Goal: Task Accomplishment & Management: Manage account settings

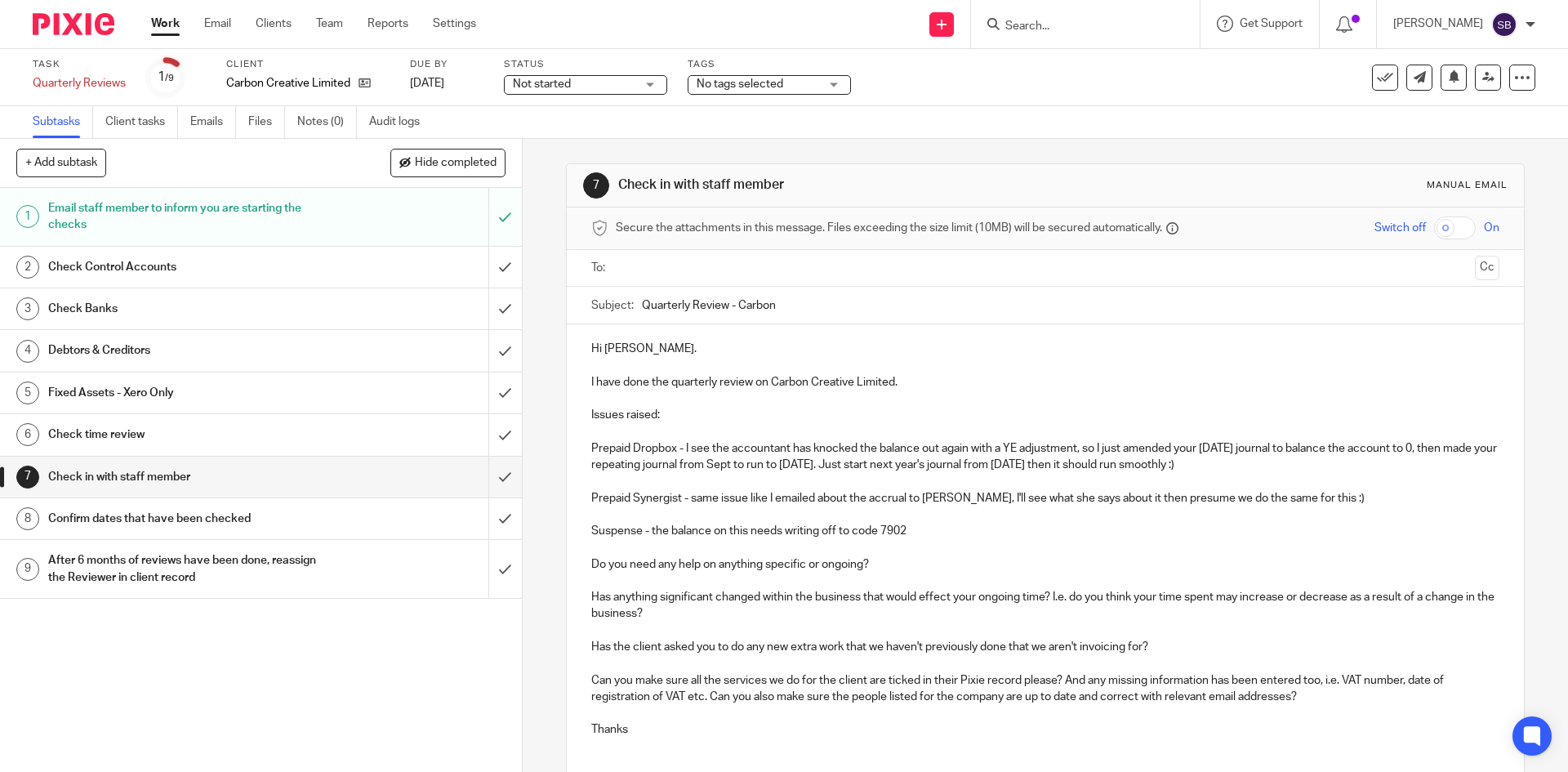
scroll to position [125, 0]
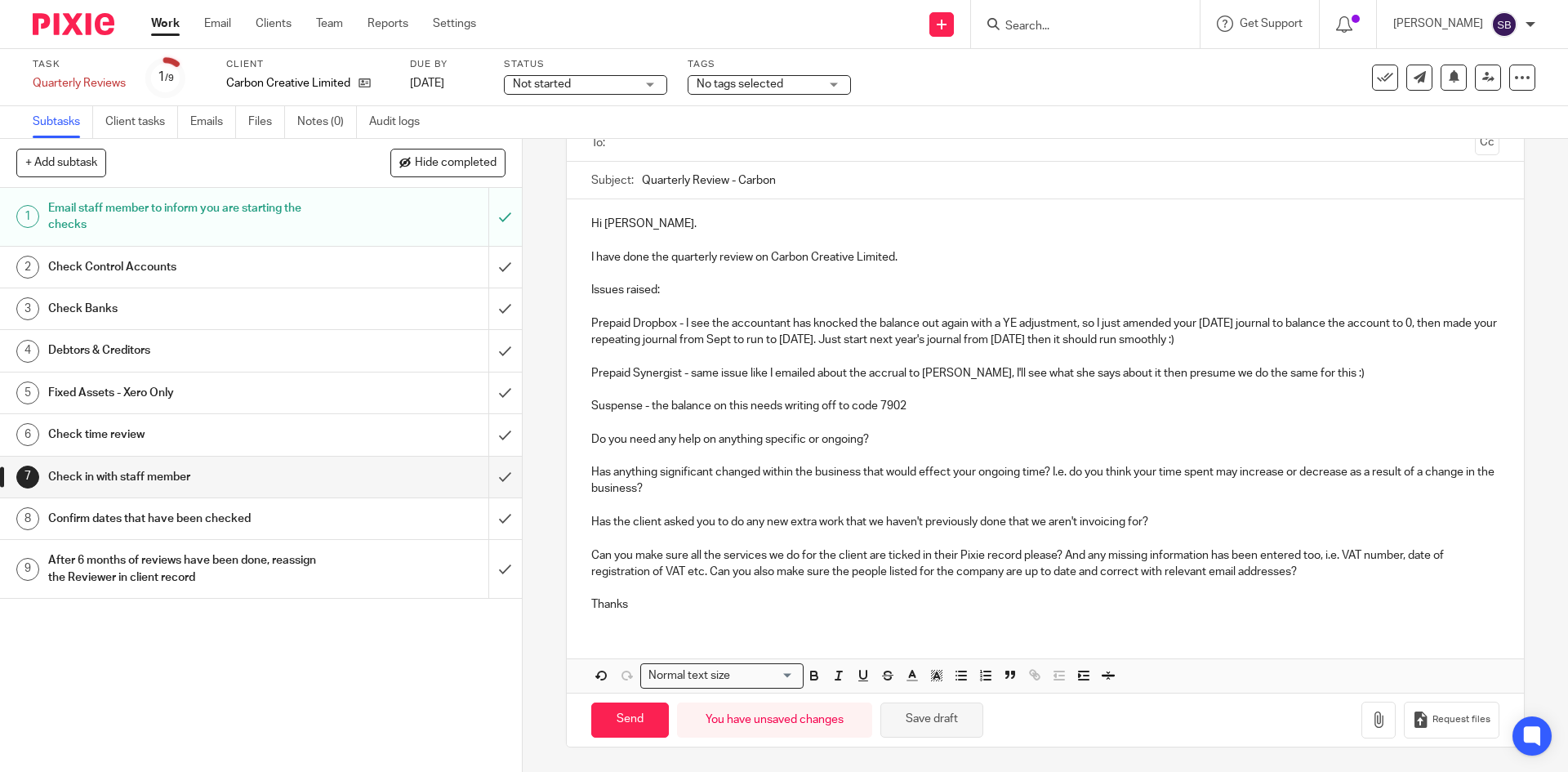
click at [939, 728] on button "Save draft" at bounding box center [932, 720] width 103 height 35
click at [167, 266] on h1 "Check Control Accounts" at bounding box center [190, 266] width 283 height 24
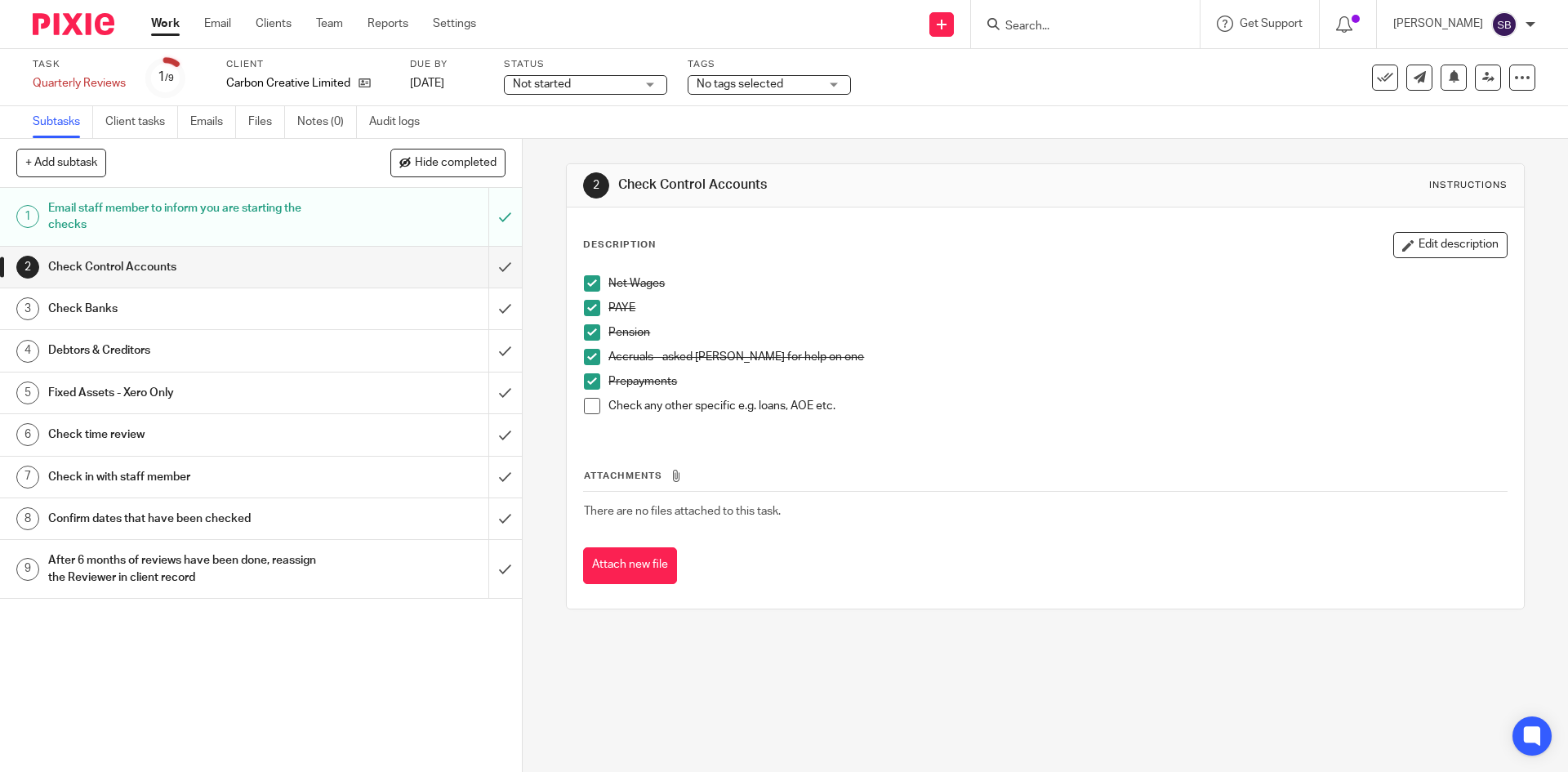
click at [587, 409] on span at bounding box center [593, 406] width 17 height 17
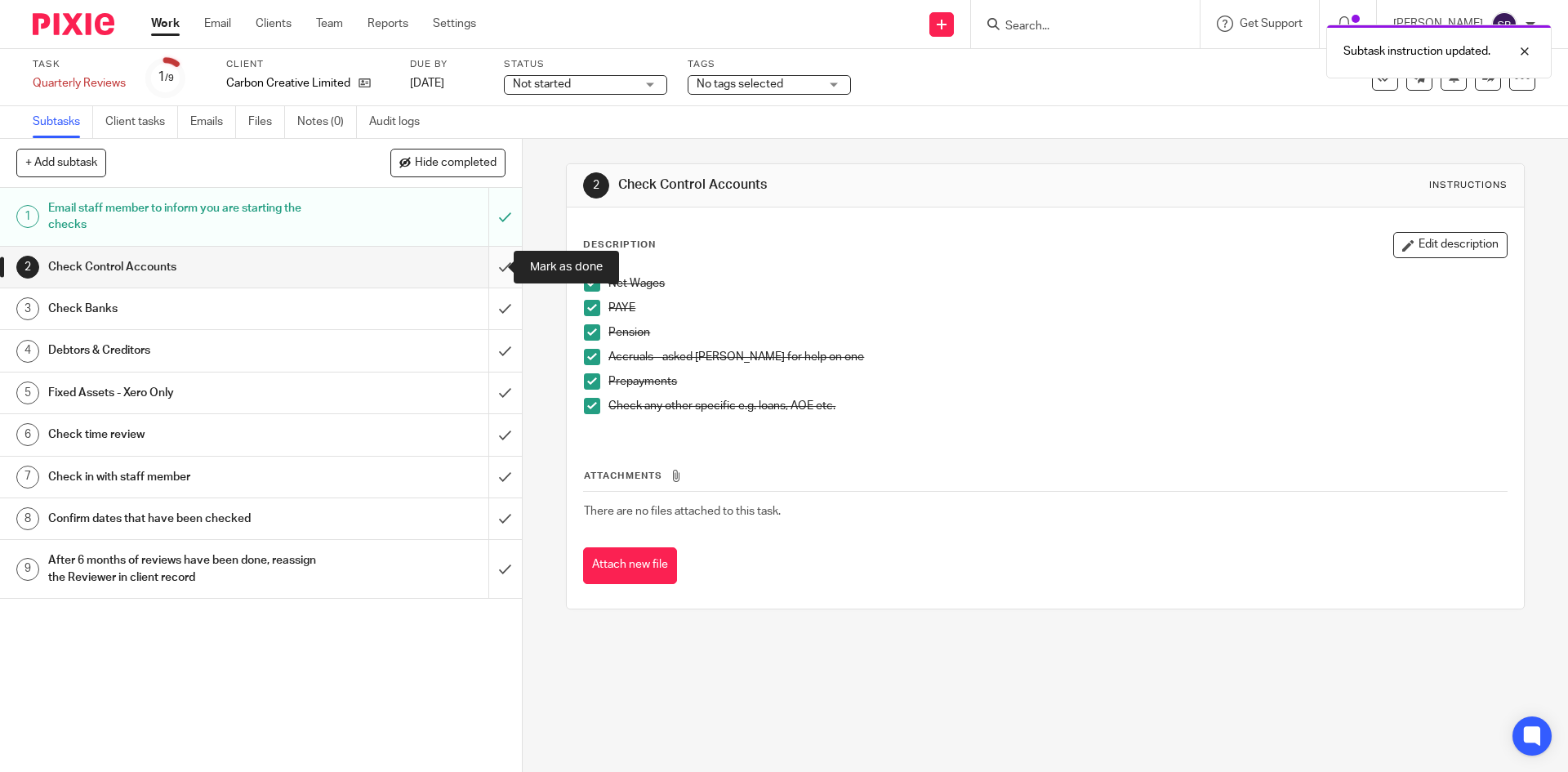
click at [490, 265] on input "submit" at bounding box center [260, 267] width 522 height 41
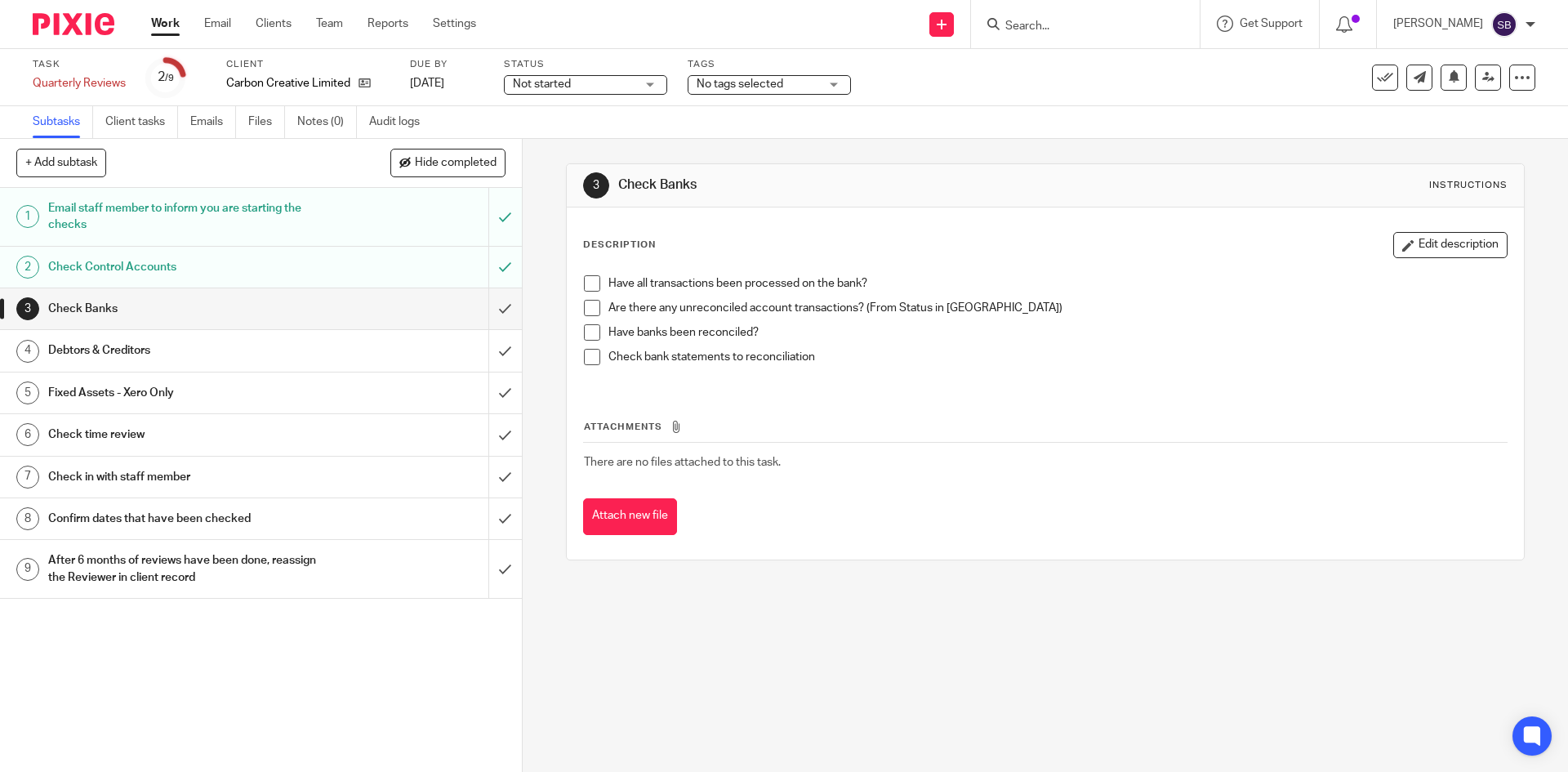
click at [589, 284] on span at bounding box center [593, 284] width 17 height 17
click at [590, 309] on span at bounding box center [593, 308] width 17 height 17
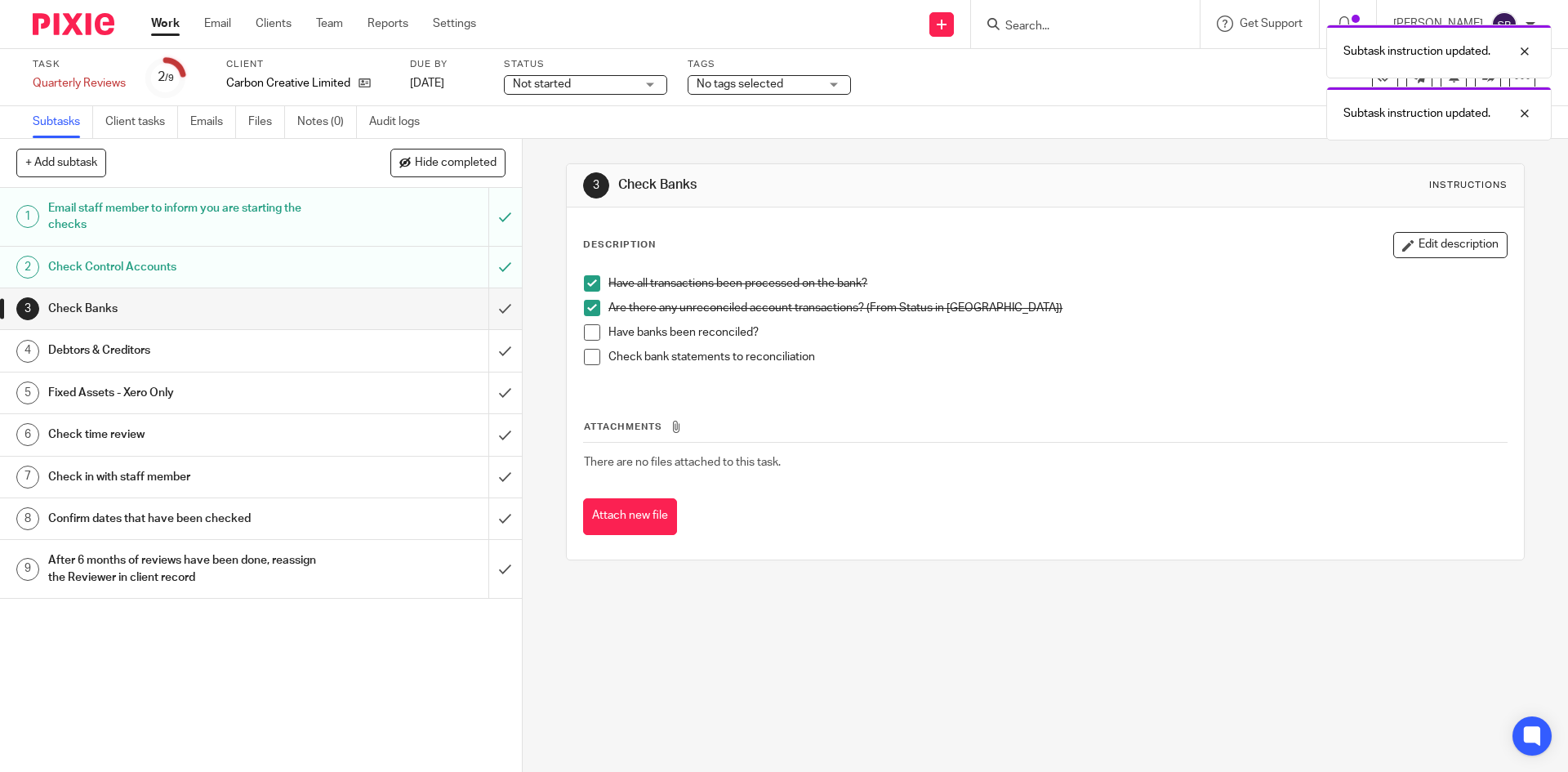
click at [589, 331] on span at bounding box center [593, 332] width 17 height 17
click at [586, 358] on span at bounding box center [593, 358] width 17 height 17
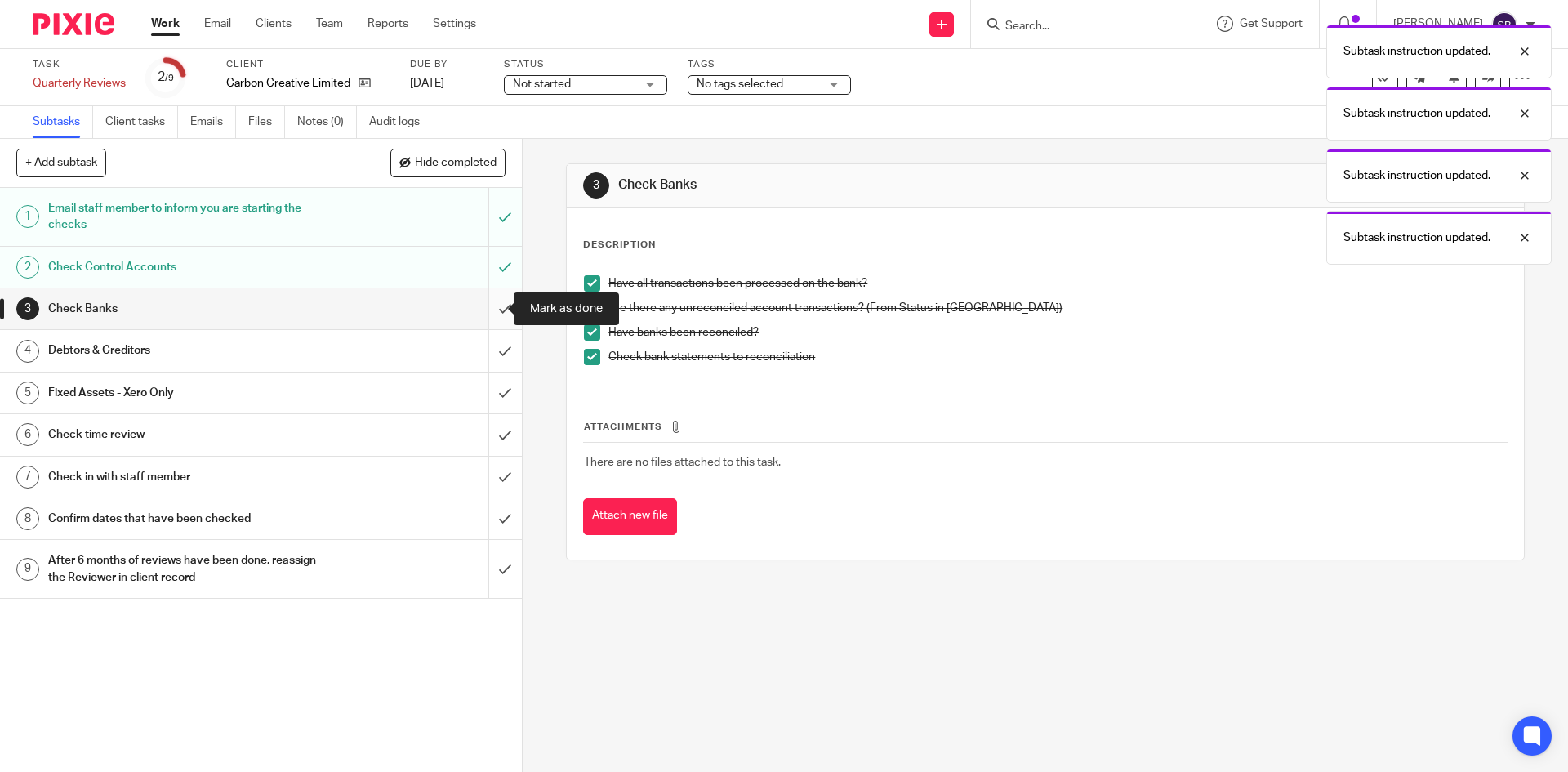
click at [485, 308] on input "submit" at bounding box center [260, 308] width 522 height 41
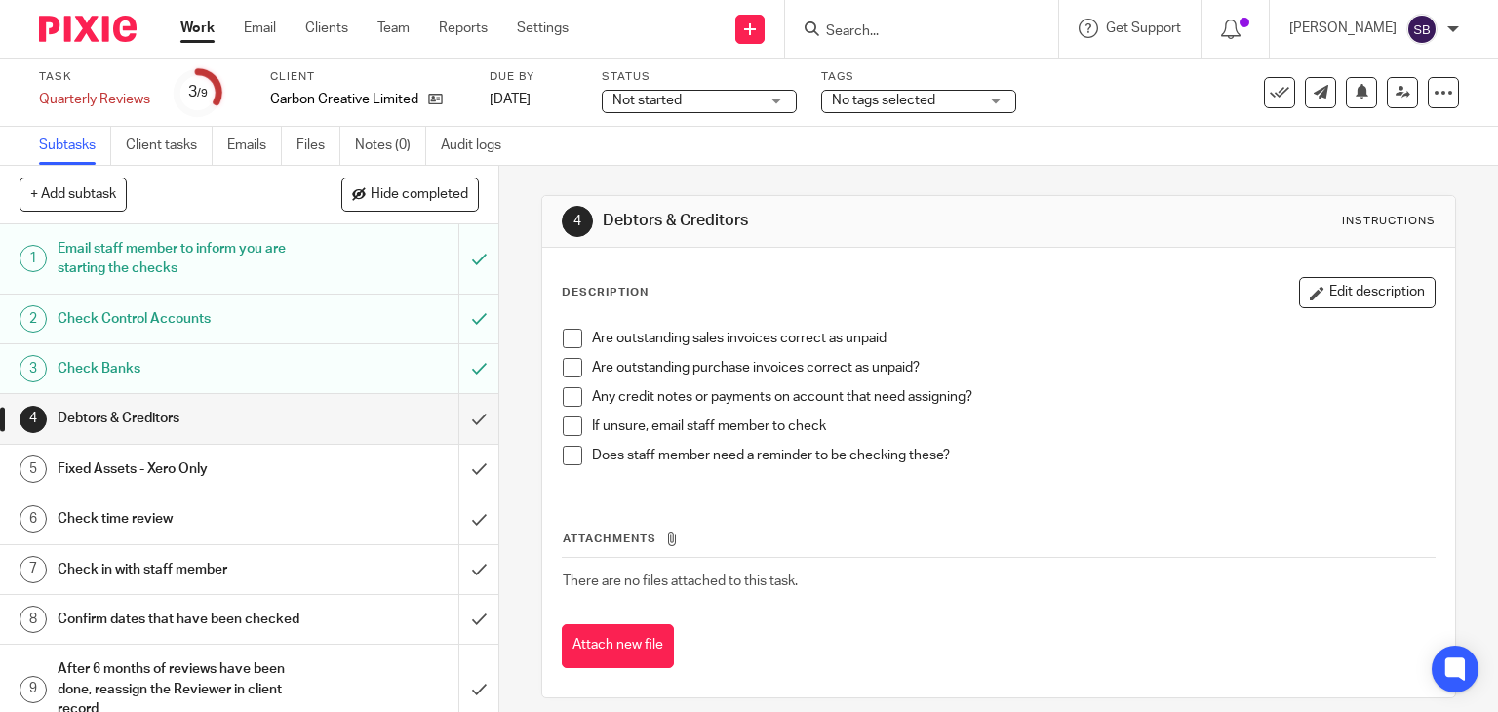
click at [578, 335] on li "Are outstanding sales invoices correct as unpaid" at bounding box center [999, 343] width 873 height 29
click at [576, 337] on li "Are outstanding sales invoices correct as unpaid" at bounding box center [999, 343] width 873 height 29
click at [568, 339] on span at bounding box center [573, 339] width 20 height 20
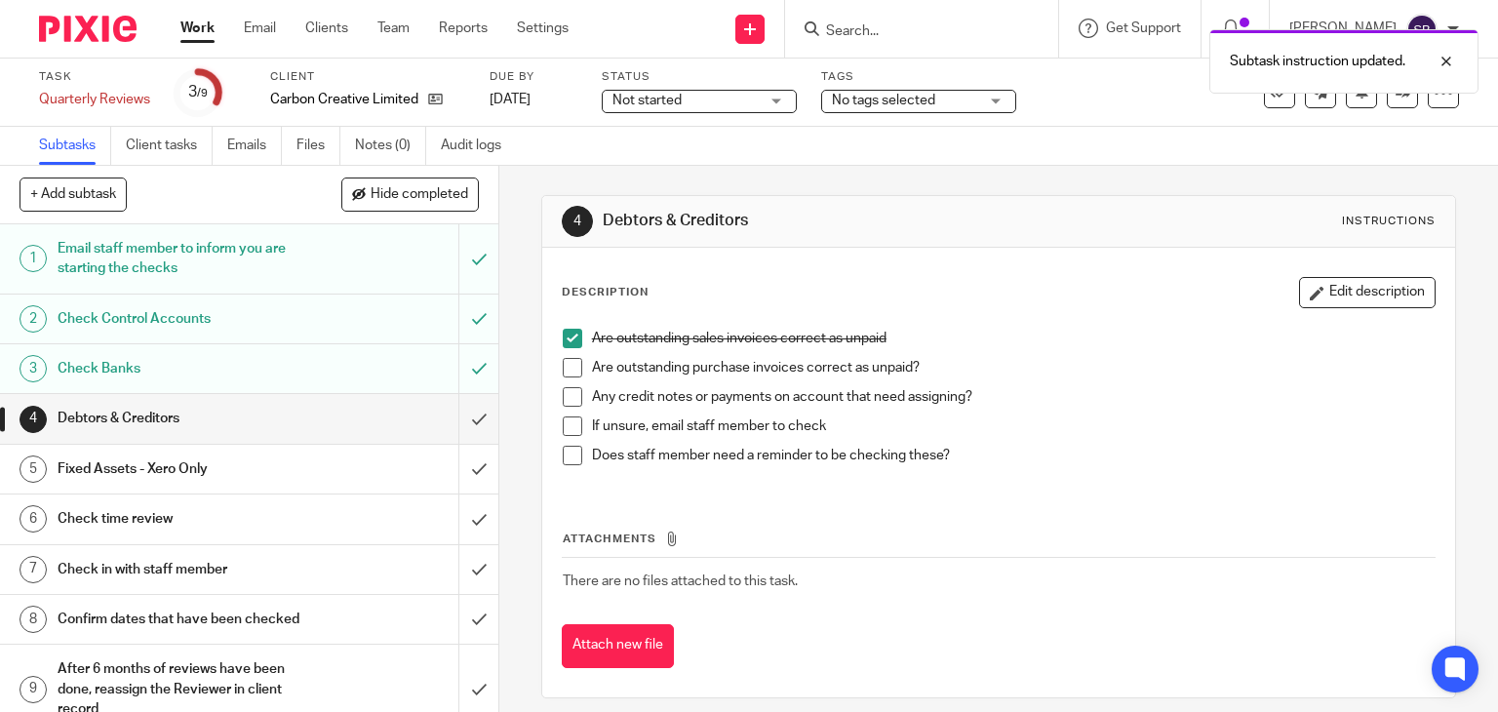
click at [566, 364] on span at bounding box center [573, 368] width 20 height 20
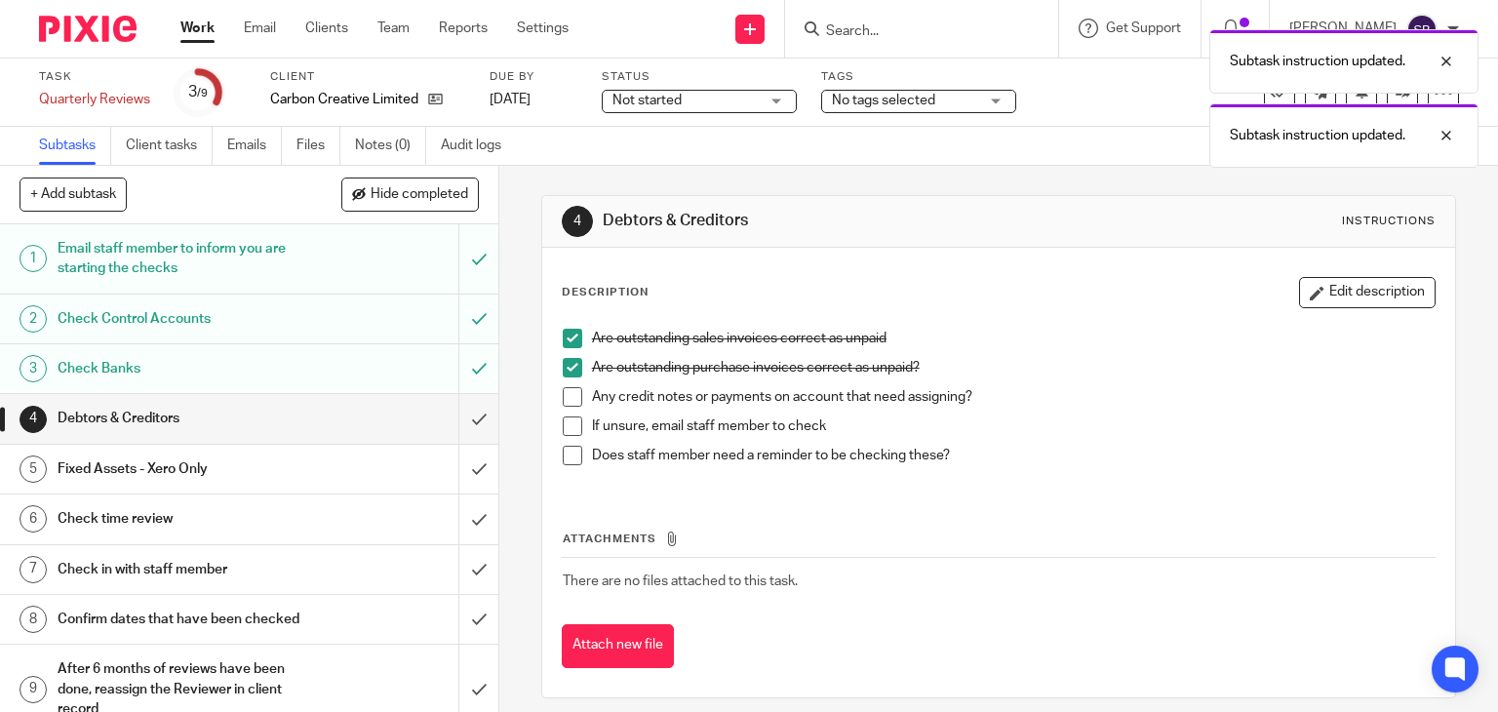
click at [563, 396] on span at bounding box center [573, 397] width 20 height 20
drag, startPoint x: 564, startPoint y: 422, endPoint x: 558, endPoint y: 438, distance: 16.7
click at [564, 423] on span at bounding box center [573, 427] width 20 height 20
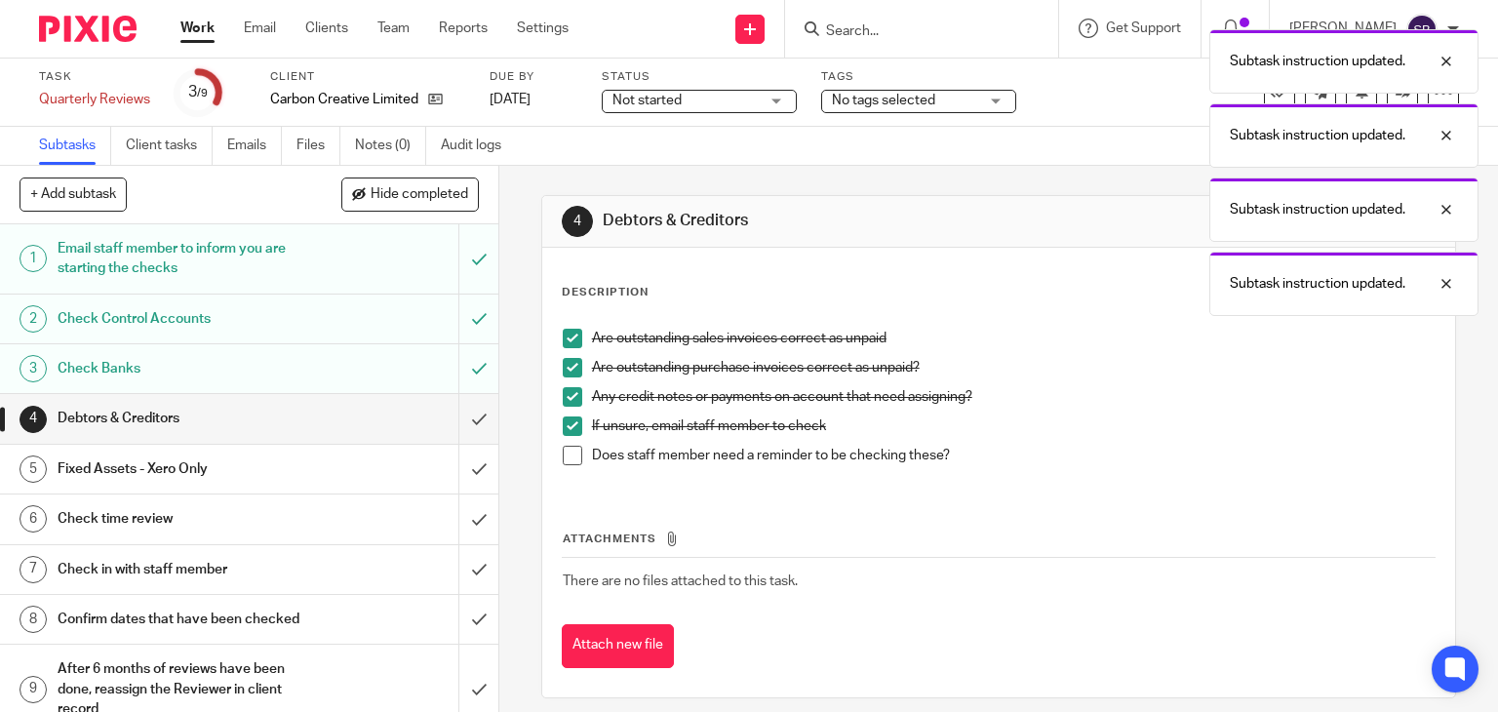
click at [566, 455] on span at bounding box center [573, 456] width 20 height 20
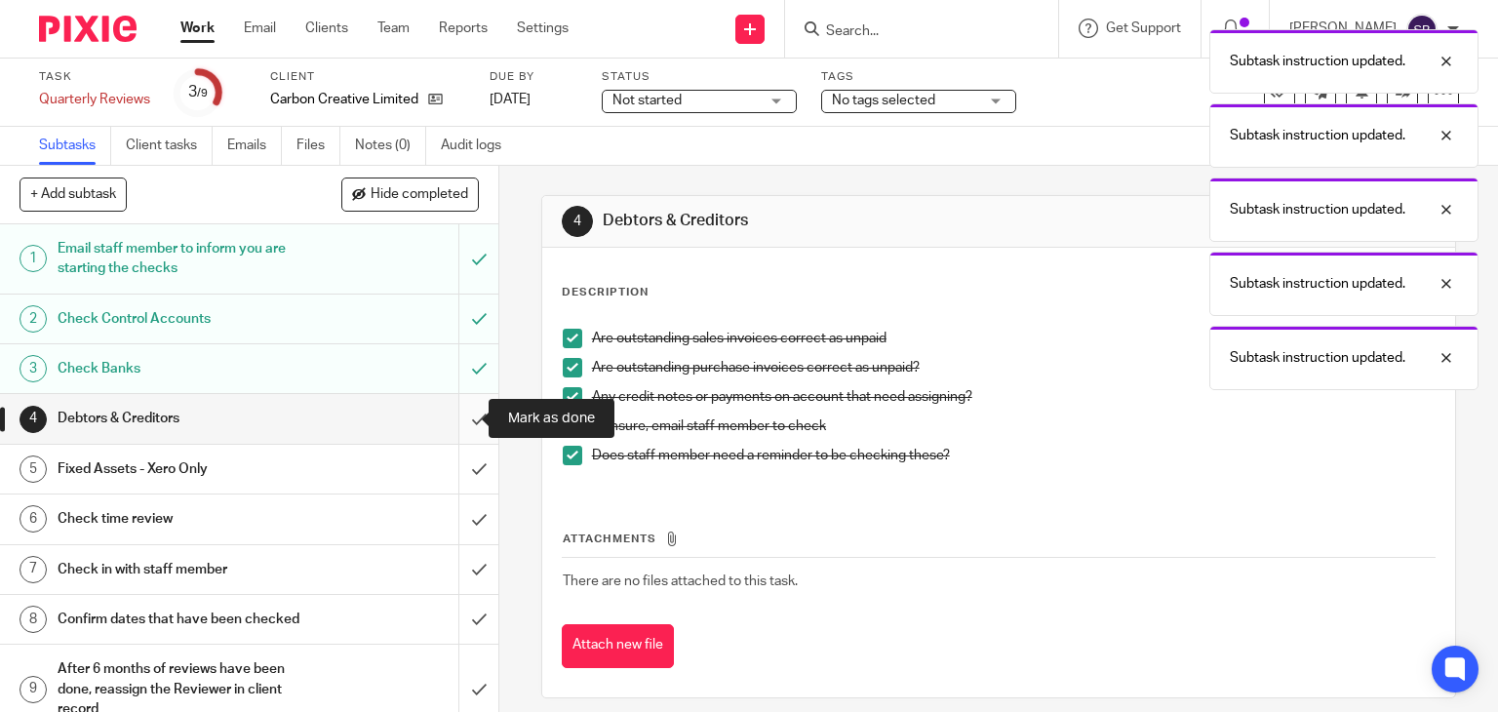
click at [460, 418] on input "submit" at bounding box center [249, 418] width 498 height 49
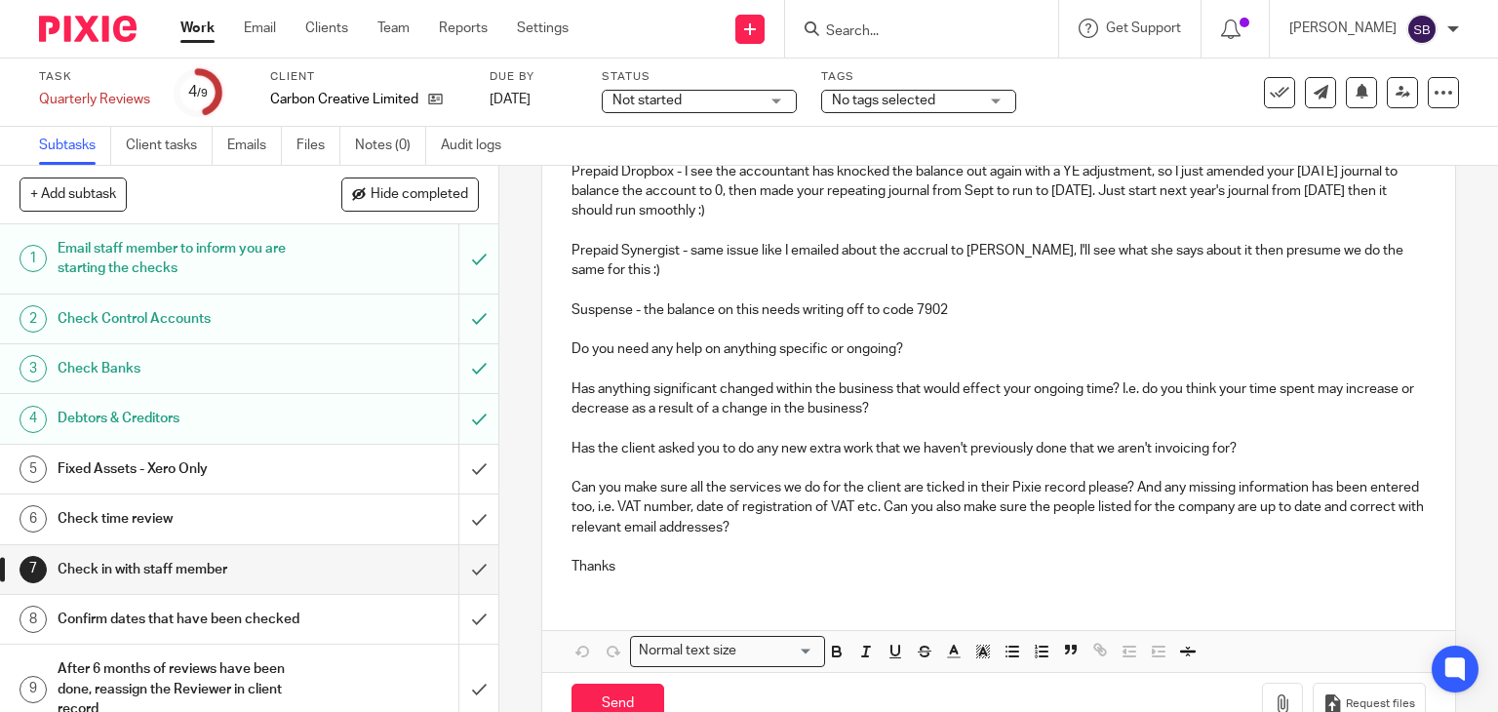
scroll to position [318, 0]
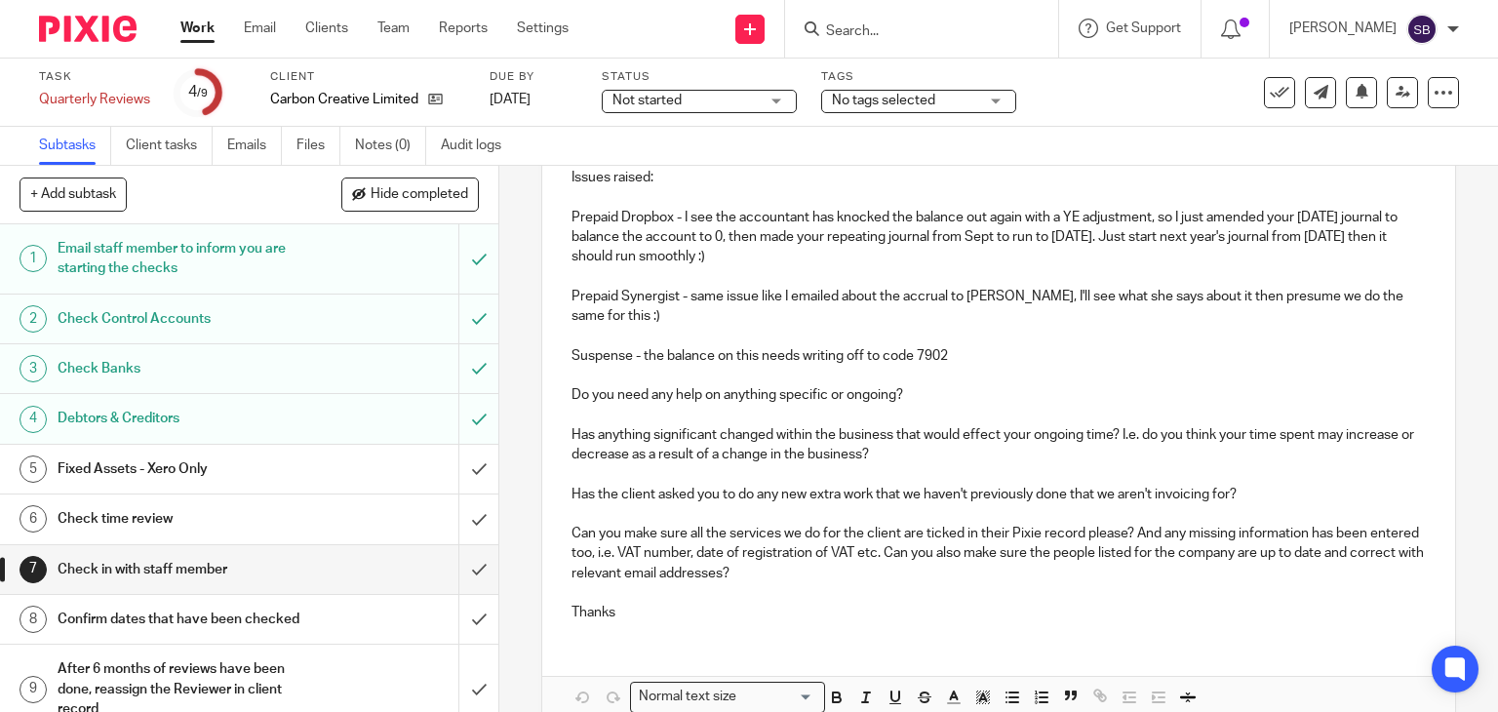
click at [960, 356] on p "Suspense - the balance on this needs writing off to code 7902" at bounding box center [1000, 356] width 856 height 20
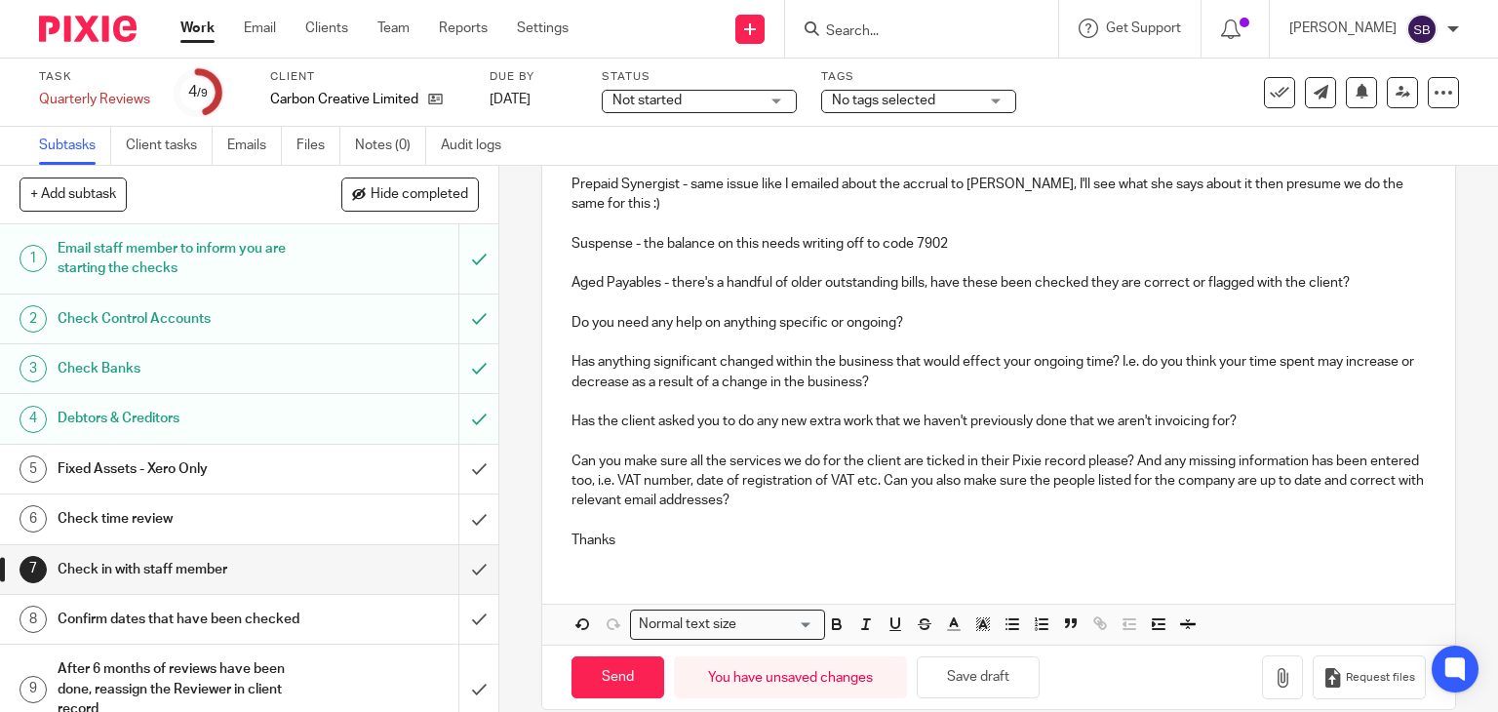
scroll to position [455, 0]
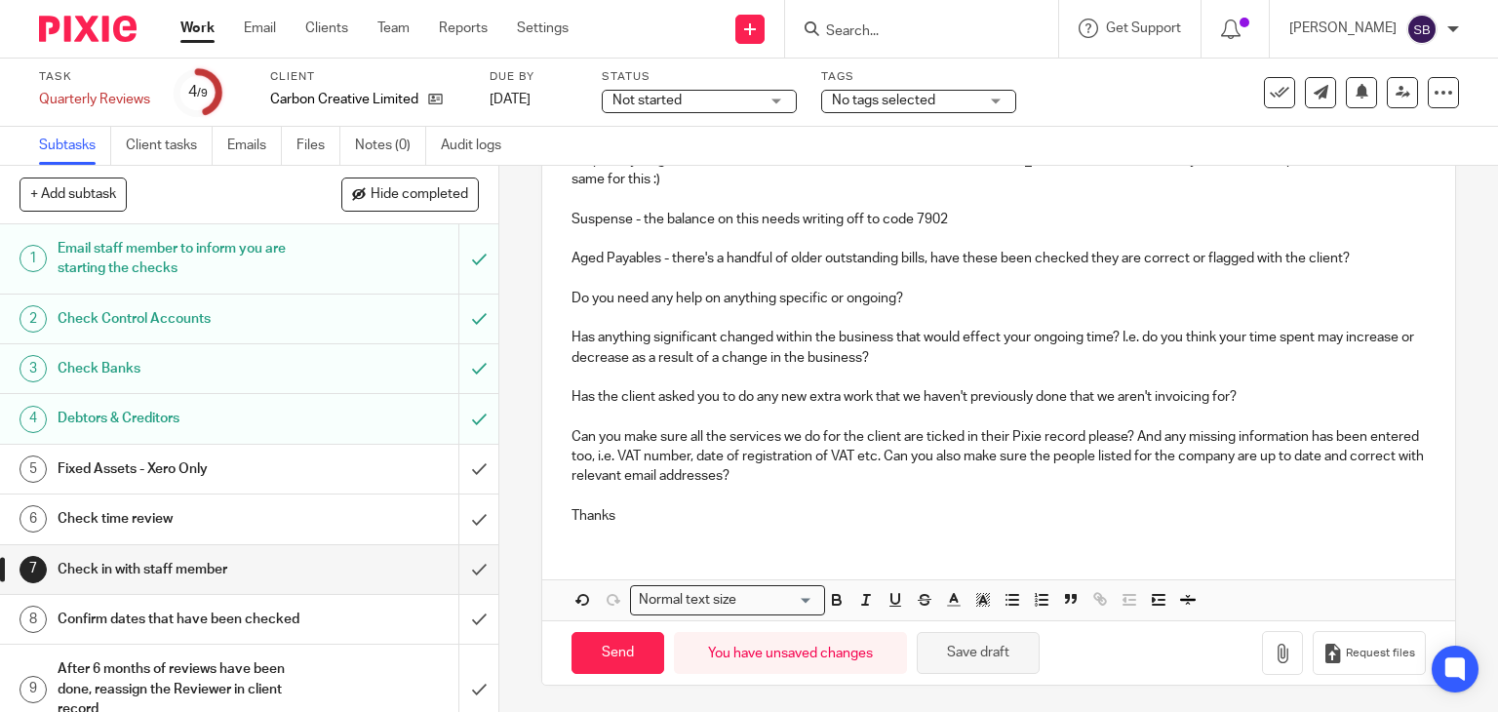
click at [979, 647] on button "Save draft" at bounding box center [978, 653] width 123 height 42
click at [459, 466] on input "submit" at bounding box center [249, 469] width 498 height 49
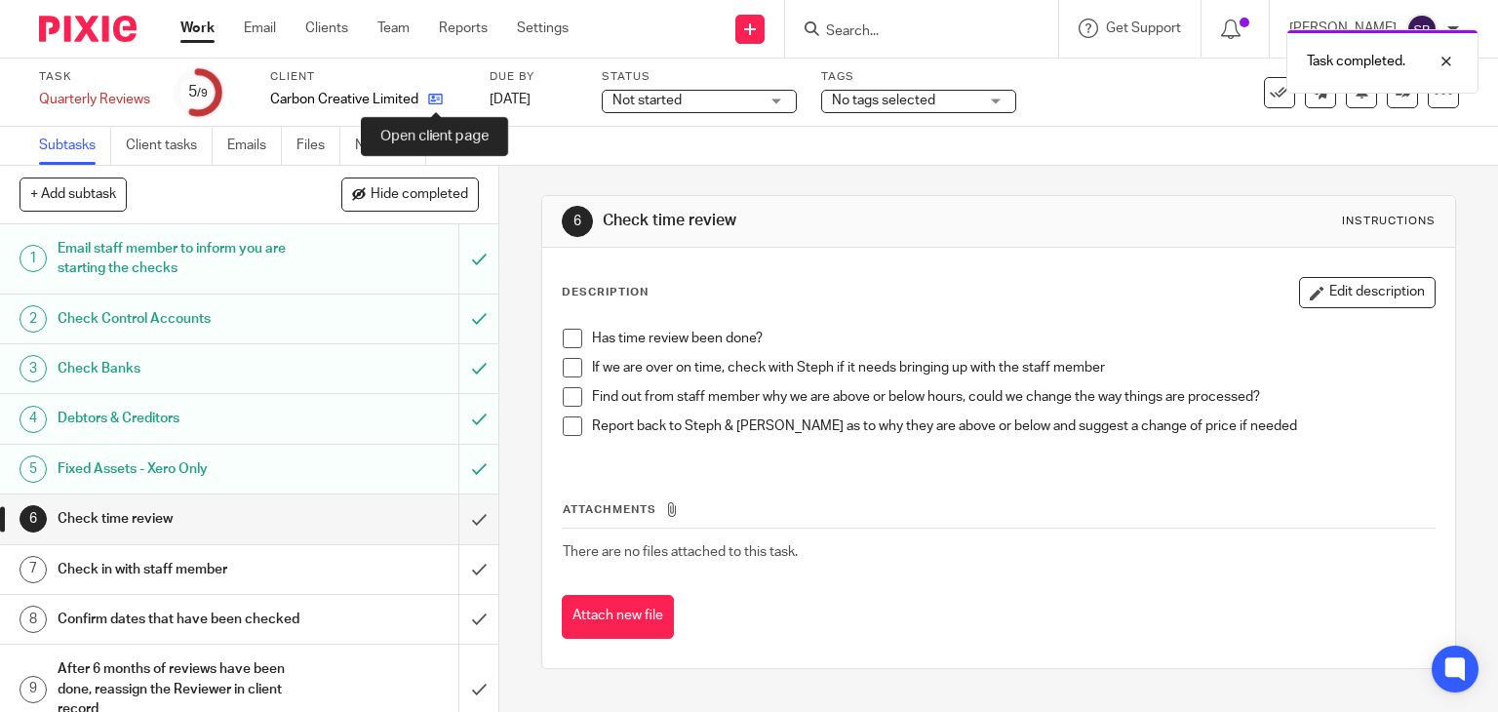
click at [433, 100] on icon at bounding box center [435, 99] width 15 height 15
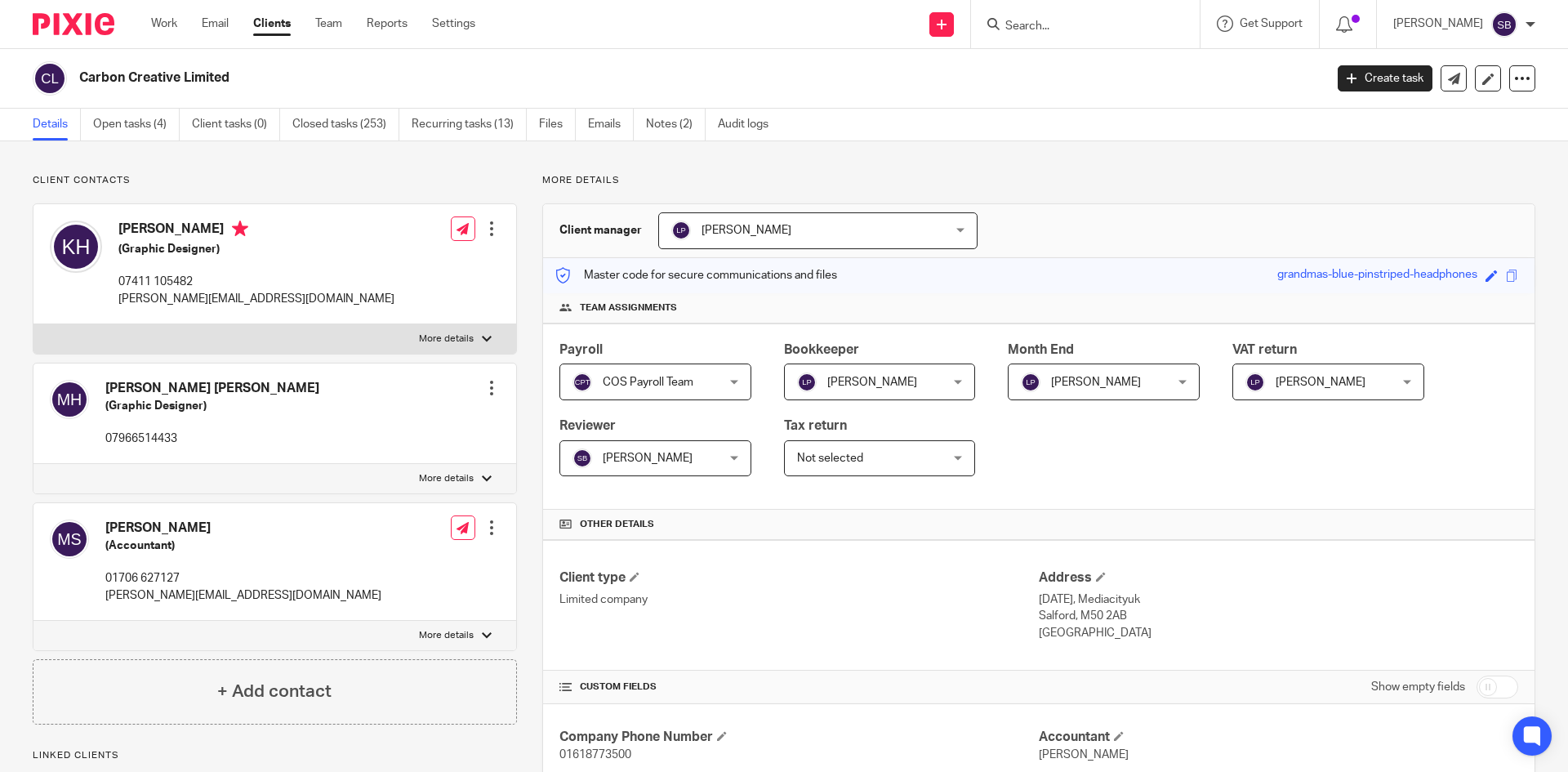
click at [118, 128] on link "Open tasks (4)" at bounding box center [136, 125] width 86 height 32
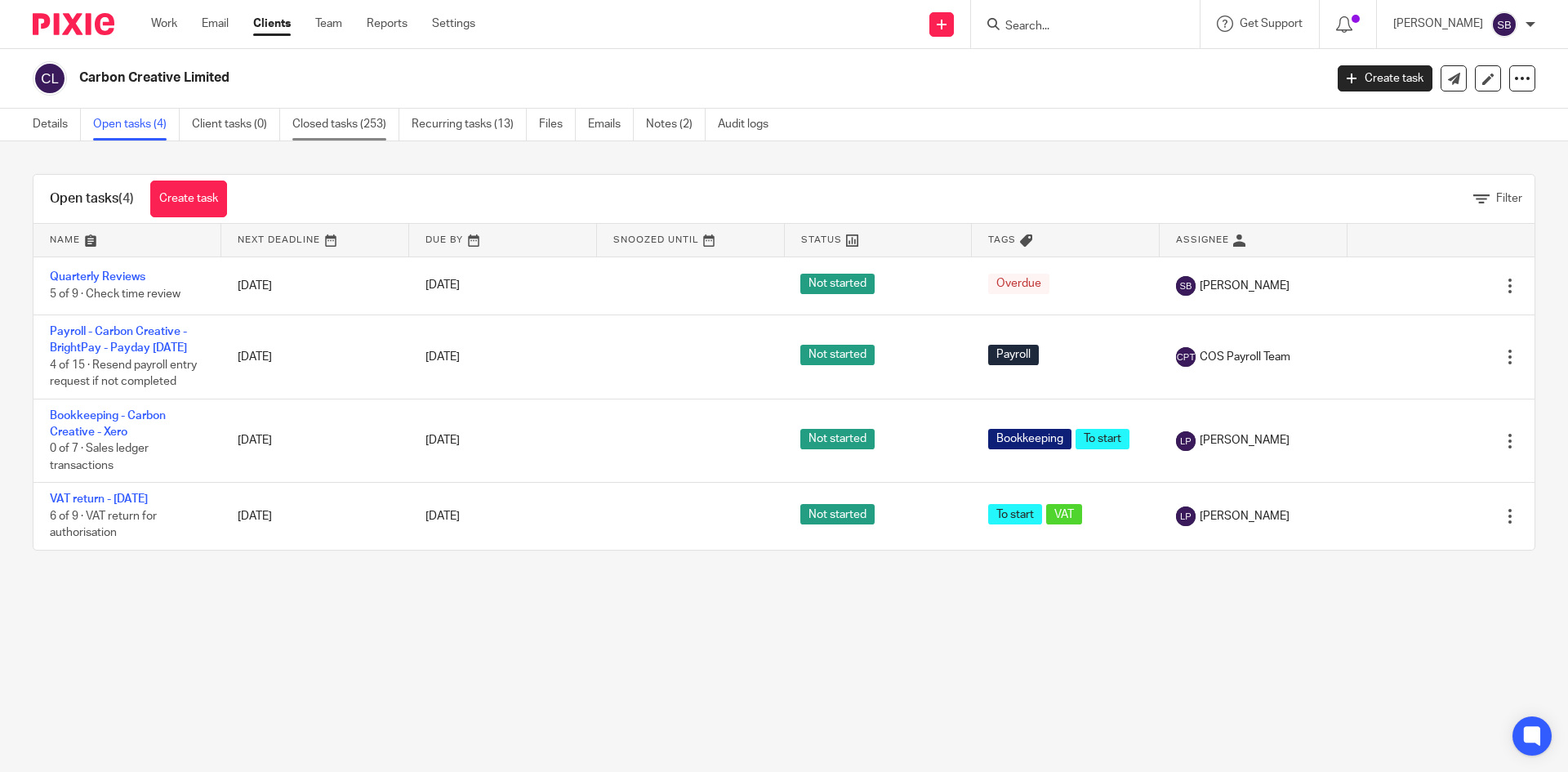
click at [357, 134] on link "Closed tasks (253)" at bounding box center [346, 125] width 107 height 32
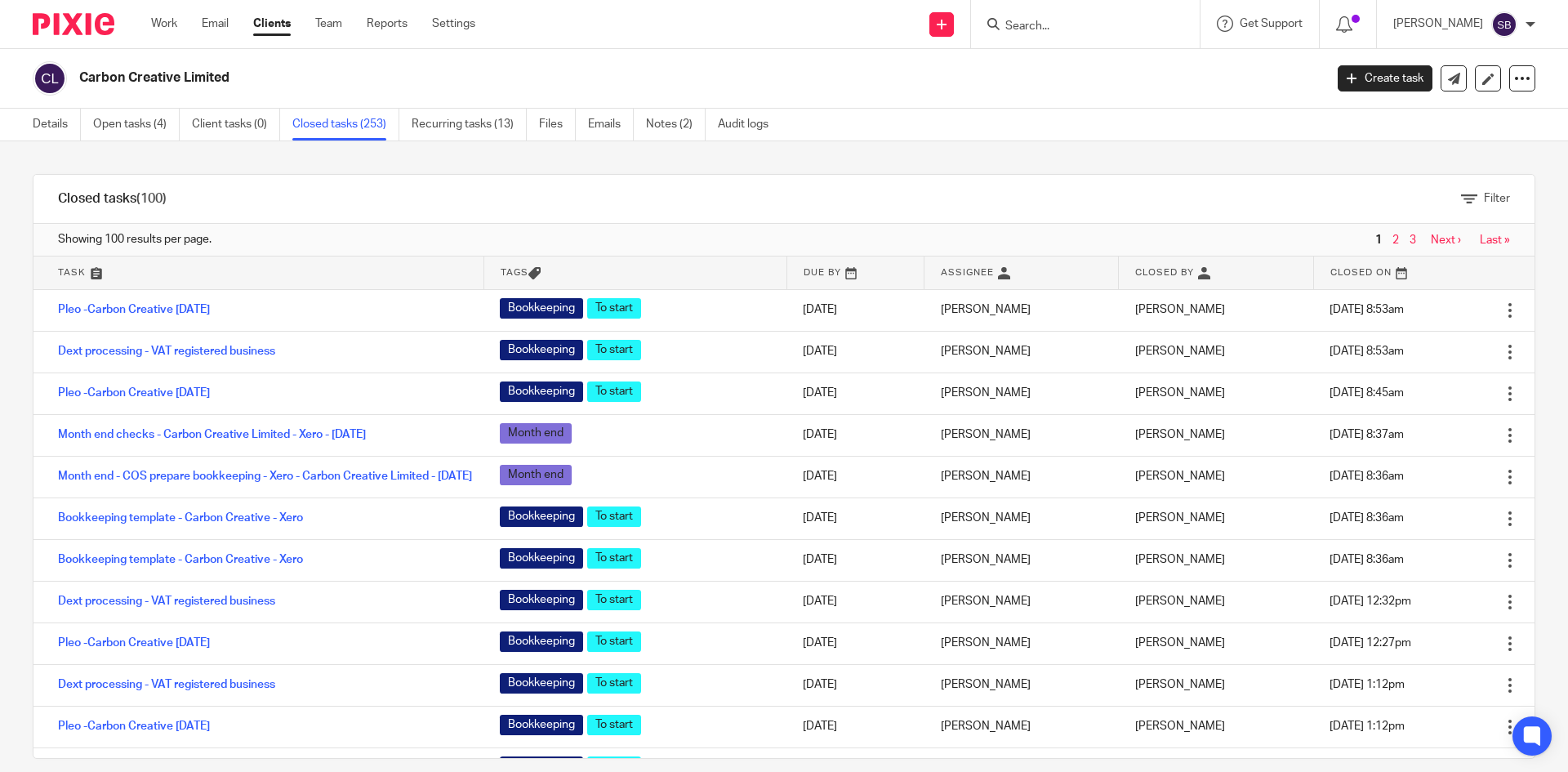
click at [73, 270] on link at bounding box center [259, 272] width 450 height 33
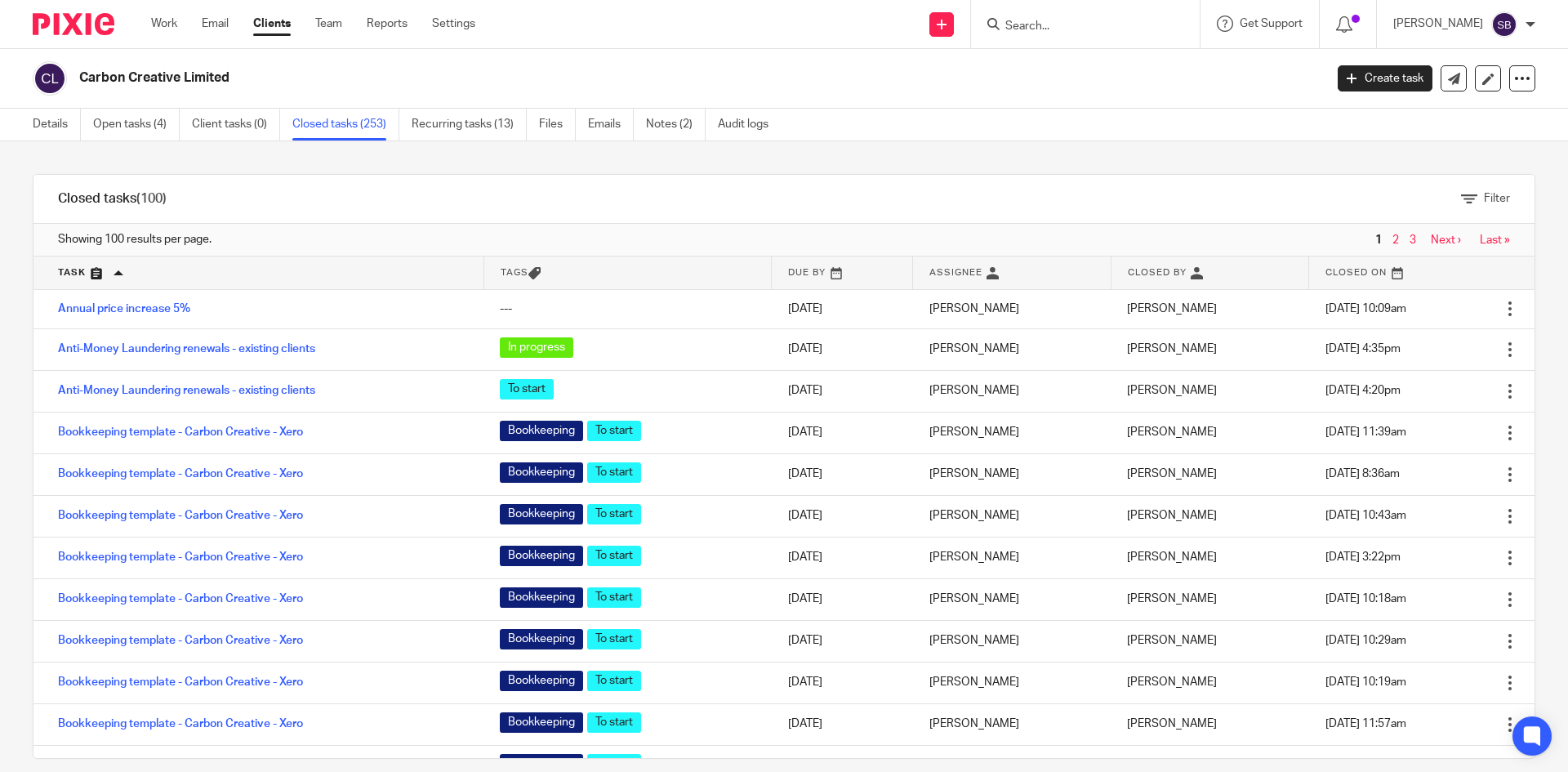
click at [73, 269] on link at bounding box center [259, 272] width 450 height 33
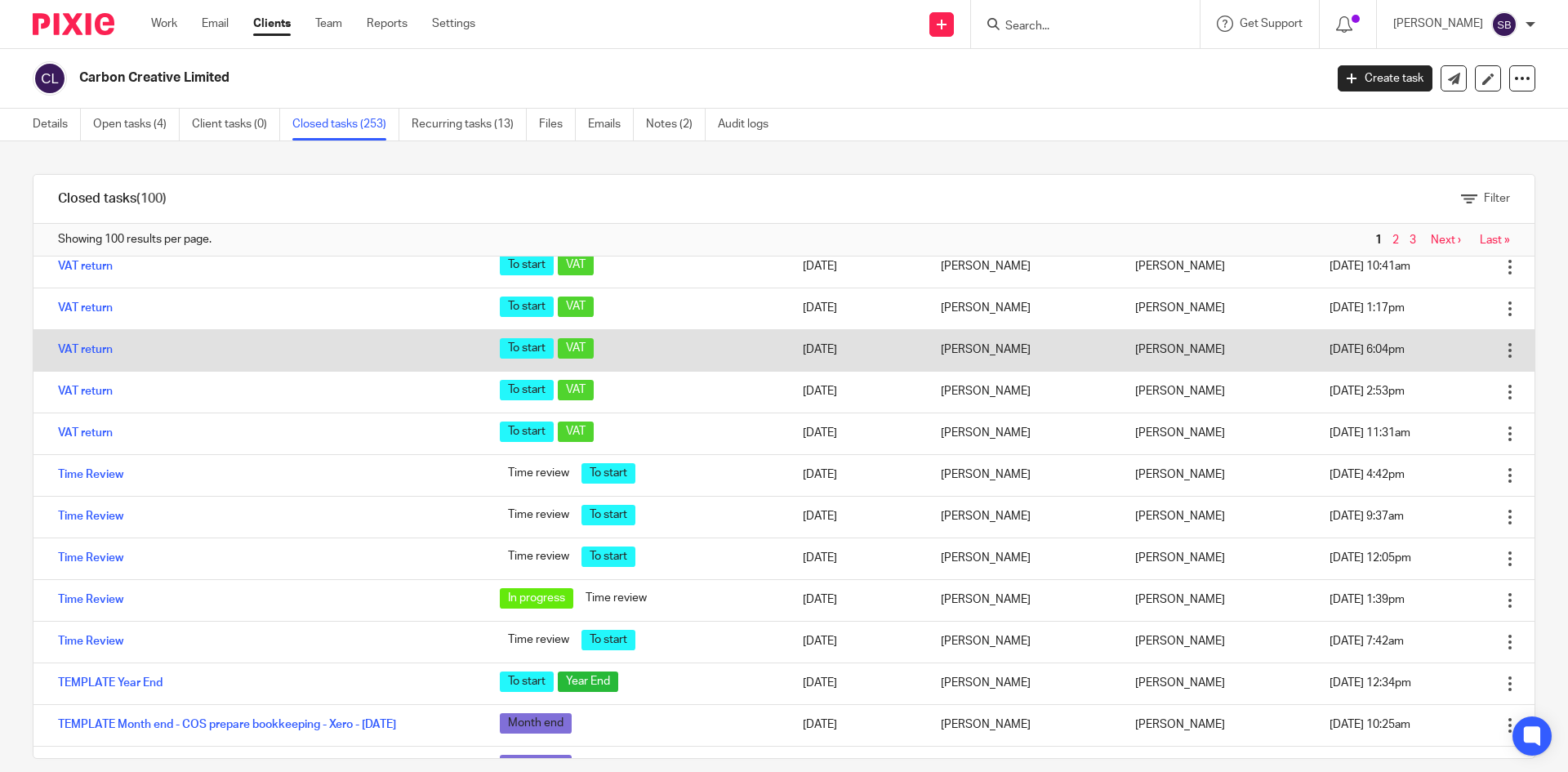
scroll to position [327, 0]
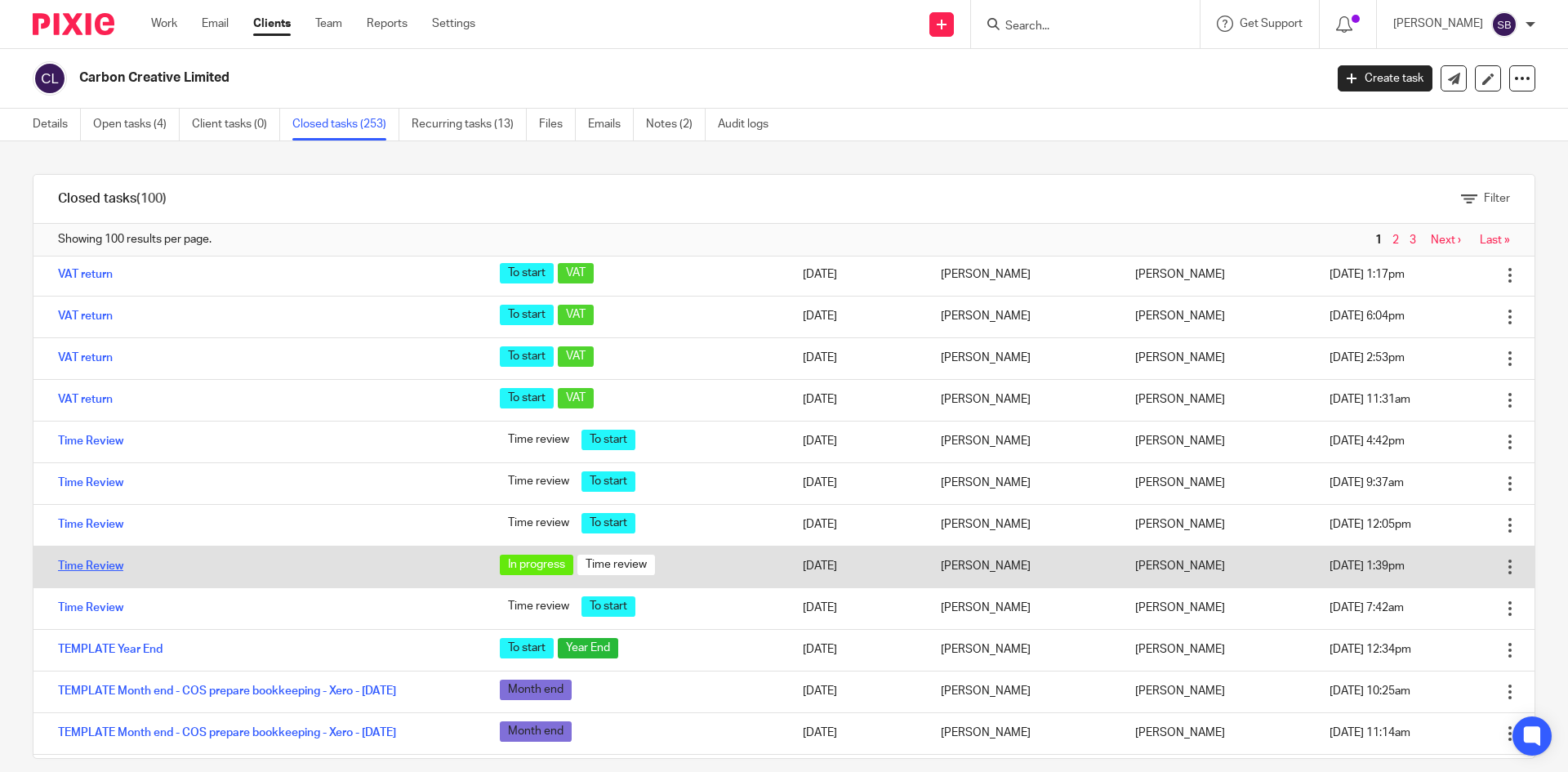
click at [90, 562] on link "Time Review" at bounding box center [90, 566] width 65 height 12
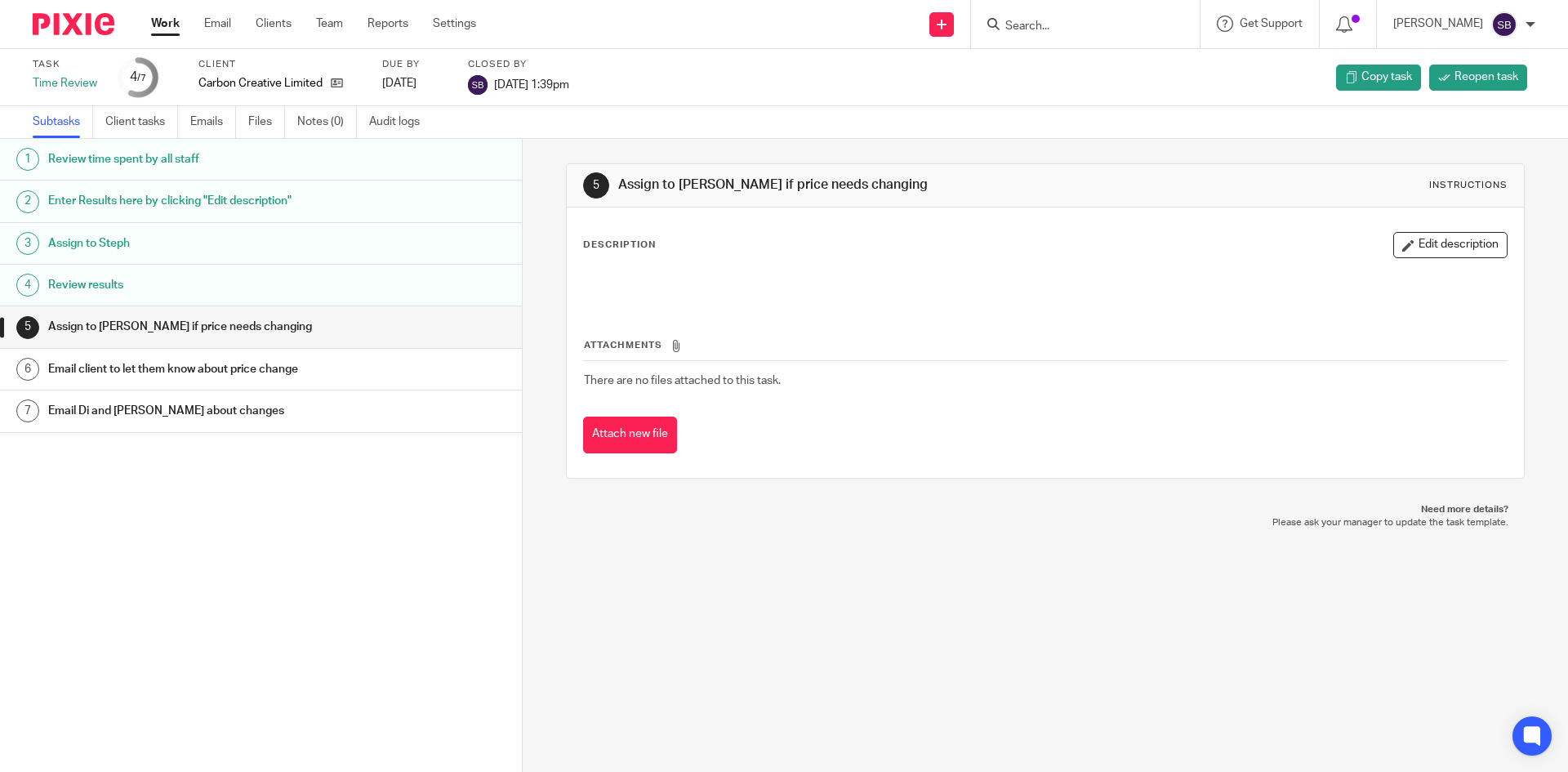
click at [192, 203] on h1 "Enter Results here by clicking "Edit description"" at bounding box center [201, 200] width 306 height 24
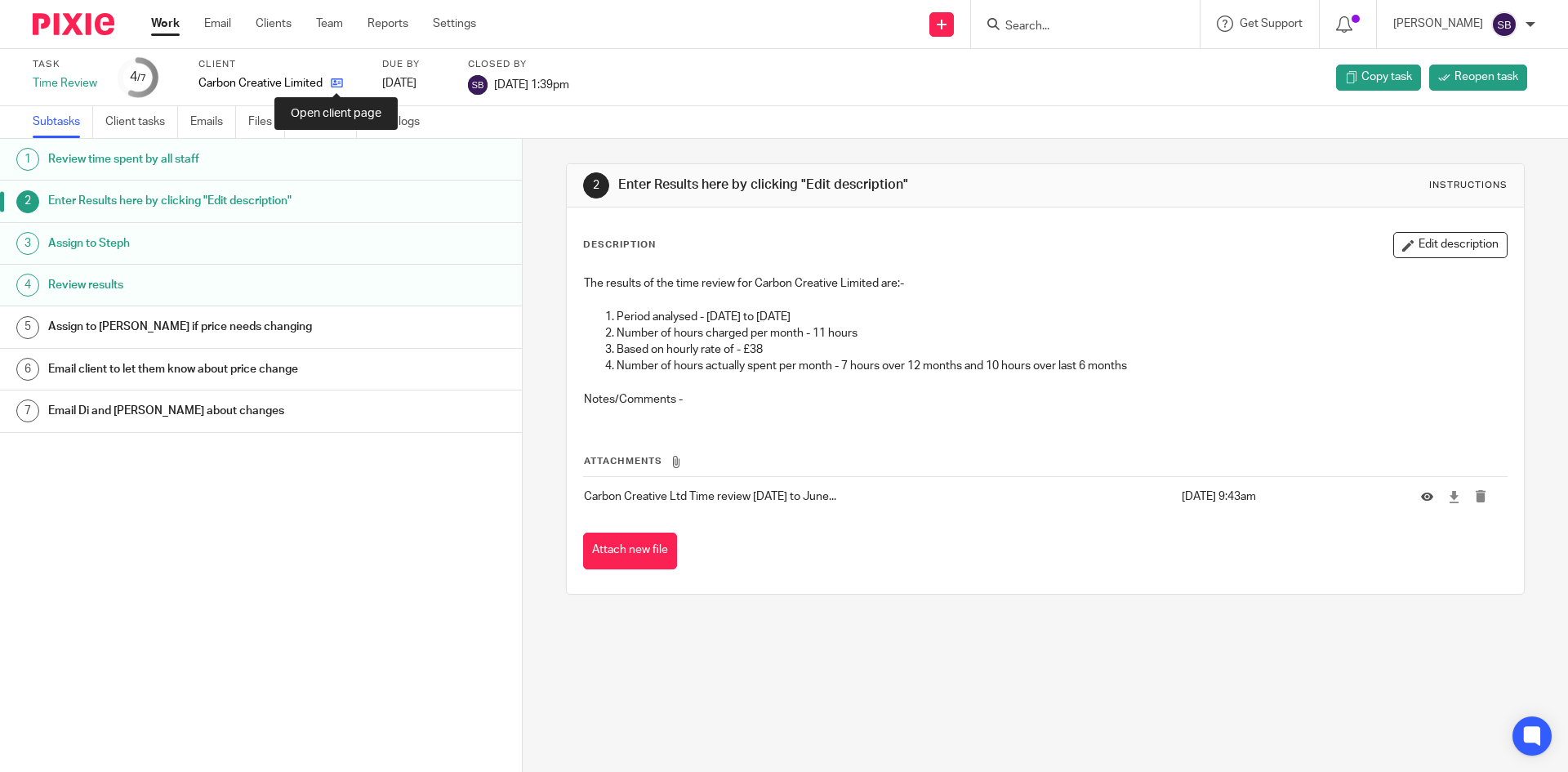
click at [331, 84] on icon at bounding box center [337, 83] width 13 height 13
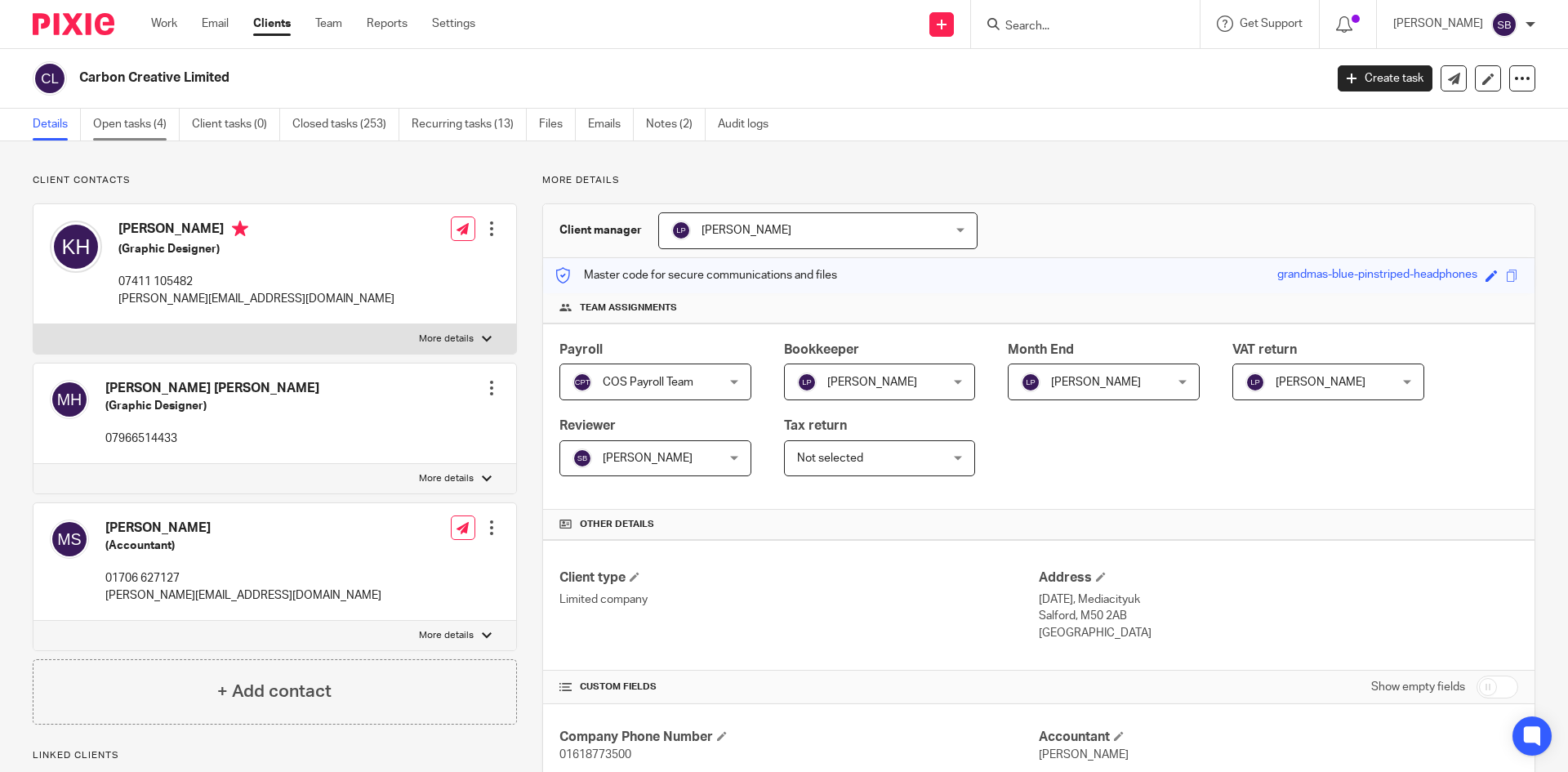
click at [155, 132] on link "Open tasks (4)" at bounding box center [136, 125] width 86 height 32
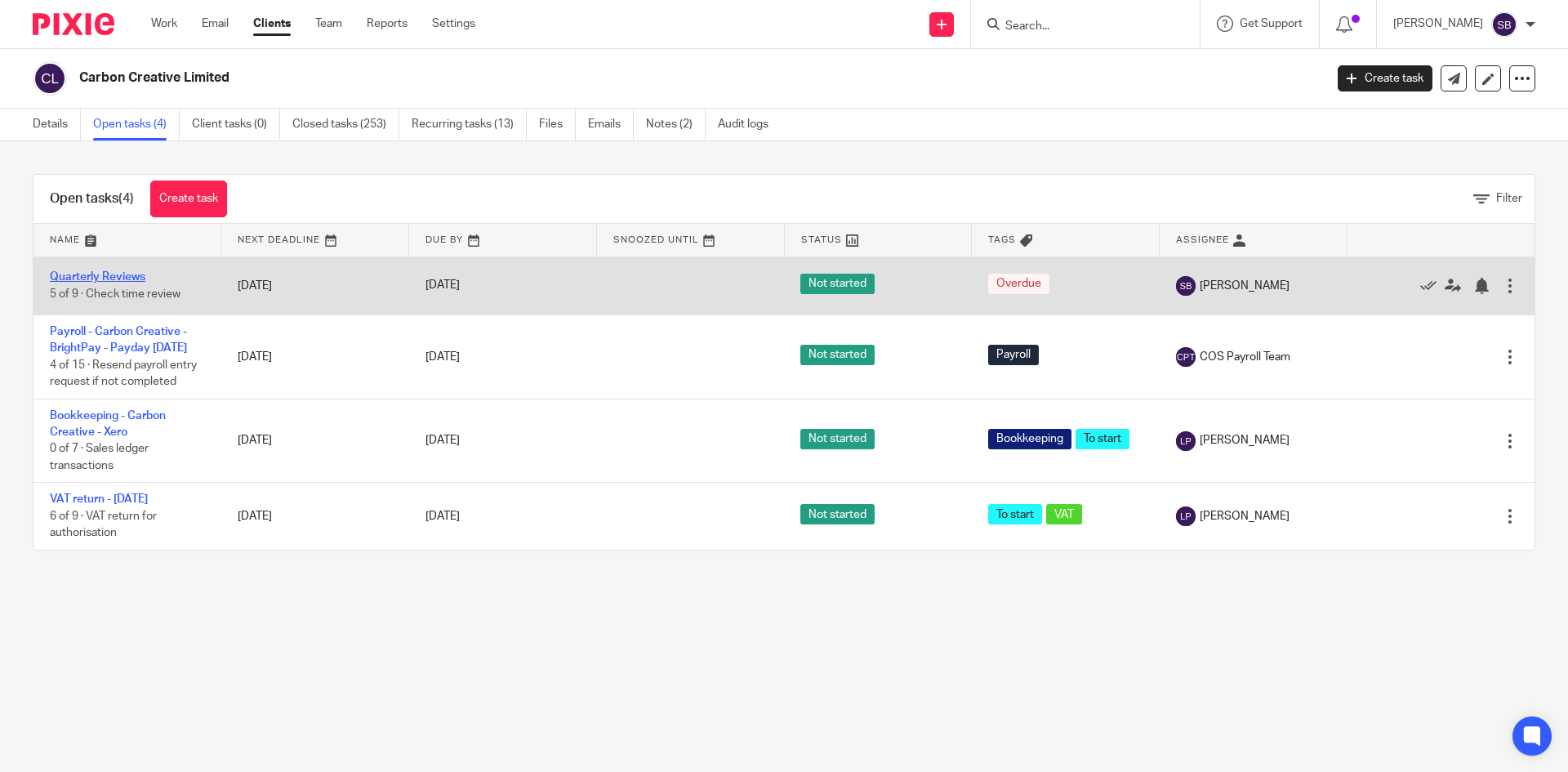
click at [84, 280] on link "Quarterly Reviews" at bounding box center [98, 277] width 95 height 12
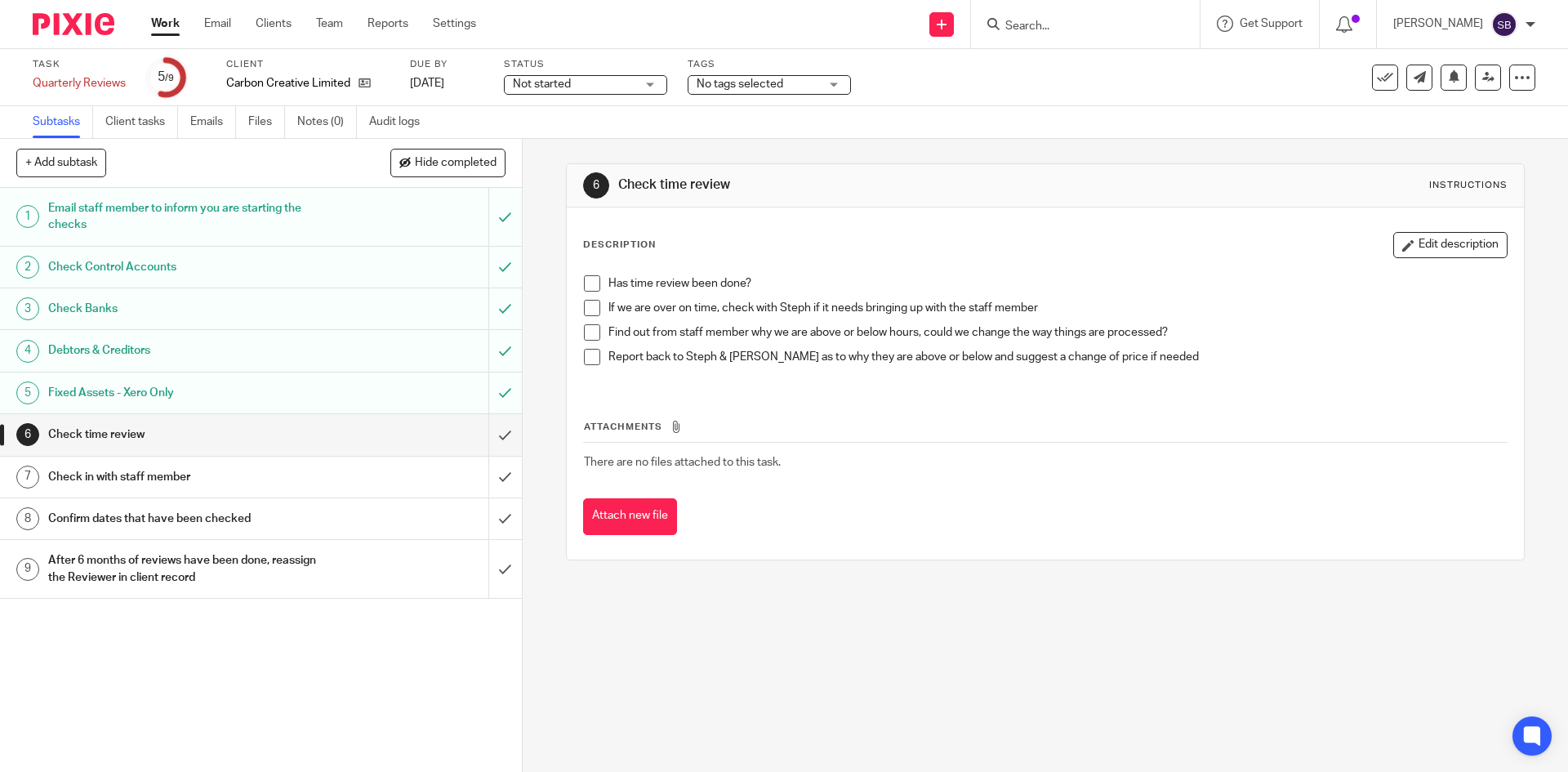
click at [589, 282] on span at bounding box center [593, 284] width 17 height 17
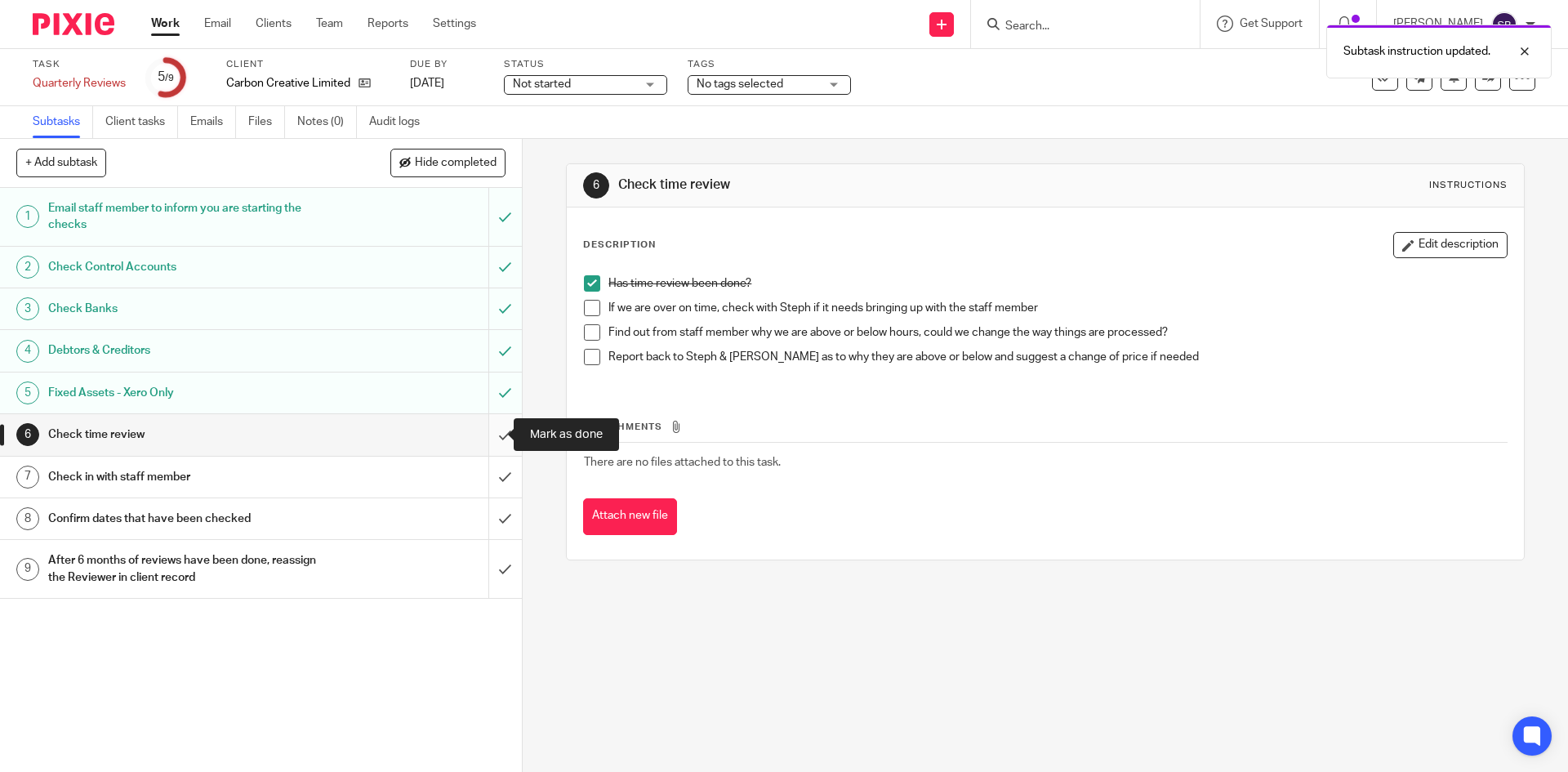
click at [489, 437] on input "submit" at bounding box center [260, 435] width 522 height 41
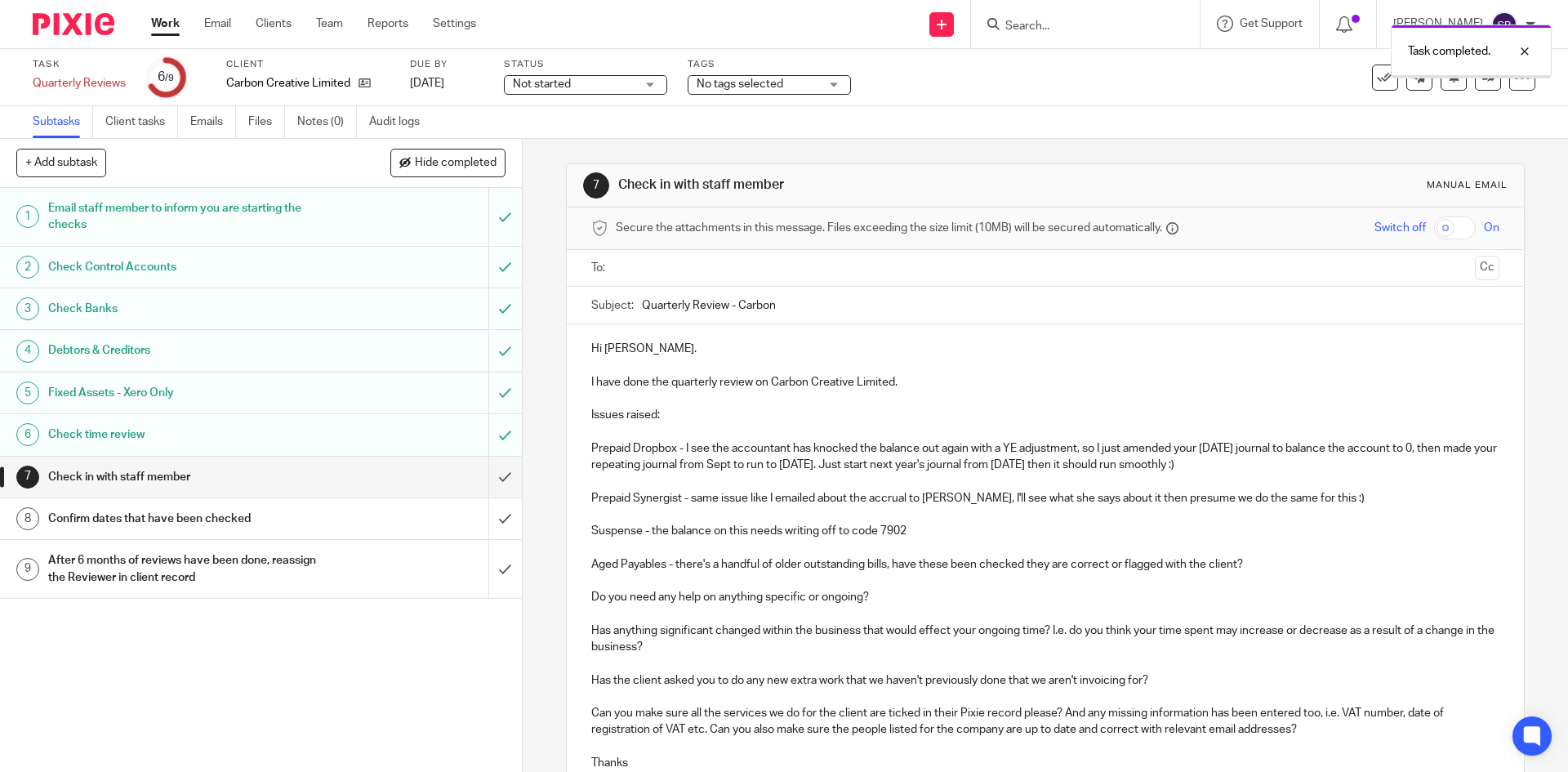
click at [674, 265] on input "text" at bounding box center [1044, 268] width 846 height 18
type input "lin"
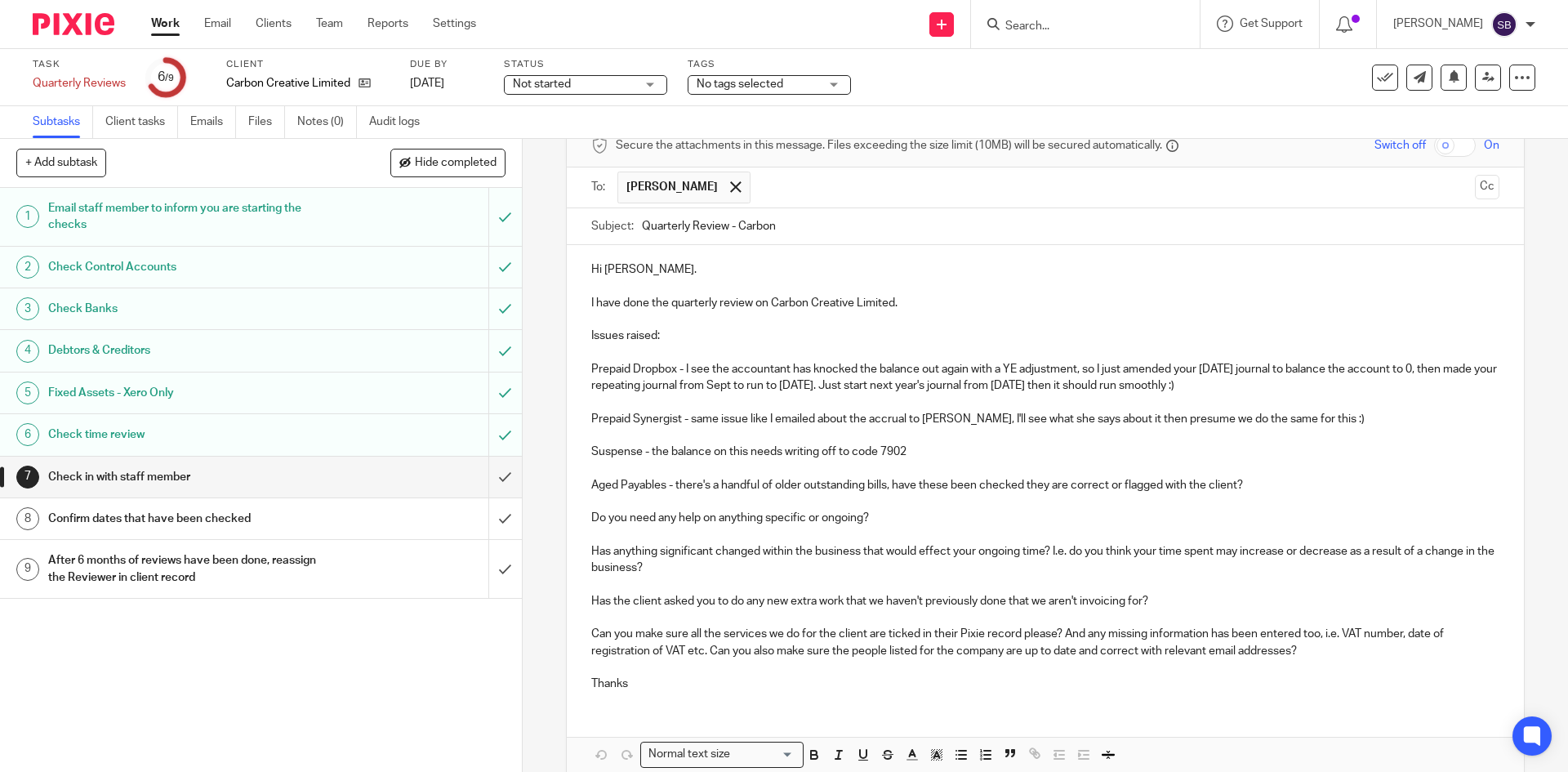
scroll to position [161, 0]
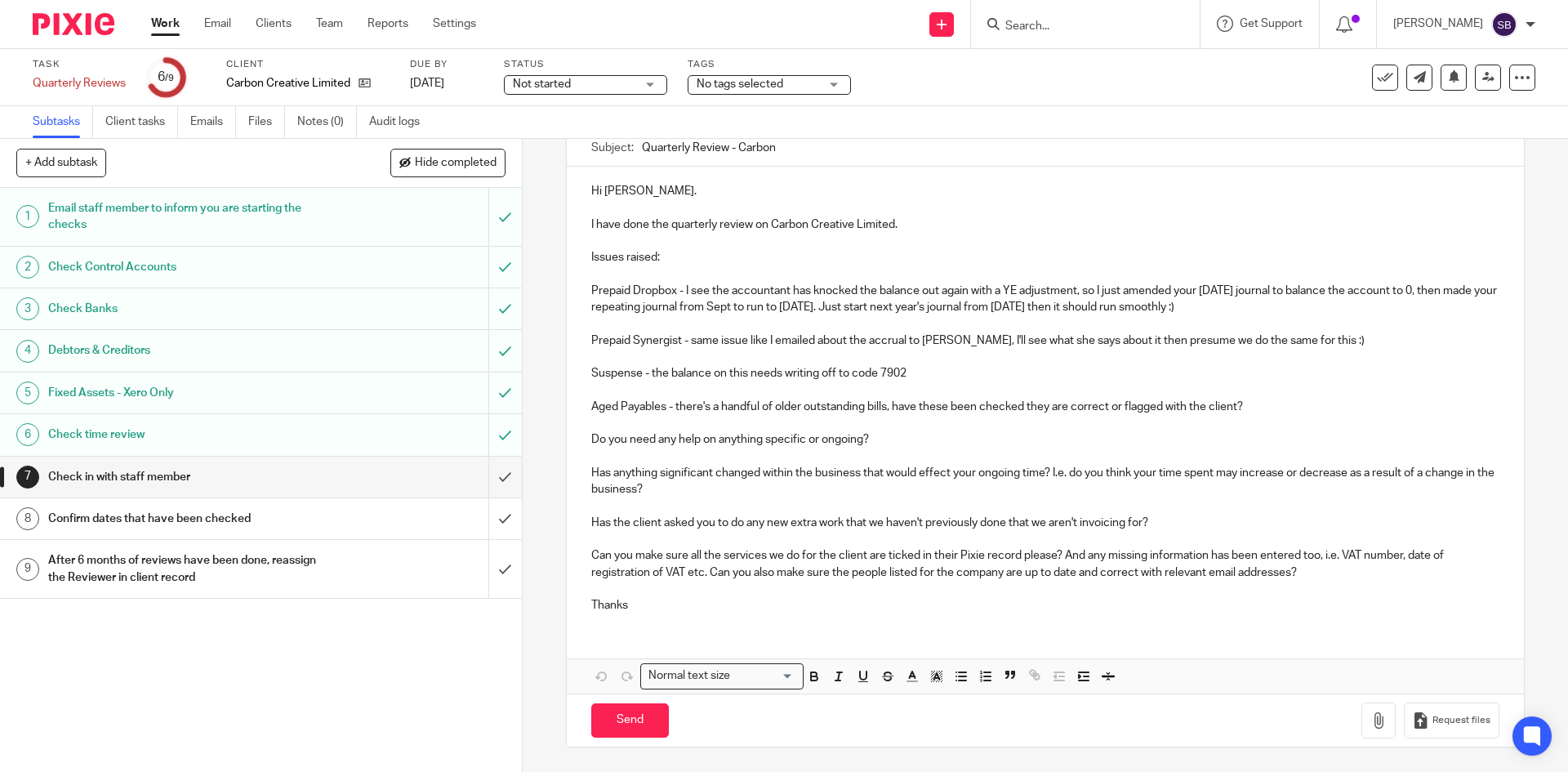
click at [1244, 404] on p "Aged Payables - there's a handful of older outstanding bills, have these been c…" at bounding box center [1045, 407] width 907 height 17
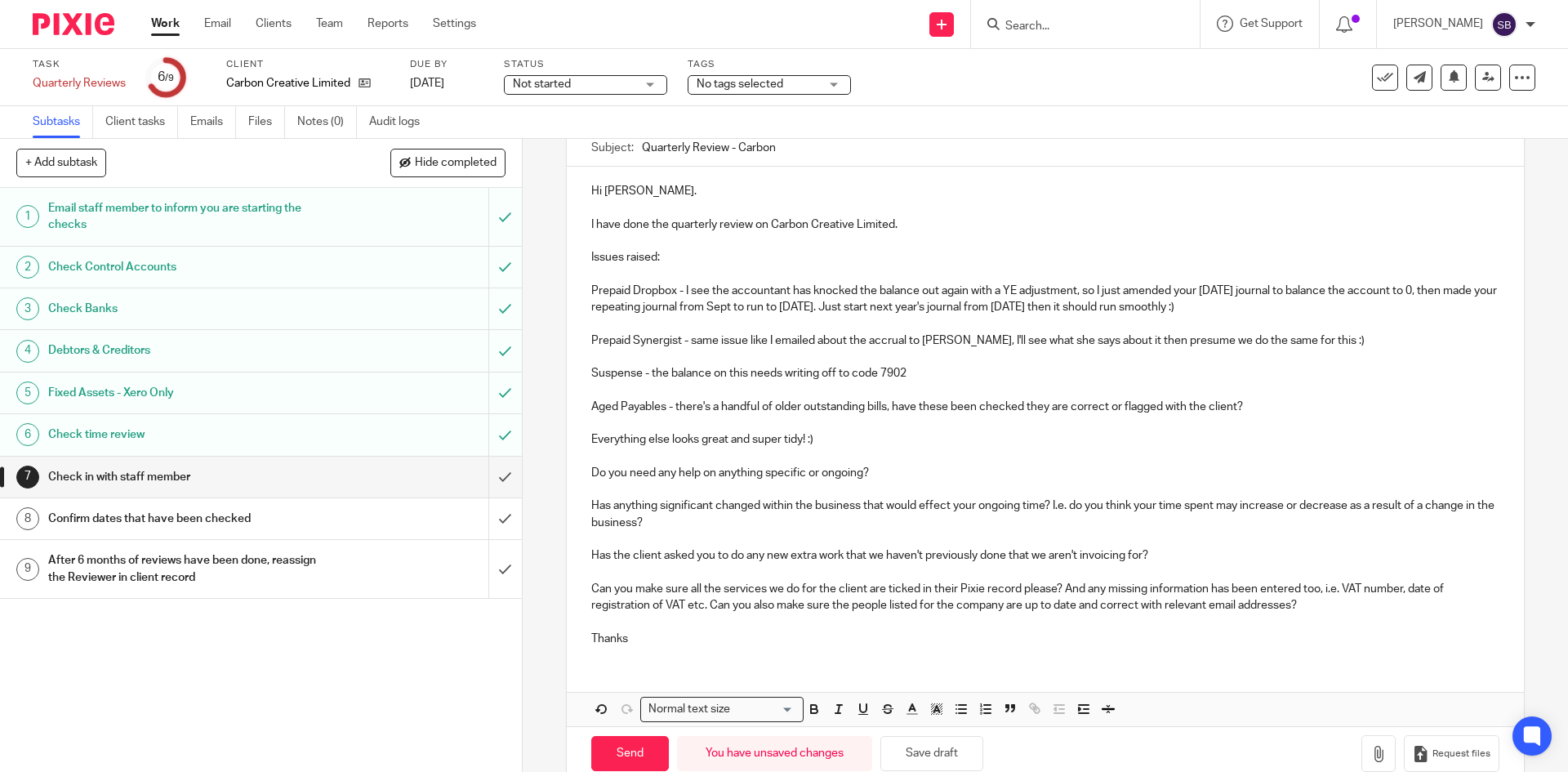
click at [655, 646] on p "Thanks" at bounding box center [1045, 639] width 907 height 17
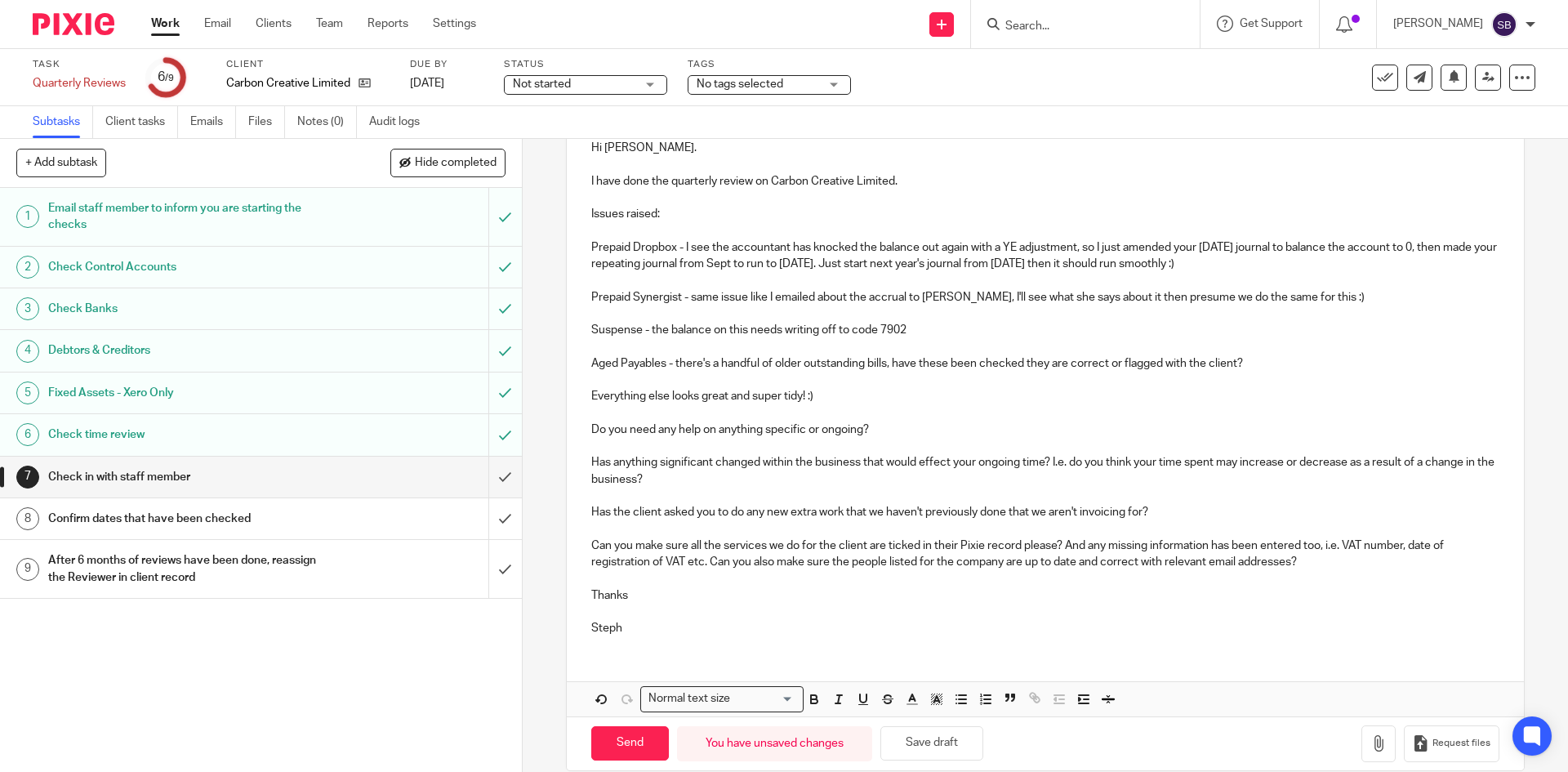
scroll to position [228, 0]
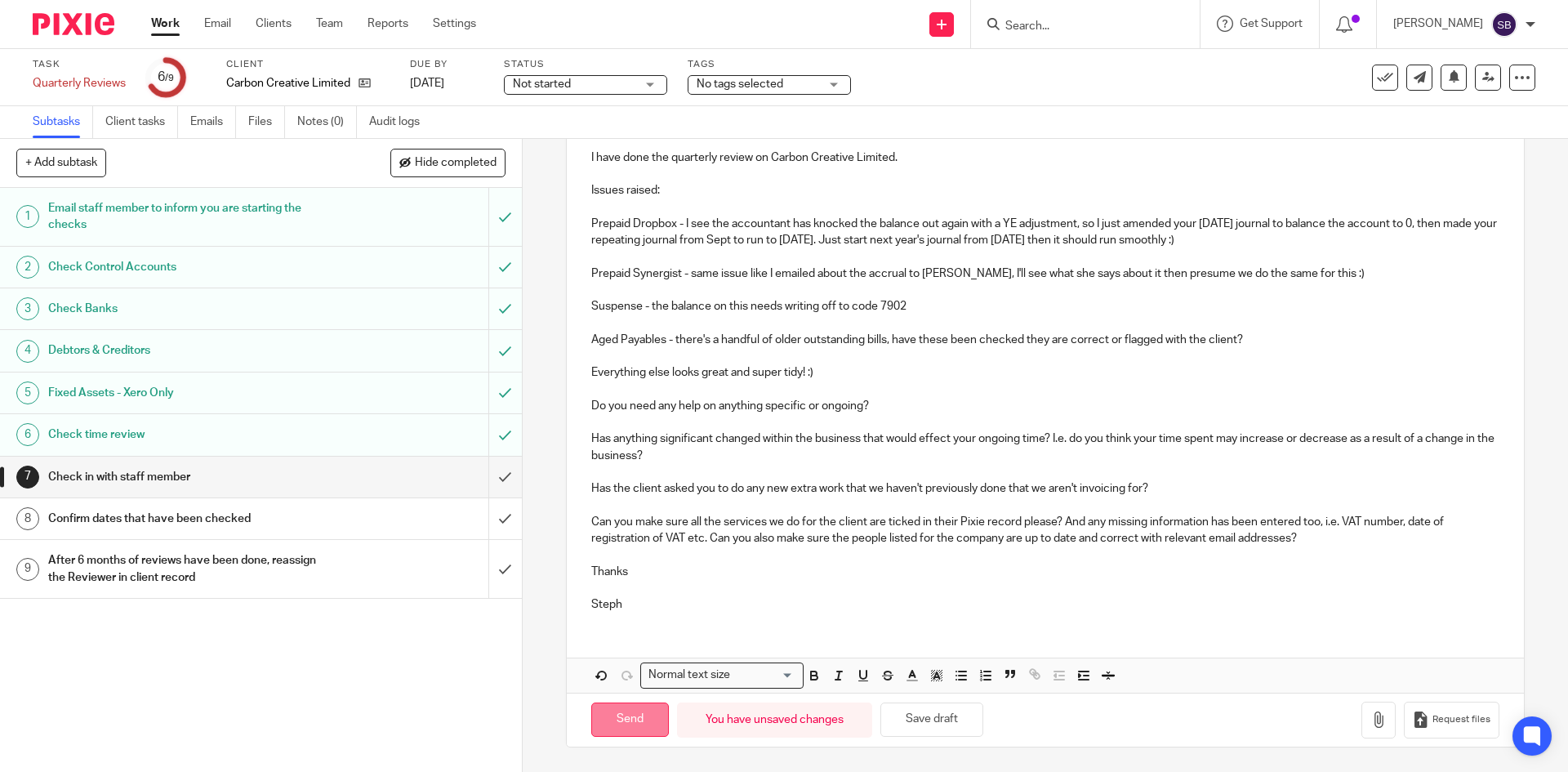
click at [634, 722] on input "Send" at bounding box center [630, 720] width 78 height 35
type input "Sent"
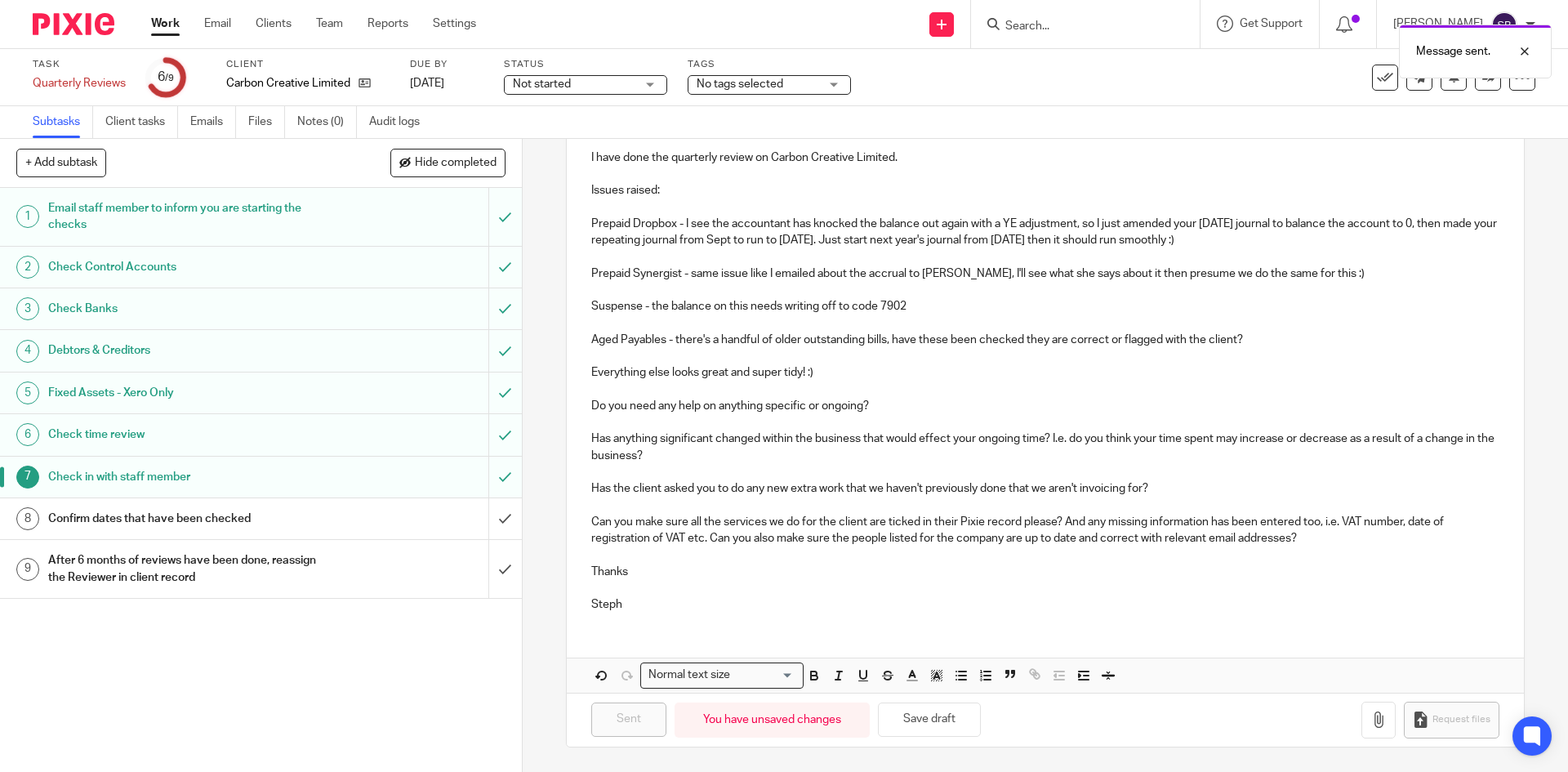
click at [363, 517] on div "Confirm dates that have been checked" at bounding box center [260, 518] width 424 height 24
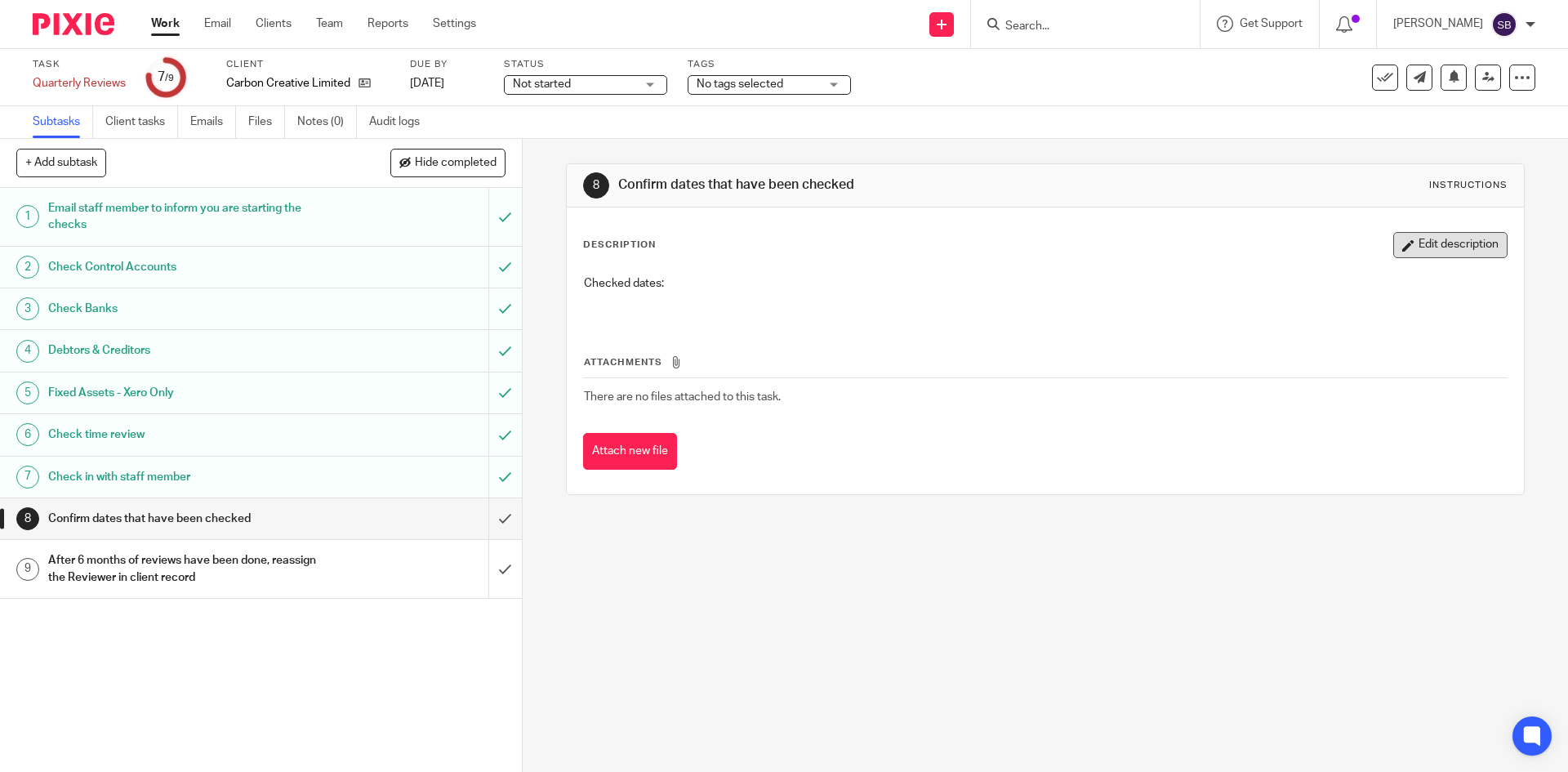
click at [1441, 245] on button "Edit description" at bounding box center [1450, 244] width 115 height 26
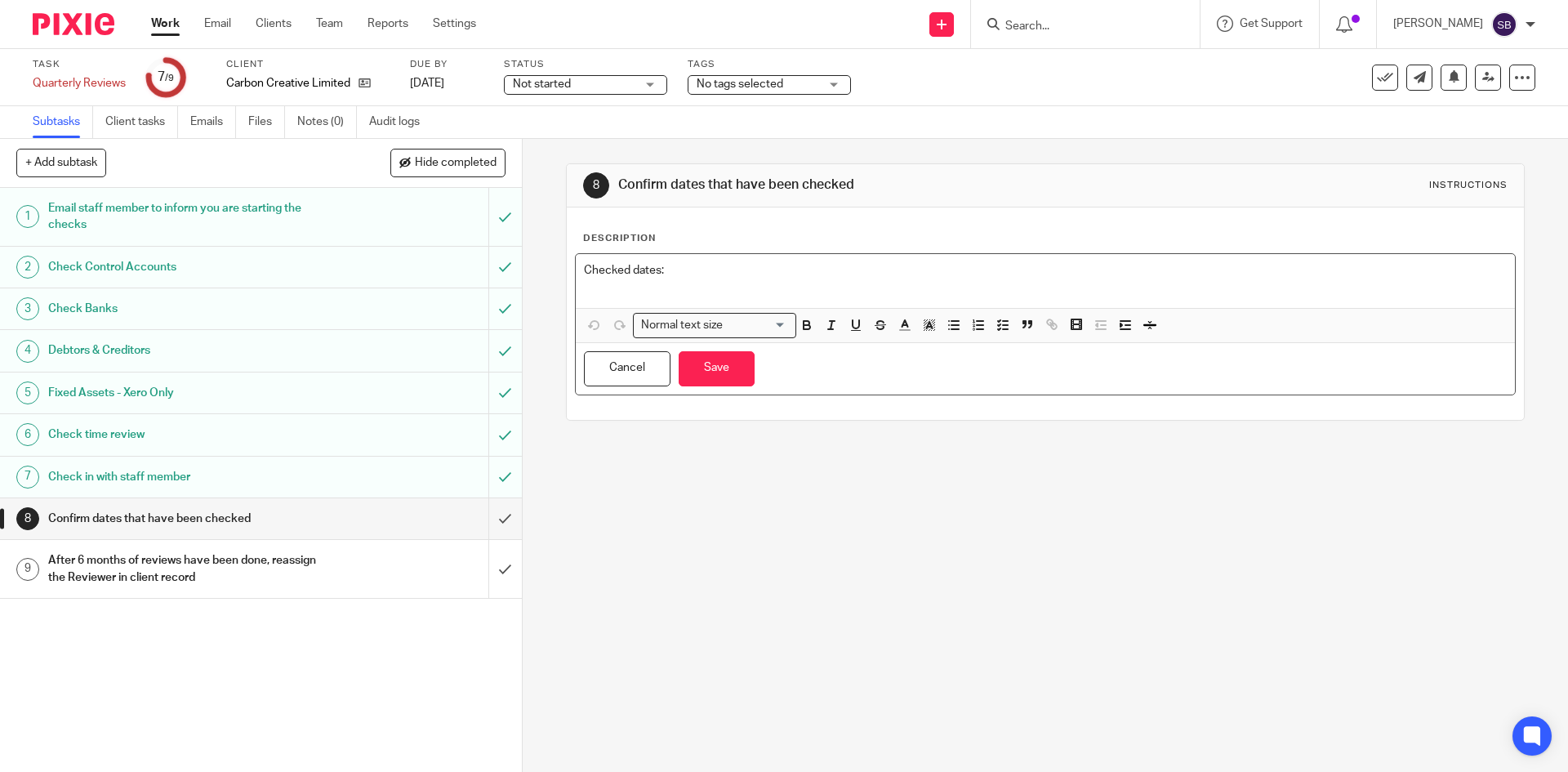
click at [728, 277] on p "Checked dates:" at bounding box center [1045, 270] width 922 height 17
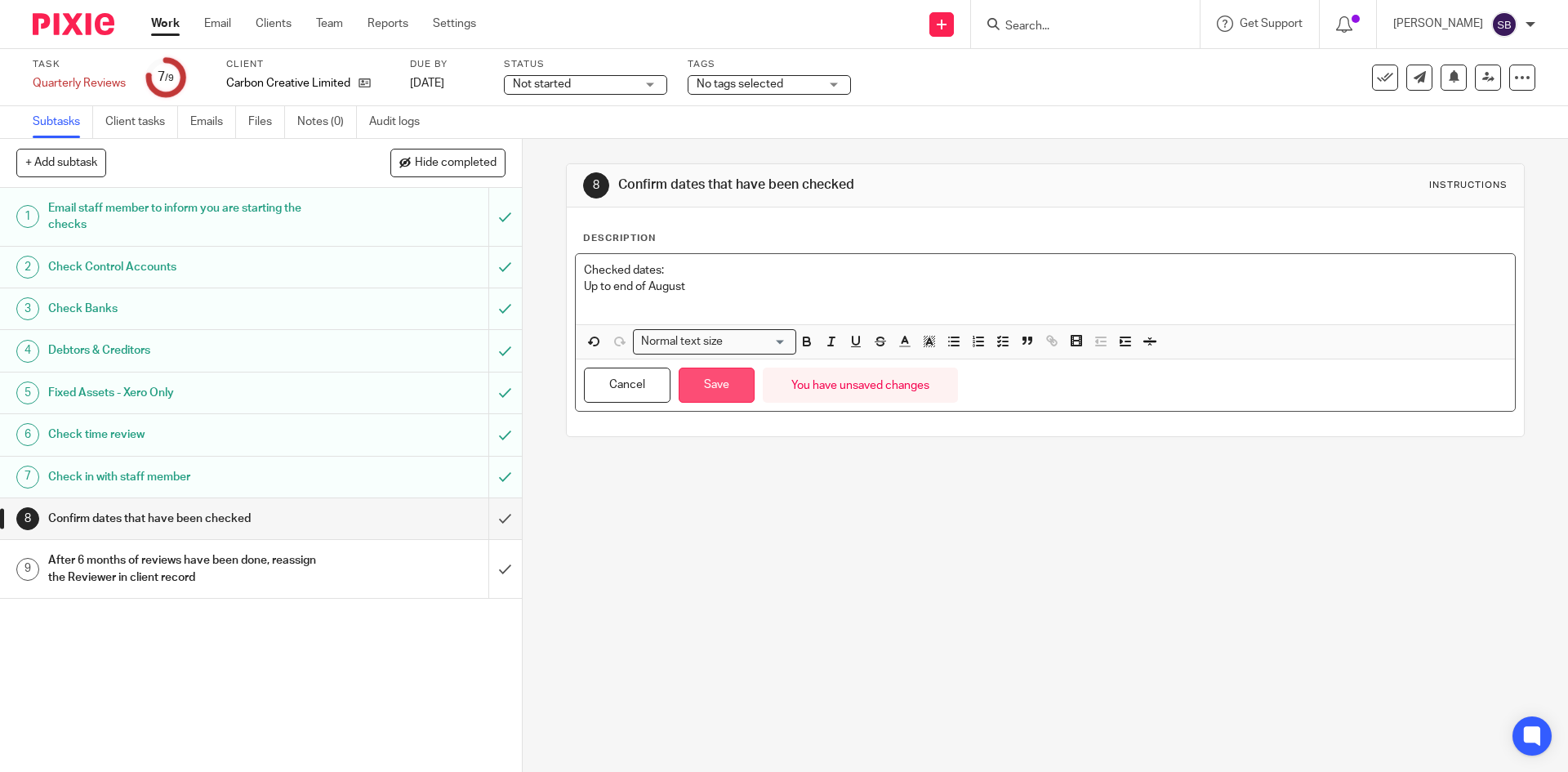
click at [738, 375] on button "Save" at bounding box center [717, 385] width 76 height 35
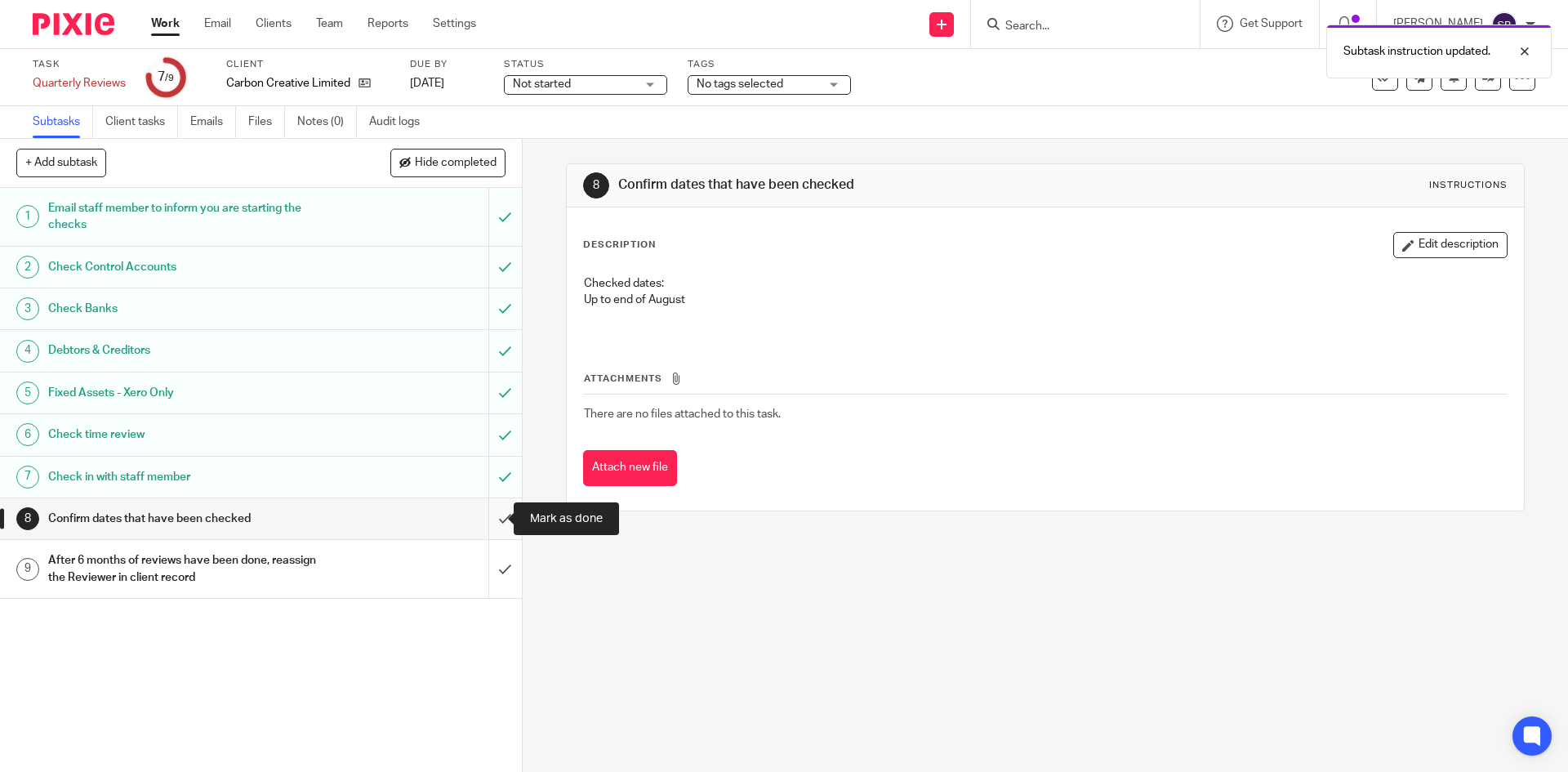
click at [491, 517] on input "submit" at bounding box center [260, 518] width 522 height 41
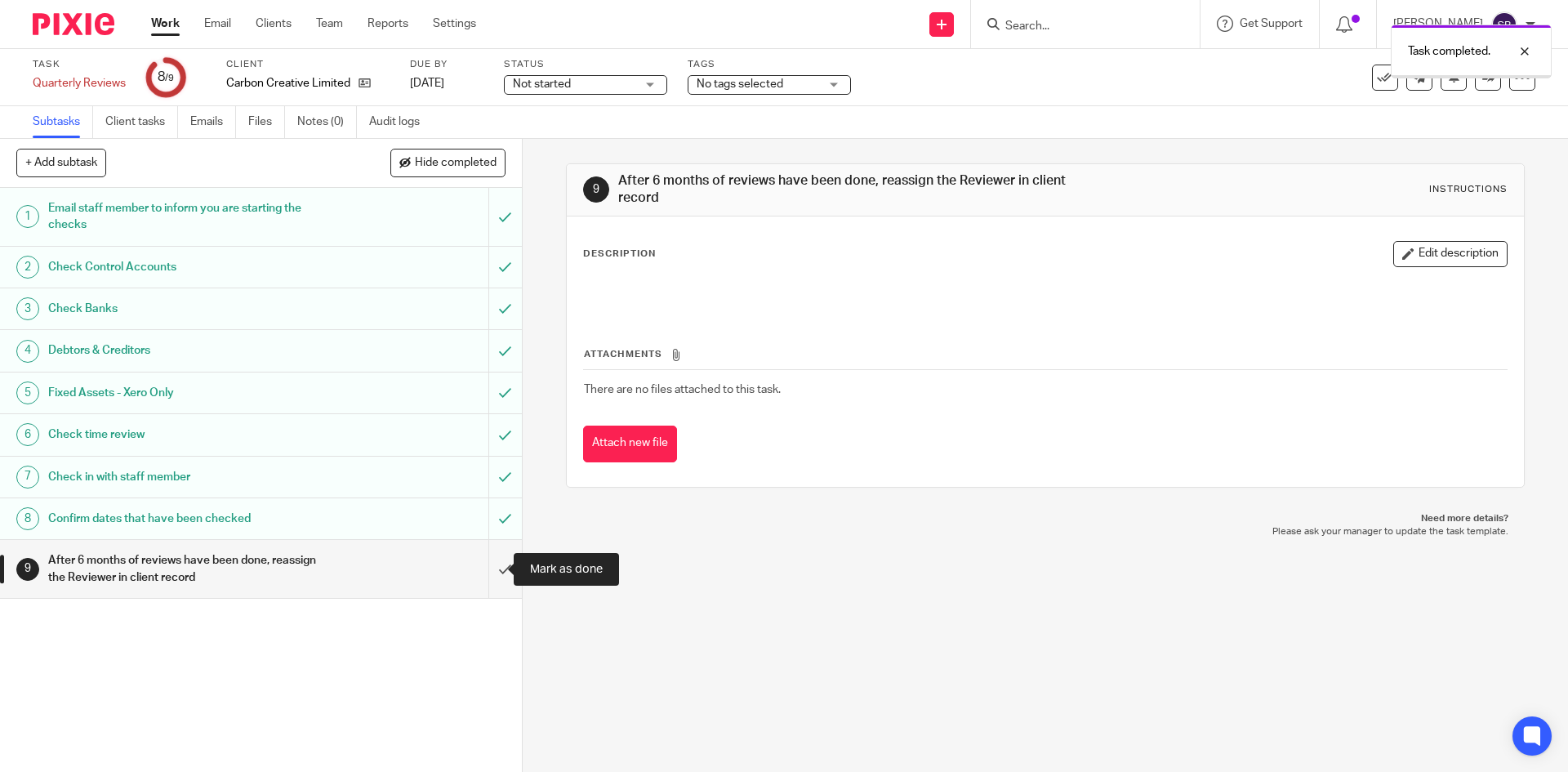
click at [485, 561] on input "submit" at bounding box center [260, 569] width 522 height 58
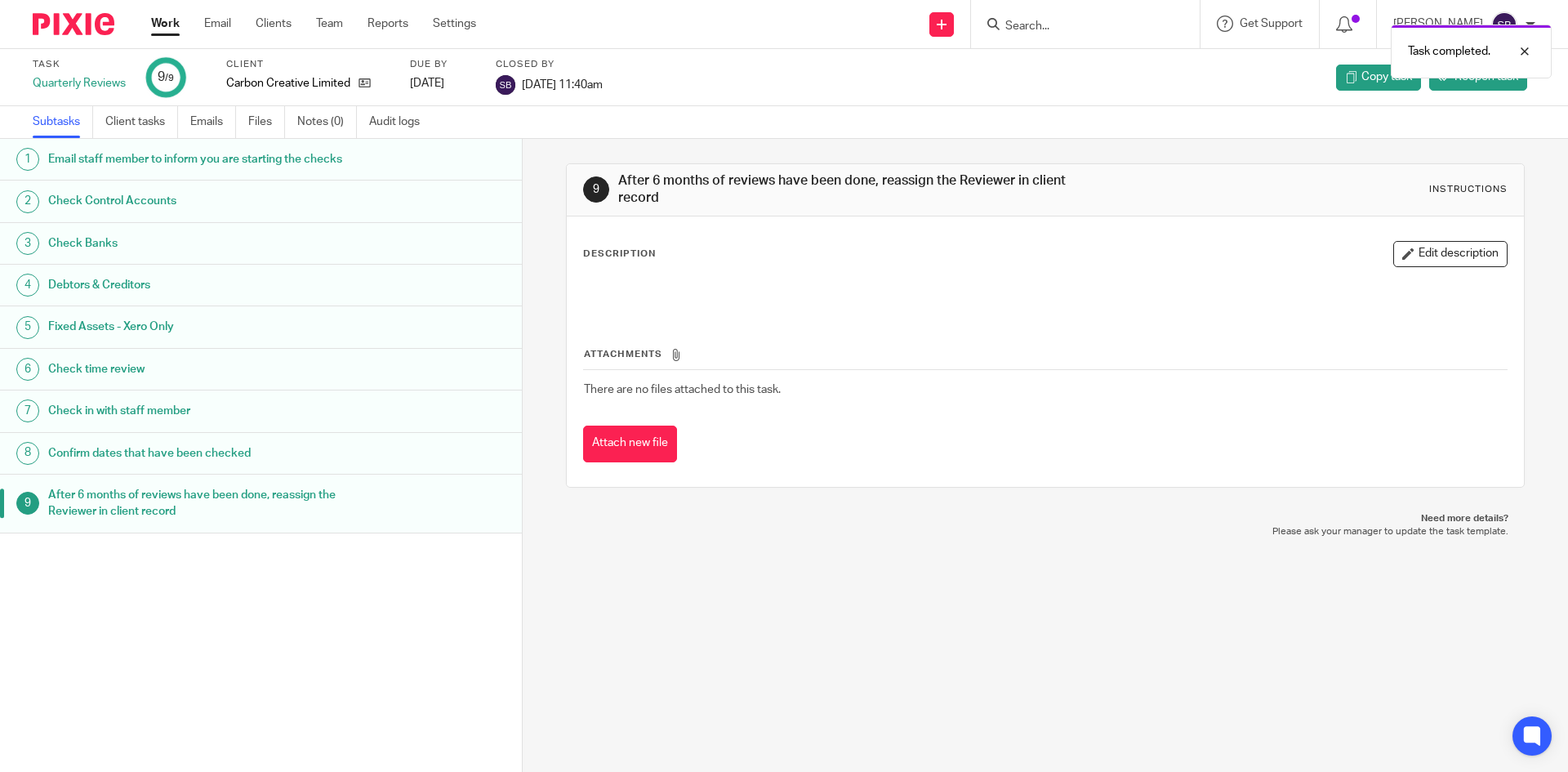
click link "Work"
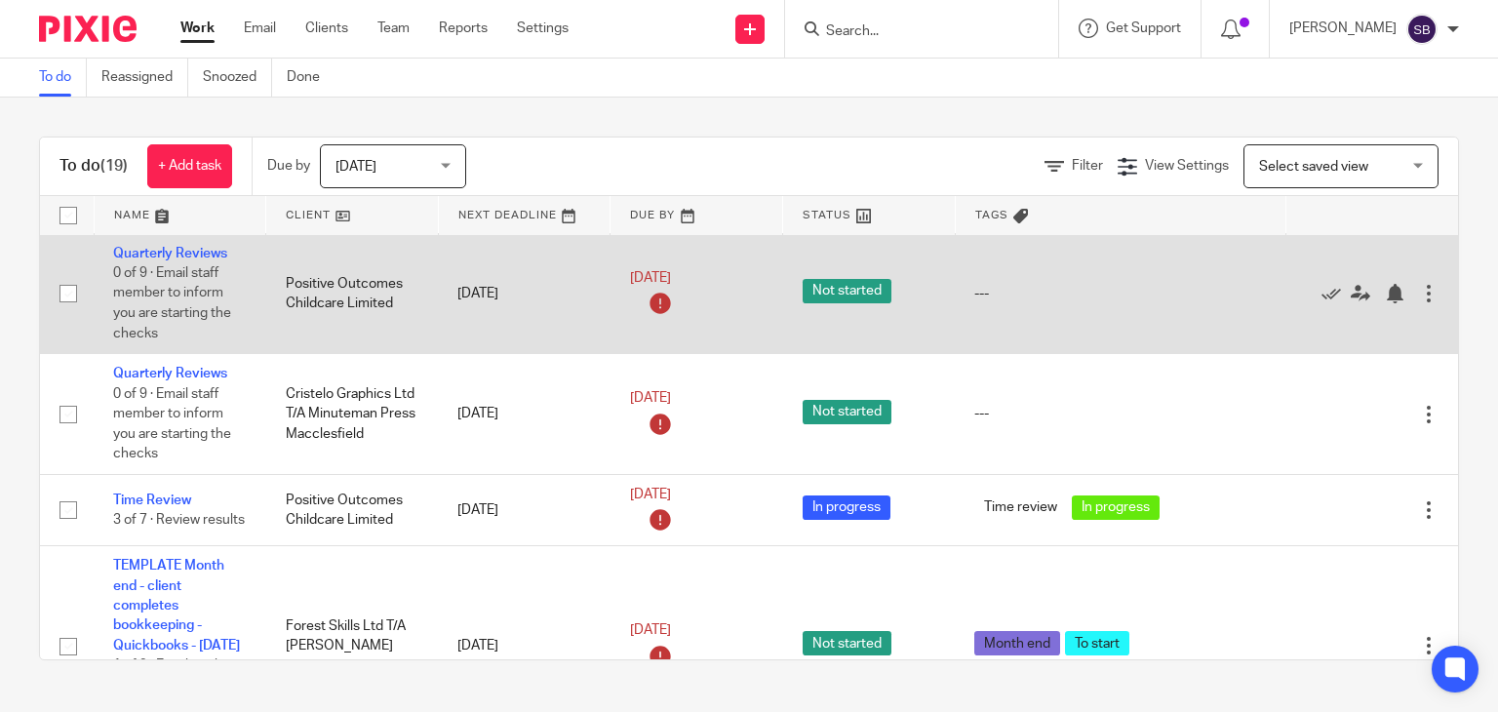
scroll to position [683, 0]
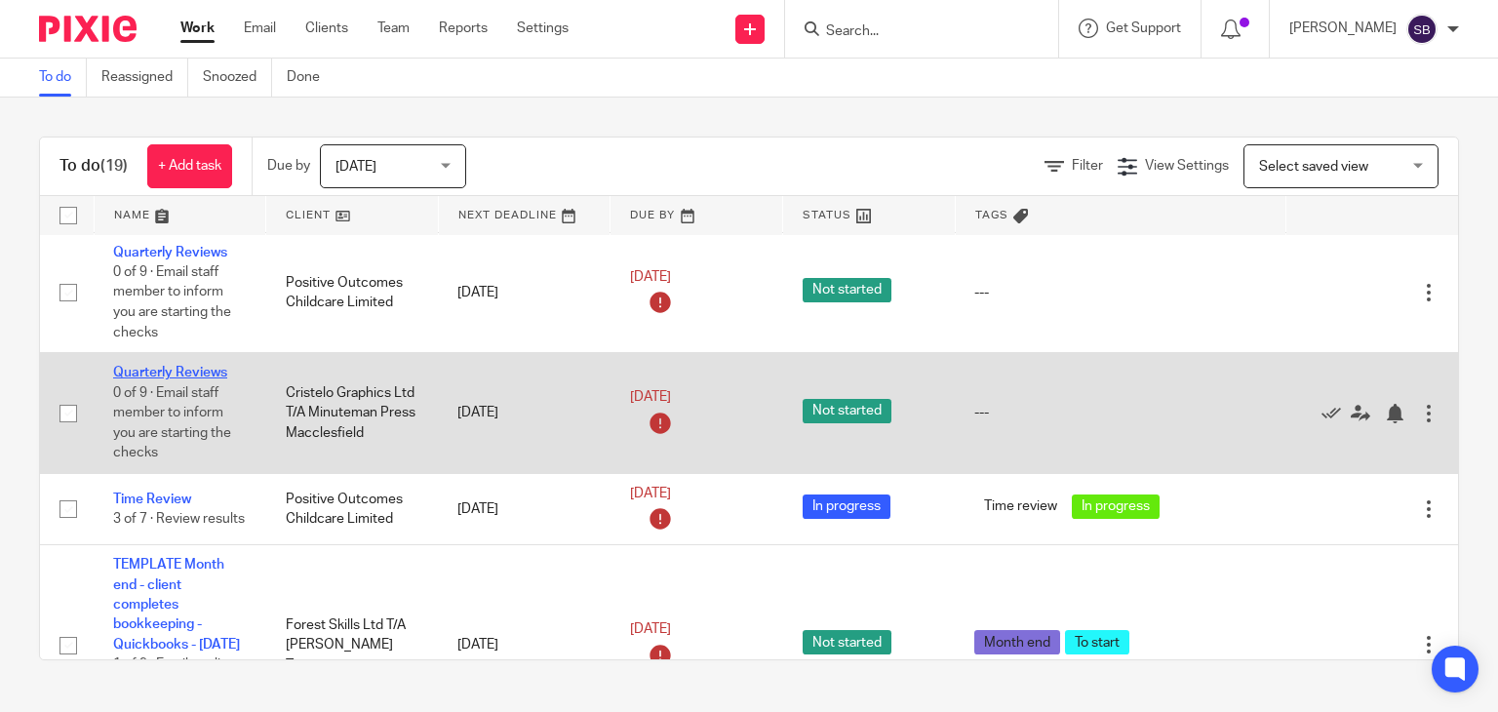
click at [160, 379] on link "Quarterly Reviews" at bounding box center [170, 373] width 114 height 14
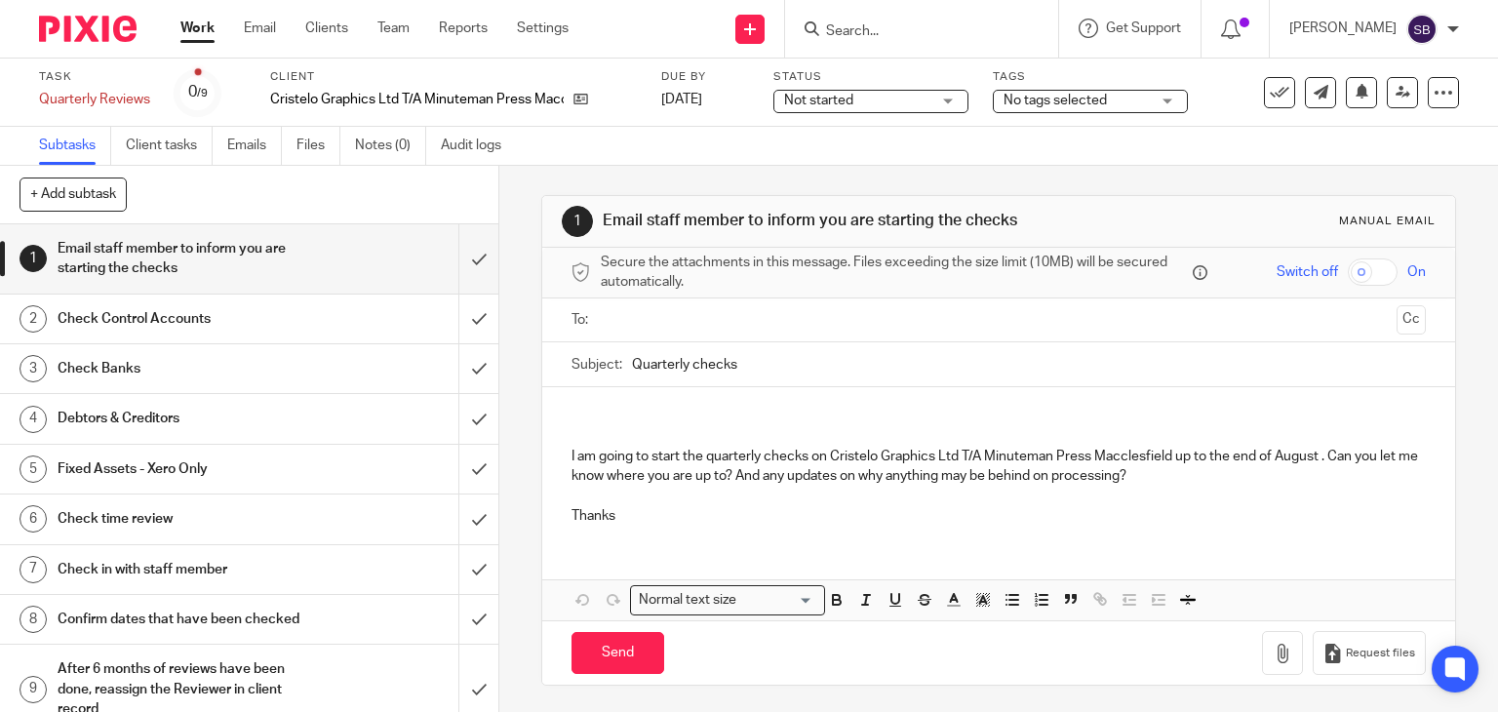
click at [660, 318] on input "text" at bounding box center [998, 320] width 781 height 22
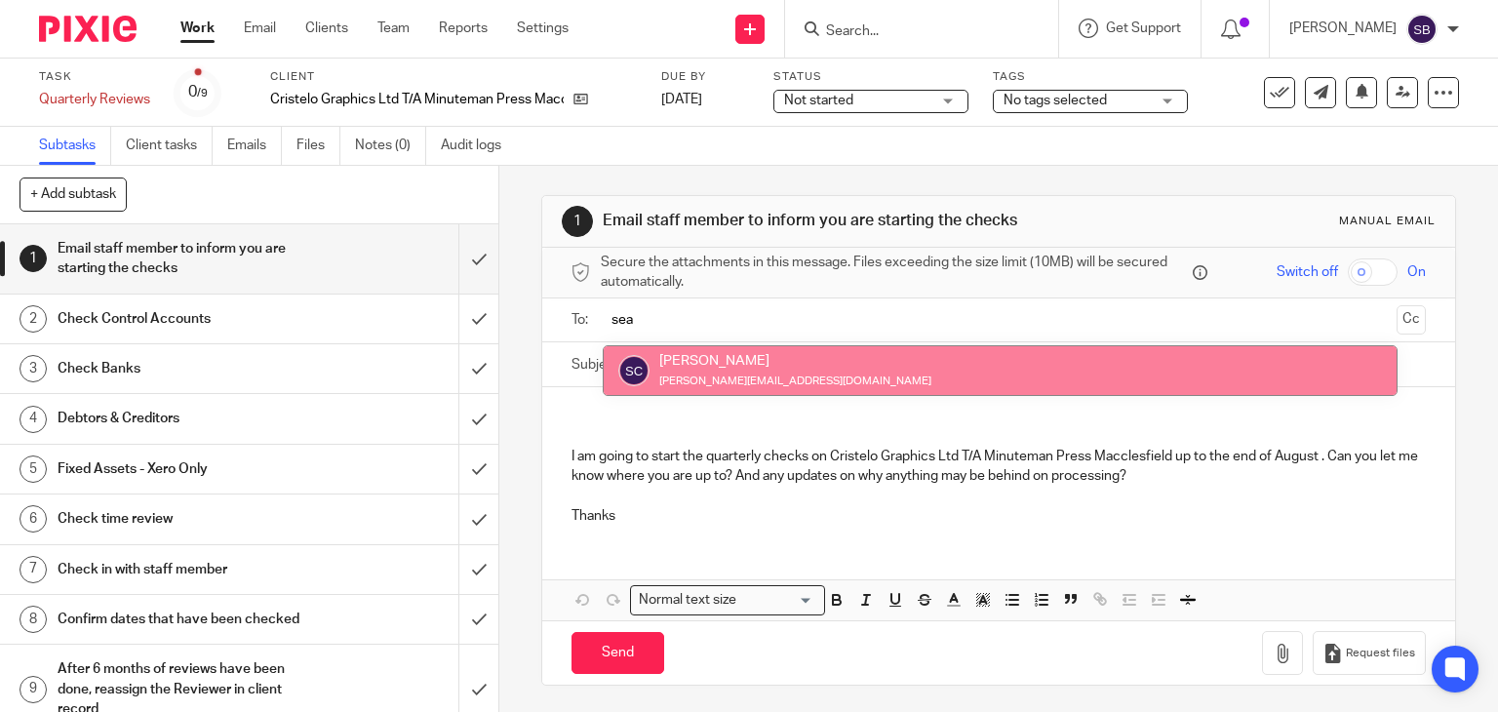
type input "sea"
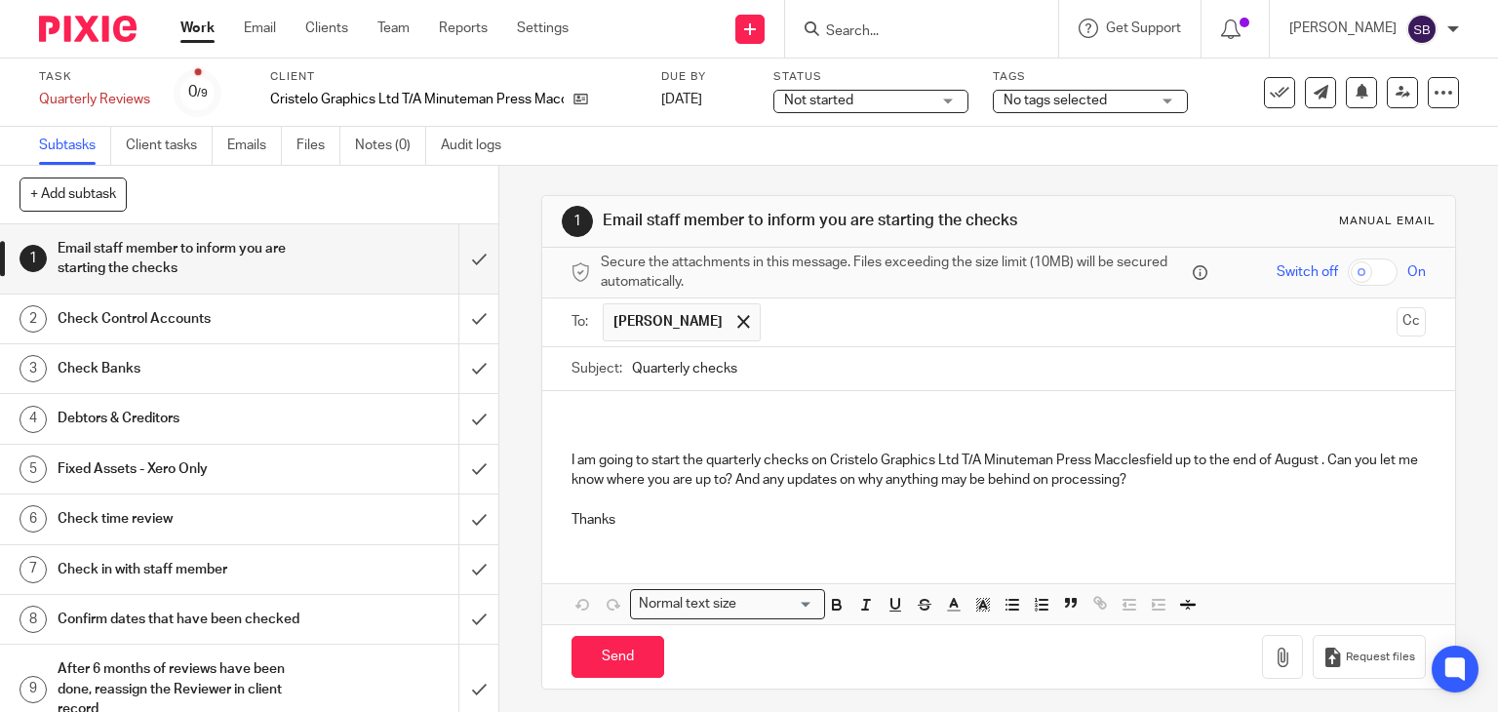
click at [773, 368] on input "Quarterly checks" at bounding box center [1029, 369] width 795 height 44
type input "Quarterly checks - Minuteman"
click at [726, 406] on div "I am going to start the quarterly checks on Cristelo Graphics Ltd T/A Minuteman…" at bounding box center [999, 467] width 914 height 153
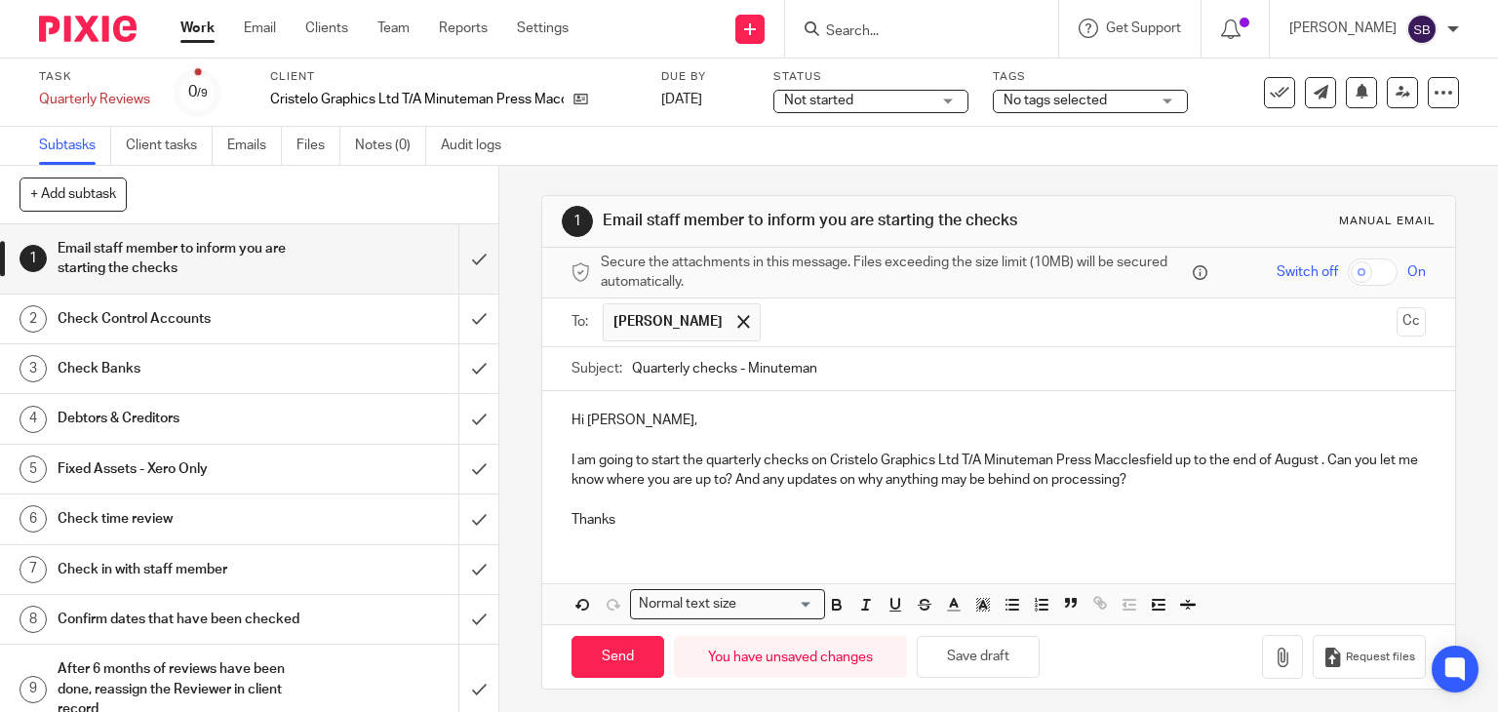
click at [645, 521] on p "Thanks" at bounding box center [1000, 520] width 856 height 20
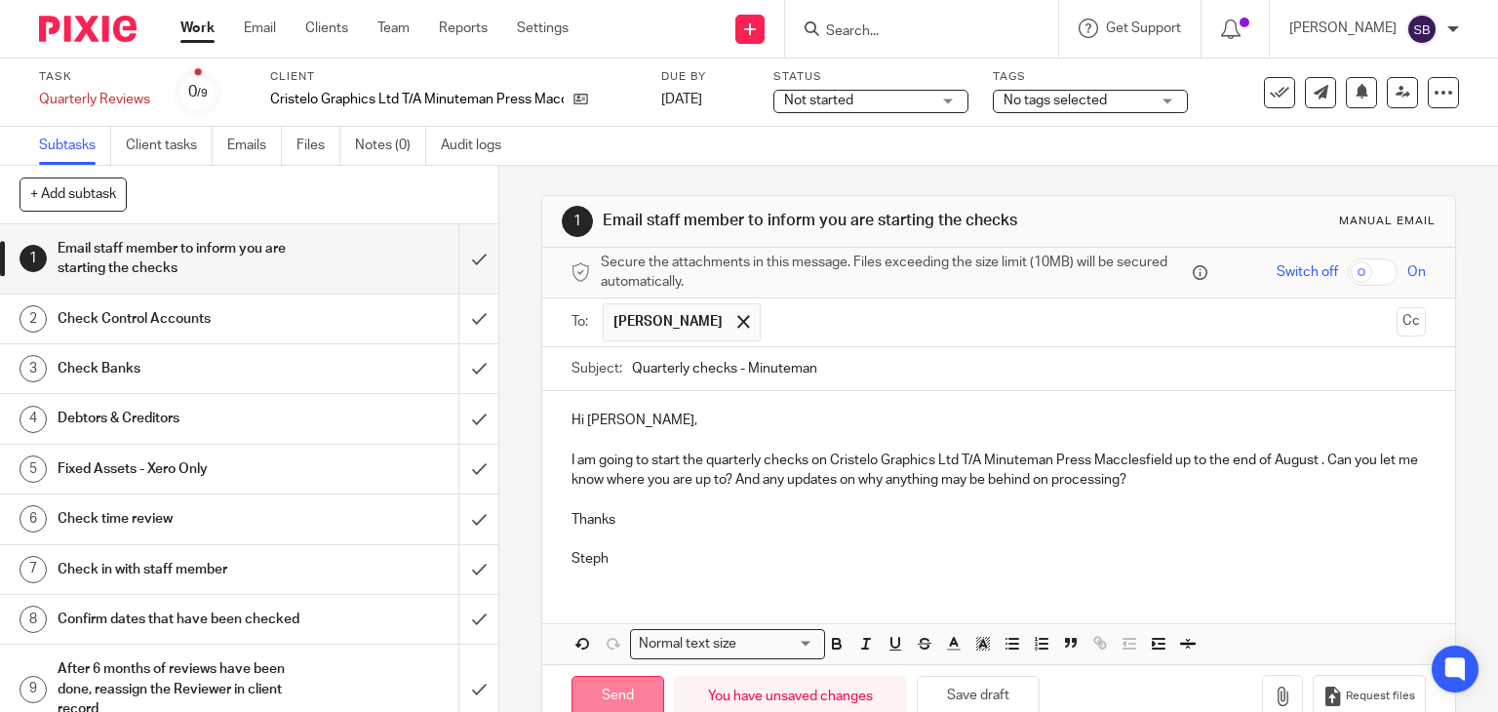
click at [625, 686] on input "Send" at bounding box center [618, 697] width 93 height 42
type input "Sent"
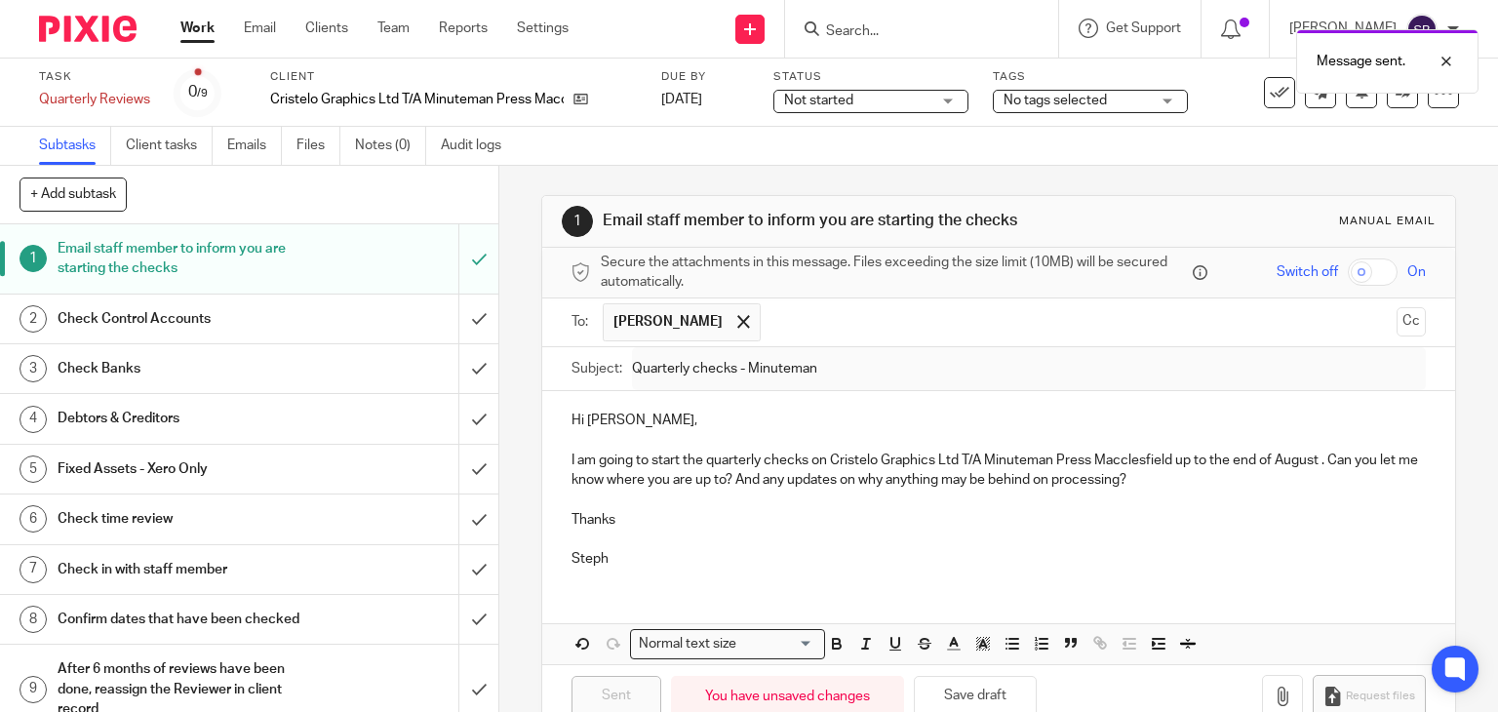
click at [200, 26] on link "Work" at bounding box center [197, 29] width 34 height 20
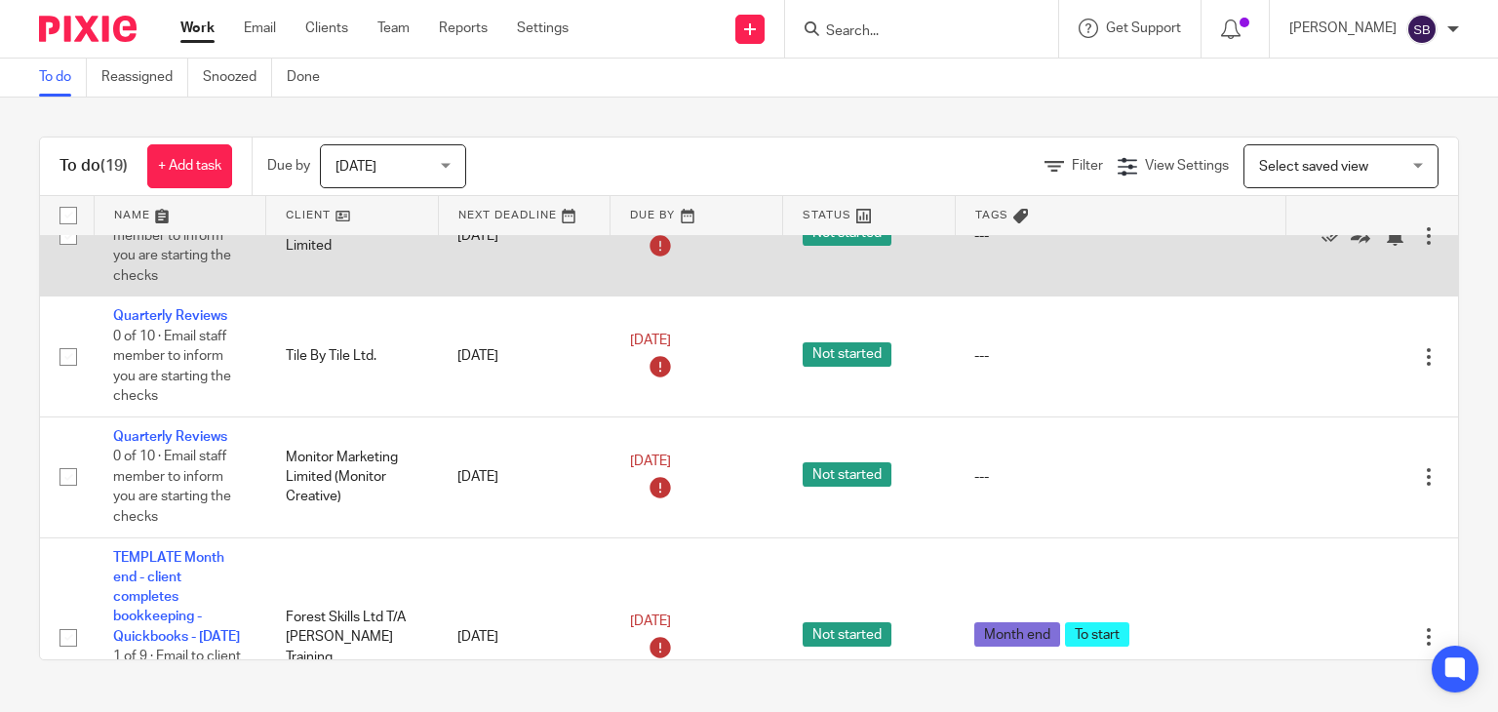
scroll to position [1756, 0]
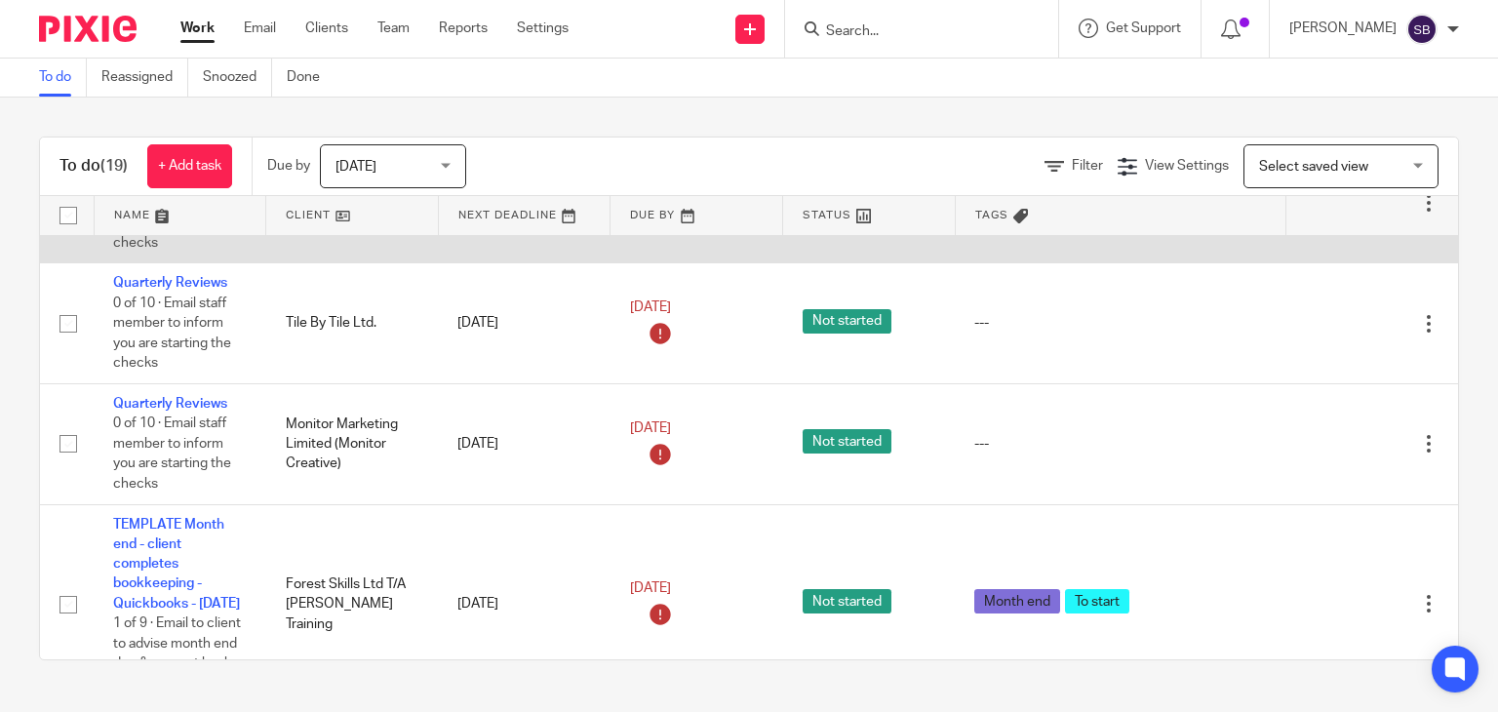
click at [199, 170] on link "Quarterly Reviews" at bounding box center [170, 163] width 114 height 14
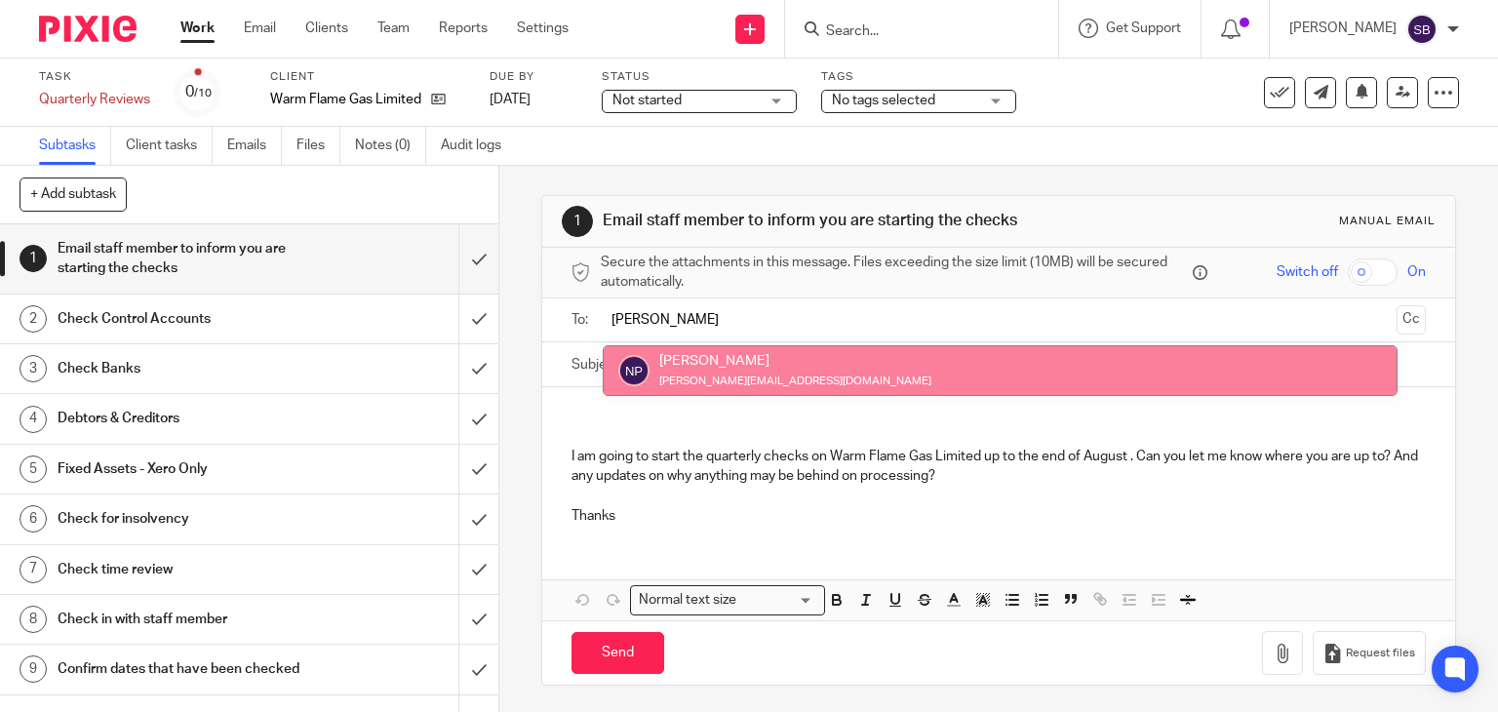
type input "nick"
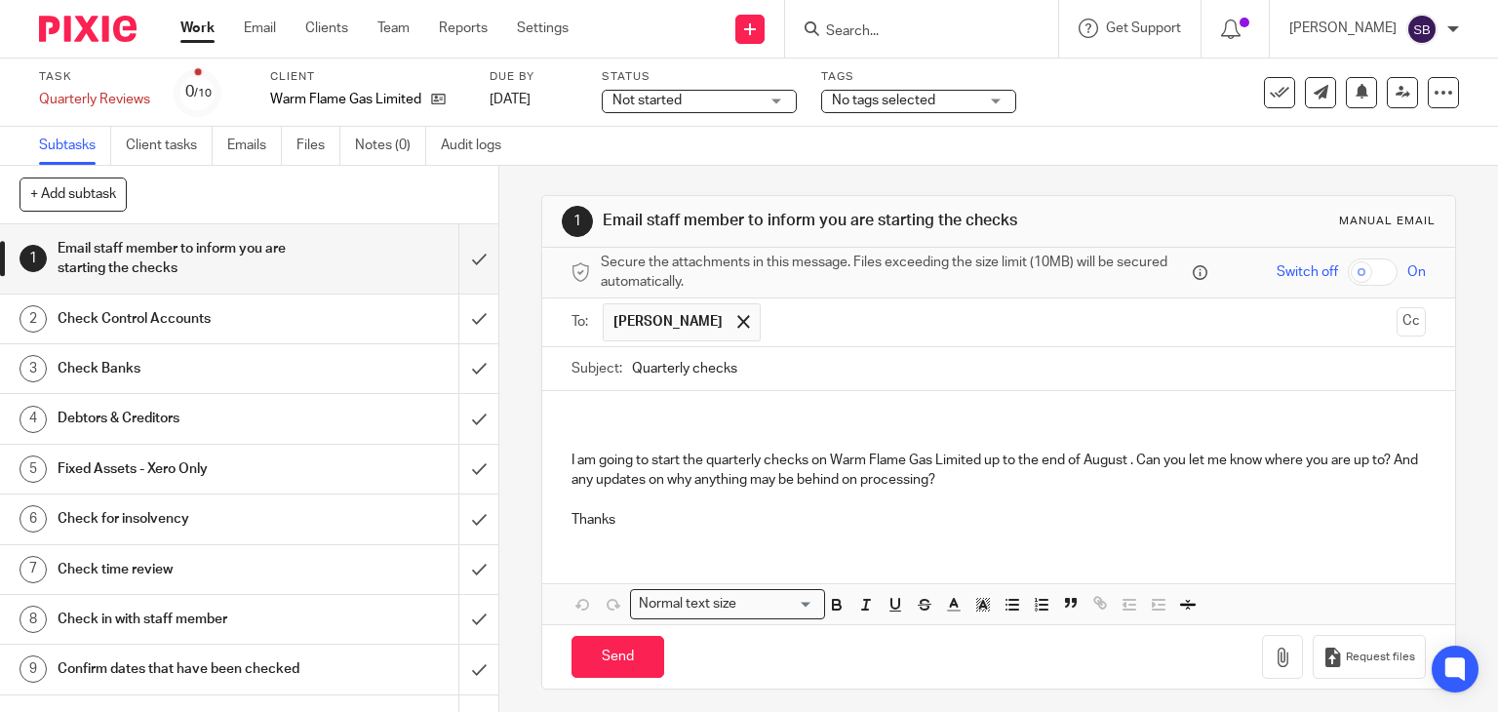
click at [787, 376] on input "Quarterly checks" at bounding box center [1029, 369] width 795 height 44
type input "Quarterly checks - WarmFlame"
click at [769, 415] on p at bounding box center [1000, 431] width 856 height 40
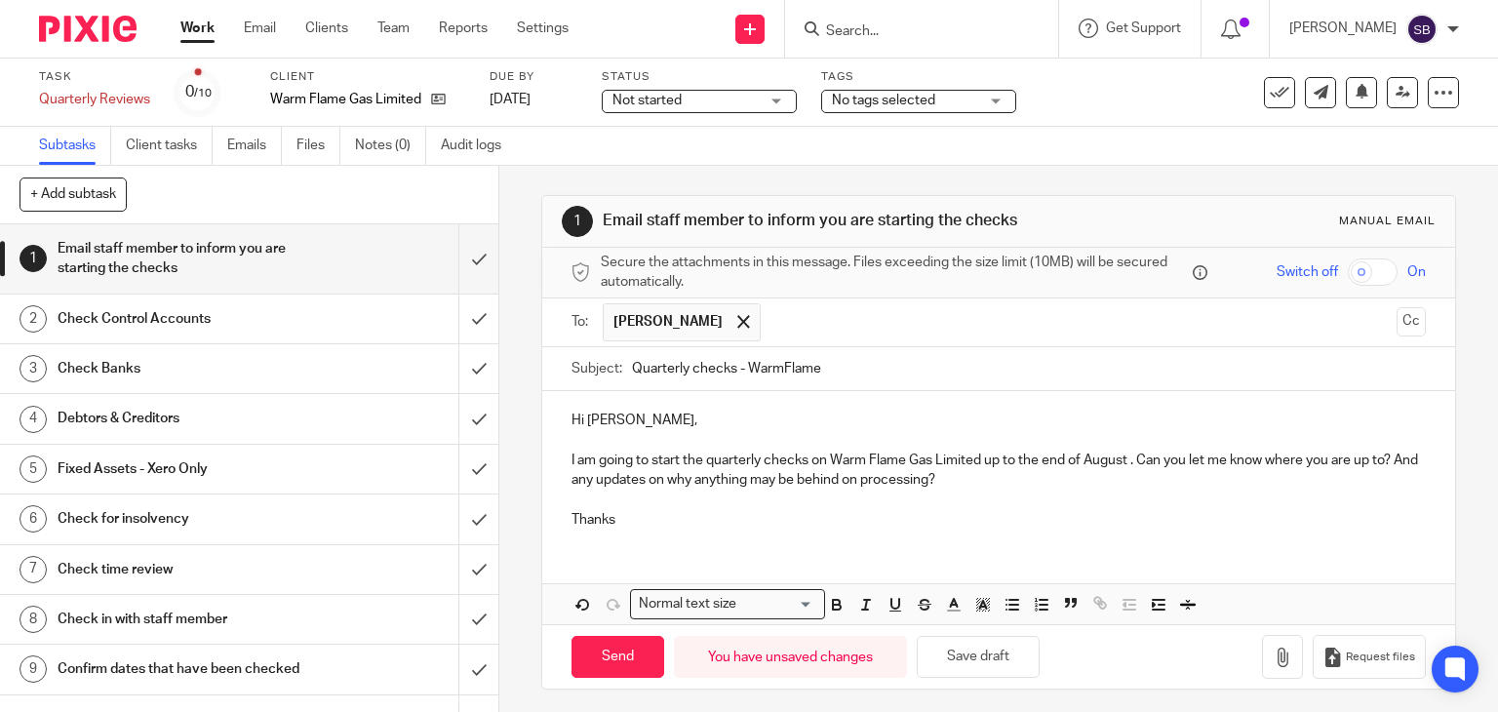
click at [663, 517] on p "Thanks" at bounding box center [1000, 520] width 856 height 20
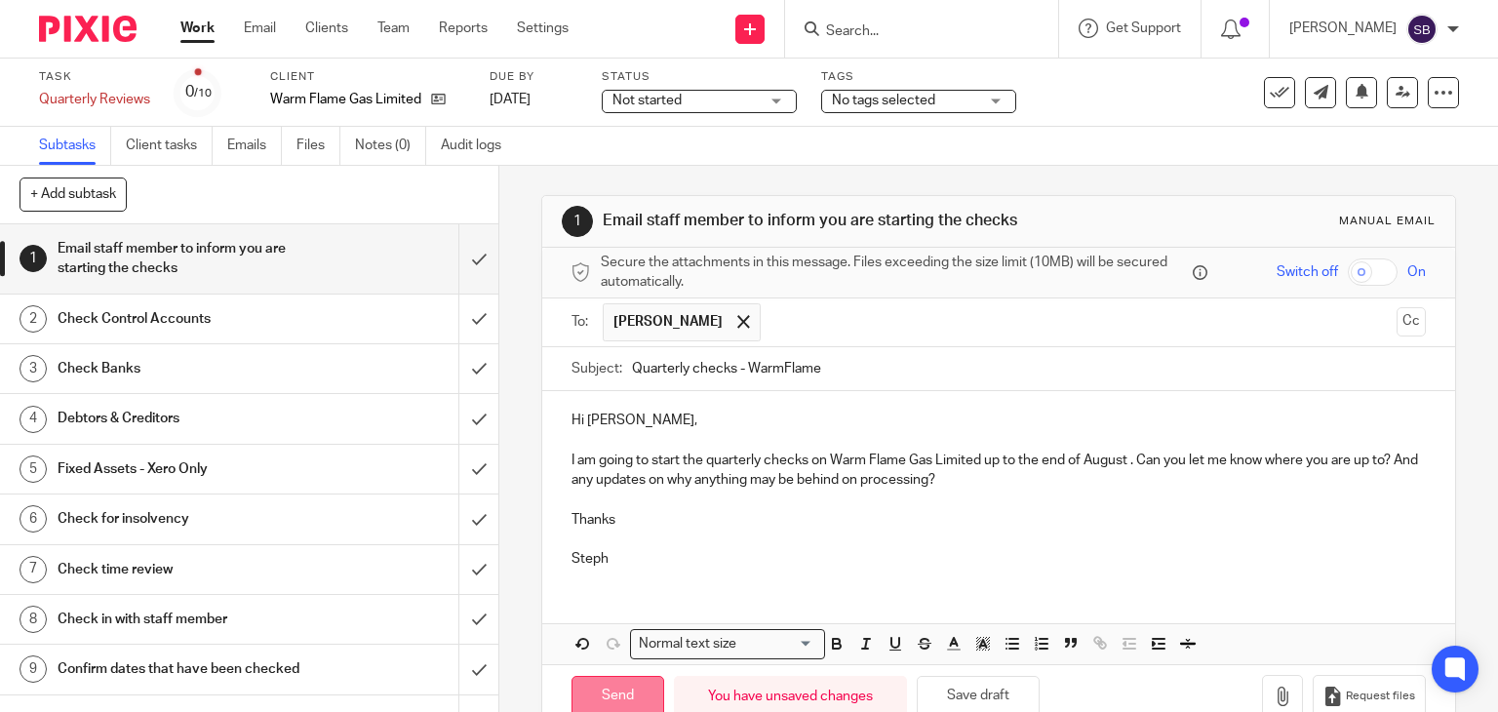
click at [603, 696] on input "Send" at bounding box center [618, 697] width 93 height 42
type input "Sent"
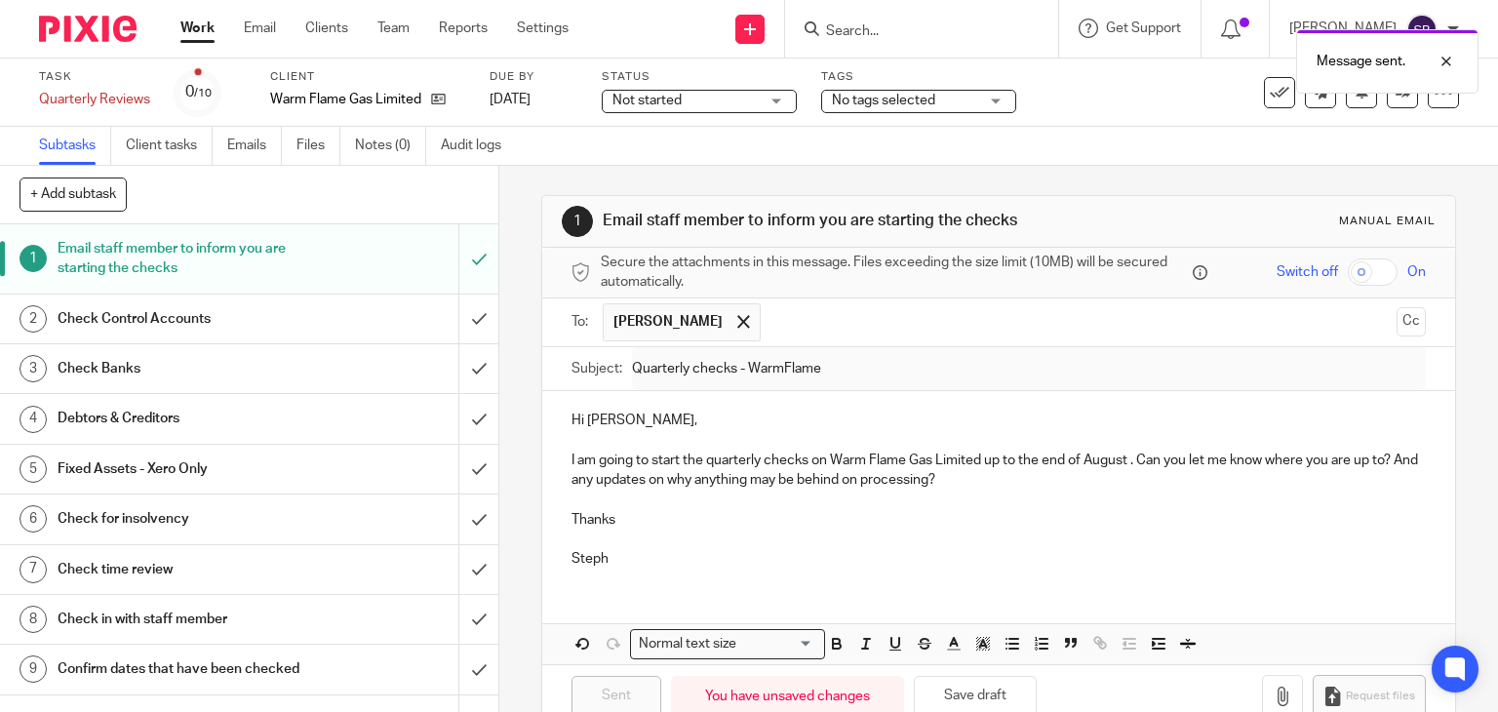
click at [203, 34] on link "Work" at bounding box center [197, 29] width 34 height 20
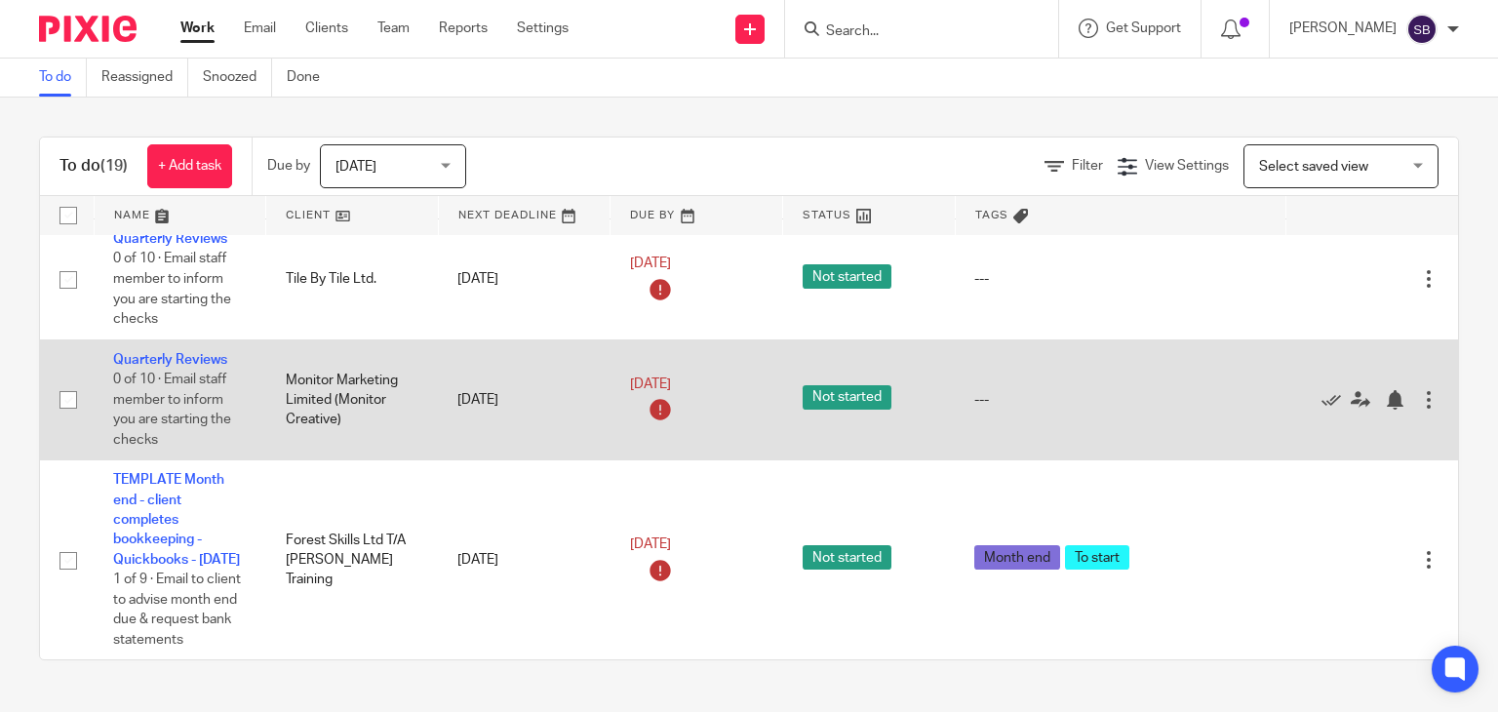
scroll to position [1951, 0]
click at [1322, 390] on icon at bounding box center [1332, 400] width 20 height 20
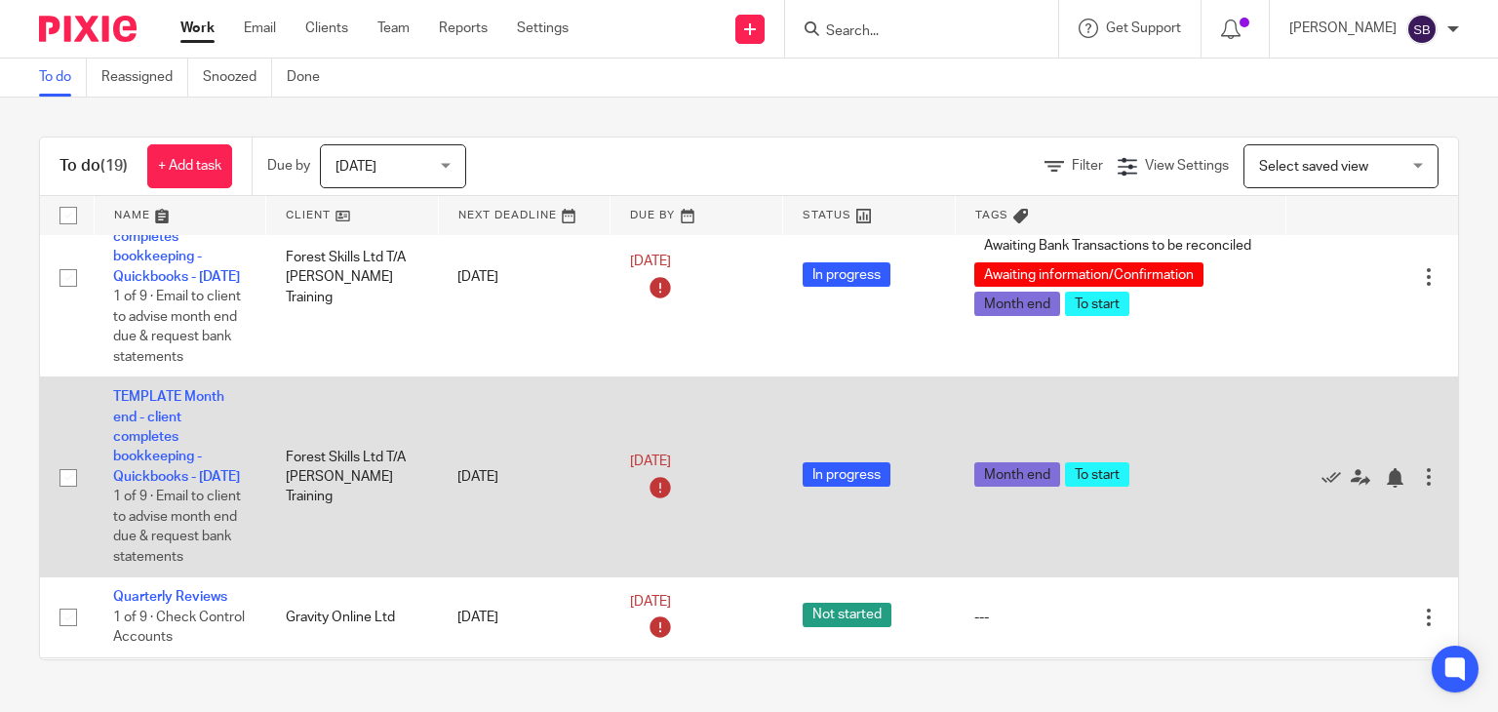
scroll to position [0, 0]
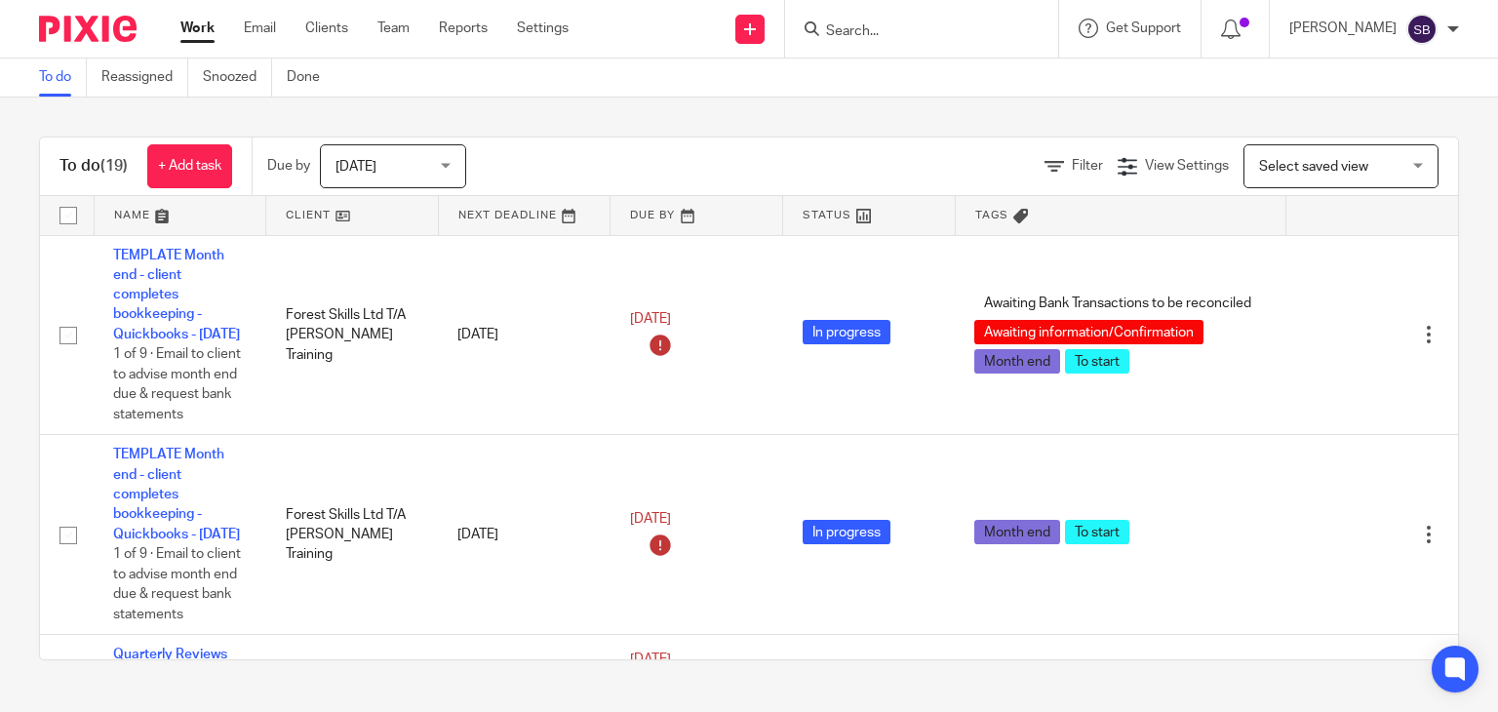
click at [371, 172] on span "[DATE]" at bounding box center [387, 165] width 103 height 41
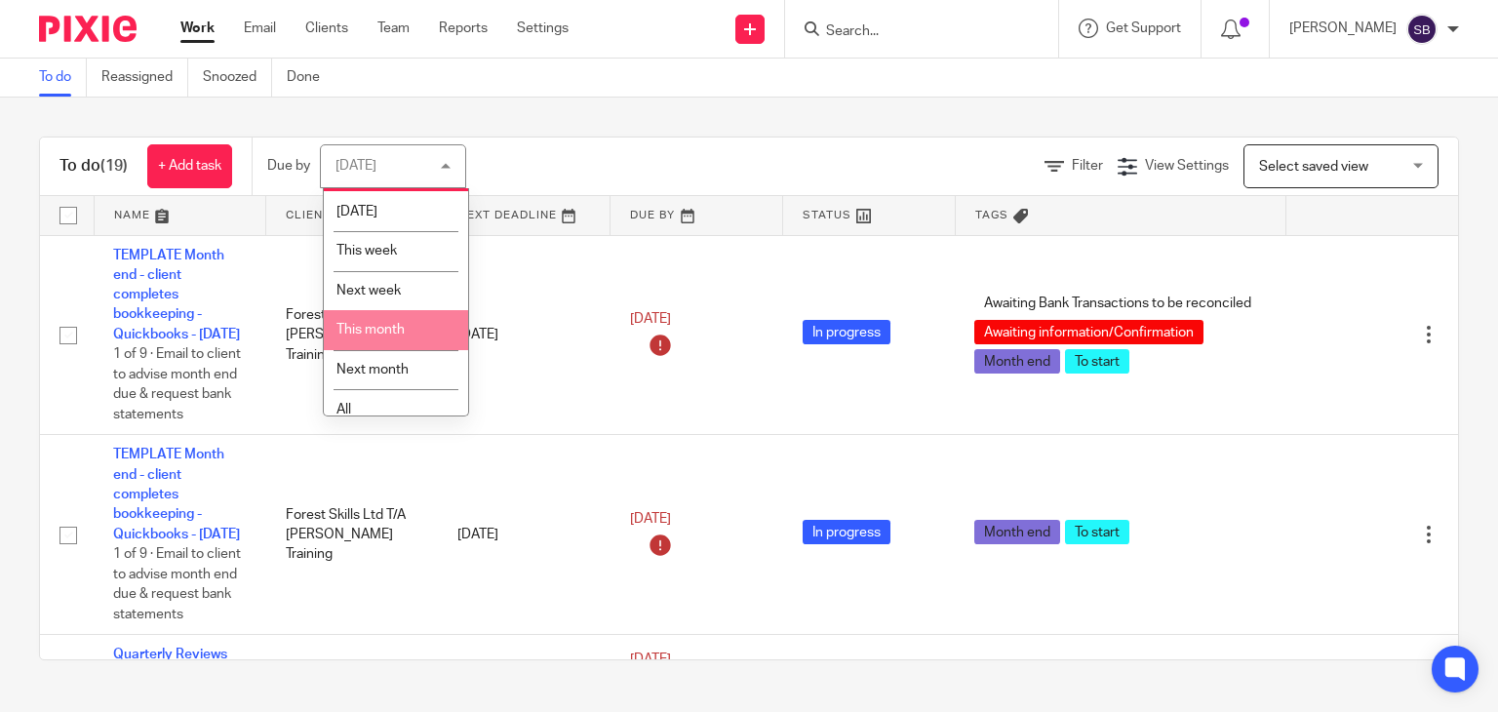
scroll to position [52, 0]
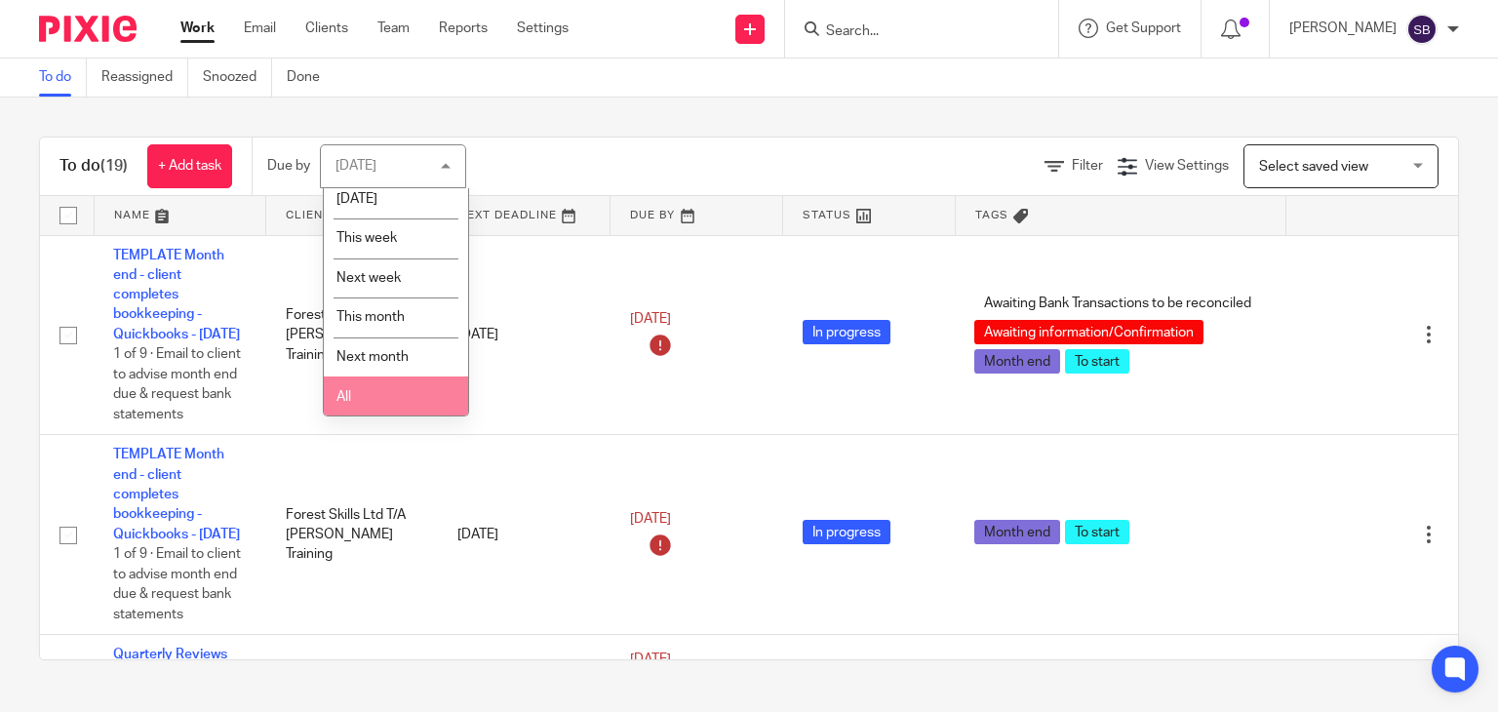
click at [397, 380] on li "All" at bounding box center [396, 397] width 144 height 40
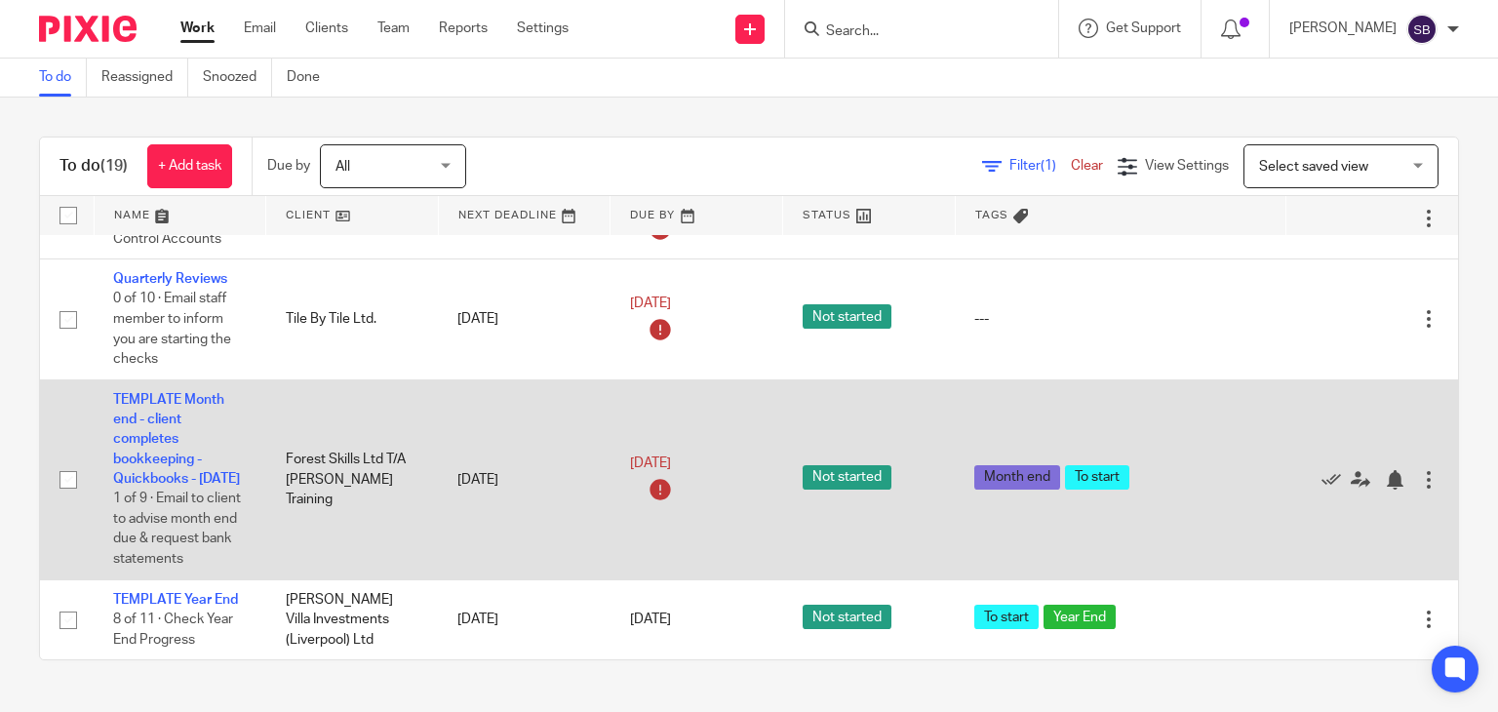
scroll to position [1717, 0]
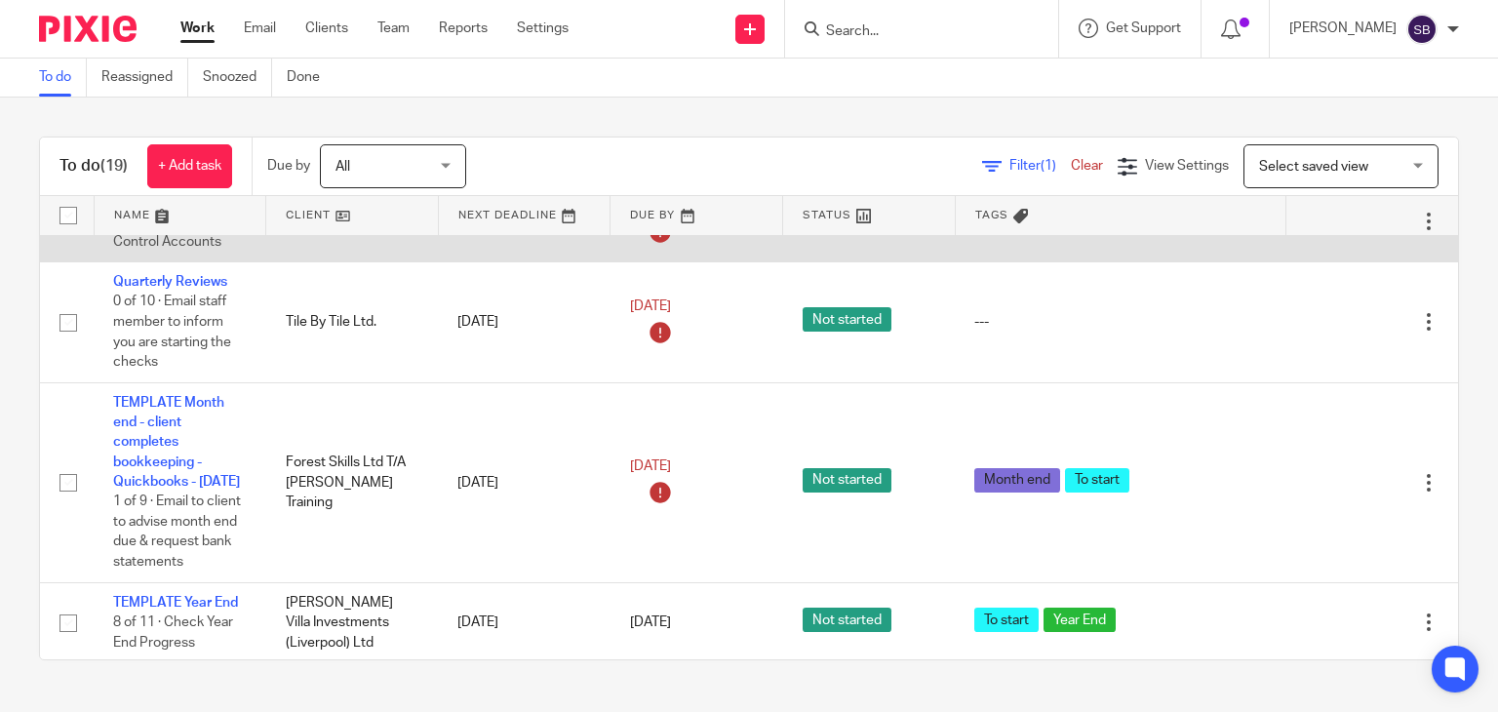
click at [184, 209] on link "Quarterly Reviews" at bounding box center [170, 202] width 114 height 14
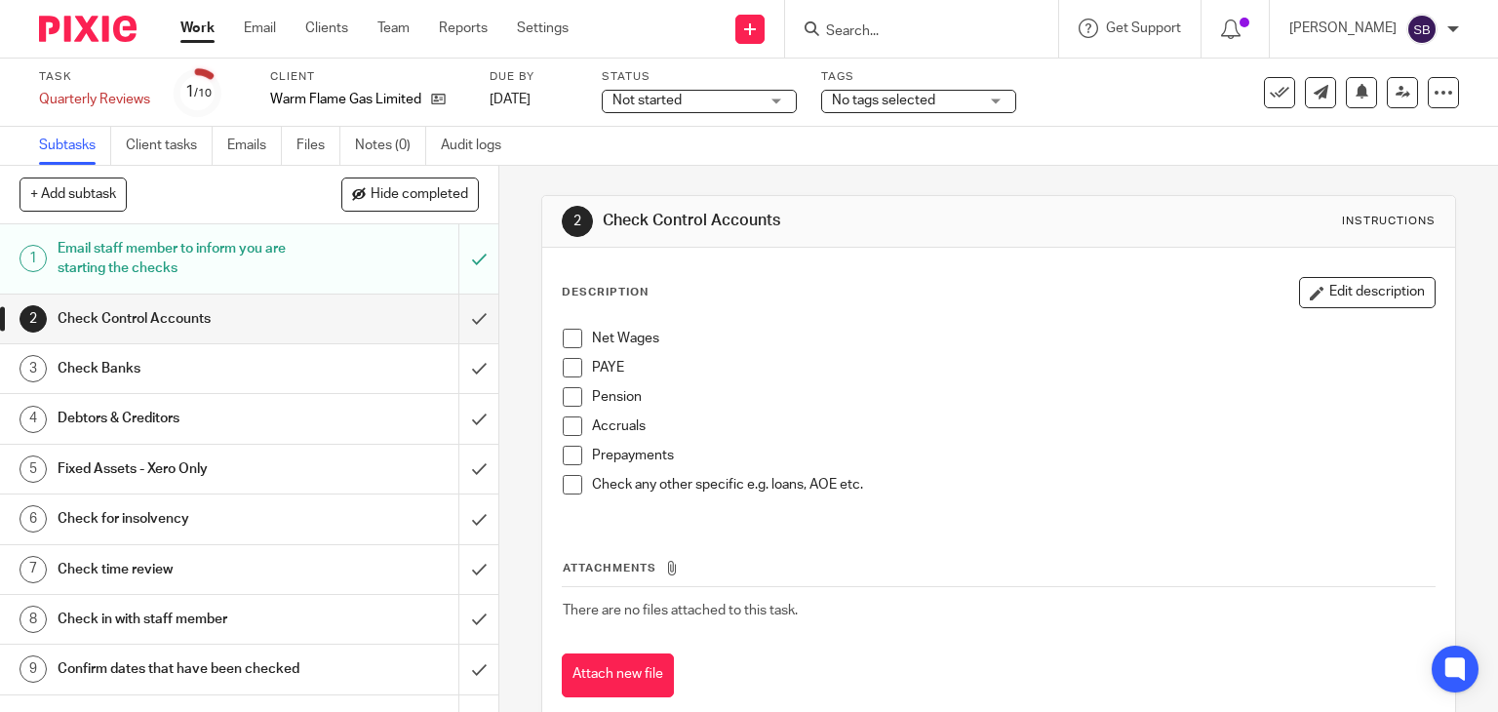
click at [572, 340] on span at bounding box center [573, 339] width 20 height 20
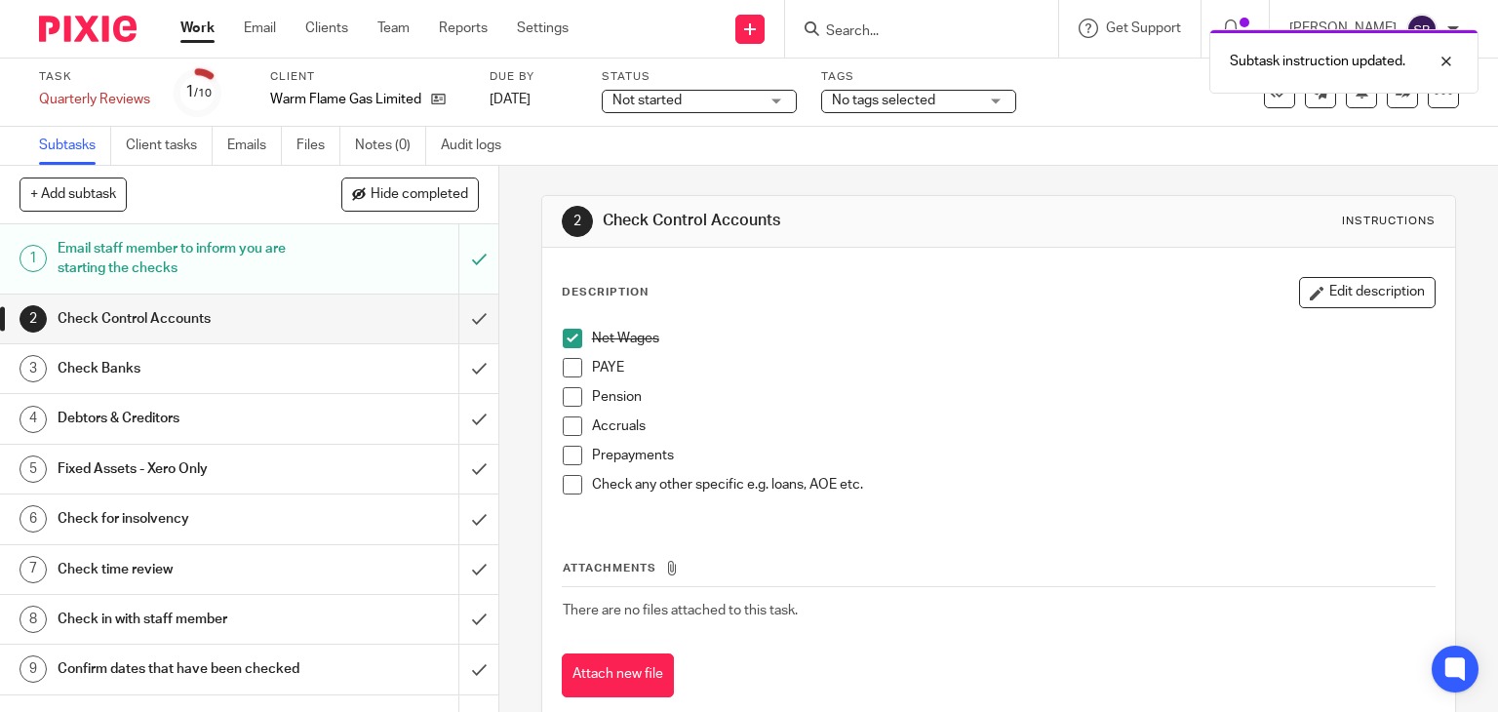
click at [566, 368] on span at bounding box center [573, 368] width 20 height 20
click at [567, 395] on span at bounding box center [573, 397] width 20 height 20
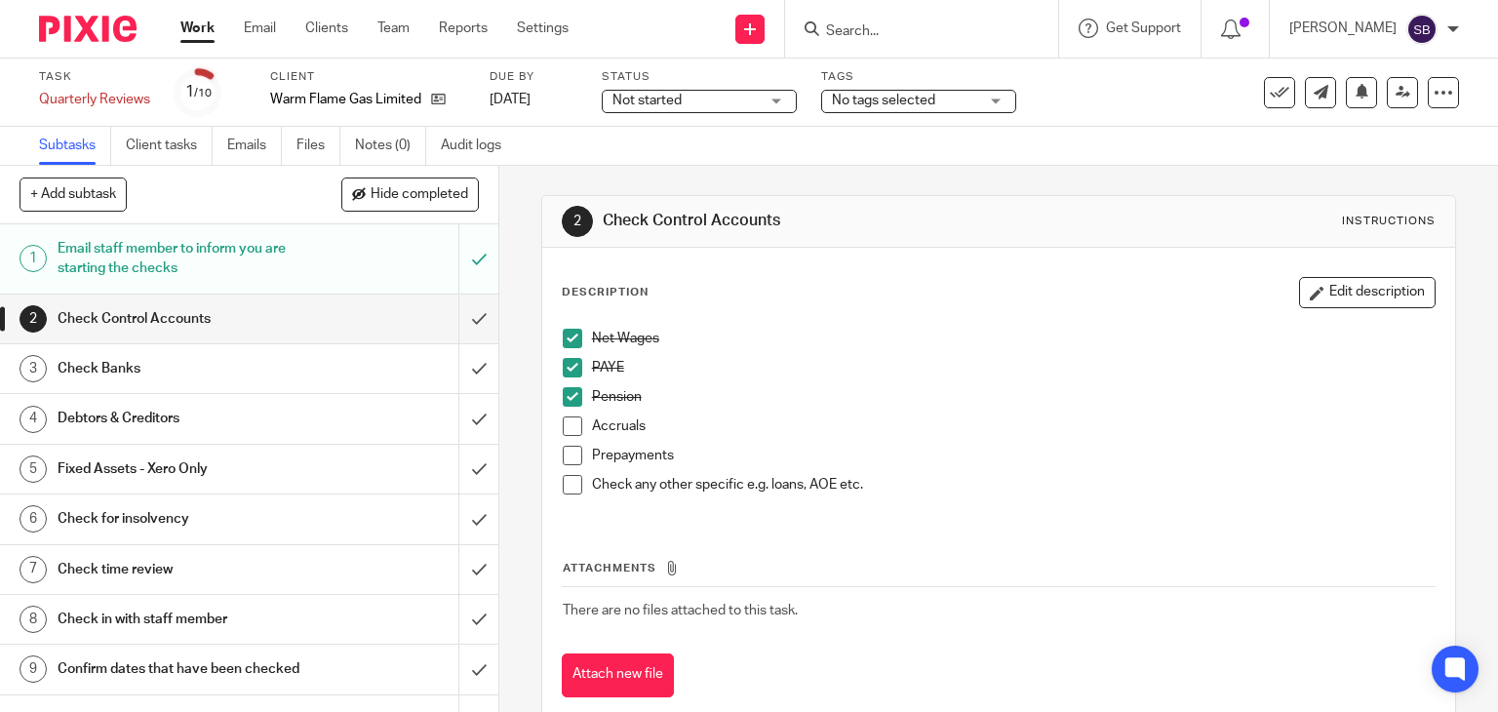
click at [563, 430] on span at bounding box center [573, 427] width 20 height 20
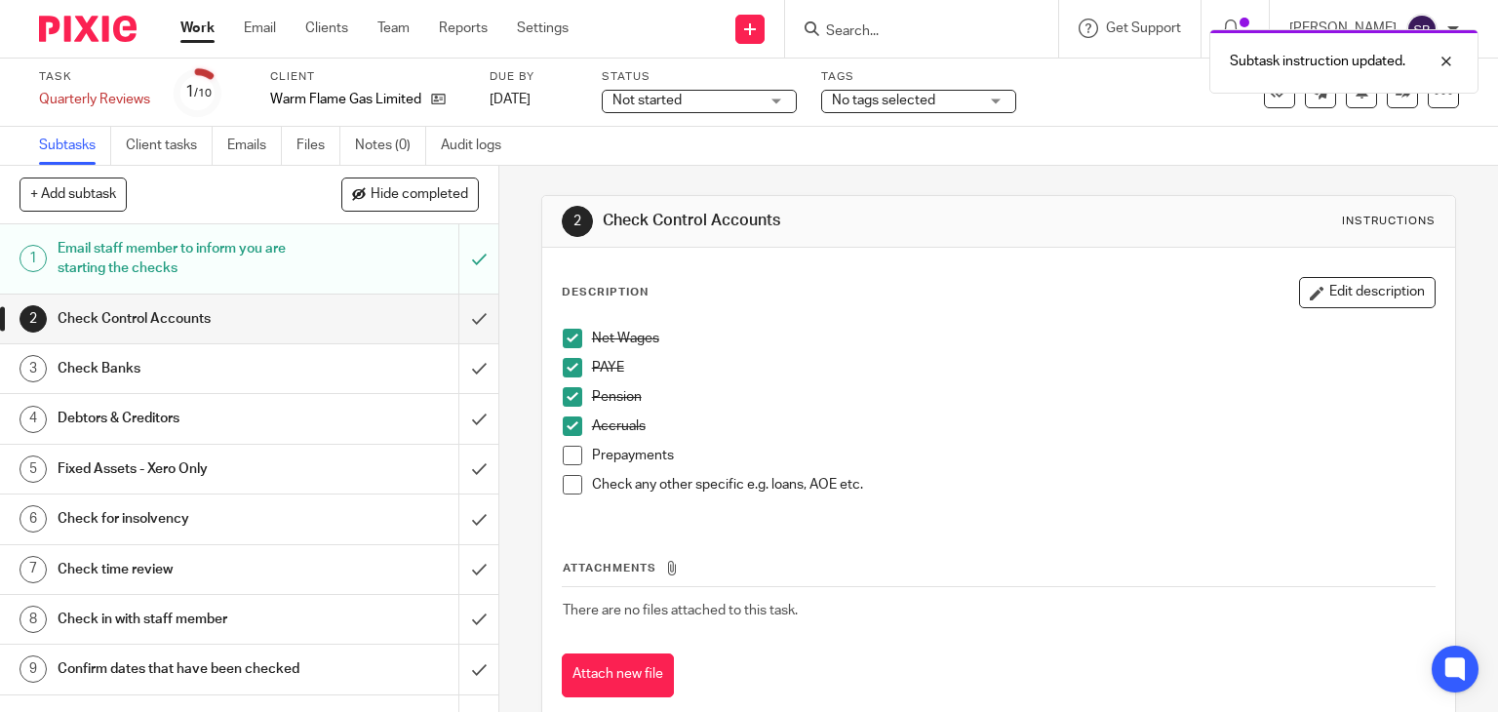
click at [569, 453] on span at bounding box center [573, 456] width 20 height 20
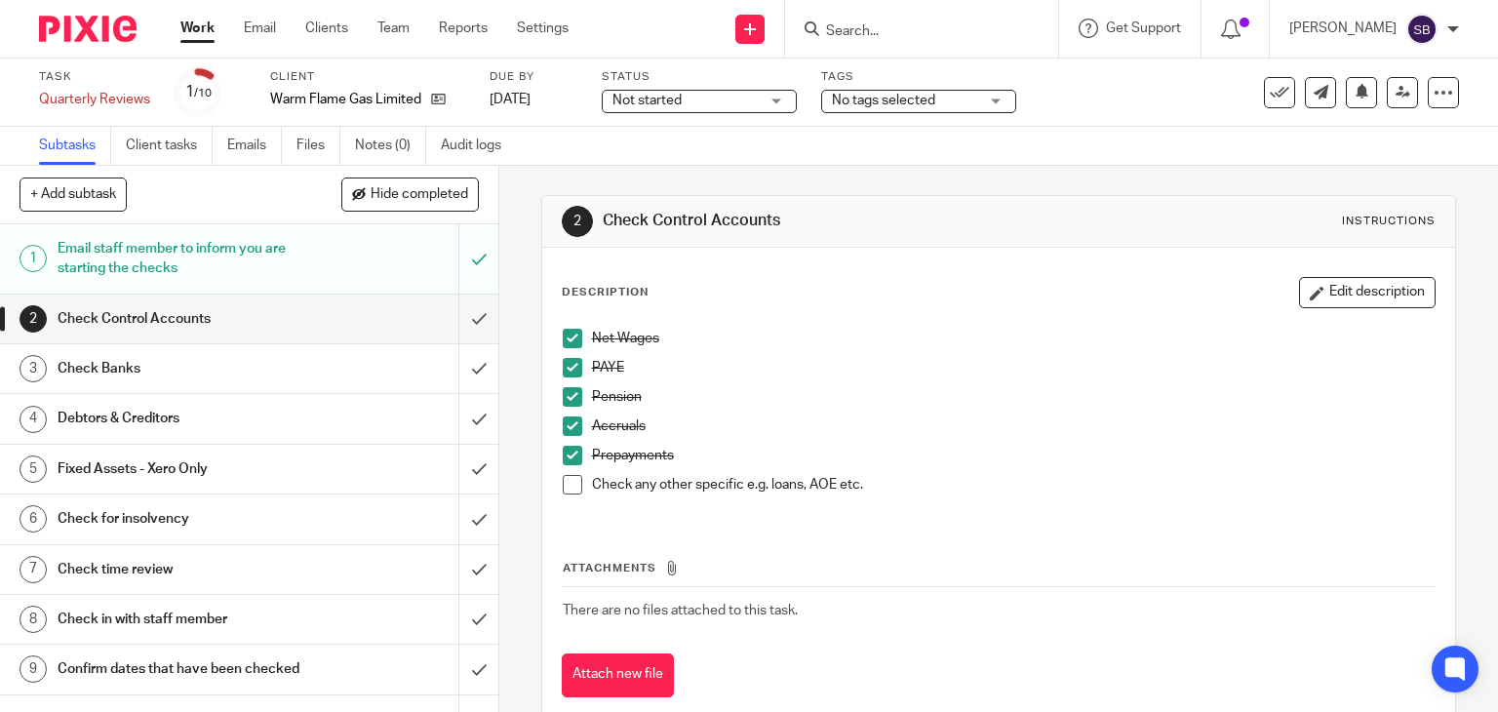
click at [563, 487] on span at bounding box center [573, 485] width 20 height 20
click at [449, 315] on input "submit" at bounding box center [249, 319] width 498 height 49
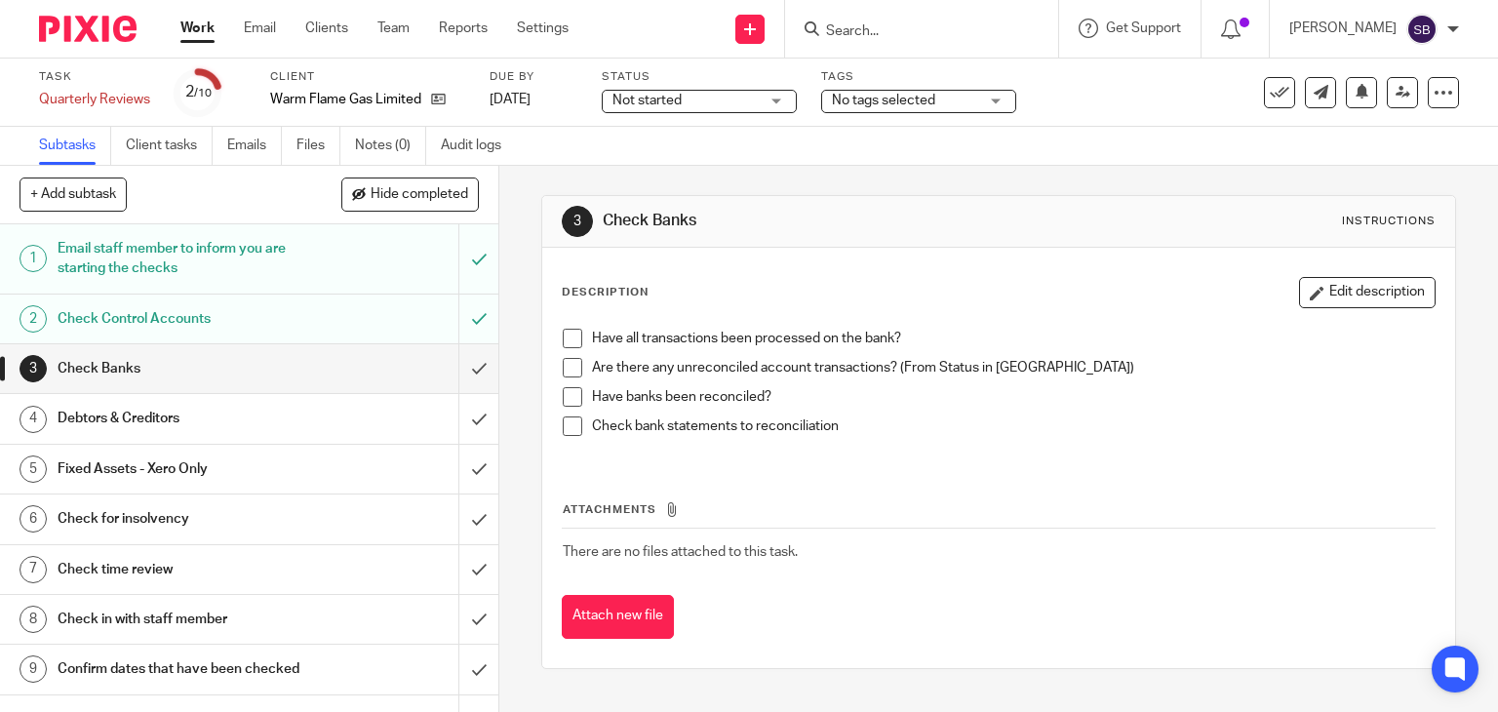
scroll to position [91, 0]
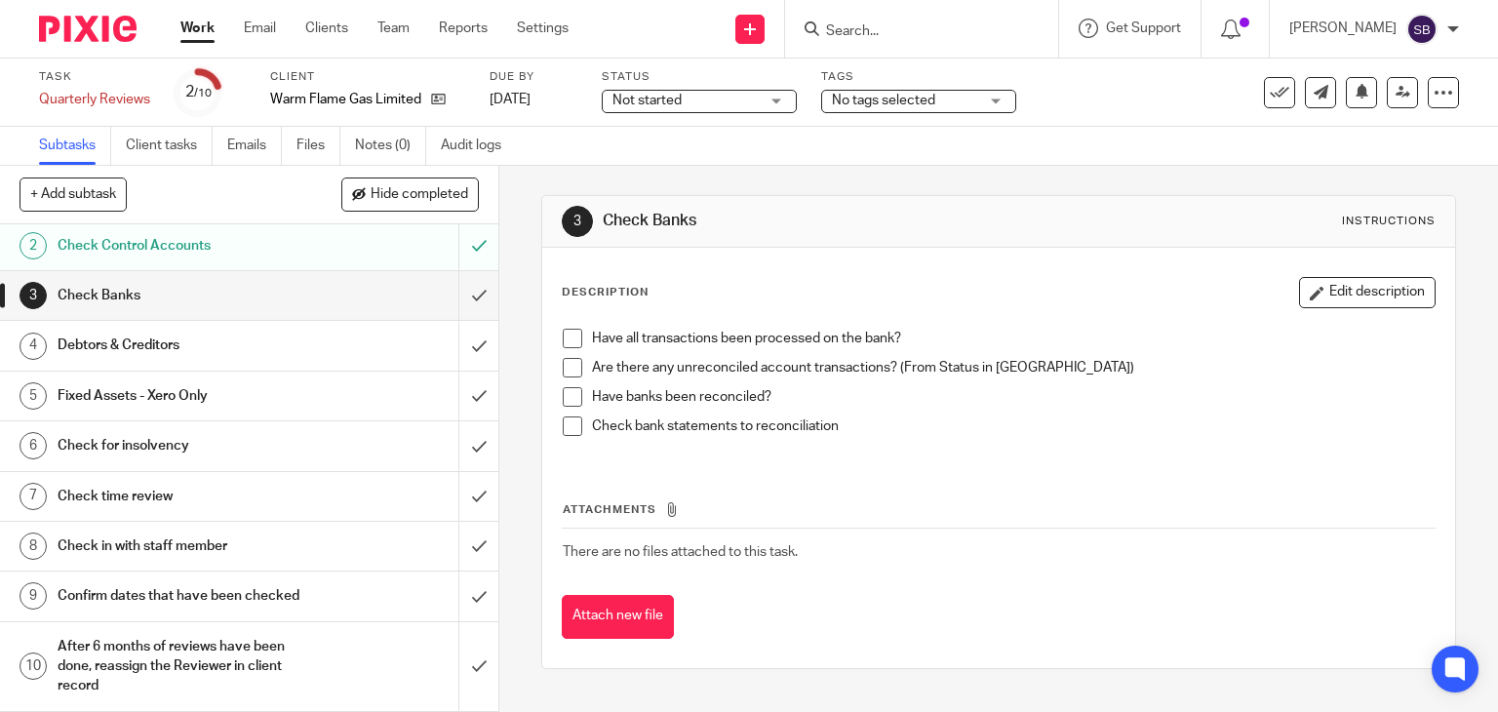
click at [183, 537] on h1 "Check in with staff member" at bounding box center [185, 546] width 255 height 29
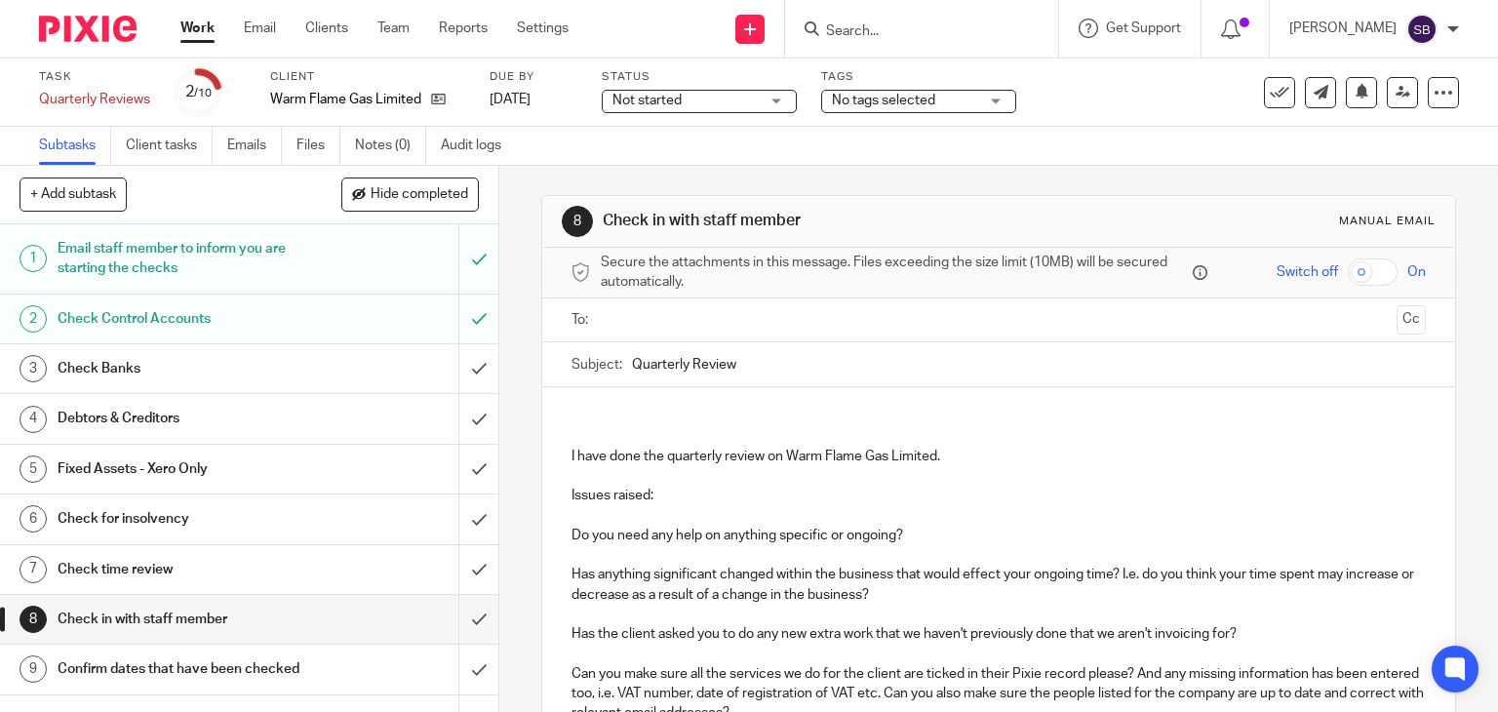
click at [724, 319] on input "text" at bounding box center [998, 320] width 781 height 22
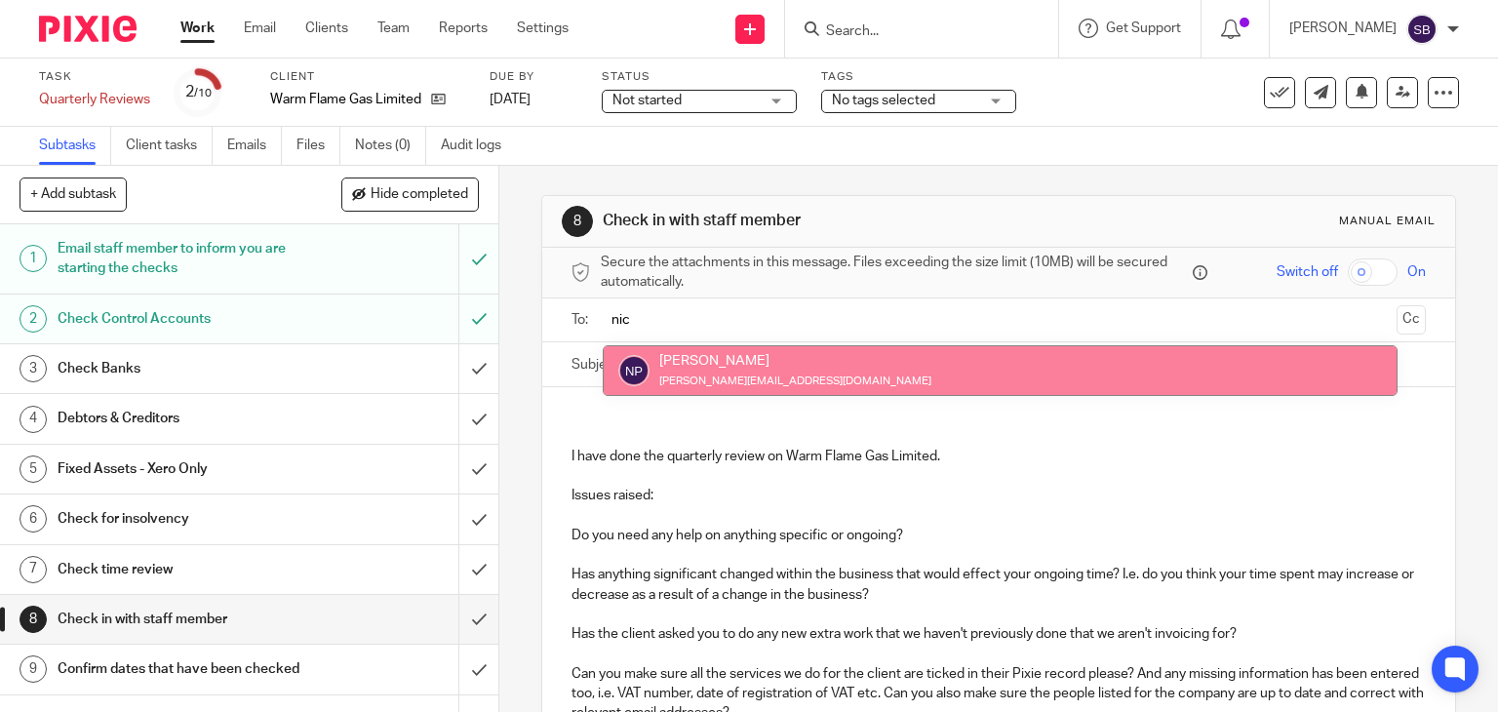
type input "nic"
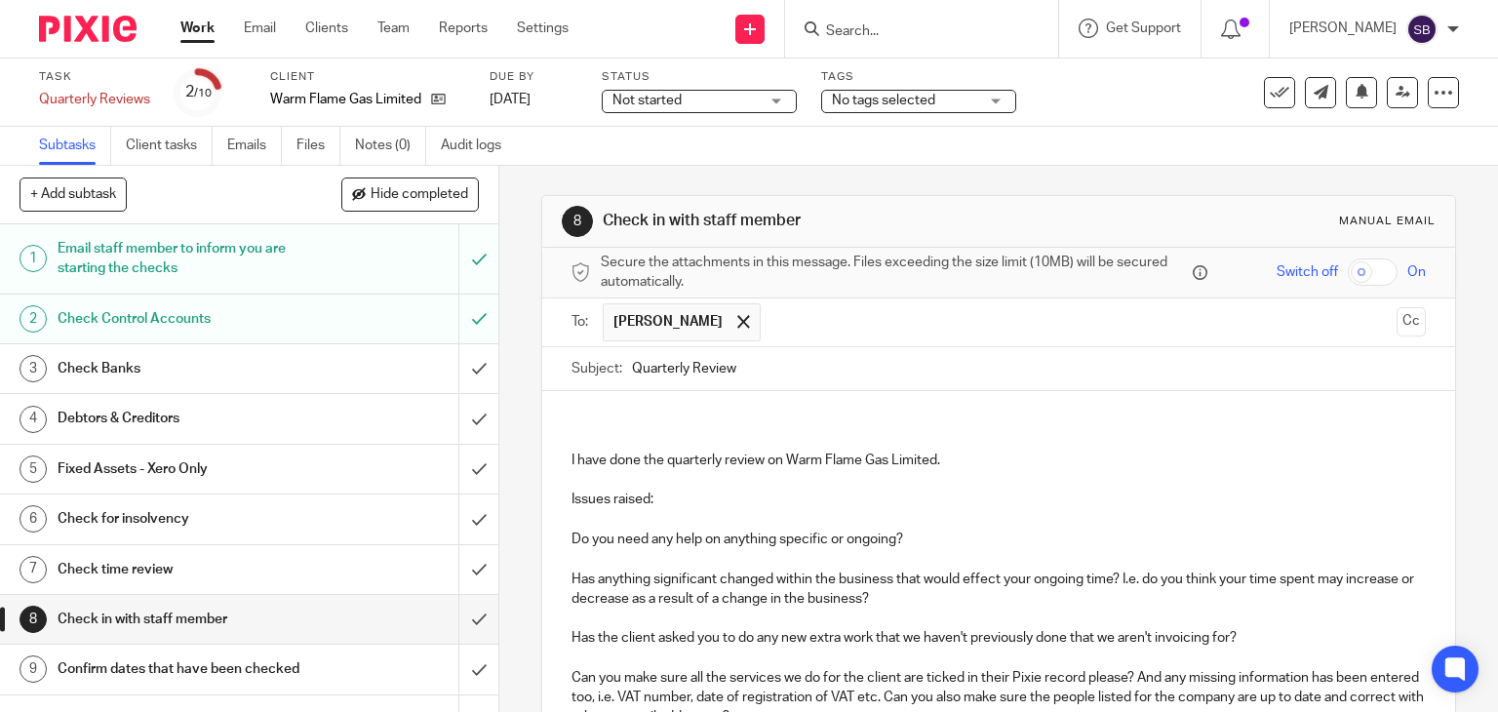
click at [792, 367] on input "Quarterly Review" at bounding box center [1029, 369] width 795 height 44
type input "Quarterly Review - Warm Flame"
click at [800, 409] on div "I have done the quarterly review on Warm Flame Gas Limited. Issues raised: Do y…" at bounding box center [999, 586] width 914 height 390
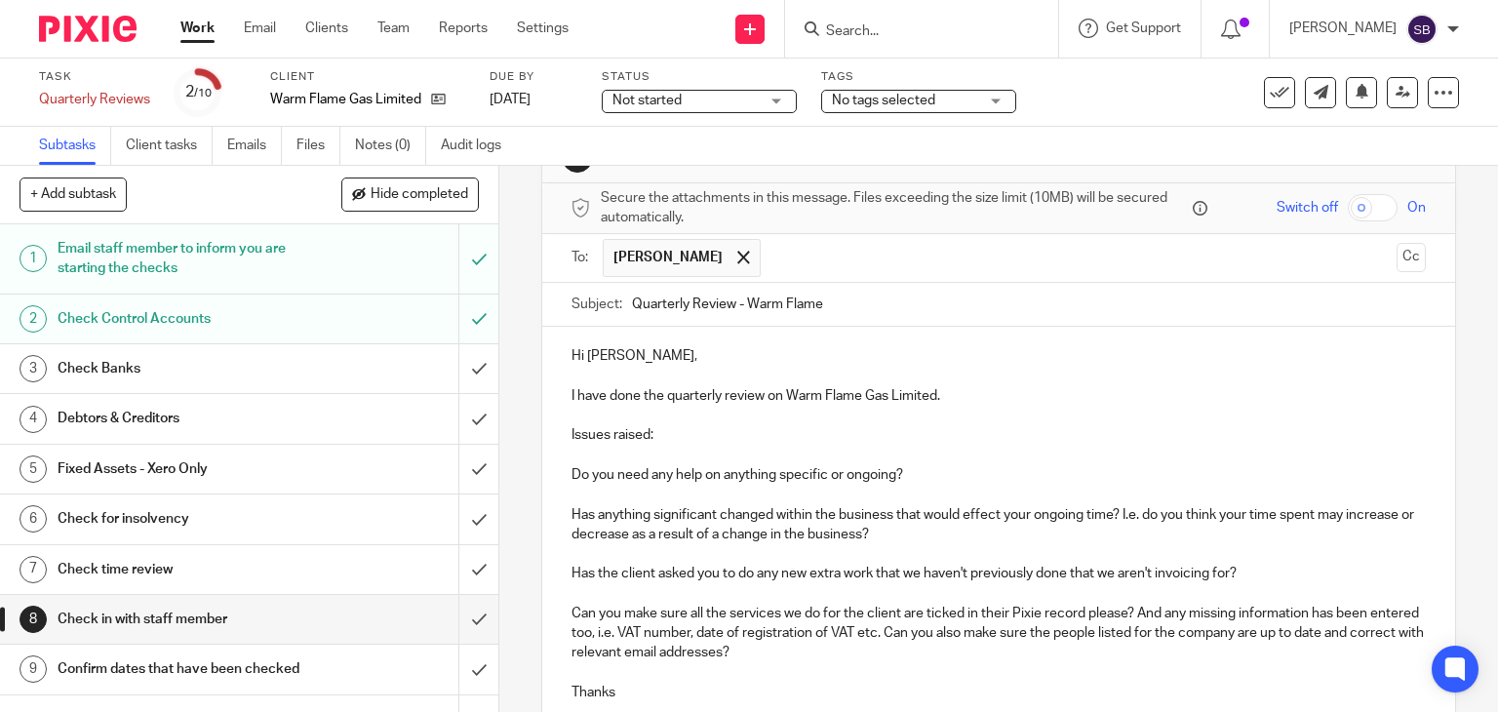
scroll to position [98, 0]
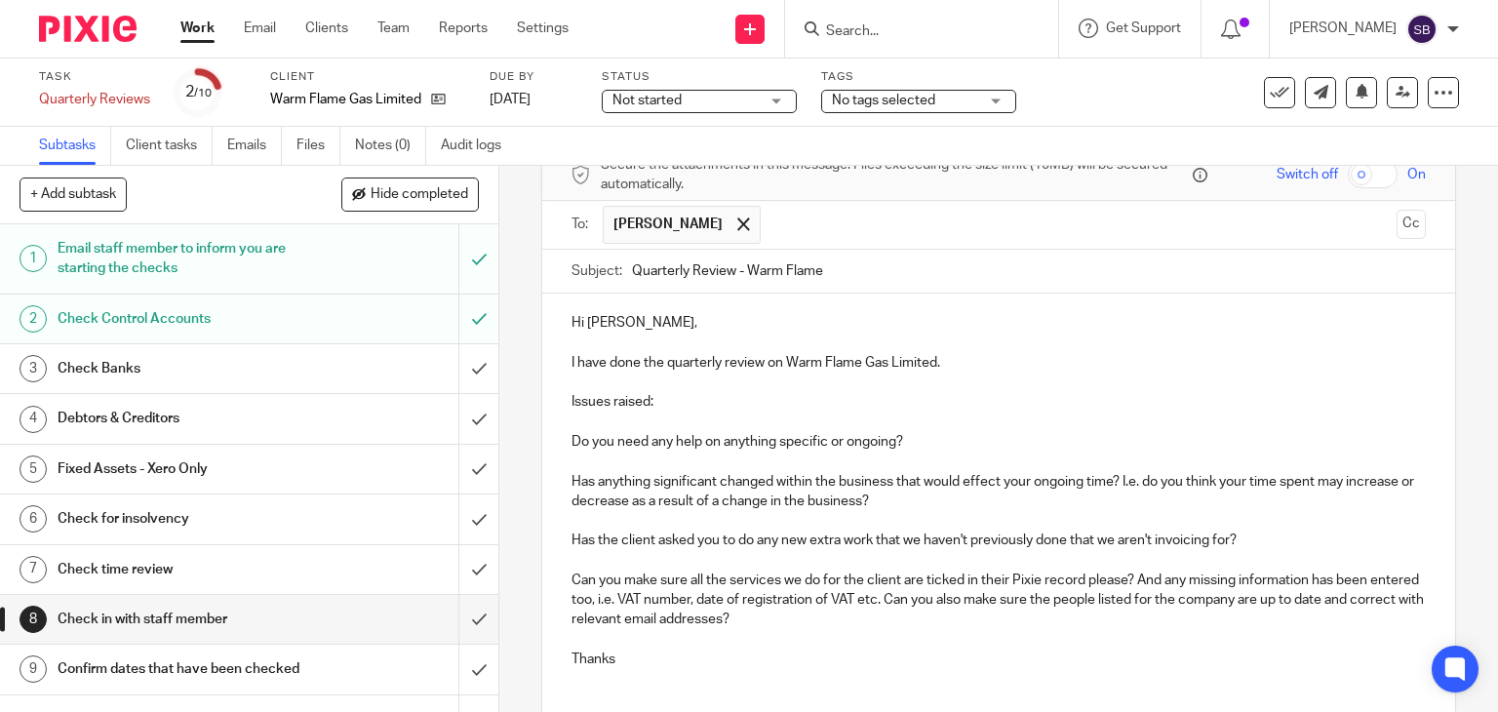
click at [660, 397] on p "Issues raised:" at bounding box center [1000, 402] width 856 height 20
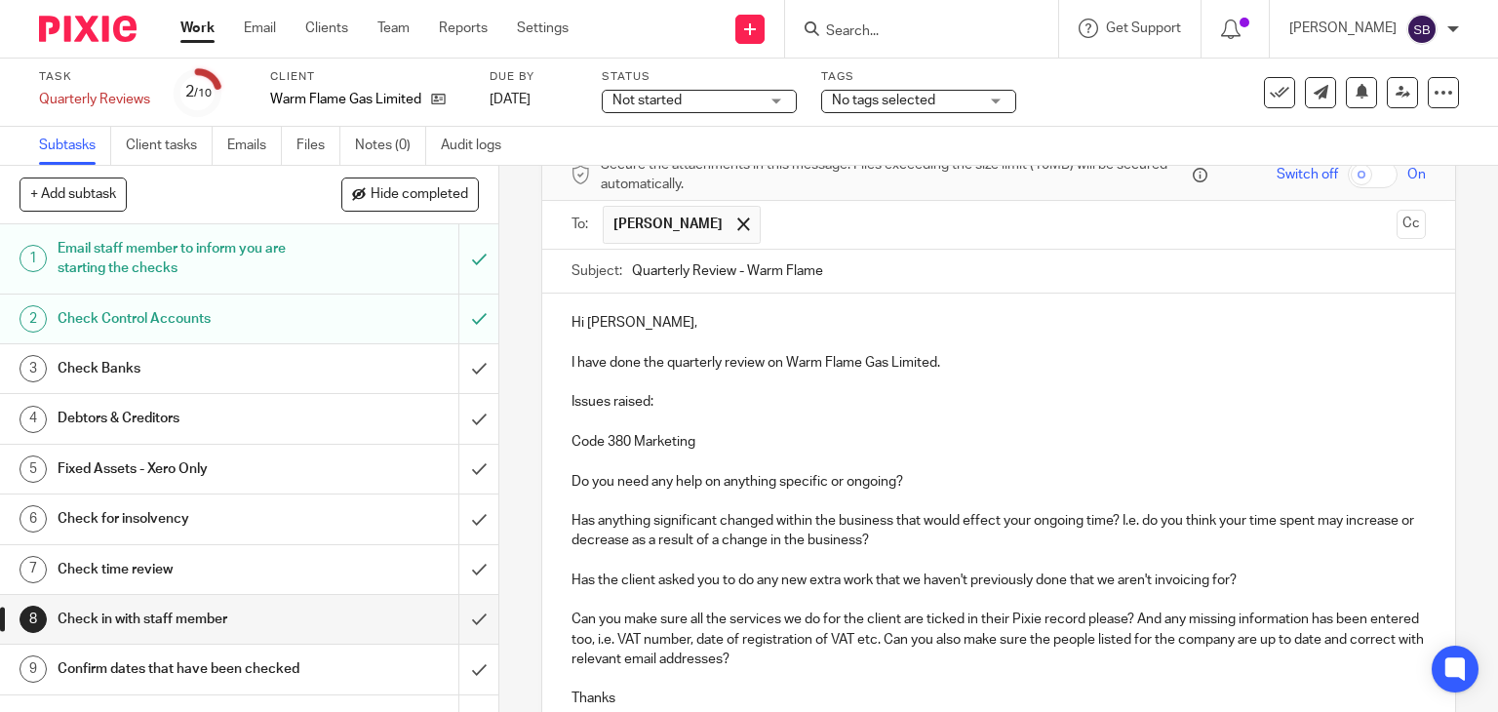
click at [730, 442] on p "Code 380 Marketing" at bounding box center [1000, 442] width 856 height 20
click at [1351, 437] on p "Code 380 Marketing - Comparison Websites/Trade Directories - there is a large s…" at bounding box center [1000, 442] width 856 height 20
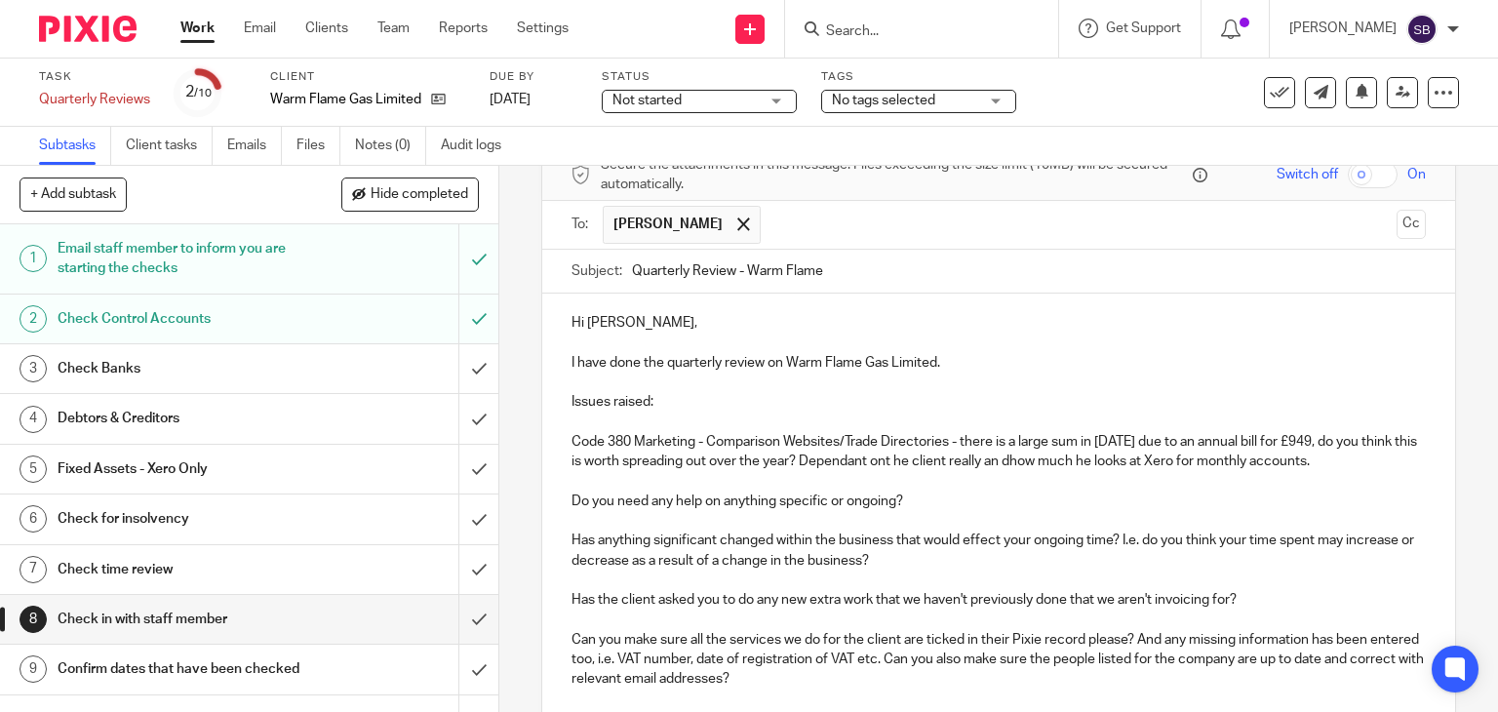
click at [953, 458] on p "Code 380 Marketing - Comparison Websites/Trade Directories - there is a large s…" at bounding box center [1000, 452] width 856 height 40
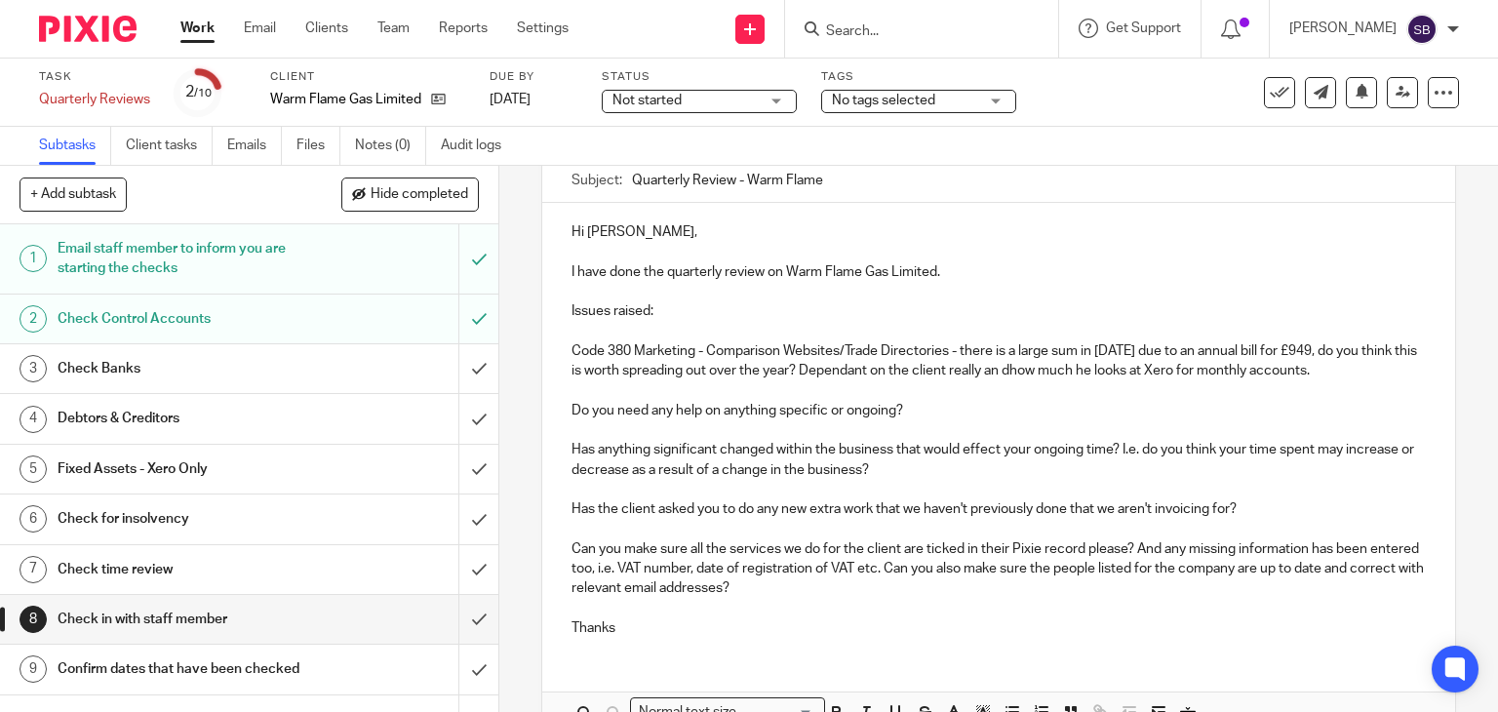
scroll to position [300, 0]
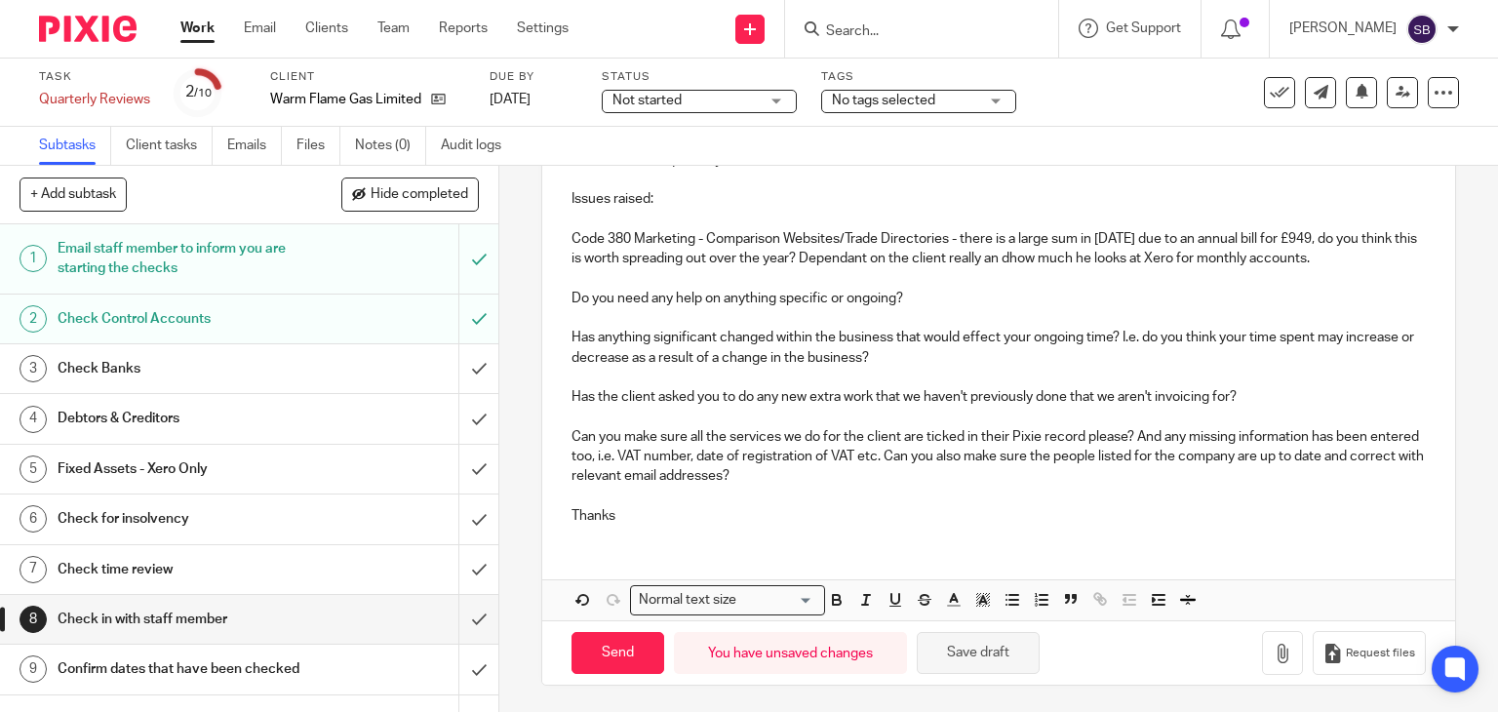
click at [965, 652] on button "Save draft" at bounding box center [978, 653] width 123 height 42
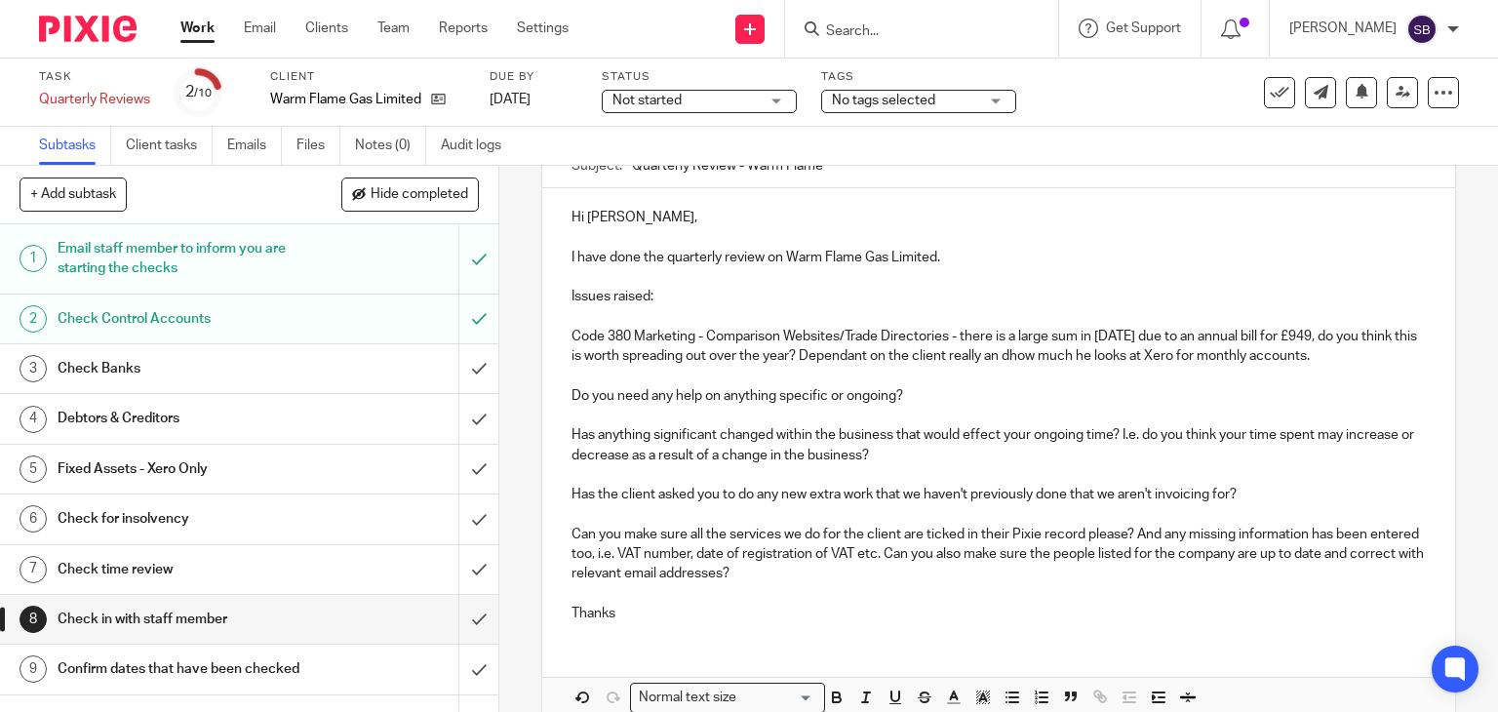
click at [1375, 352] on p "Code 380 Marketing - Comparison Websites/Trade Directories - there is a large s…" at bounding box center [1000, 347] width 856 height 40
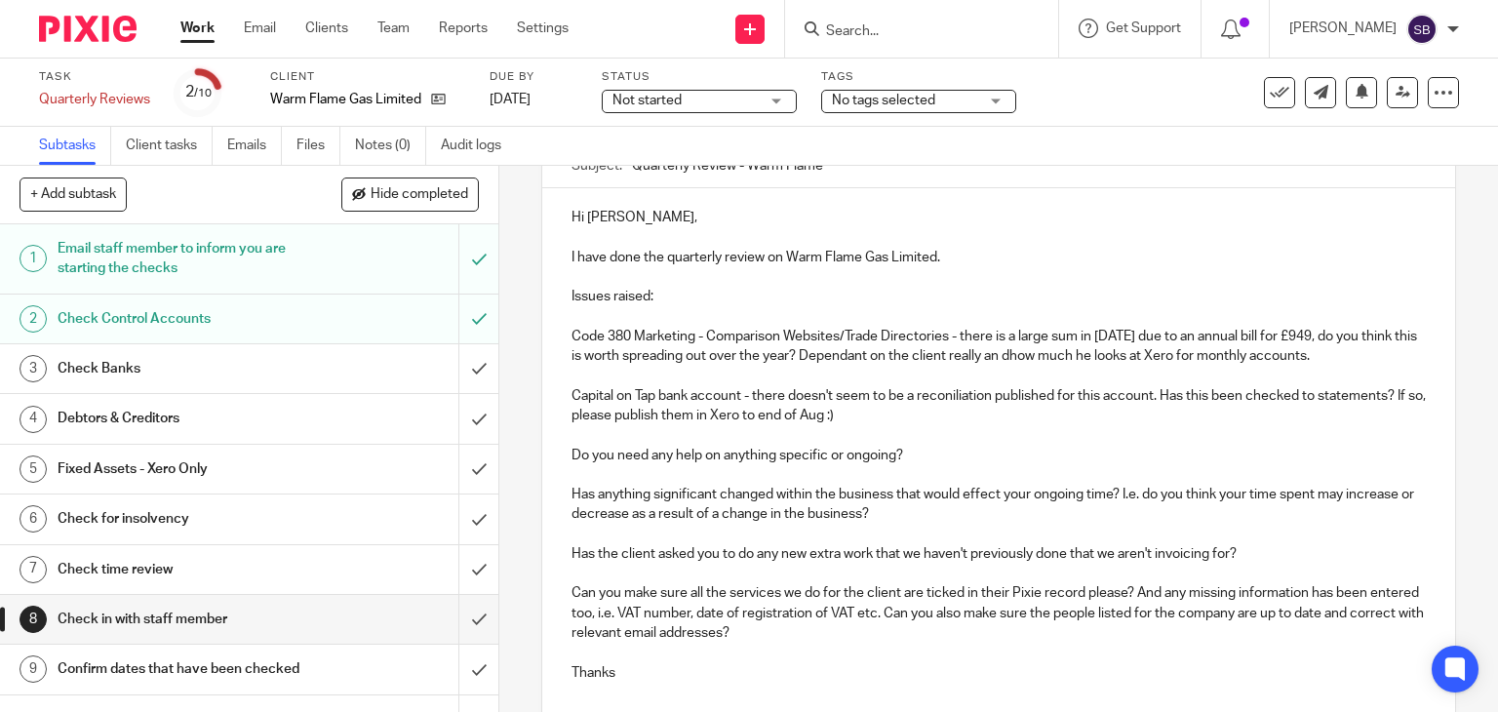
click at [940, 395] on p "Capital on Tap bank account - there doesn't seem to be a reconiliation publishe…" at bounding box center [1000, 406] width 856 height 40
click at [951, 396] on p "Capital on Tap bank account - there doesn't seem to be a reconiliation publishe…" at bounding box center [1000, 406] width 856 height 40
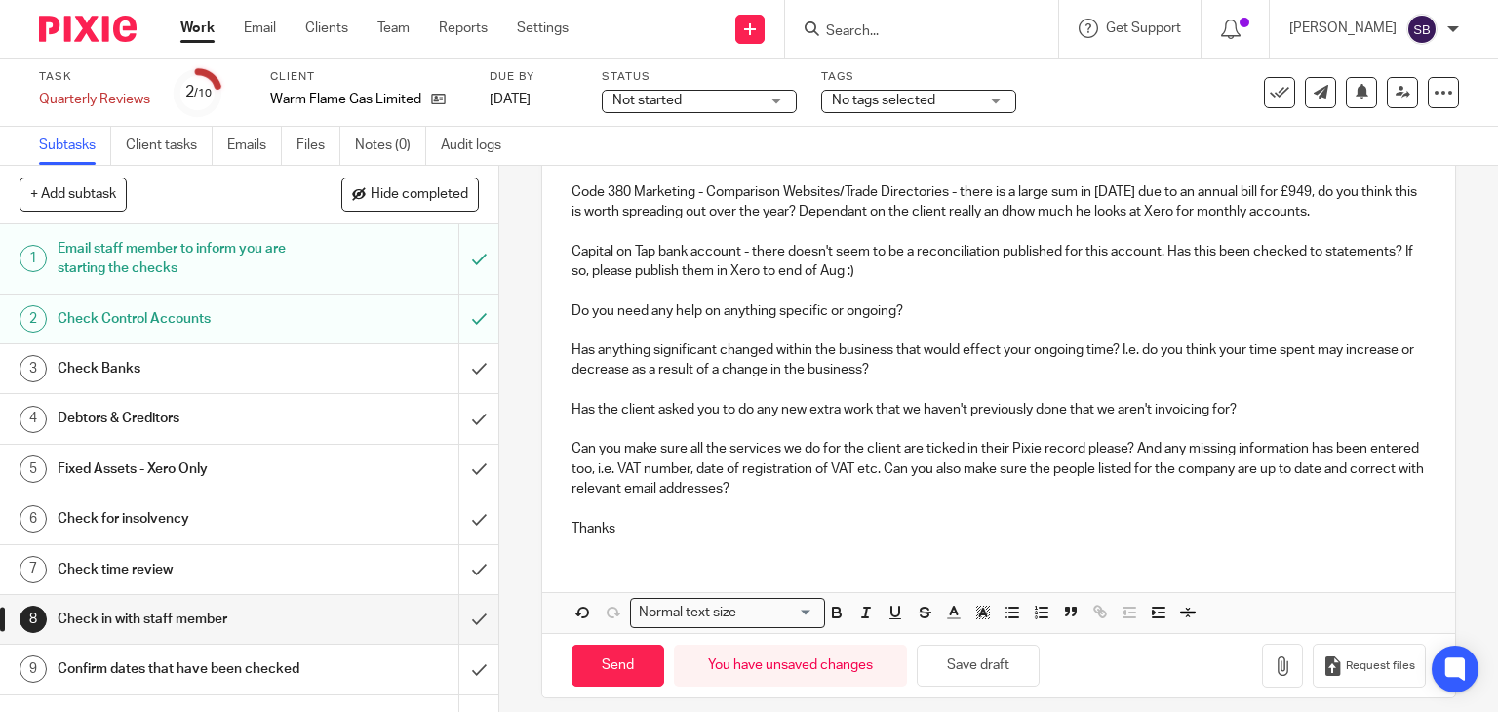
scroll to position [360, 0]
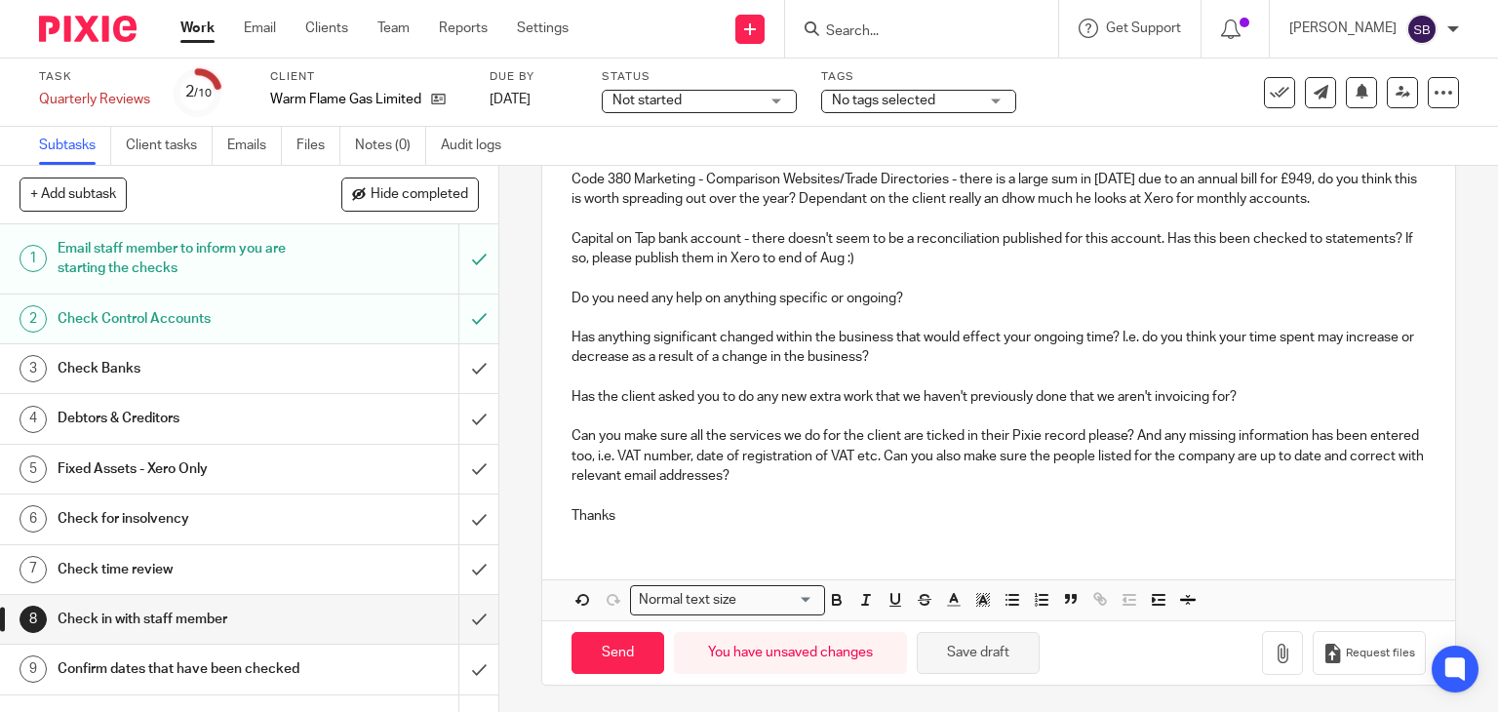
click at [927, 648] on button "Save draft" at bounding box center [978, 653] width 123 height 42
click at [964, 656] on button "Save draft" at bounding box center [978, 653] width 123 height 42
click at [207, 383] on h1 "Check Banks" at bounding box center [185, 368] width 255 height 29
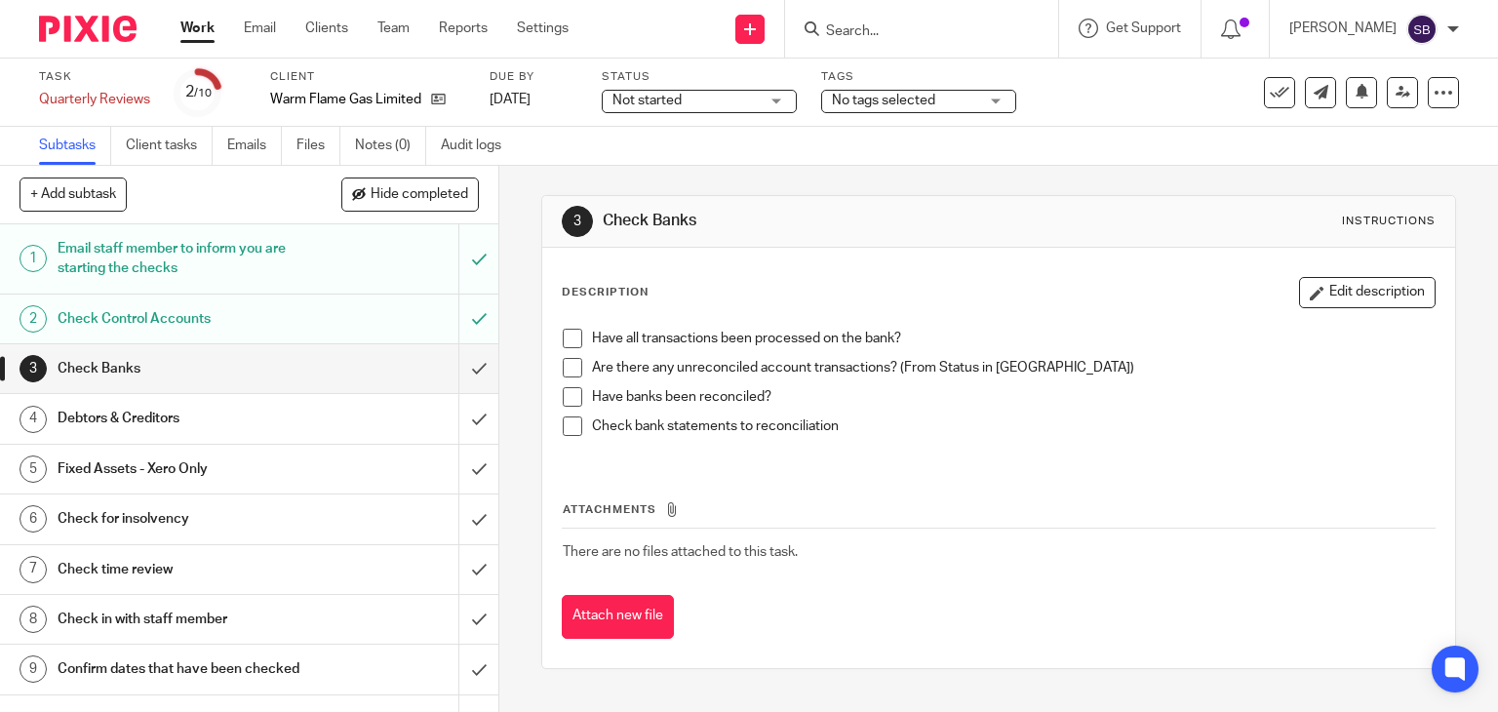
click at [563, 340] on span at bounding box center [573, 339] width 20 height 20
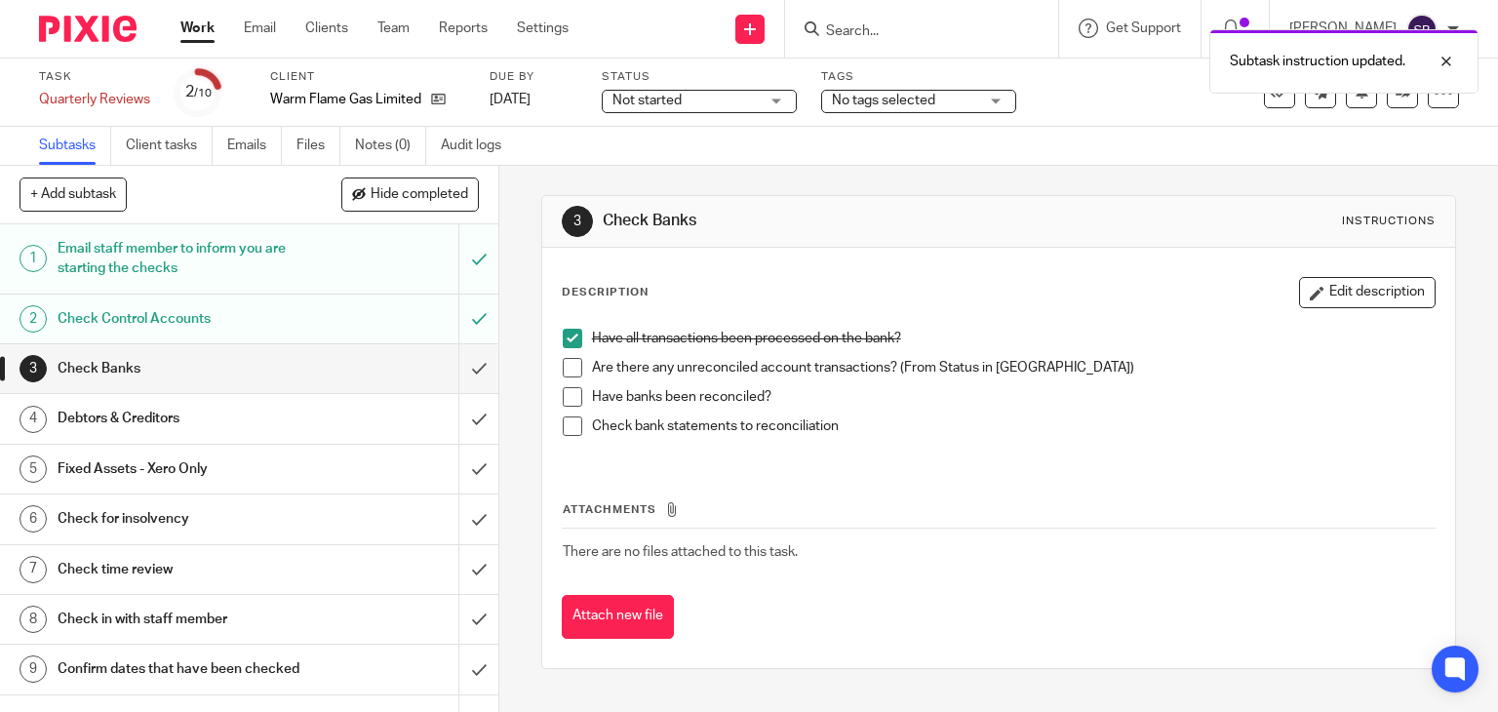
click at [574, 379] on li "Are there any unreconciled account transactions? (From Status in Xero)" at bounding box center [999, 372] width 873 height 29
click at [570, 372] on span at bounding box center [573, 368] width 20 height 20
click at [563, 397] on span at bounding box center [573, 397] width 20 height 20
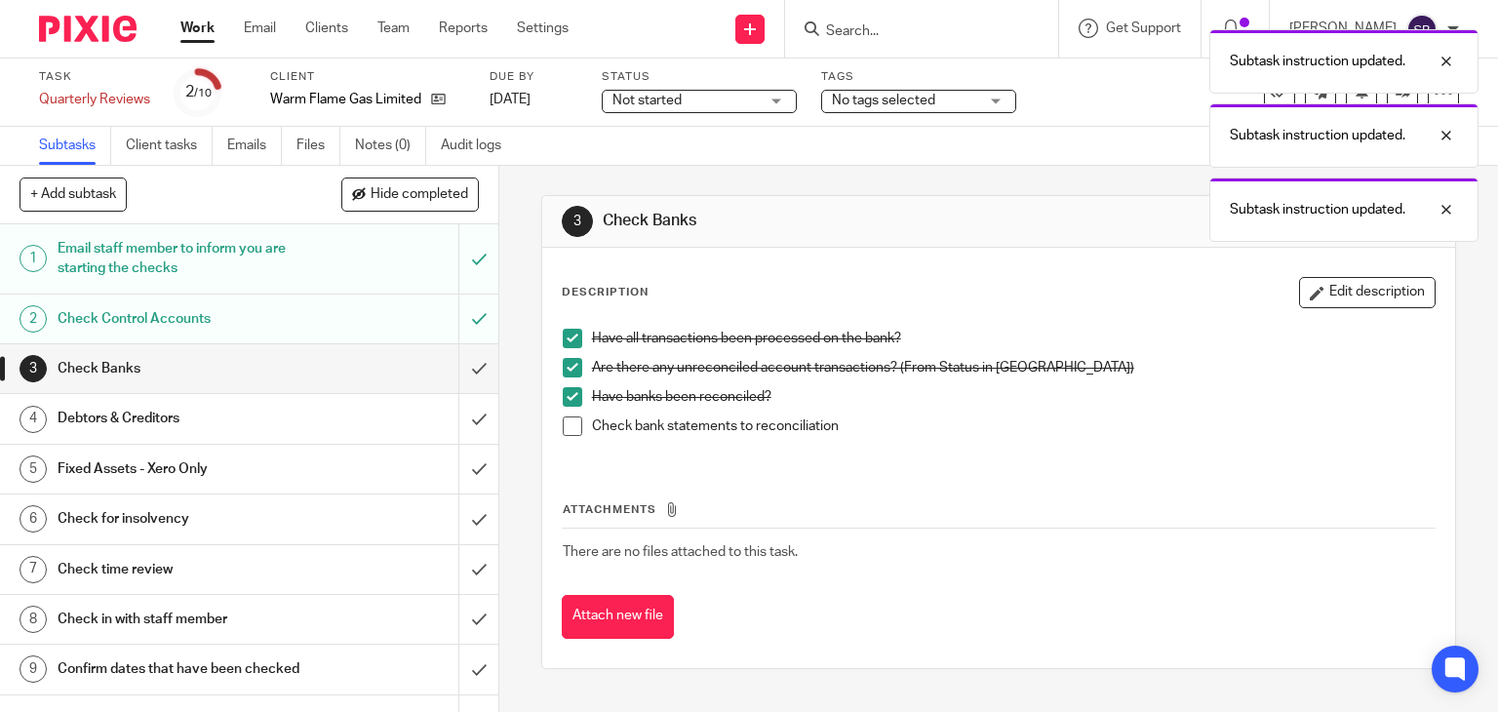
click at [570, 422] on span at bounding box center [573, 427] width 20 height 20
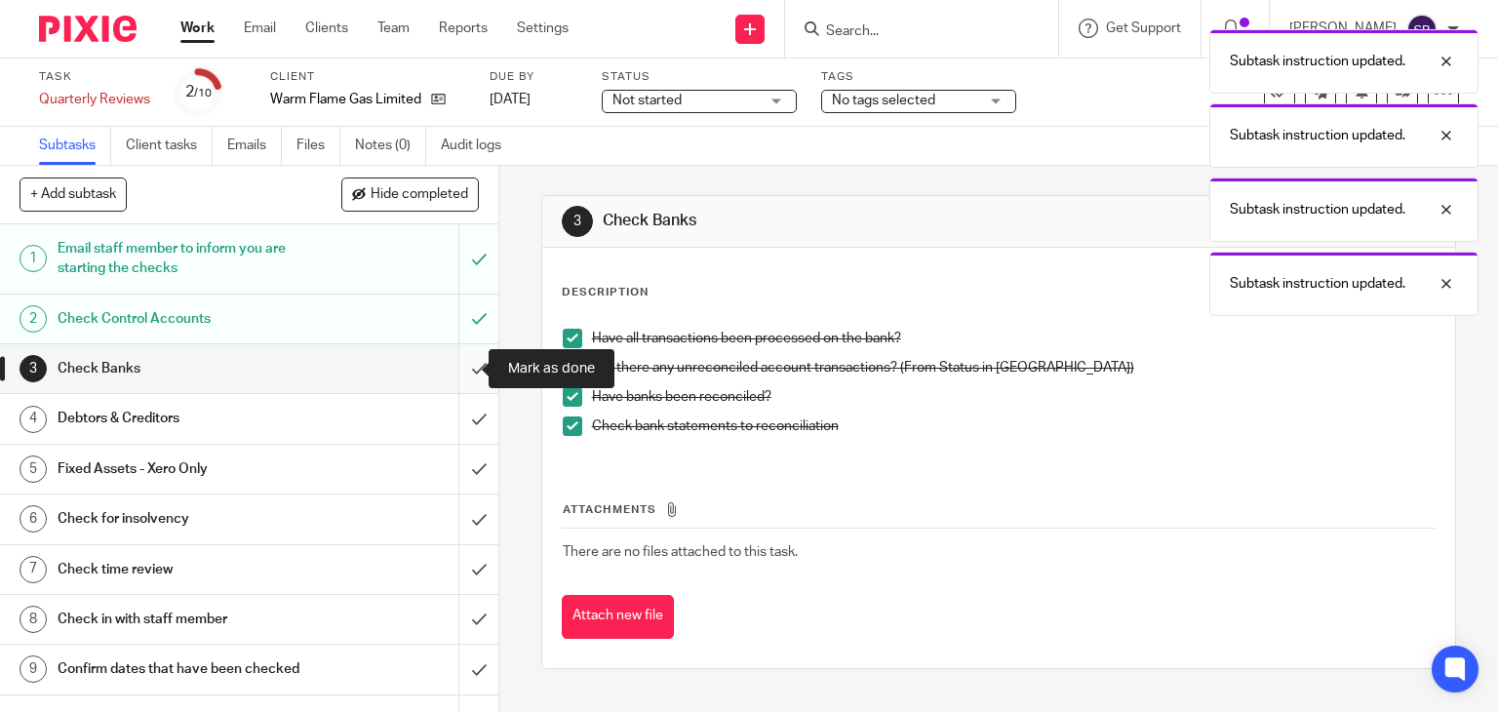
click at [458, 366] on input "submit" at bounding box center [249, 368] width 498 height 49
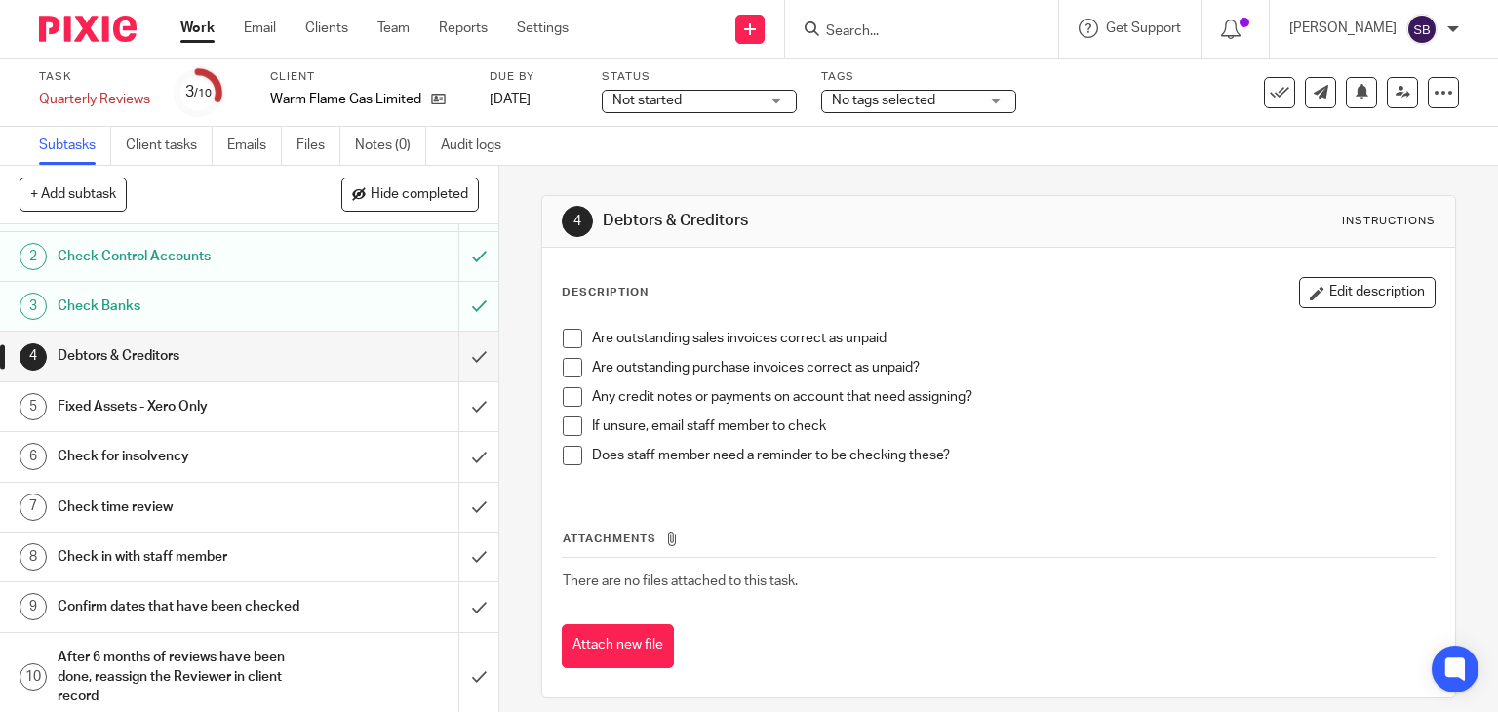
scroll to position [91, 0]
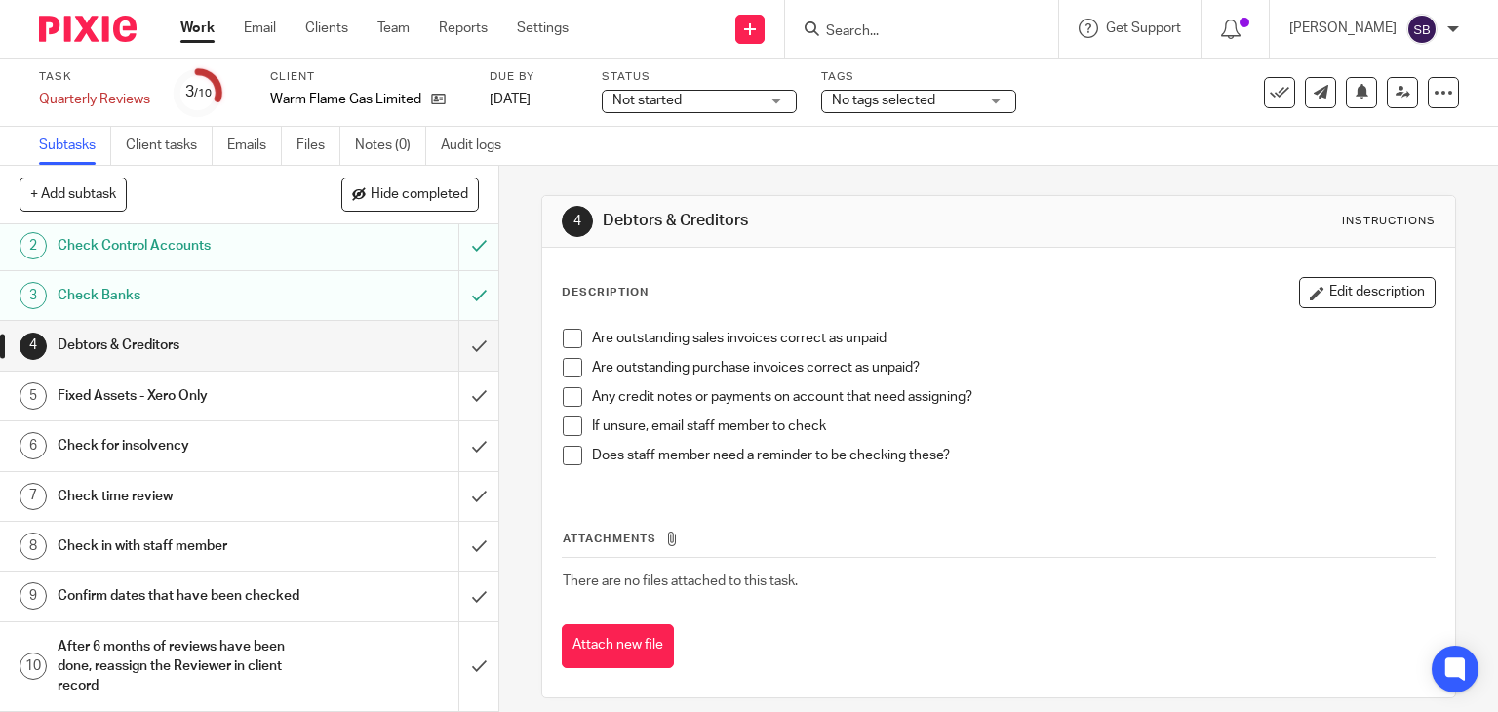
click at [173, 537] on h1 "Check in with staff member" at bounding box center [185, 546] width 255 height 29
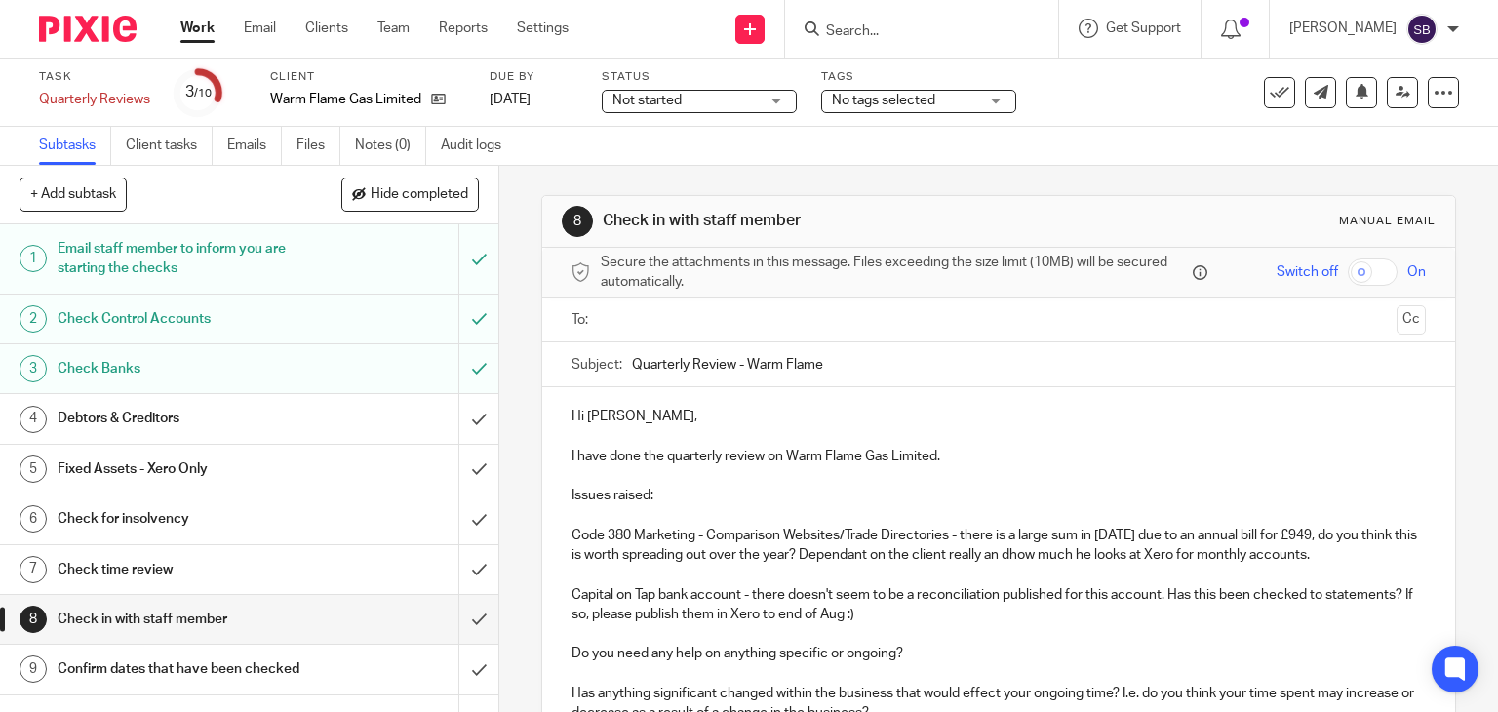
scroll to position [293, 0]
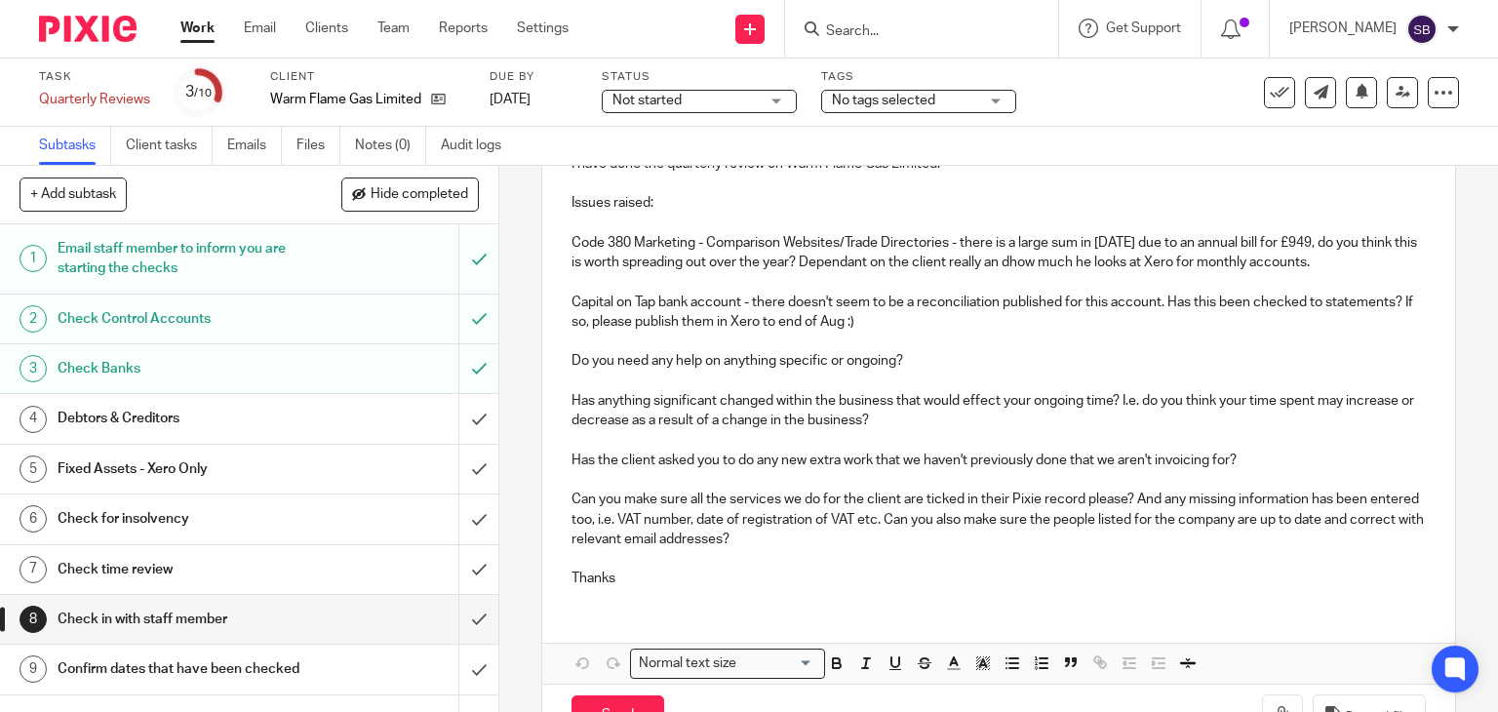
click at [943, 318] on p "Capital on Tap bank account - there doesn't seem to be a reconciliation publish…" at bounding box center [1000, 313] width 856 height 40
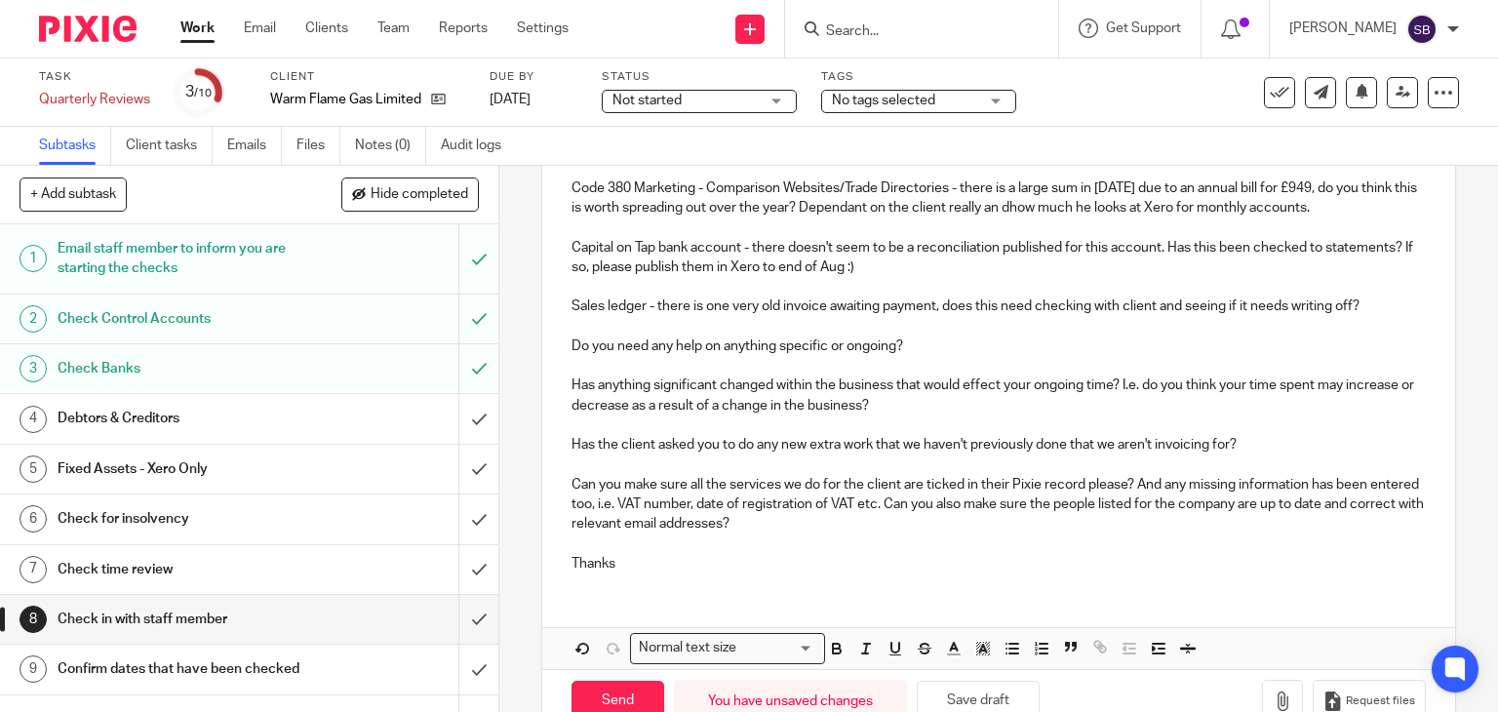
scroll to position [395, 0]
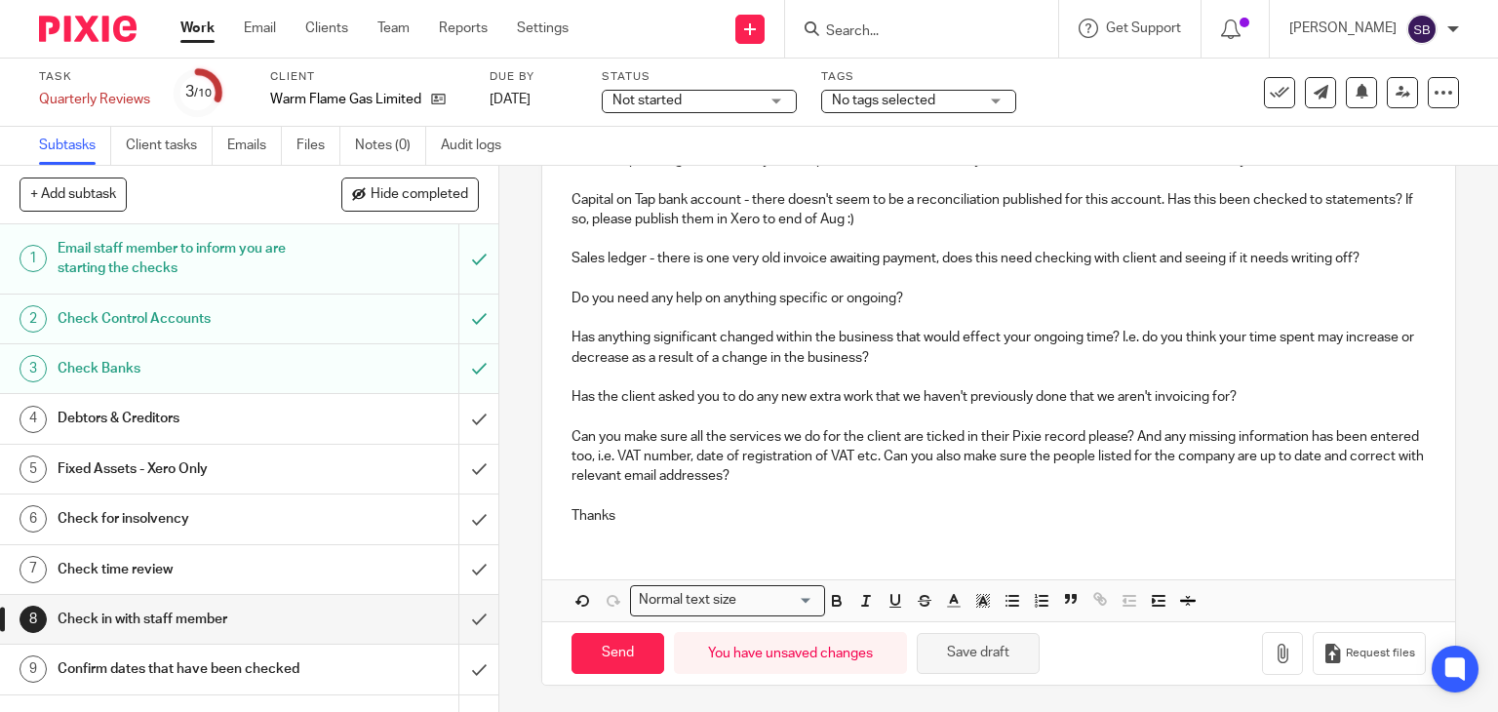
drag, startPoint x: 979, startPoint y: 654, endPoint x: 1451, endPoint y: 546, distance: 483.2
click at [979, 655] on button "Save draft" at bounding box center [978, 654] width 123 height 42
click at [1362, 255] on p "Sales ledger - there is one very old invoice awaiting payment, does this need c…" at bounding box center [1000, 259] width 856 height 20
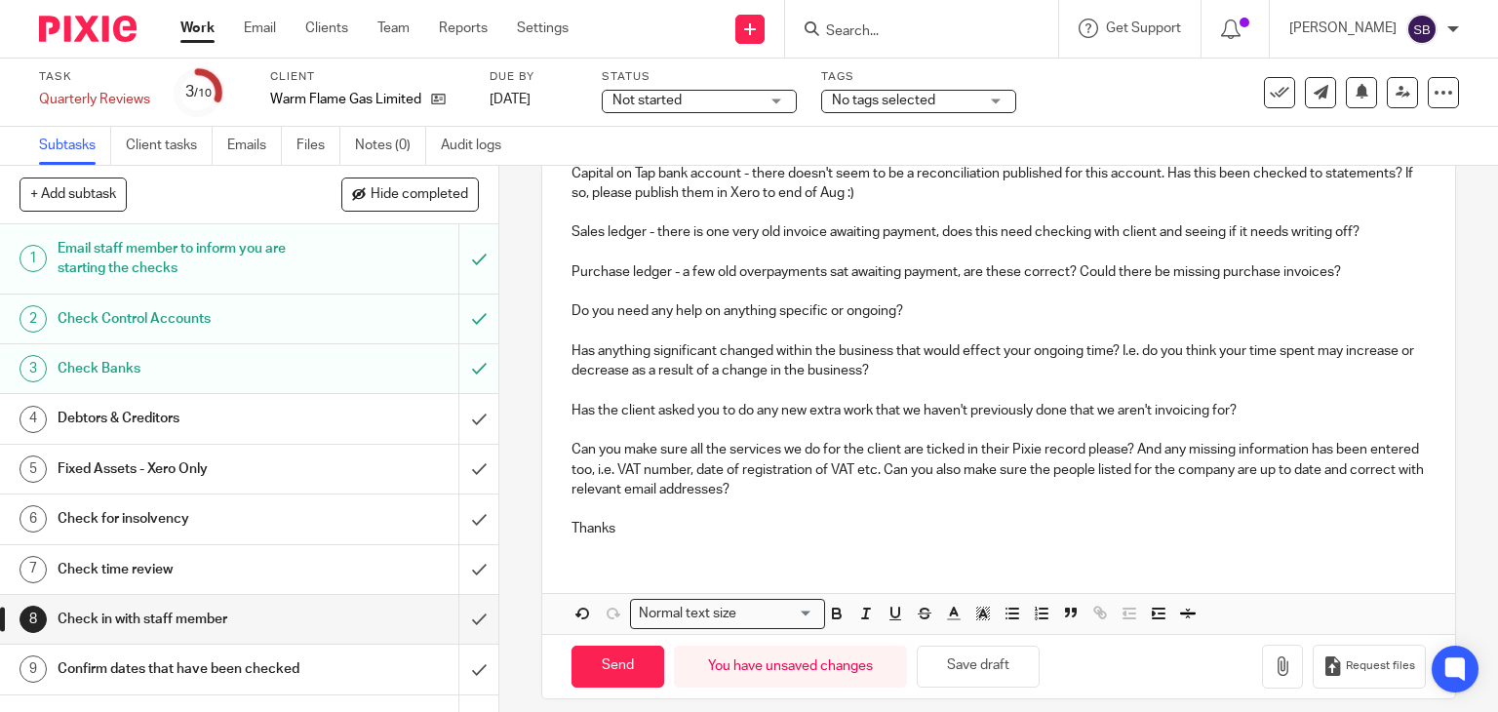
scroll to position [435, 0]
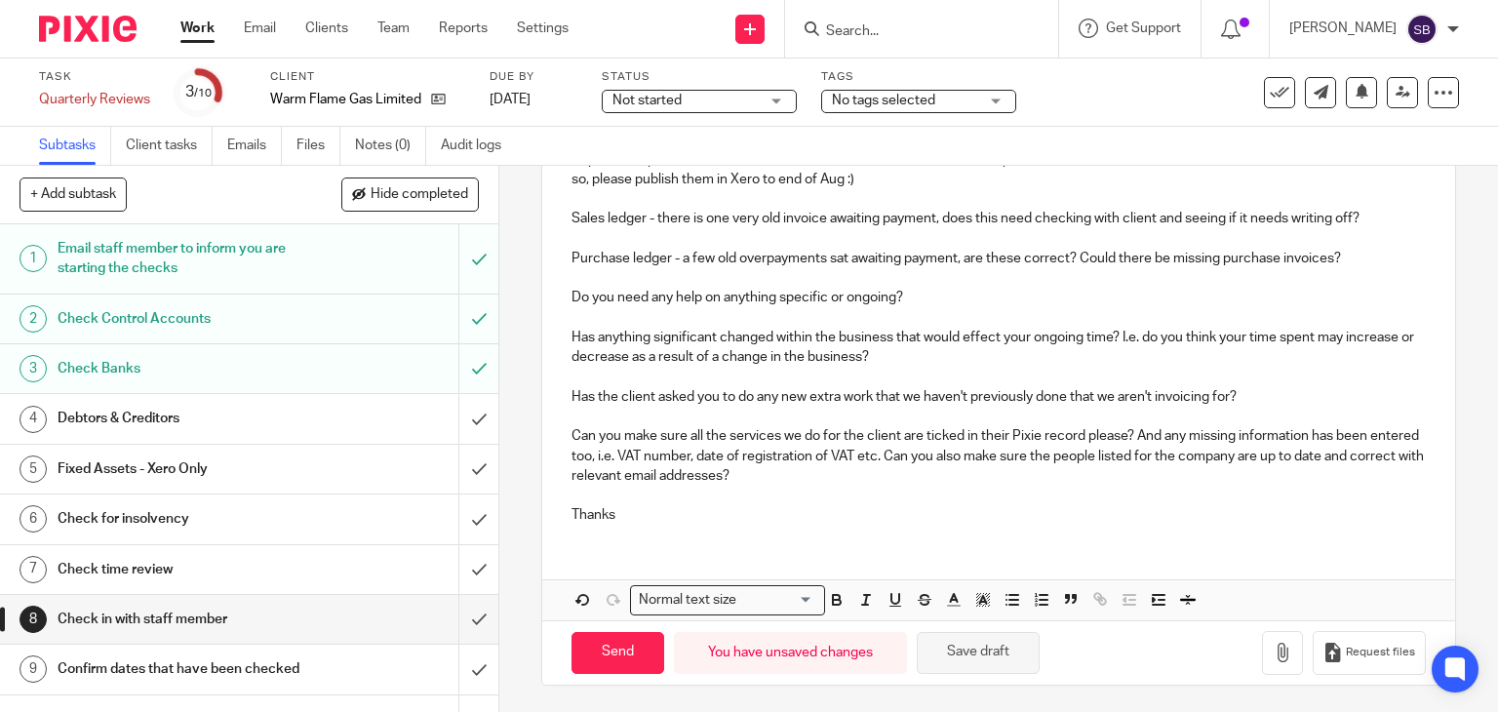
click at [976, 658] on button "Save draft" at bounding box center [978, 653] width 123 height 42
click at [202, 425] on h1 "Debtors & Creditors" at bounding box center [185, 418] width 255 height 29
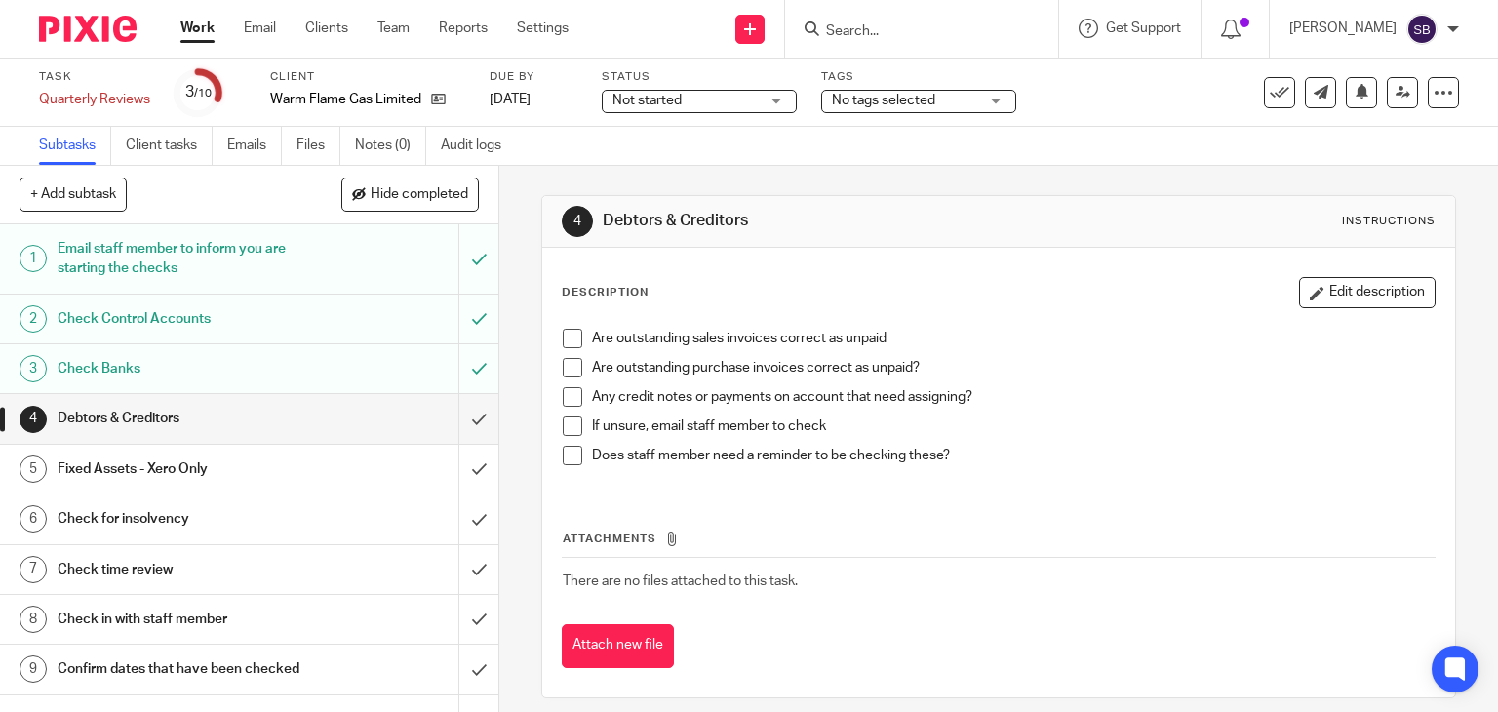
click at [563, 339] on span at bounding box center [573, 339] width 20 height 20
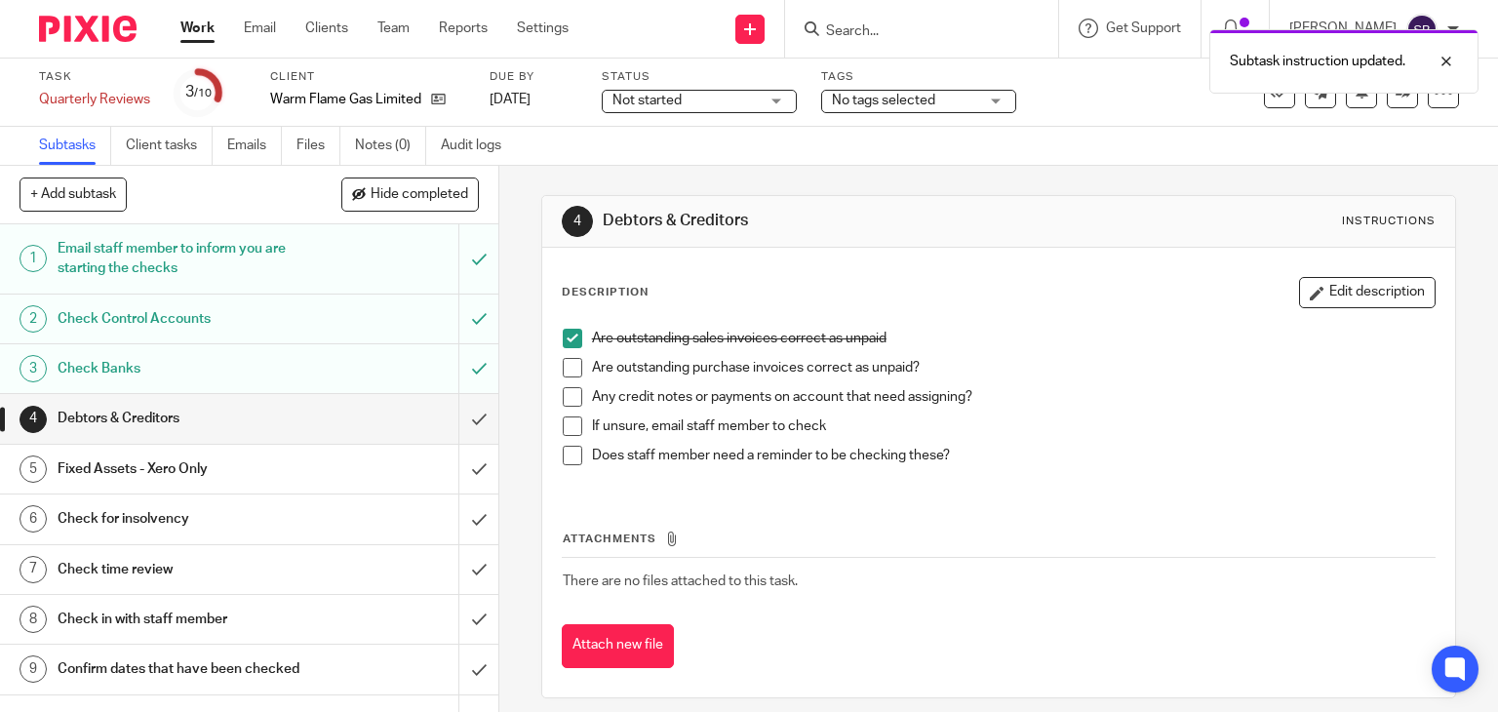
drag, startPoint x: 564, startPoint y: 360, endPoint x: 563, endPoint y: 372, distance: 11.7
click at [564, 360] on span at bounding box center [573, 368] width 20 height 20
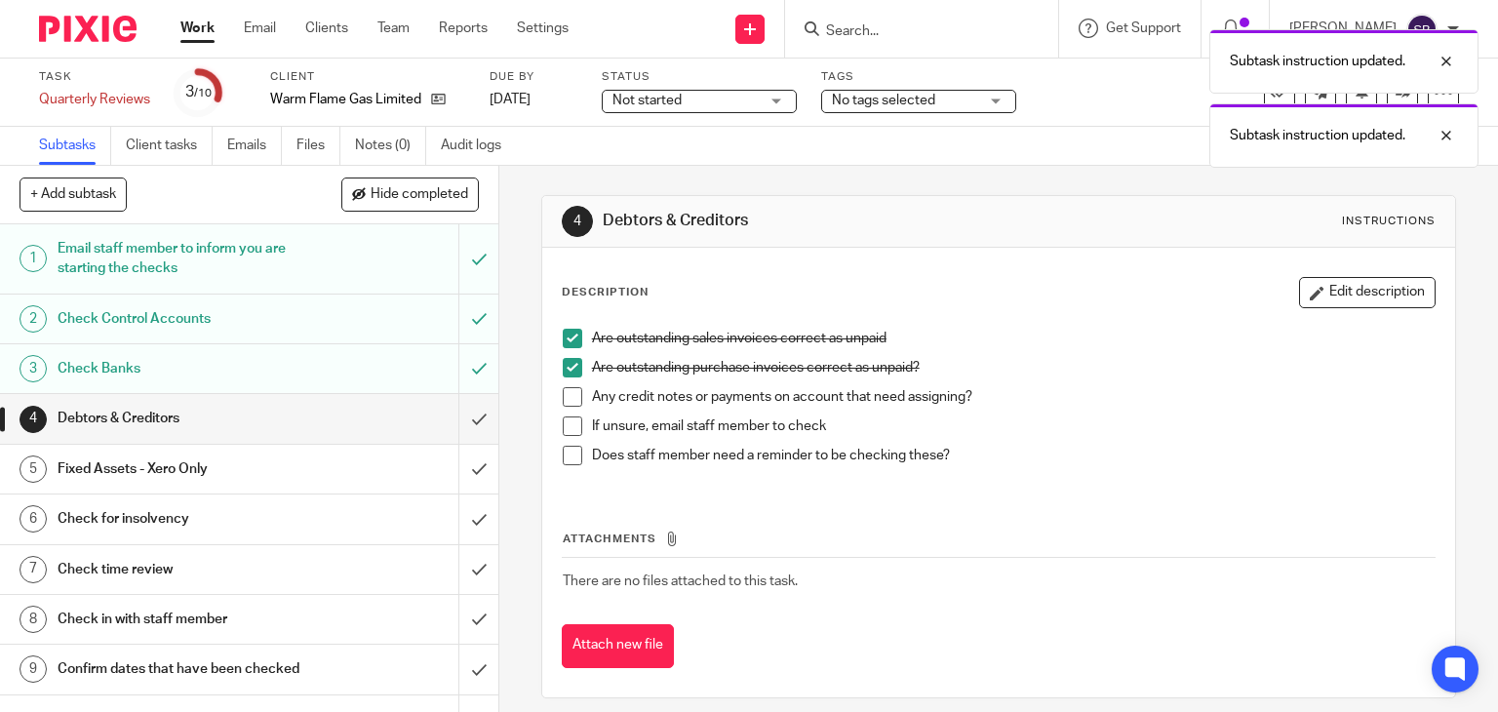
click at [563, 391] on span at bounding box center [573, 397] width 20 height 20
drag, startPoint x: 563, startPoint y: 419, endPoint x: 563, endPoint y: 446, distance: 27.3
click at [563, 419] on span at bounding box center [573, 427] width 20 height 20
click at [563, 451] on span at bounding box center [573, 456] width 20 height 20
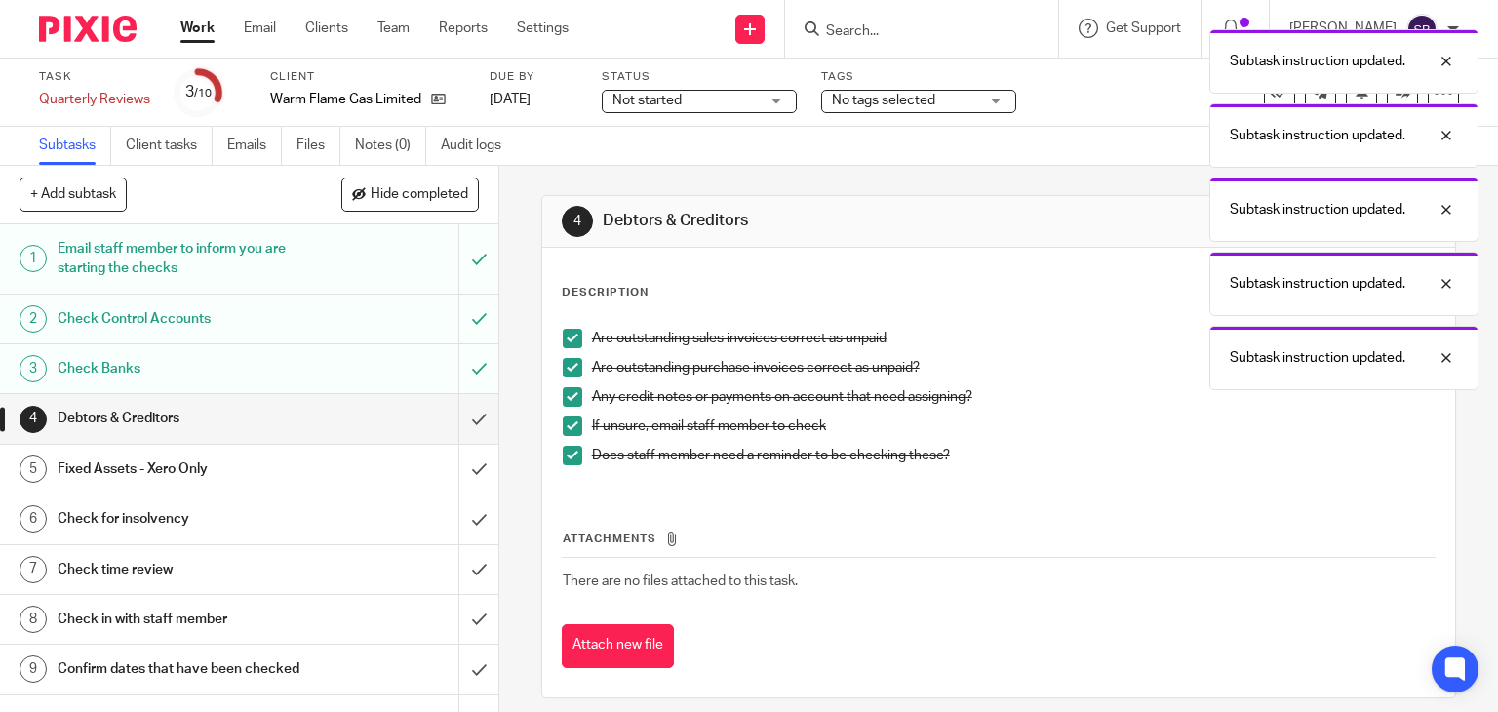
click at [1073, 376] on div "Subtask instruction updated. Subtask instruction updated. Subtask instruction u…" at bounding box center [1114, 205] width 730 height 371
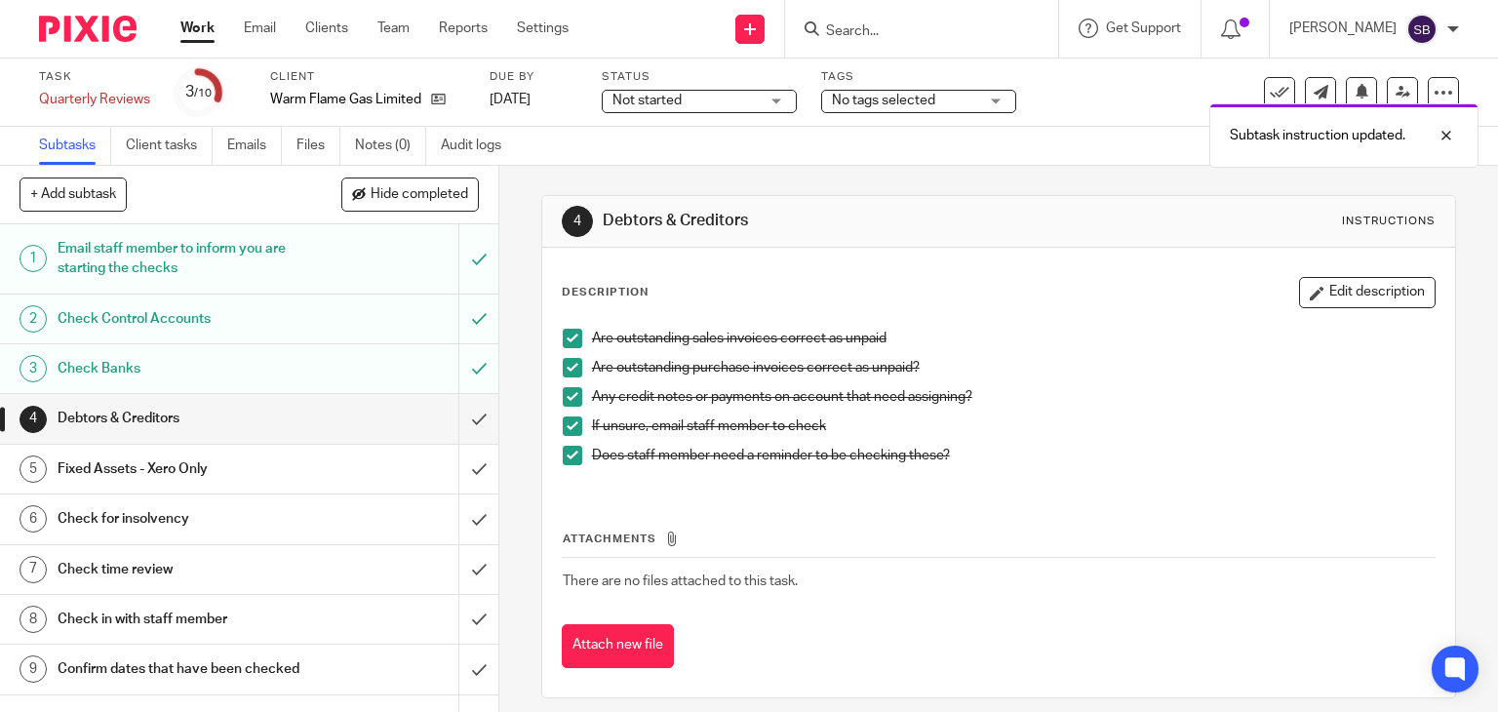
click at [1356, 287] on button "Edit description" at bounding box center [1367, 292] width 137 height 31
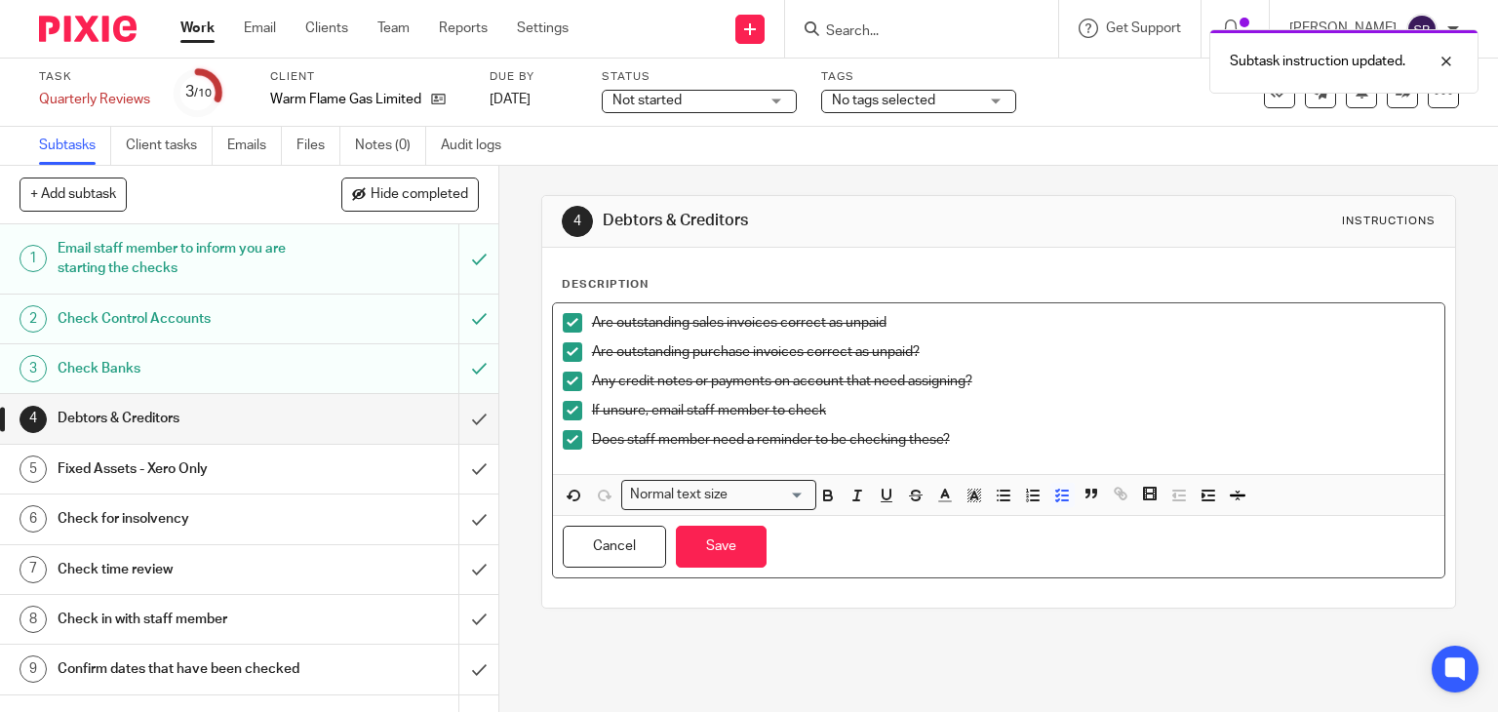
click at [1007, 422] on div "If unsure, email staff member to check" at bounding box center [1014, 415] width 844 height 29
click at [961, 442] on p "Does staff member need a reminder to be checking these?" at bounding box center [1014, 440] width 844 height 20
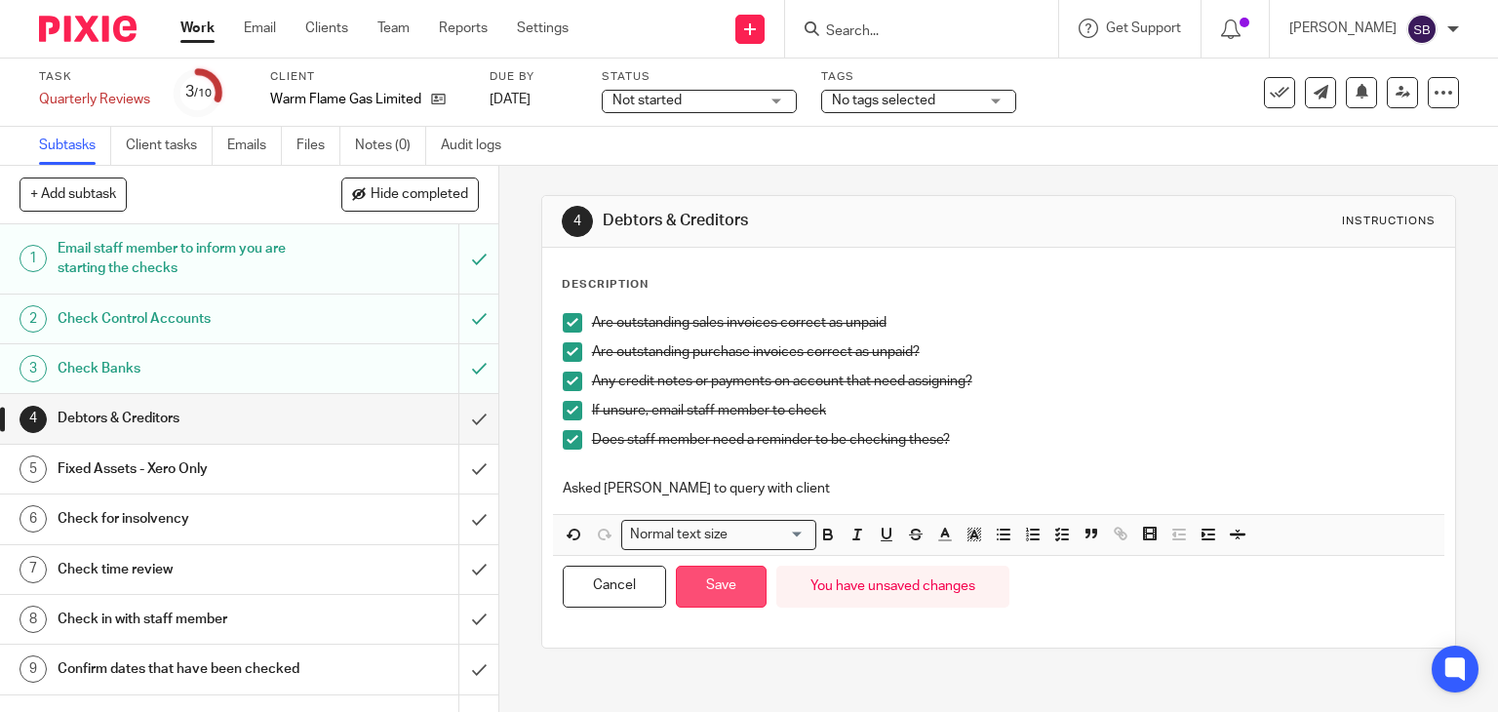
click at [723, 582] on button "Save" at bounding box center [721, 587] width 91 height 42
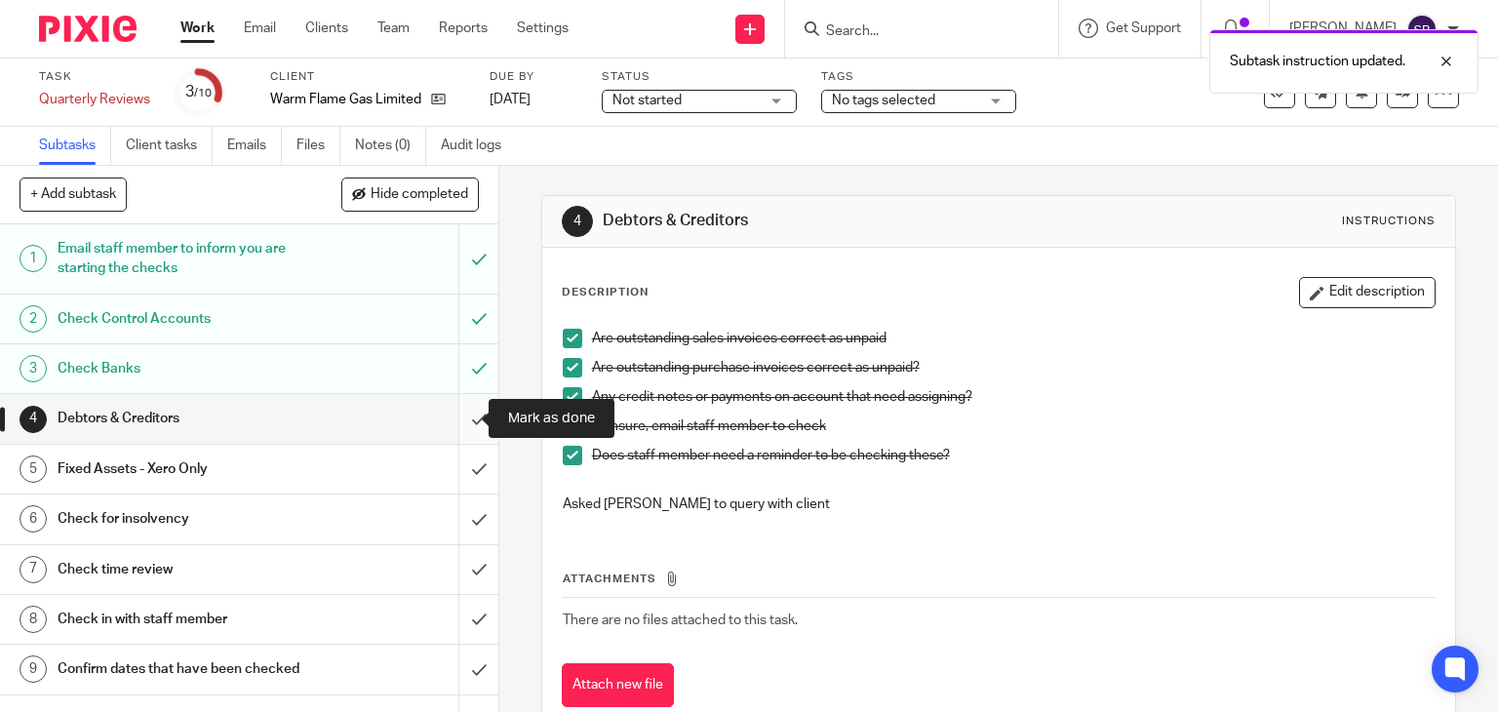
click at [454, 422] on input "submit" at bounding box center [249, 418] width 498 height 49
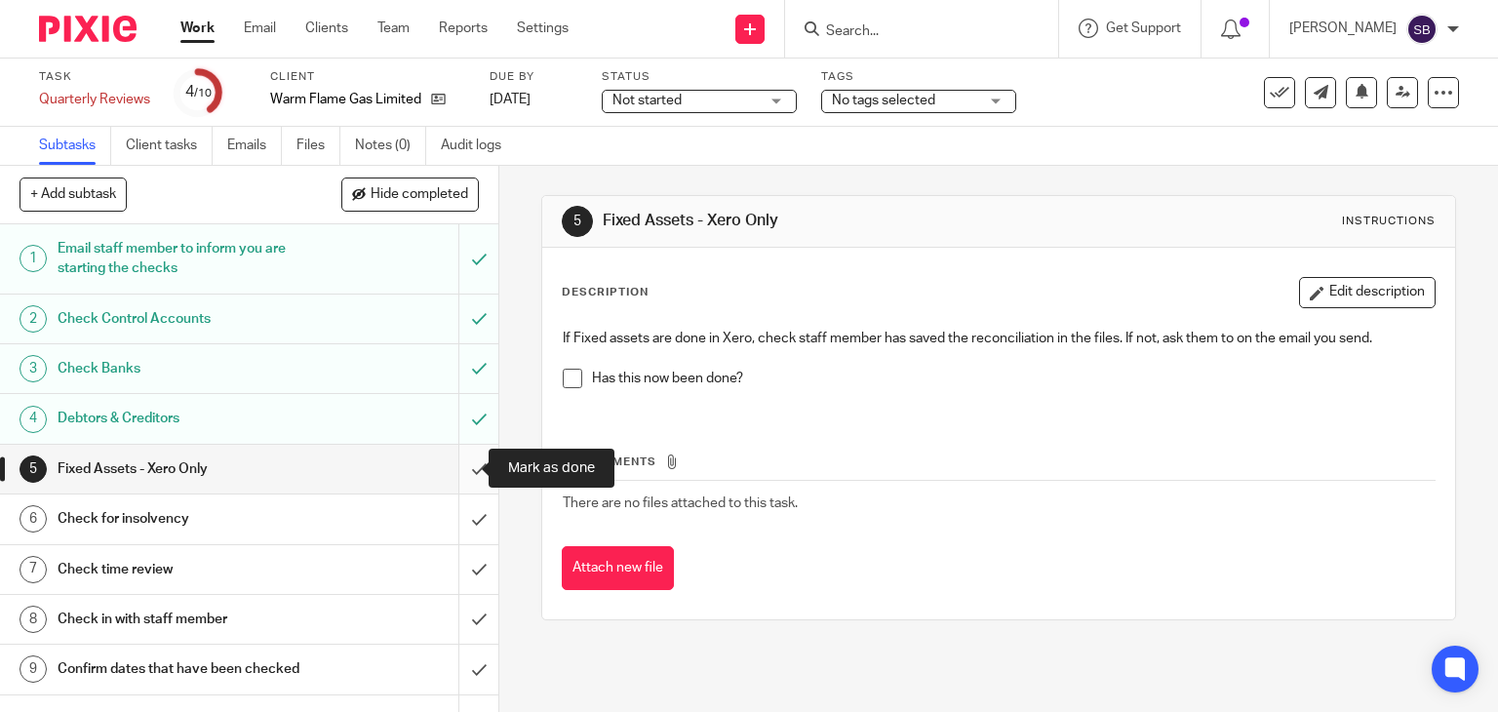
click at [455, 468] on input "submit" at bounding box center [249, 469] width 498 height 49
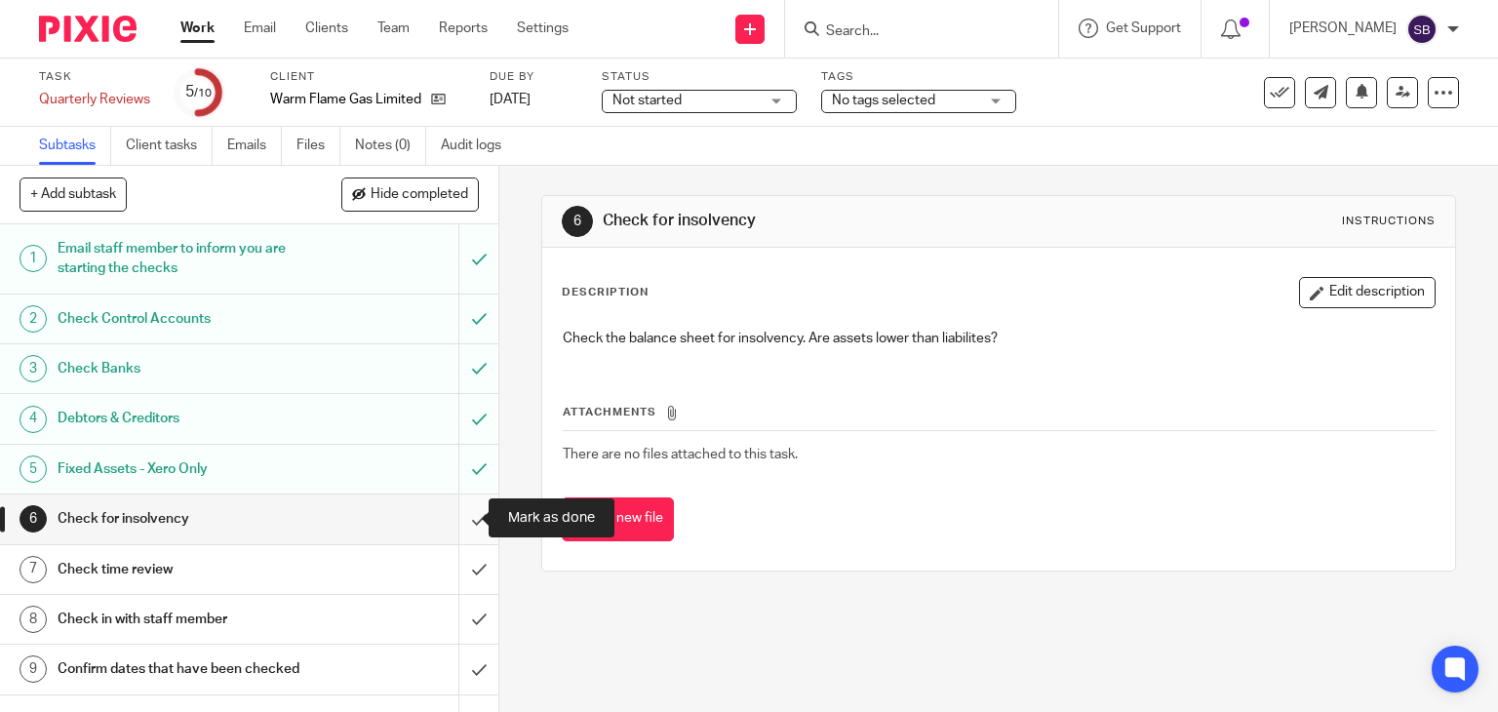
click at [453, 518] on input "submit" at bounding box center [249, 519] width 498 height 49
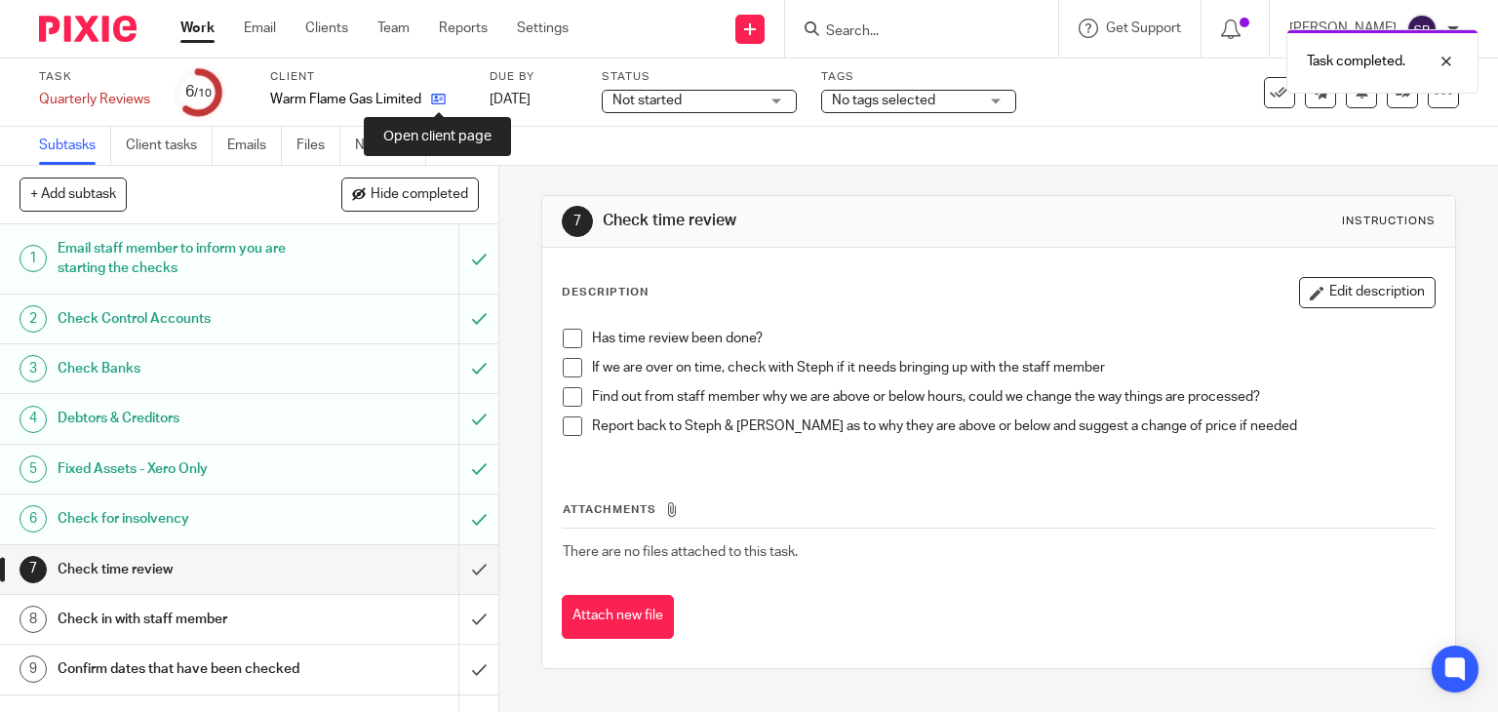
click at [444, 101] on icon at bounding box center [438, 99] width 15 height 15
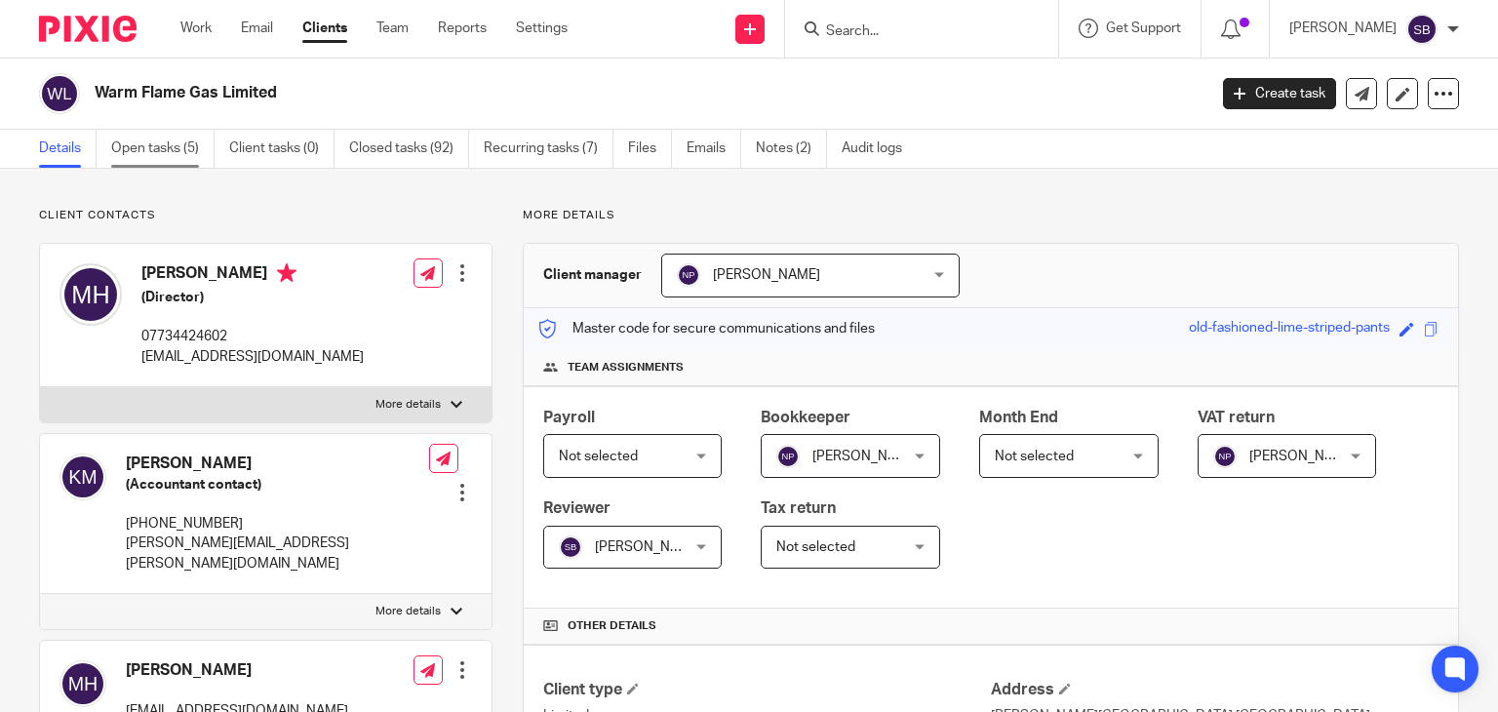
click at [177, 146] on link "Open tasks (5)" at bounding box center [162, 149] width 103 height 38
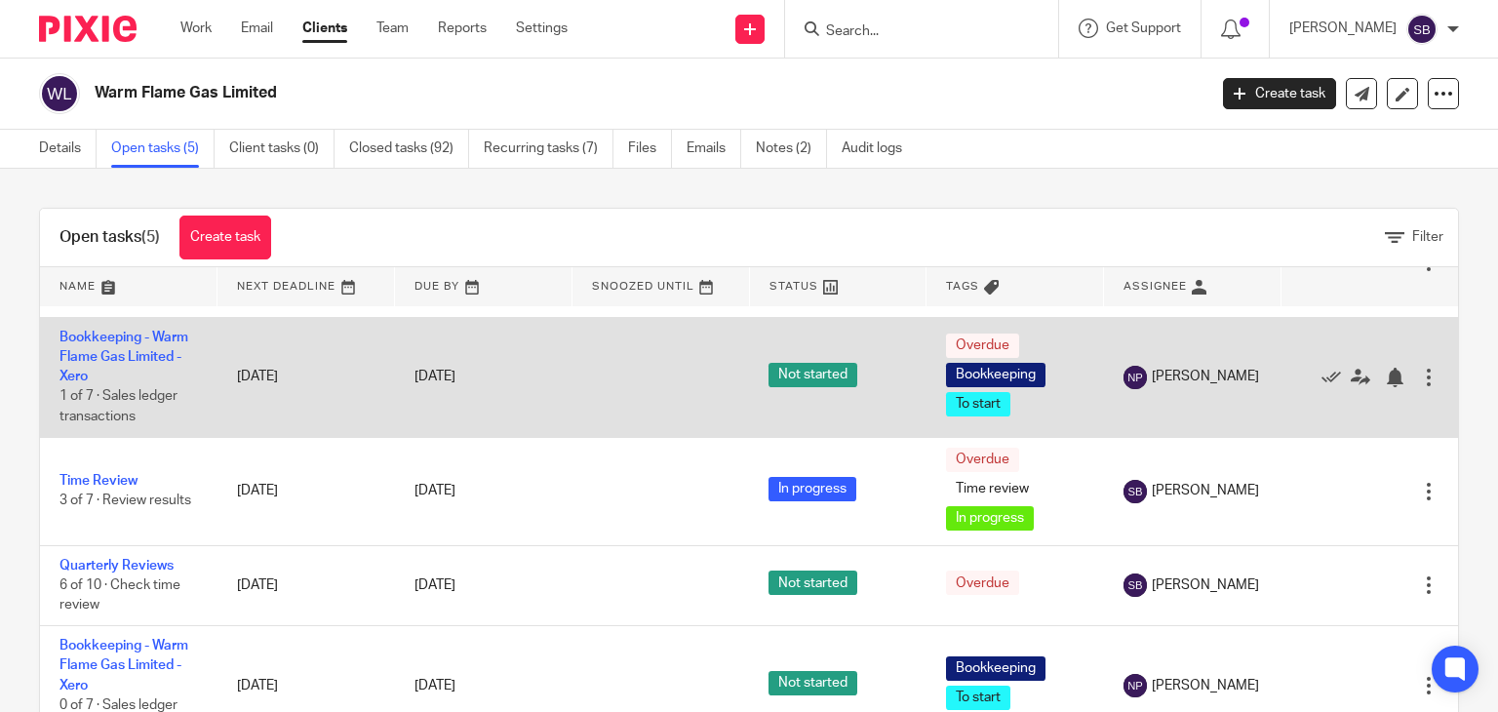
scroll to position [114, 0]
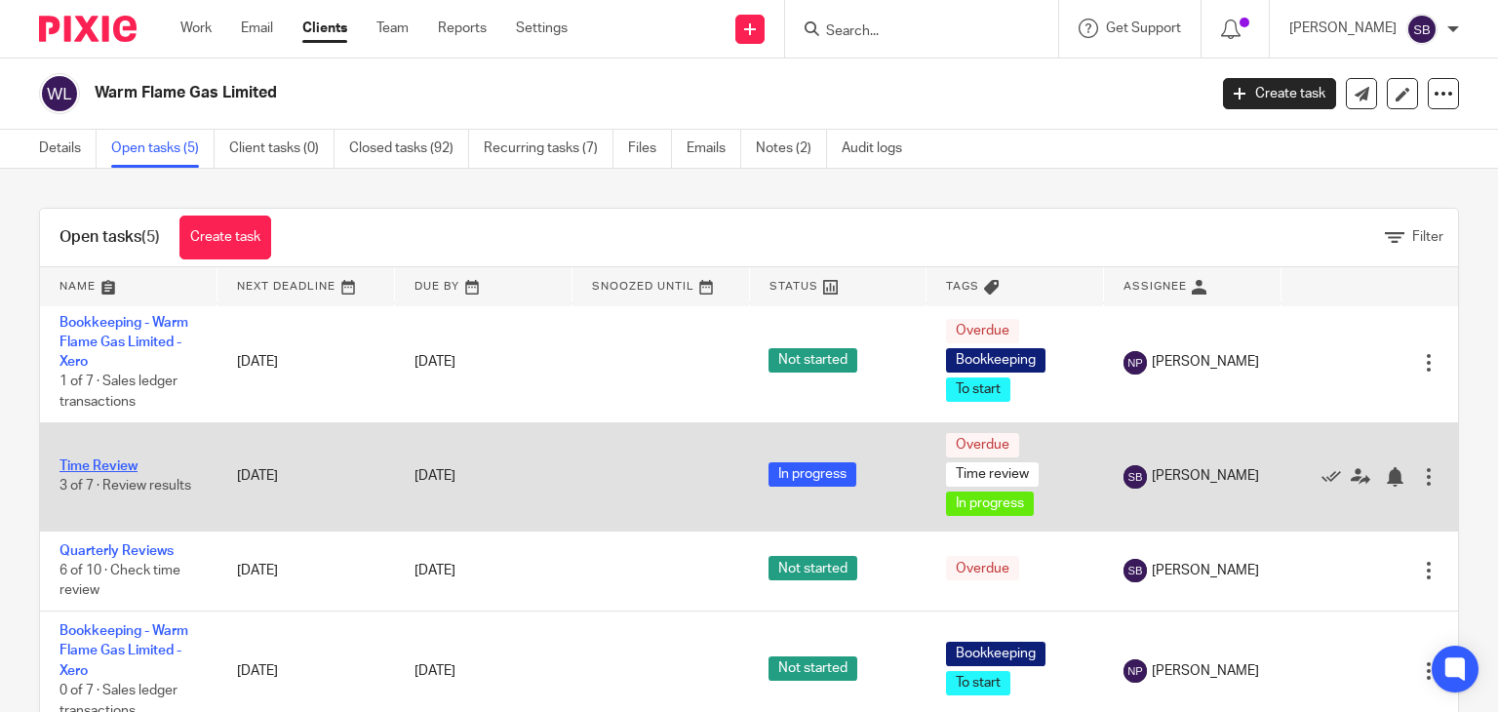
click at [118, 465] on link "Time Review" at bounding box center [99, 466] width 78 height 14
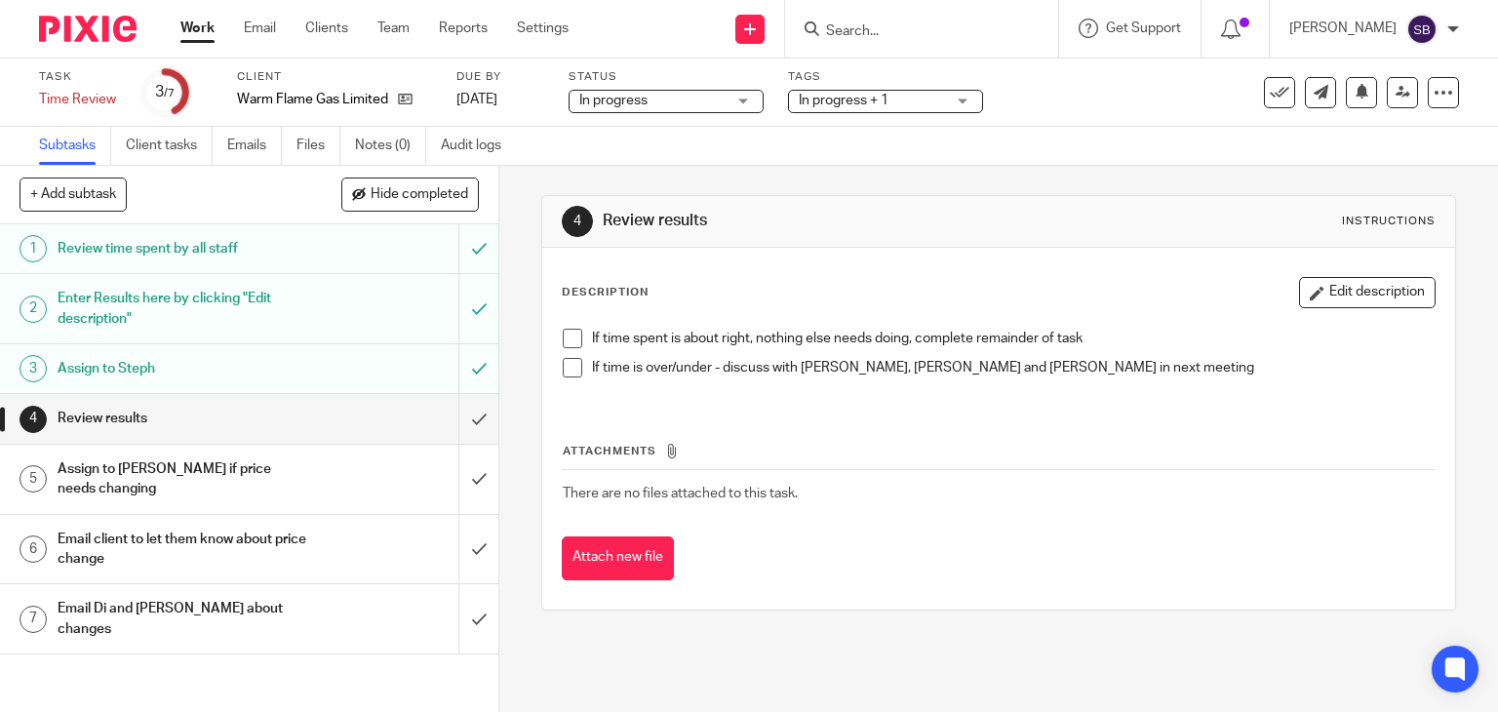
click at [190, 309] on h1 "Enter Results here by clicking "Edit description"" at bounding box center [185, 309] width 255 height 50
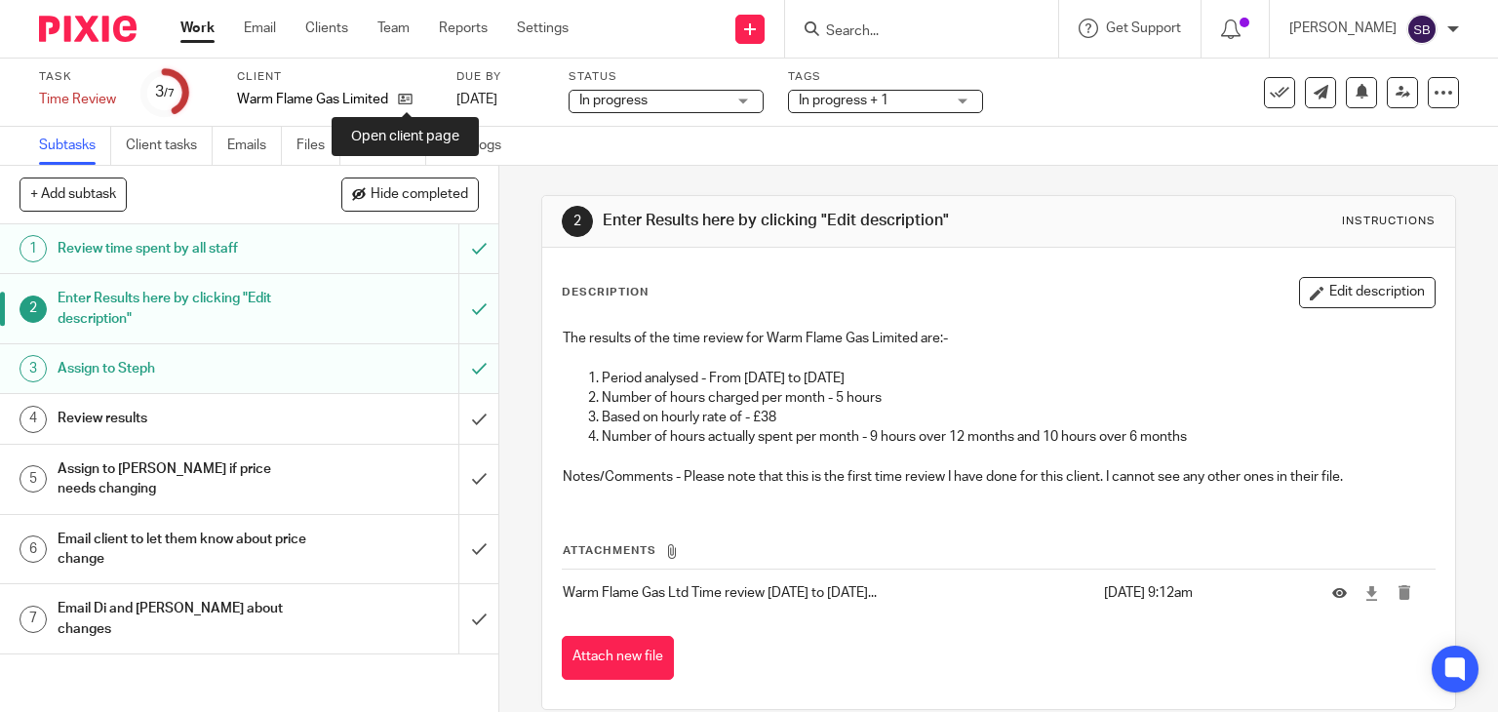
drag, startPoint x: 413, startPoint y: 99, endPoint x: 487, endPoint y: 84, distance: 75.6
click at [412, 99] on icon at bounding box center [405, 99] width 15 height 15
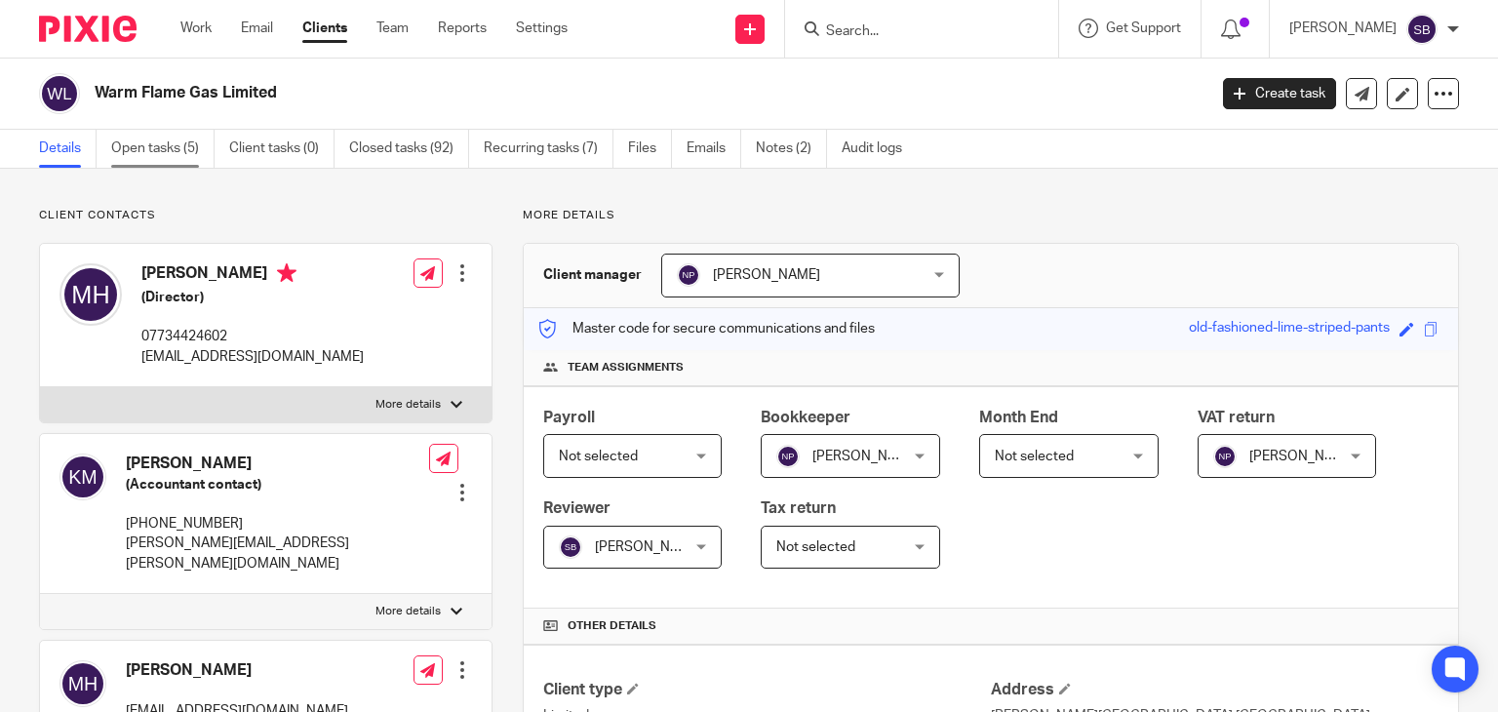
click at [192, 146] on link "Open tasks (5)" at bounding box center [162, 149] width 103 height 38
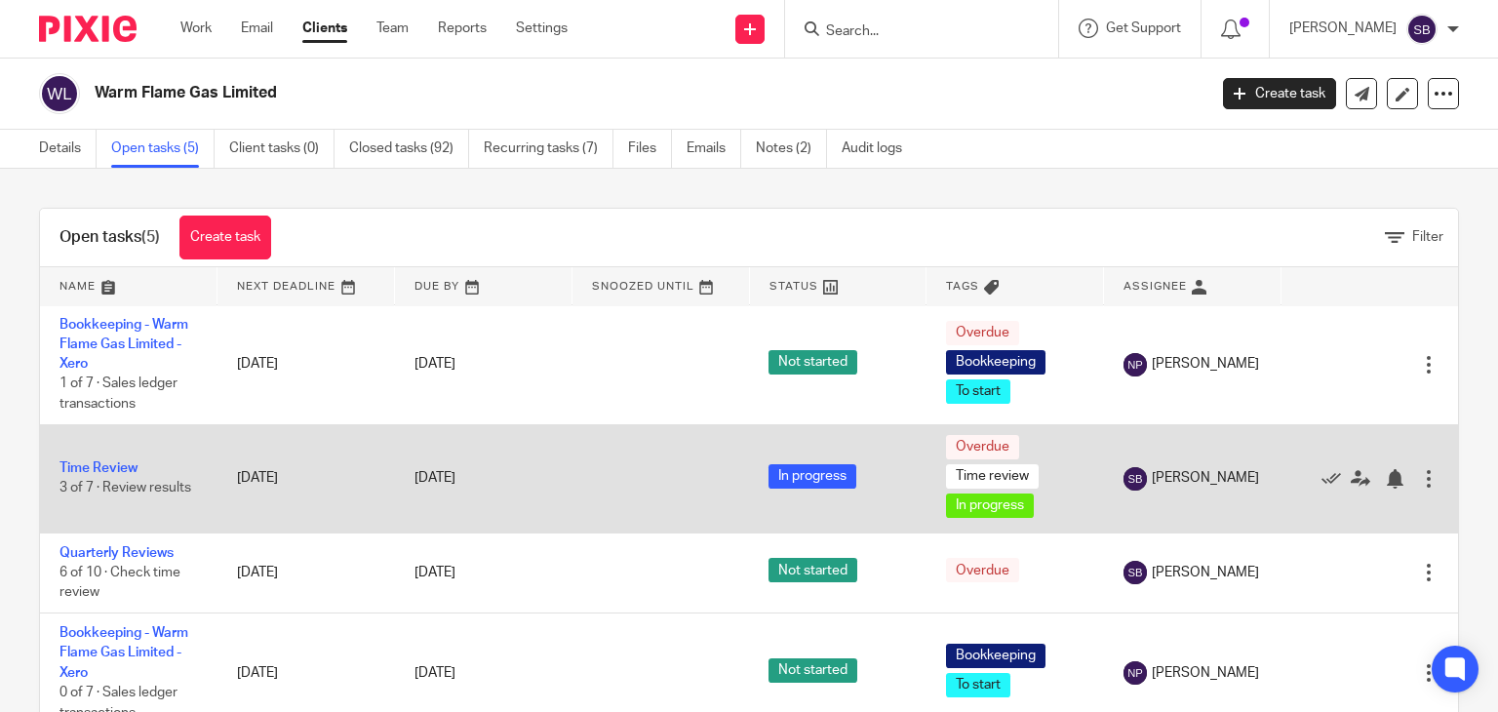
scroll to position [114, 0]
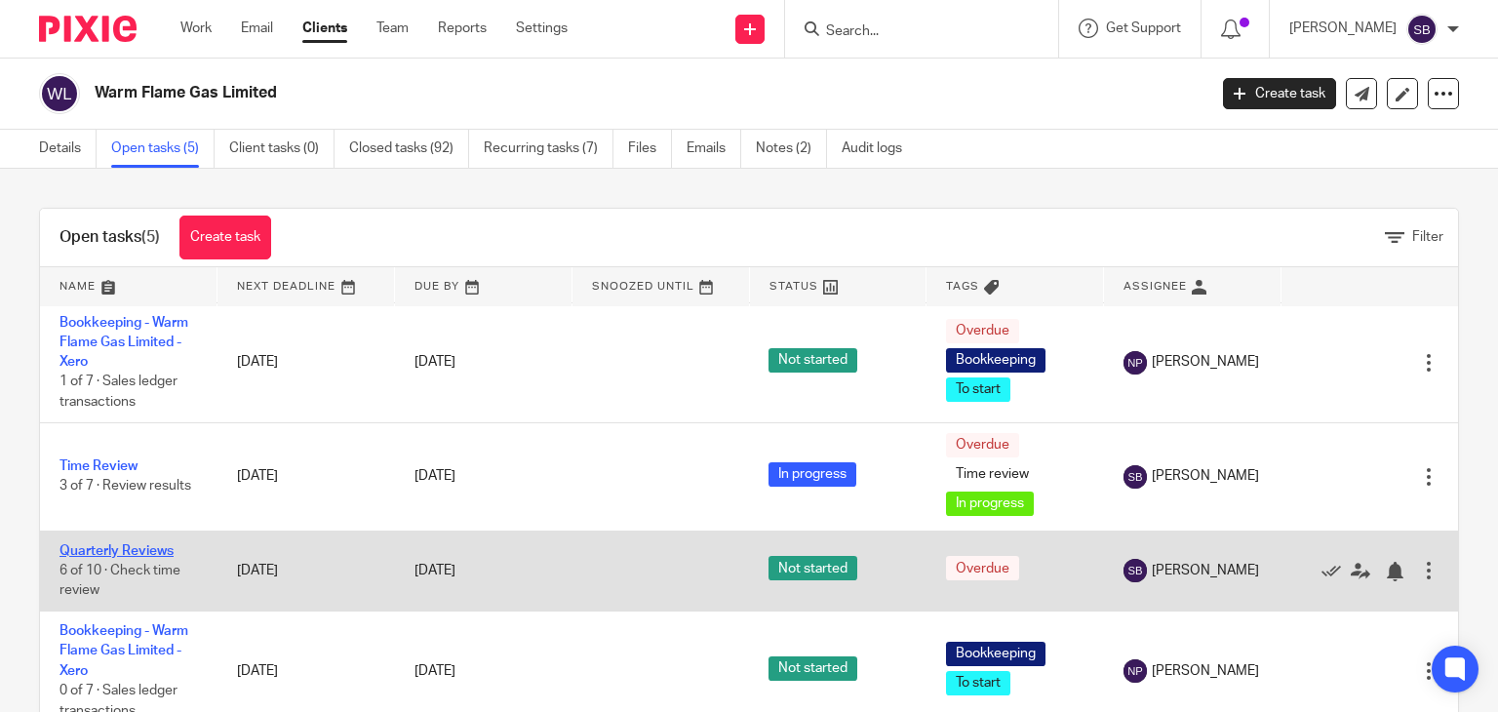
click at [114, 544] on link "Quarterly Reviews" at bounding box center [117, 551] width 114 height 14
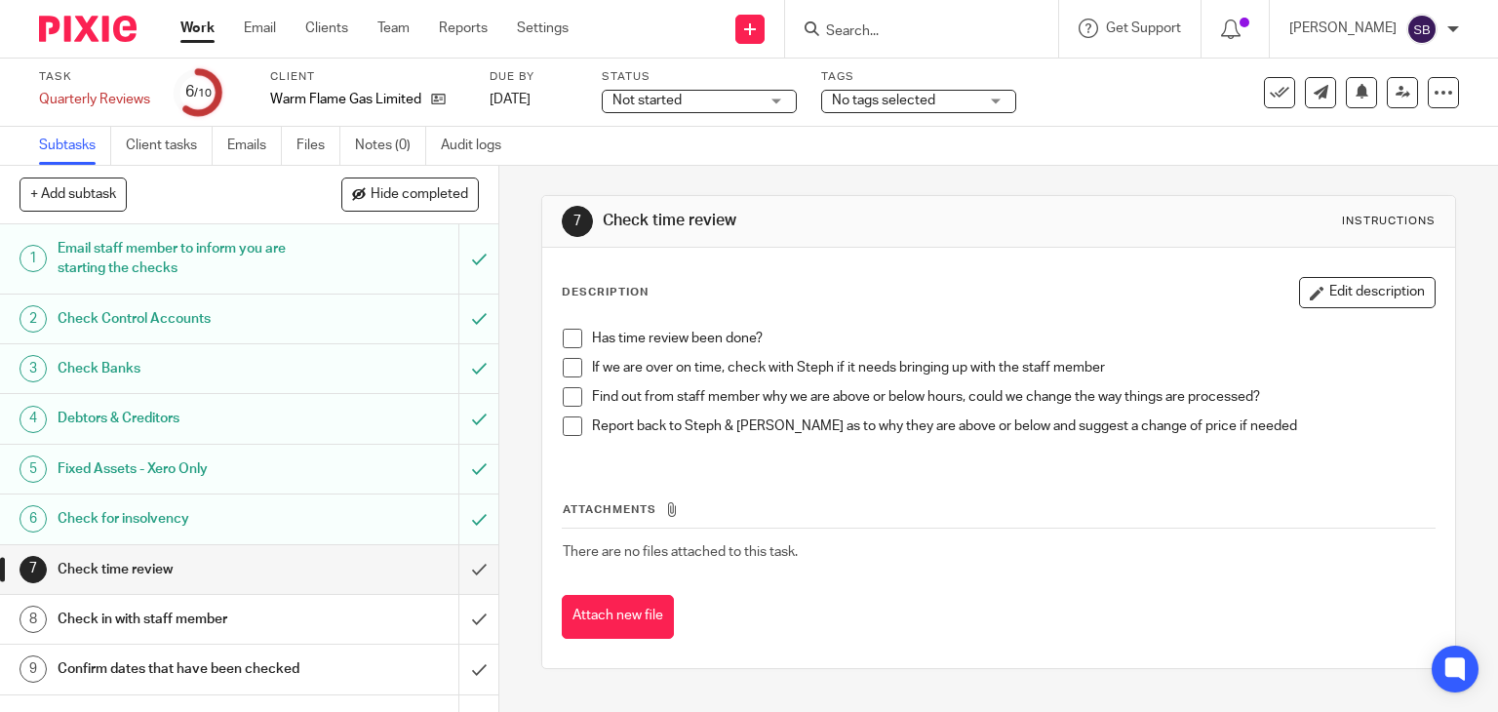
click at [572, 332] on span at bounding box center [573, 339] width 20 height 20
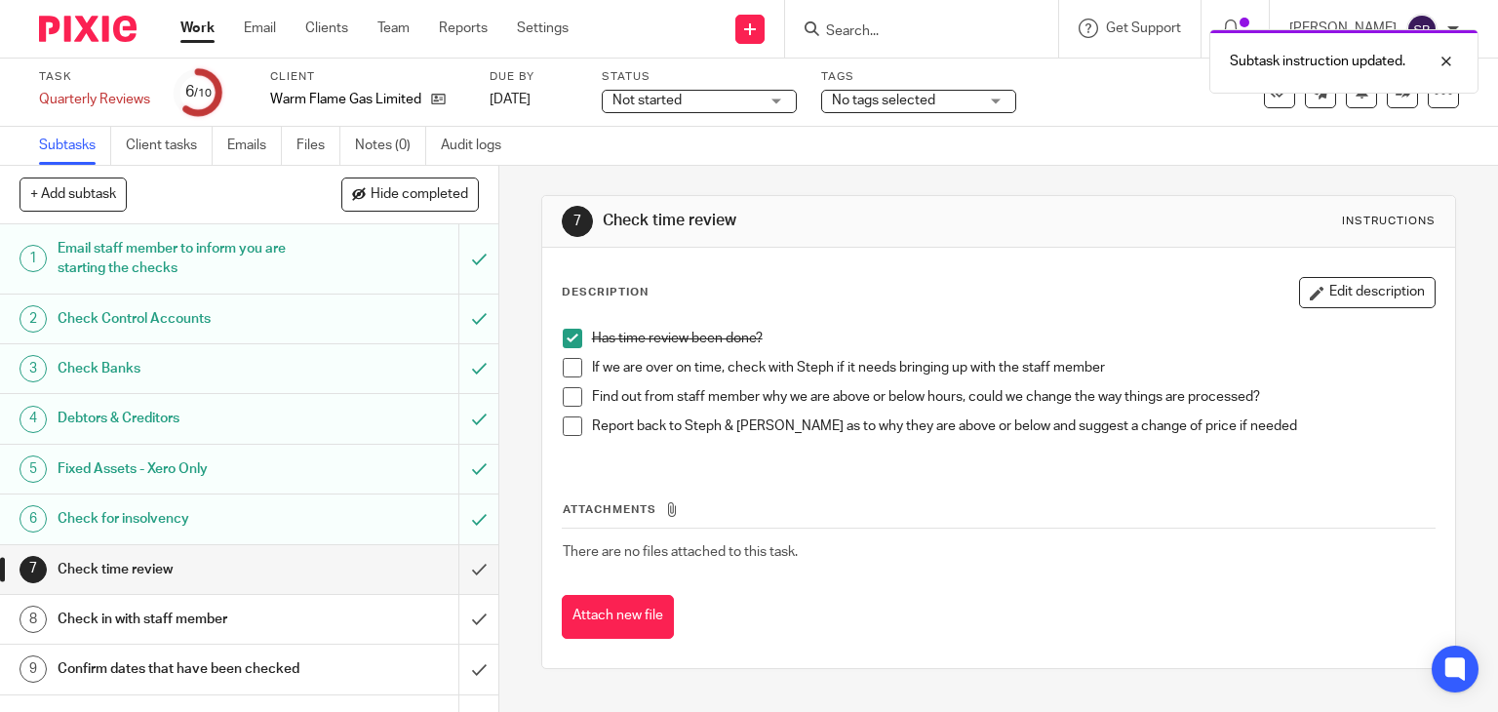
click at [566, 365] on span at bounding box center [573, 368] width 20 height 20
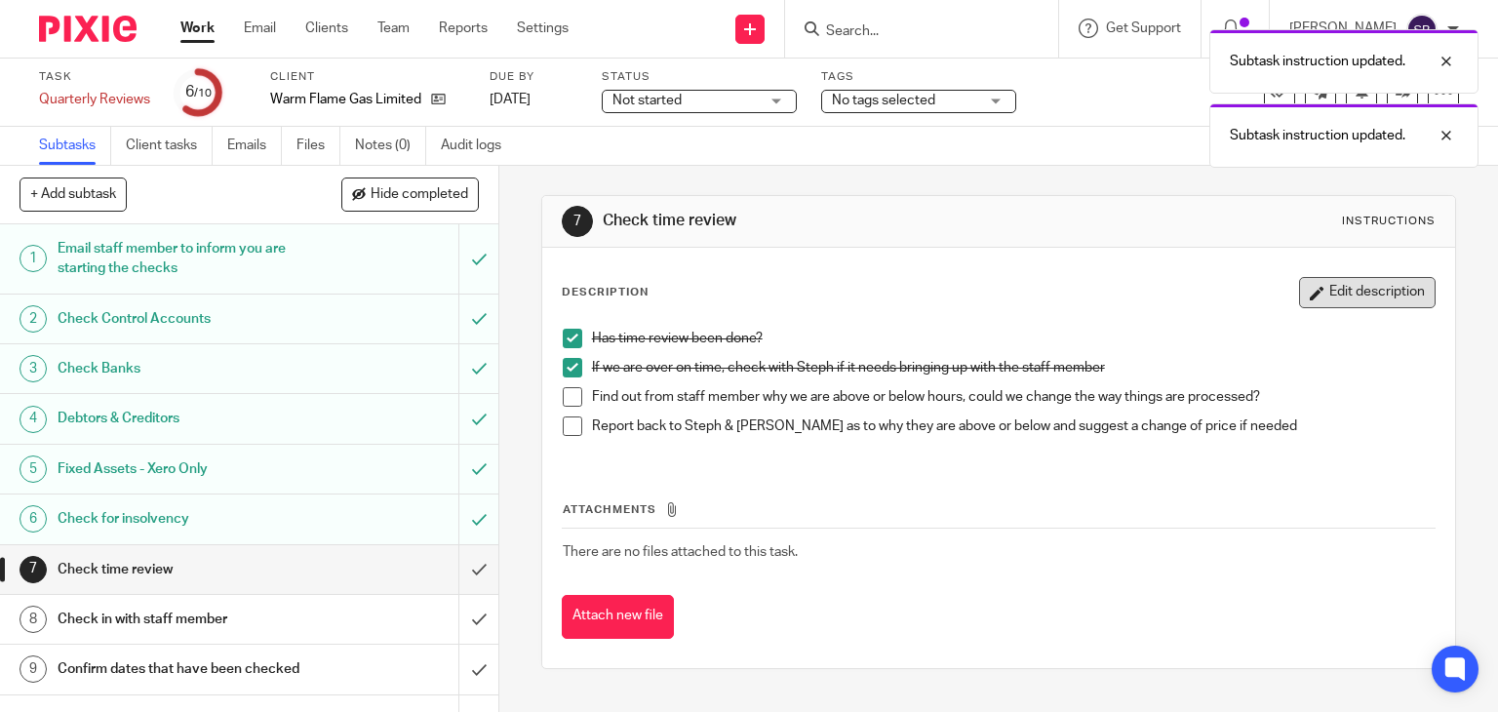
click at [1352, 295] on button "Edit description" at bounding box center [1367, 292] width 137 height 31
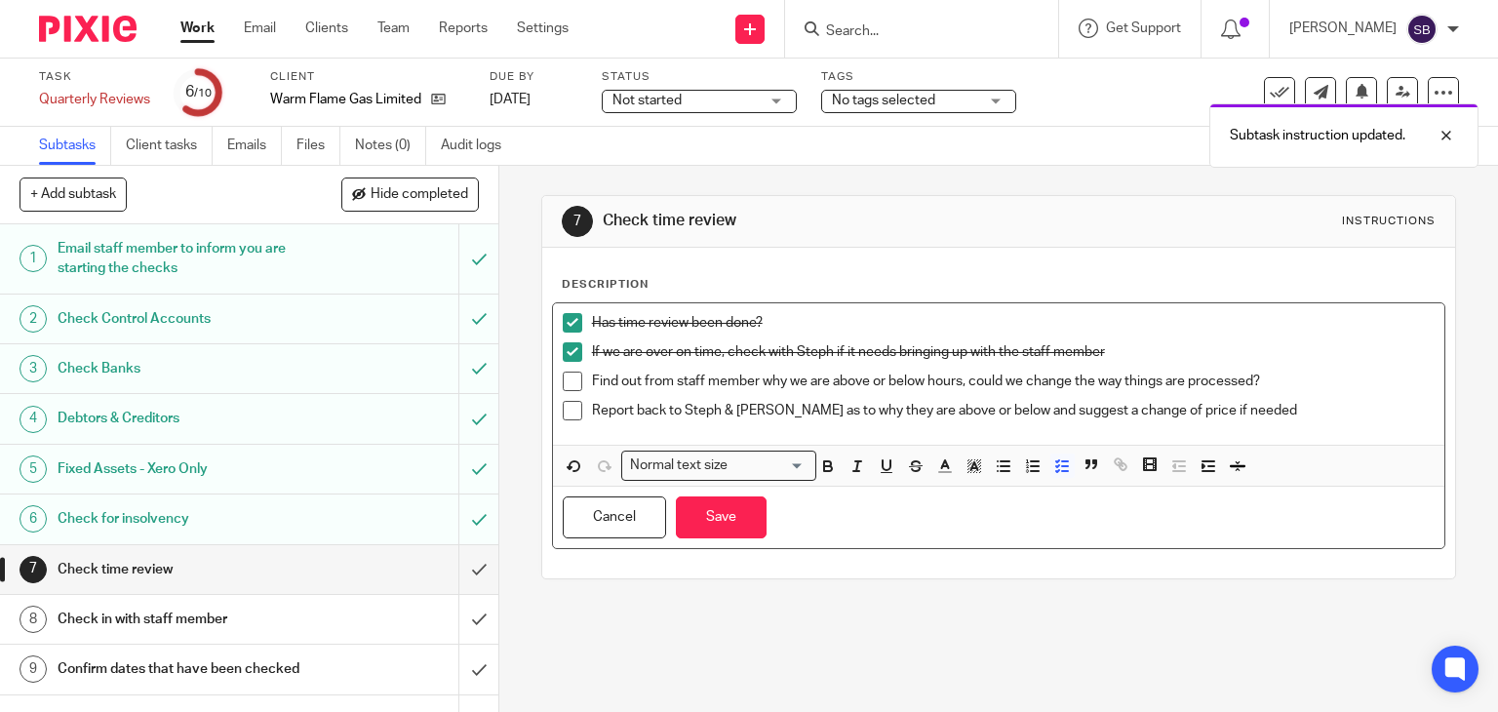
click at [1236, 407] on p "Report back to Steph & Karen as to why they are above or below and suggest a ch…" at bounding box center [1014, 411] width 844 height 20
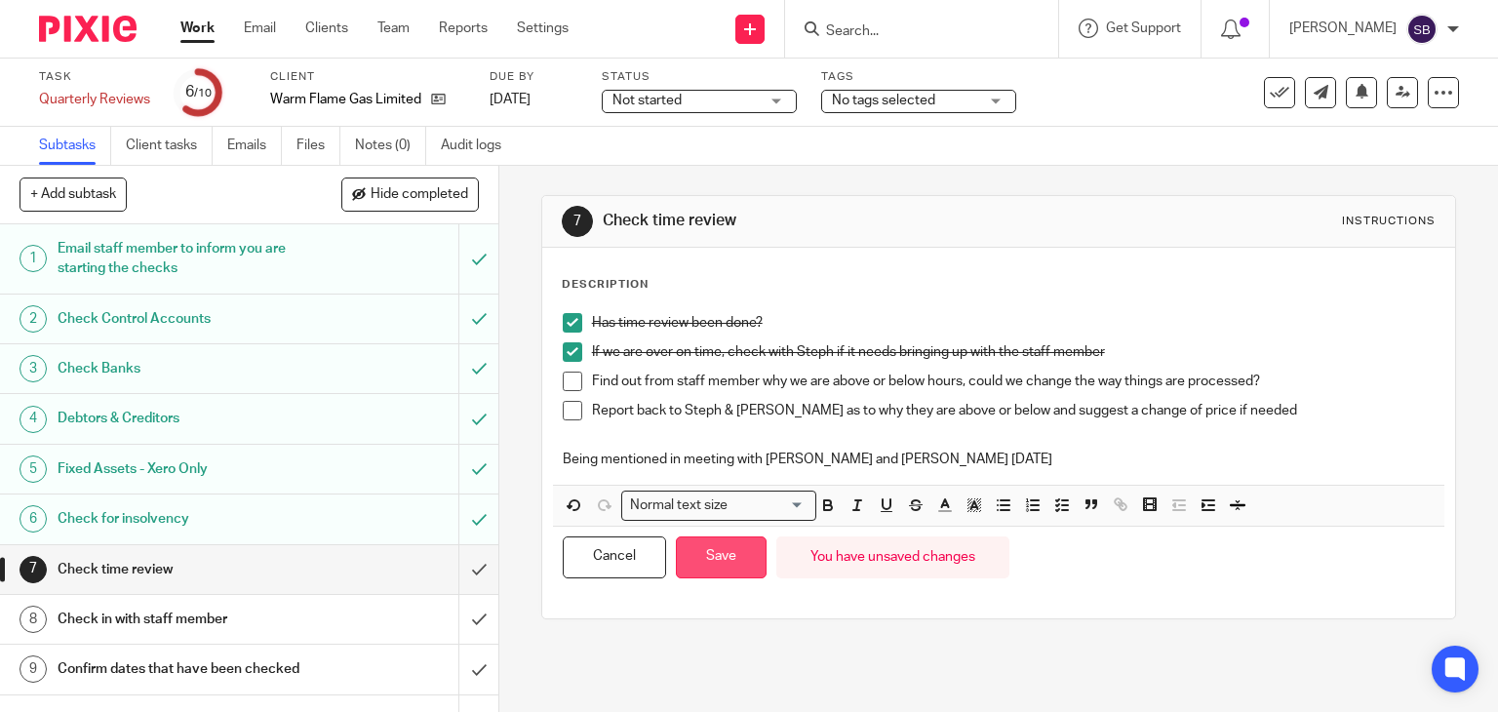
click at [694, 559] on button "Save" at bounding box center [721, 558] width 91 height 42
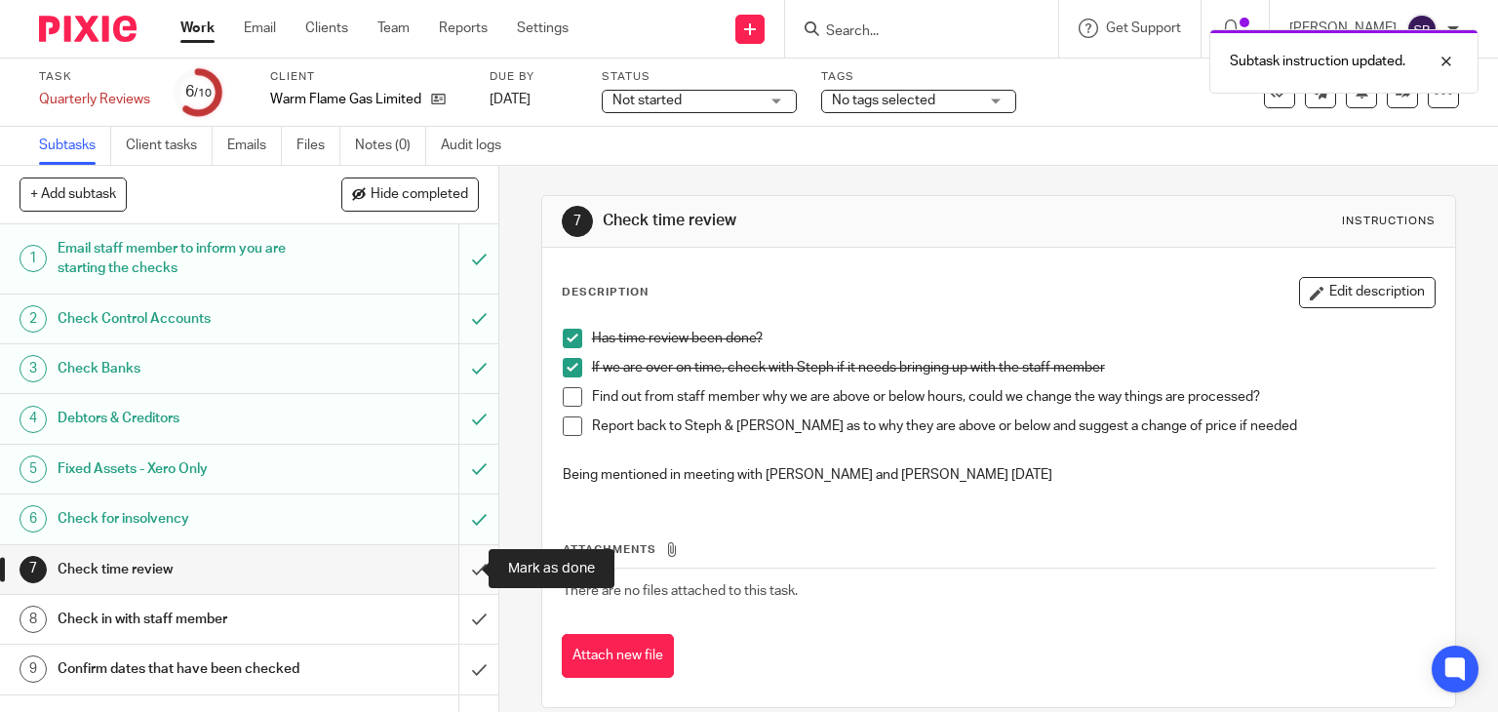
click at [458, 563] on input "submit" at bounding box center [249, 569] width 498 height 49
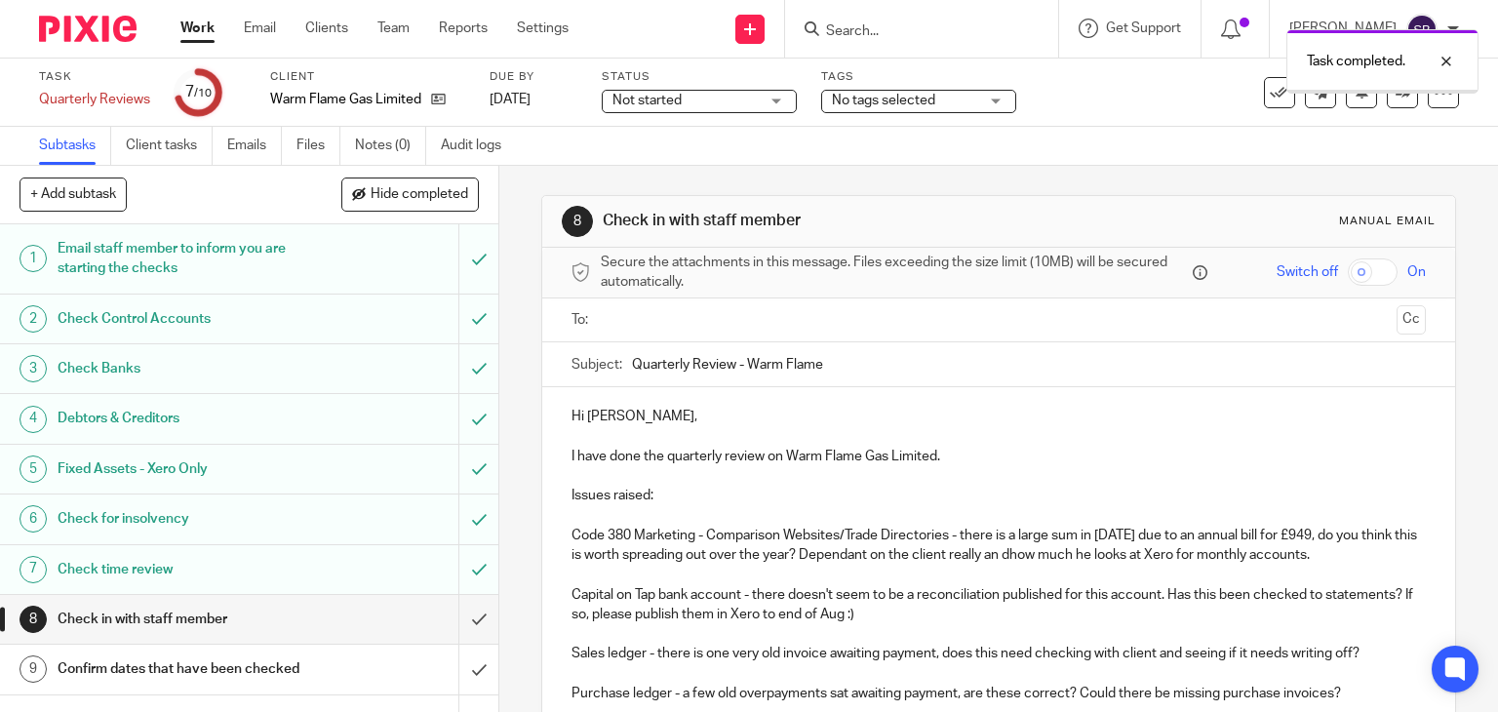
click at [667, 314] on input "text" at bounding box center [998, 320] width 781 height 22
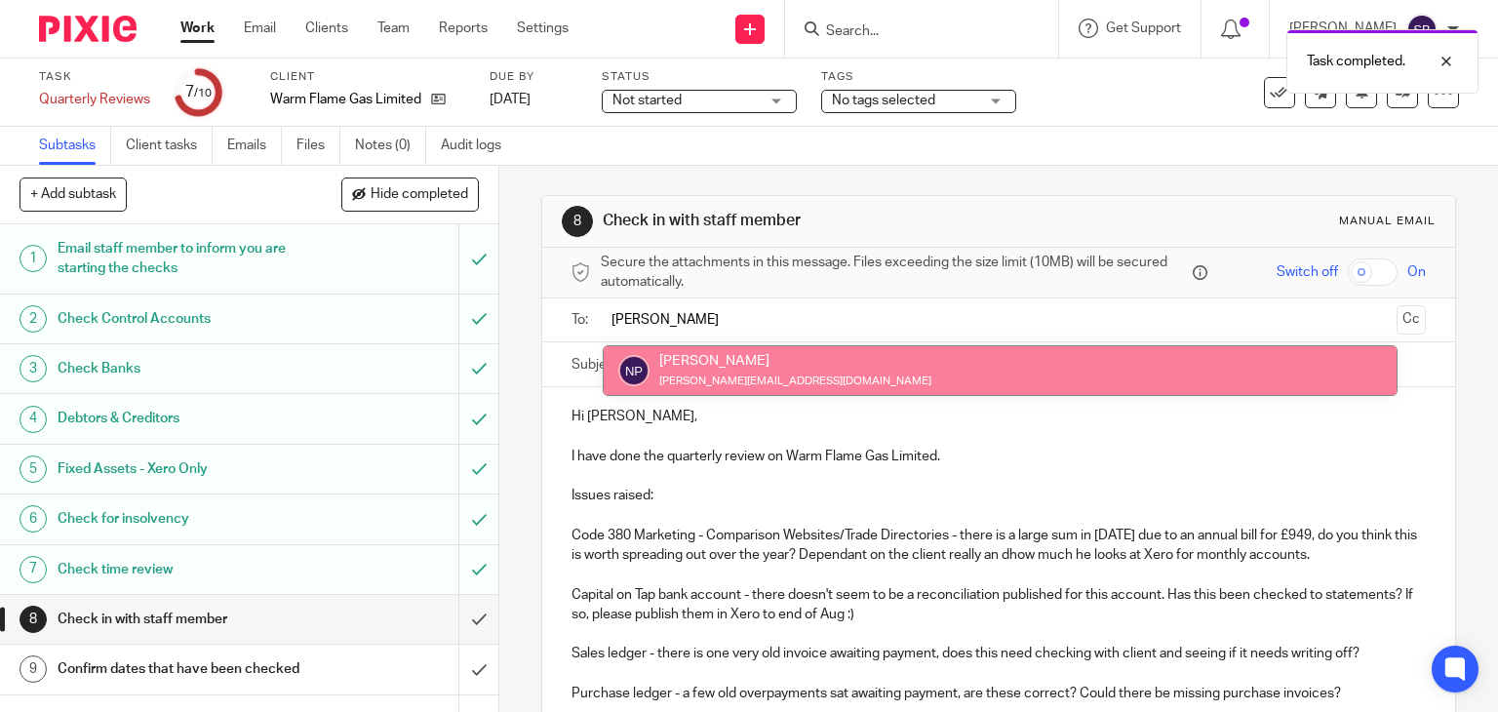
type input "[PERSON_NAME]"
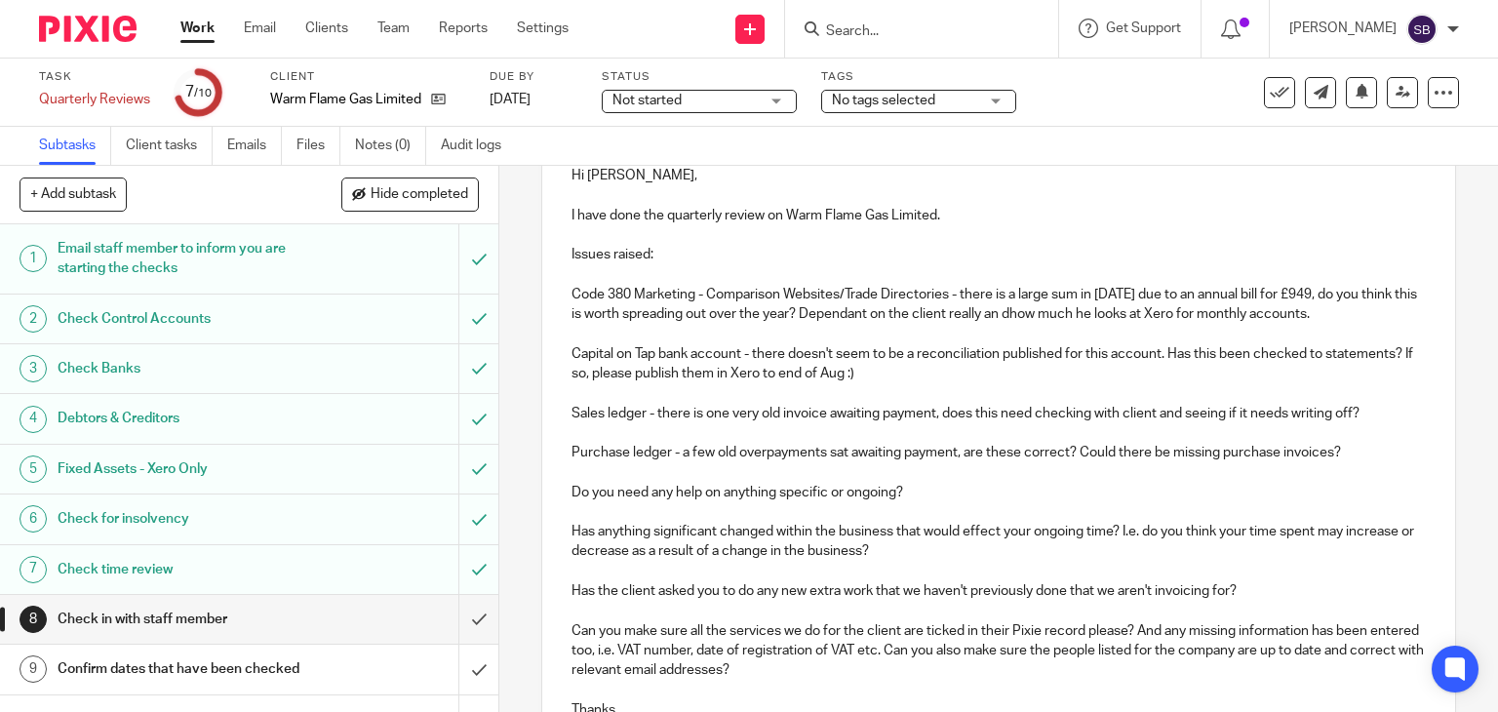
scroll to position [293, 0]
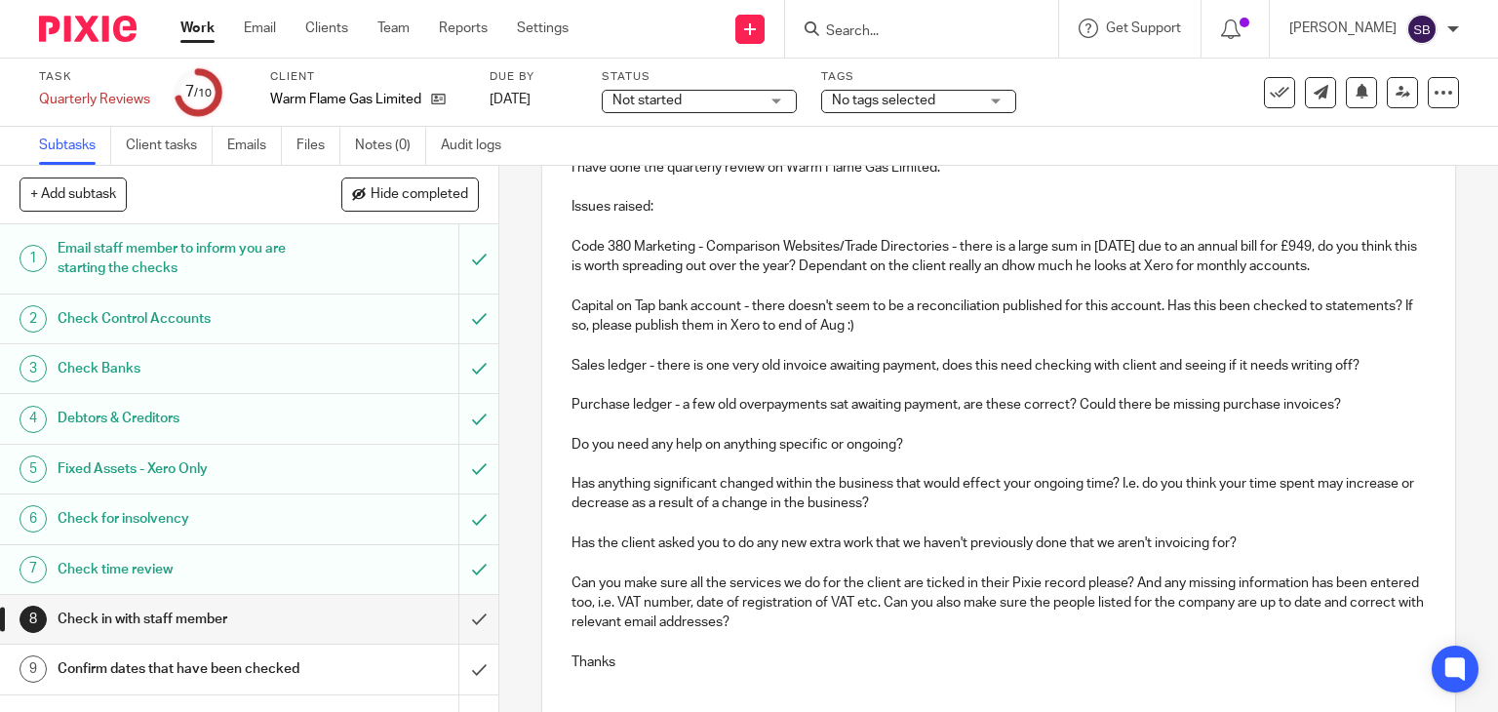
click at [1348, 395] on p "Purchase ledger - a few old overpayments sat awaiting payment, are these correc…" at bounding box center [1000, 405] width 856 height 20
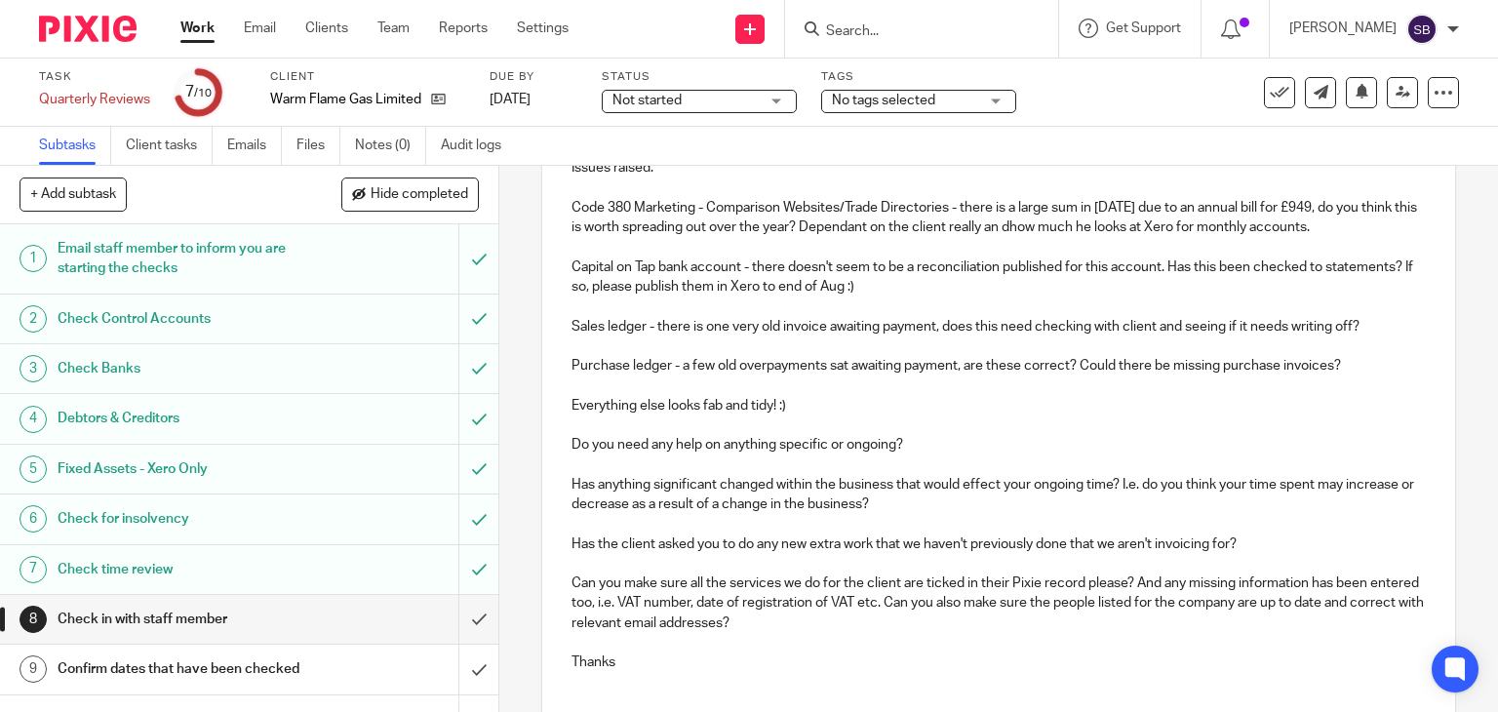
scroll to position [390, 0]
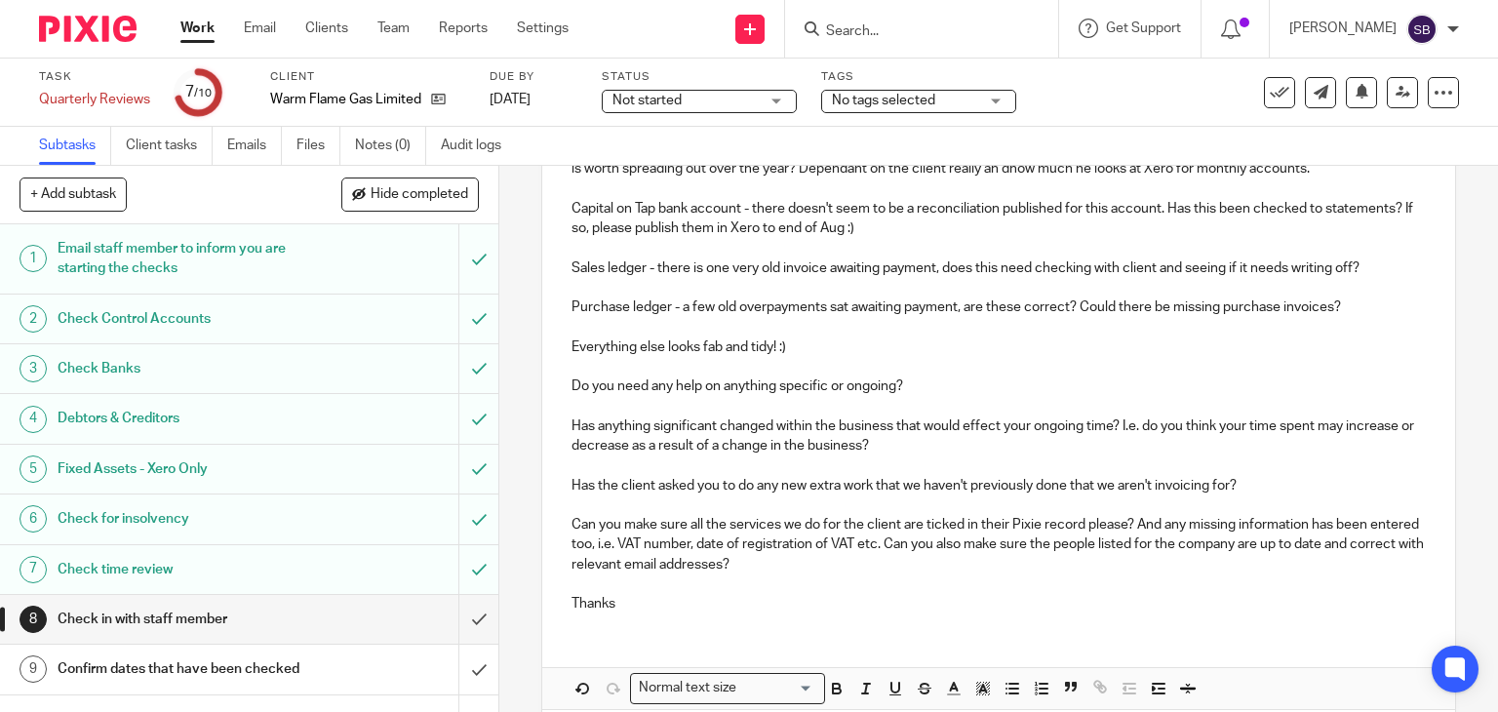
click at [742, 606] on p "Thanks" at bounding box center [1000, 604] width 856 height 20
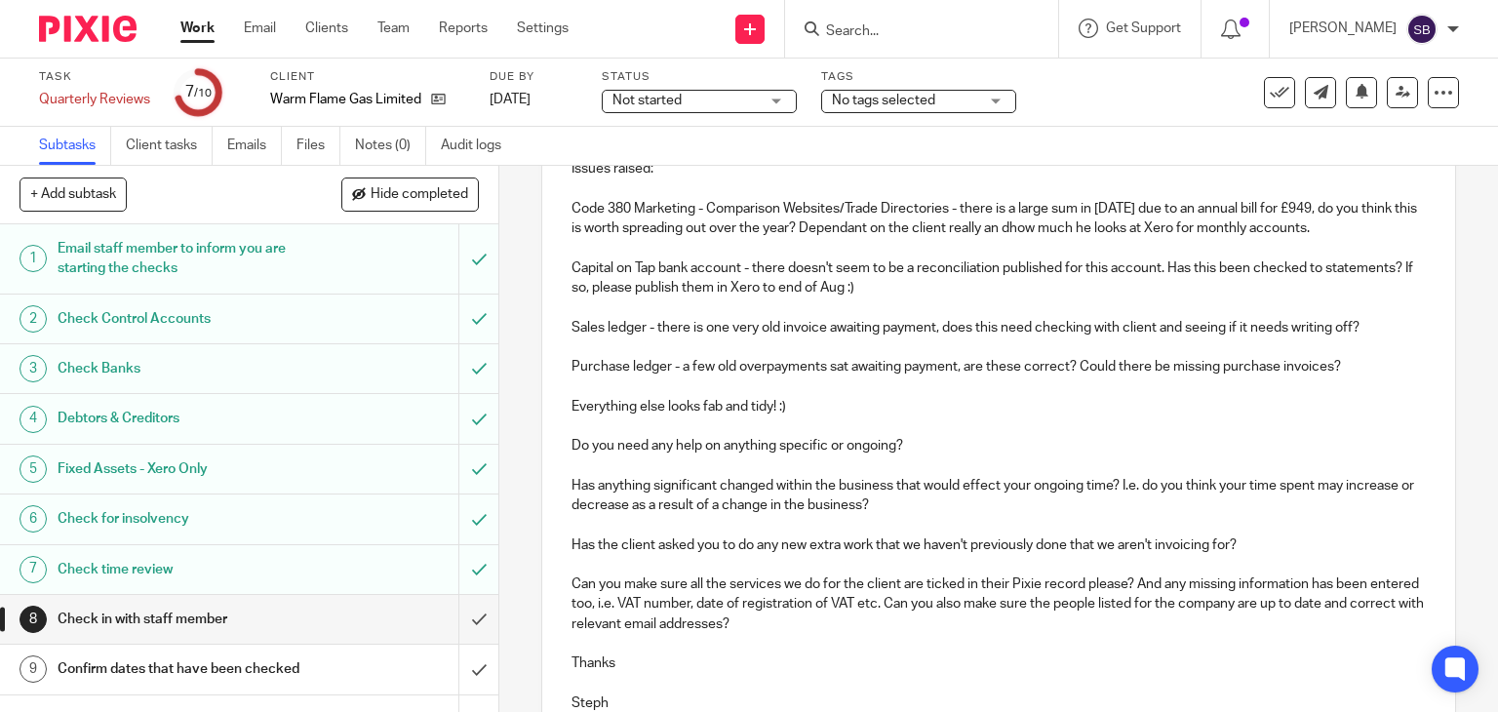
scroll to position [518, 0]
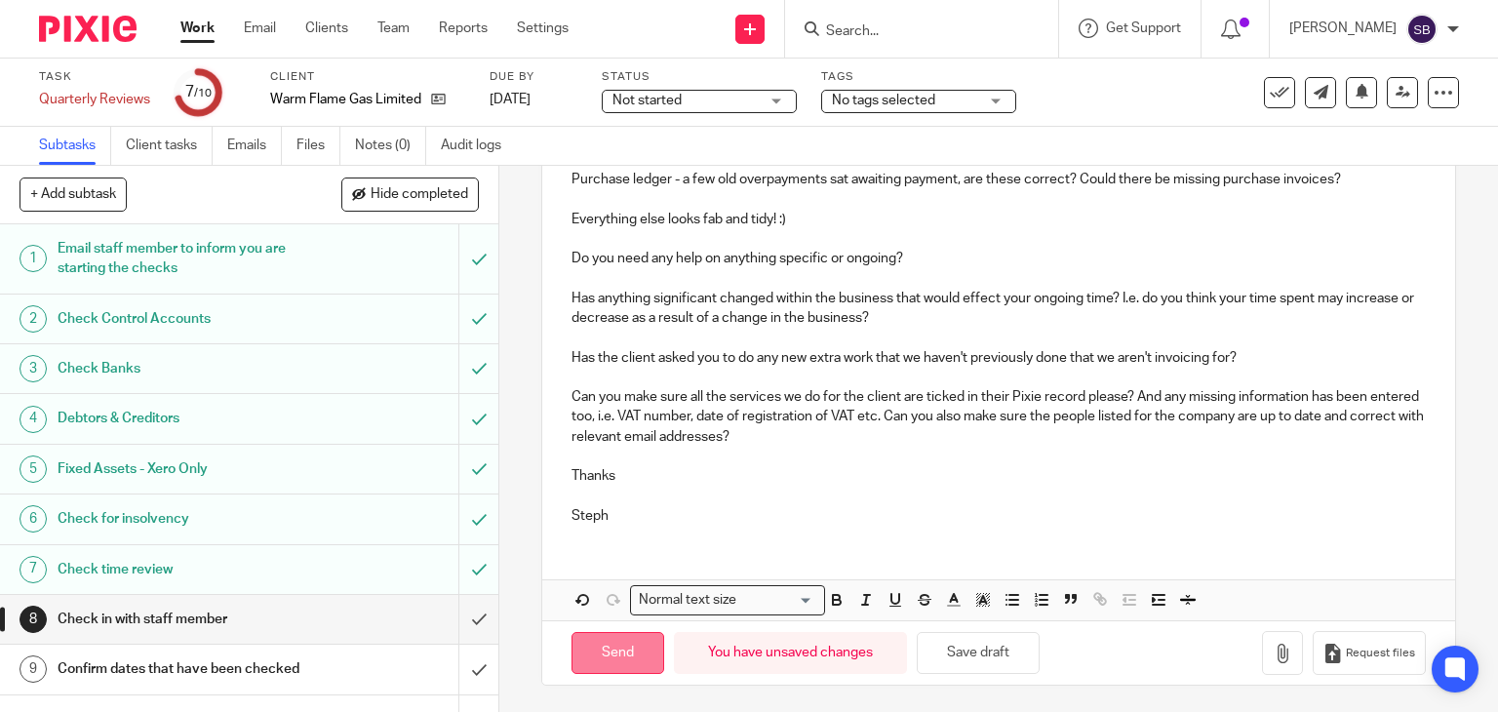
click at [610, 645] on input "Send" at bounding box center [618, 653] width 93 height 42
type input "Sent"
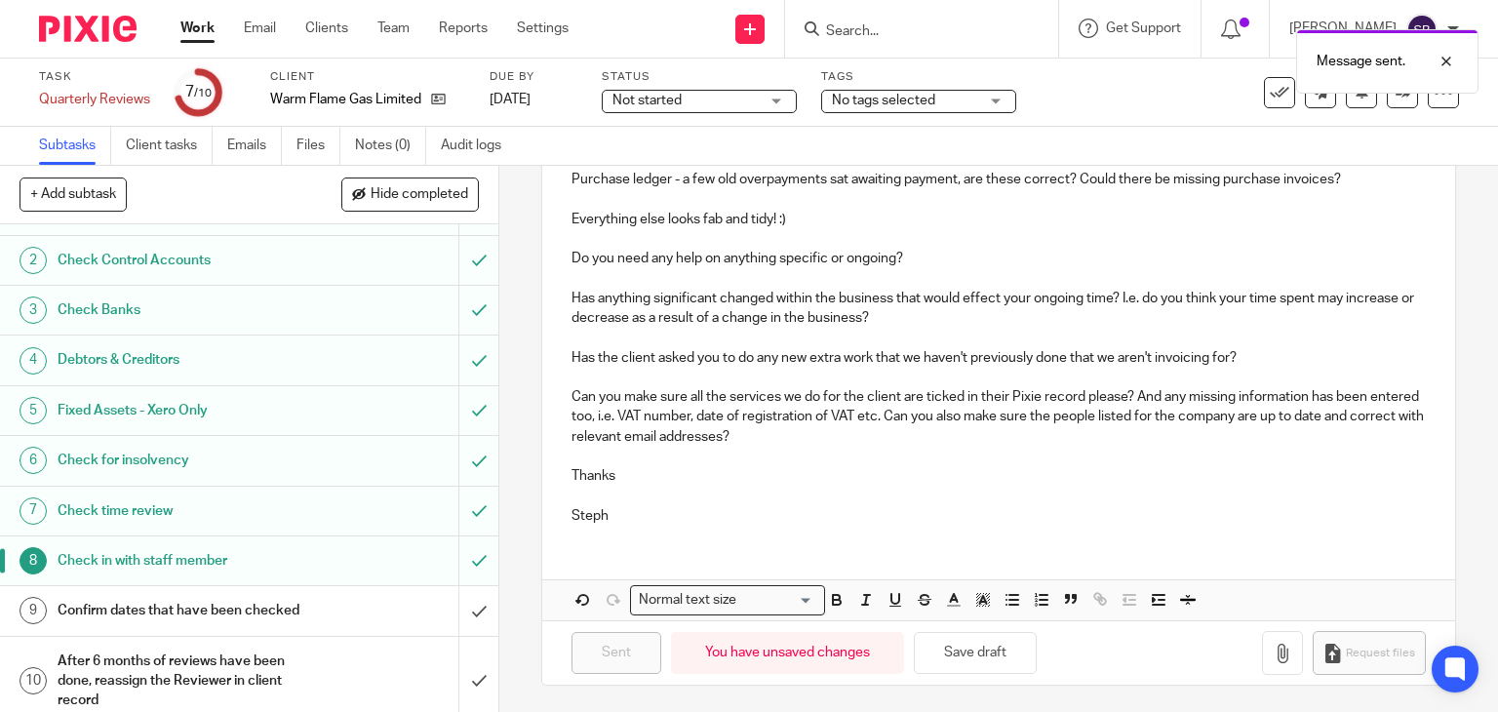
scroll to position [91, 0]
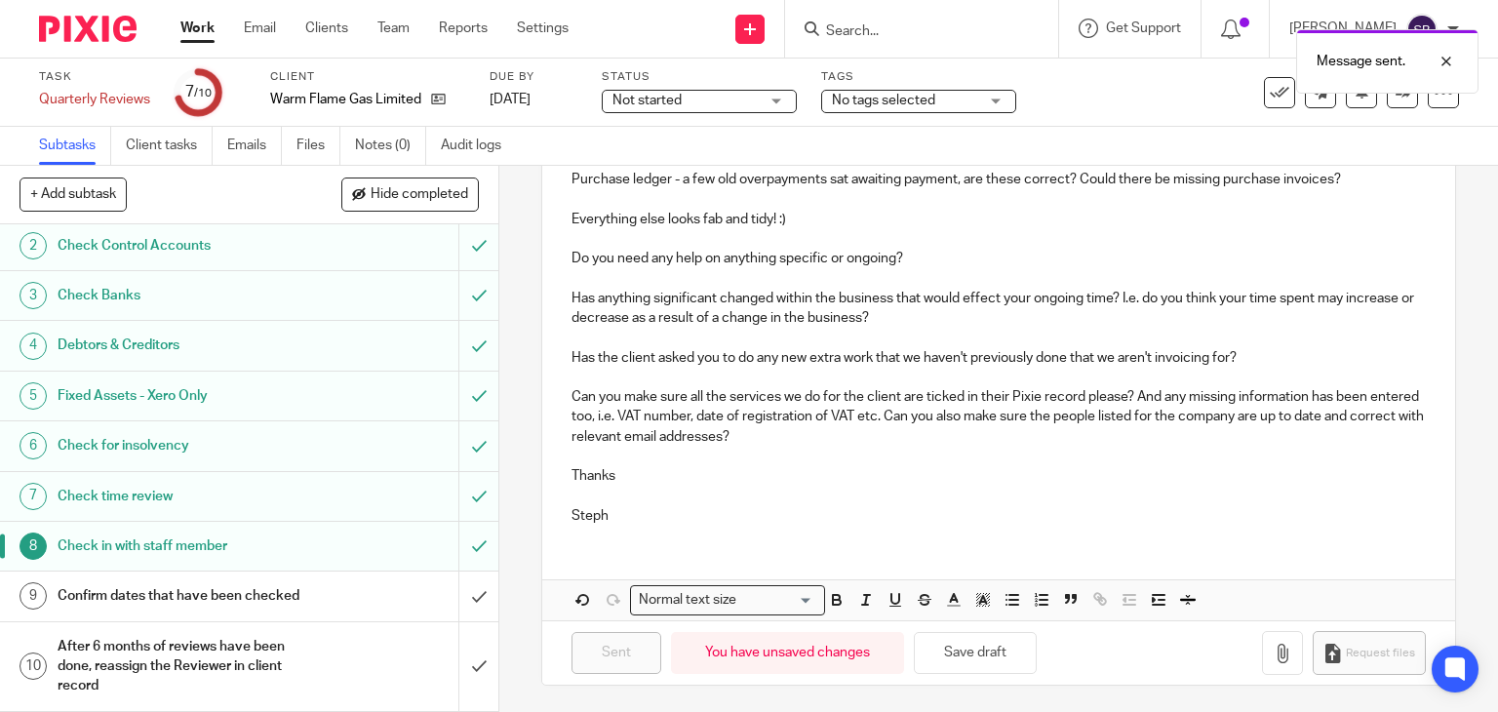
click at [317, 581] on div "Confirm dates that have been checked" at bounding box center [248, 595] width 381 height 29
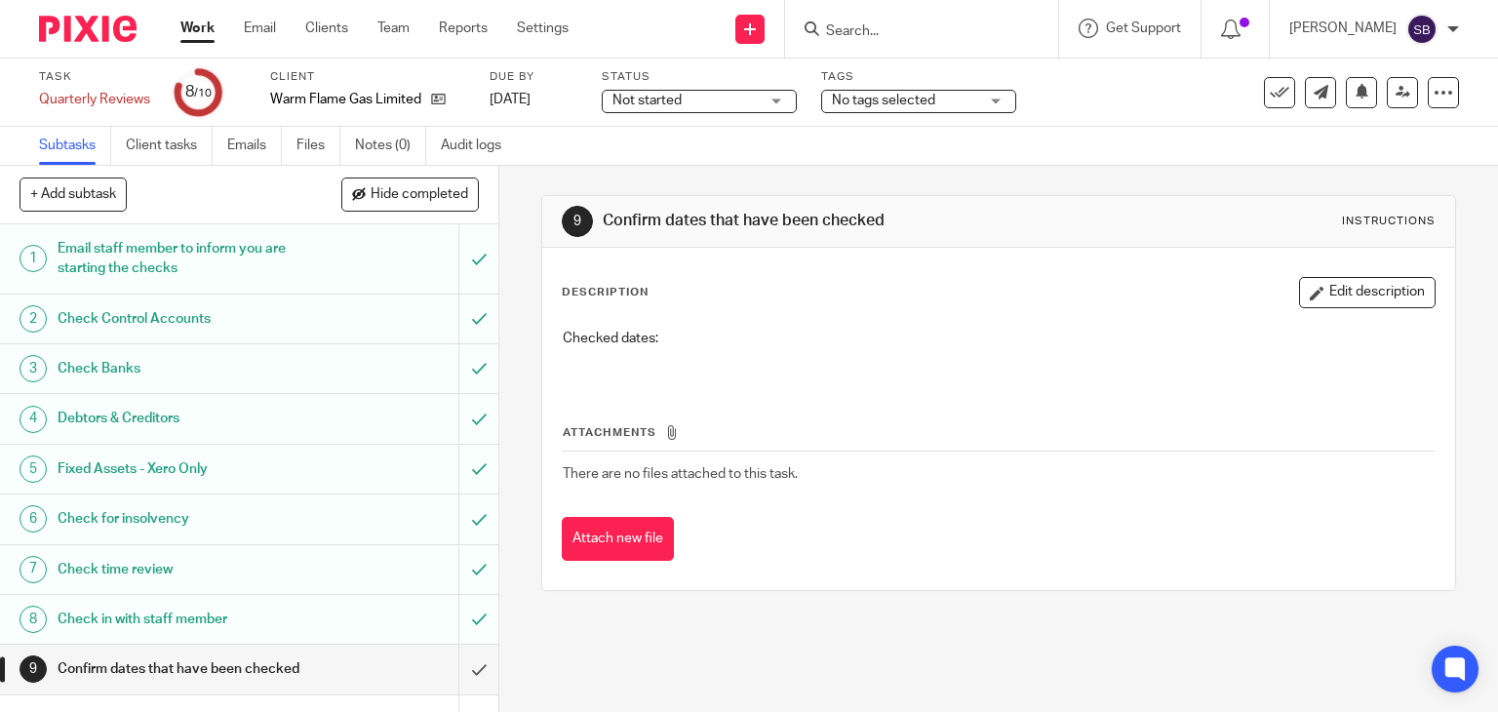
click at [1299, 280] on button "Edit description" at bounding box center [1367, 292] width 137 height 31
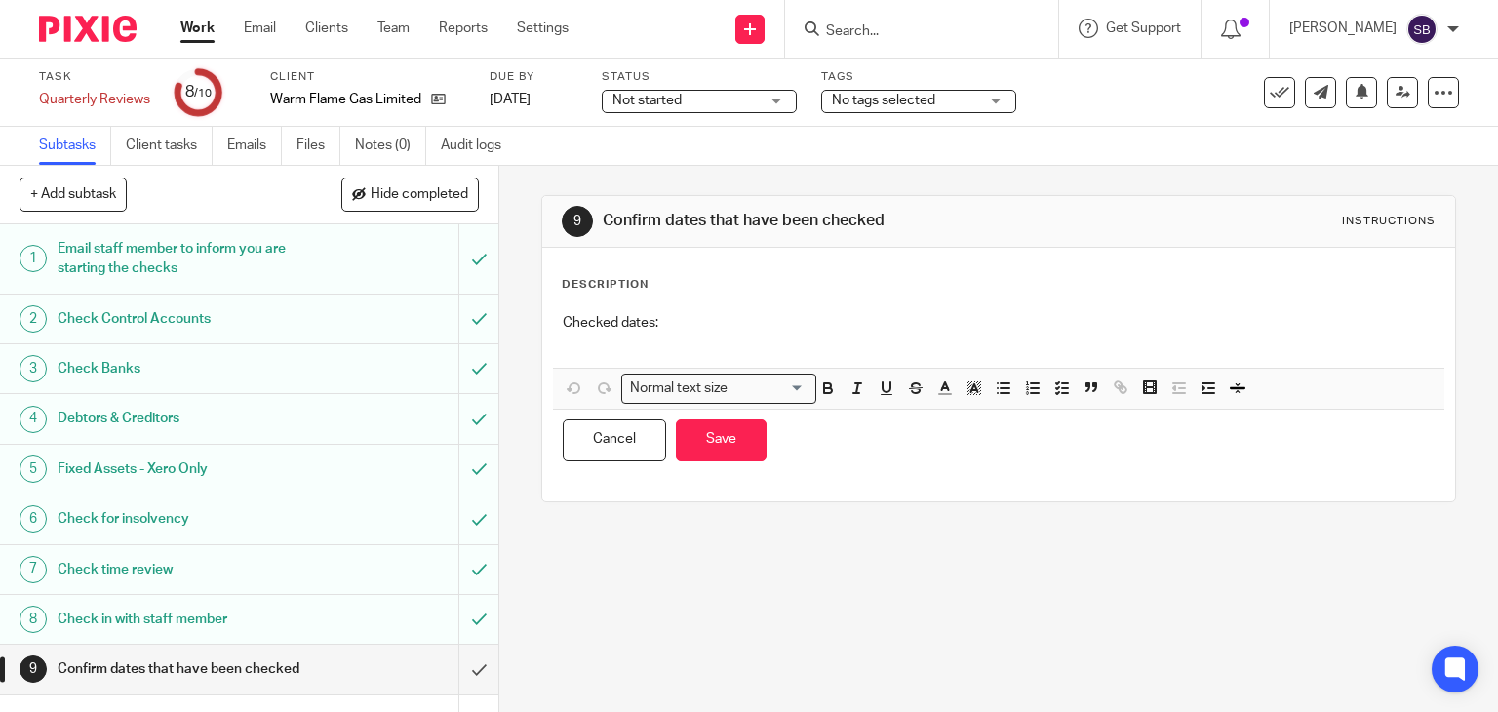
click at [809, 313] on p "Checked dates:" at bounding box center [999, 323] width 873 height 20
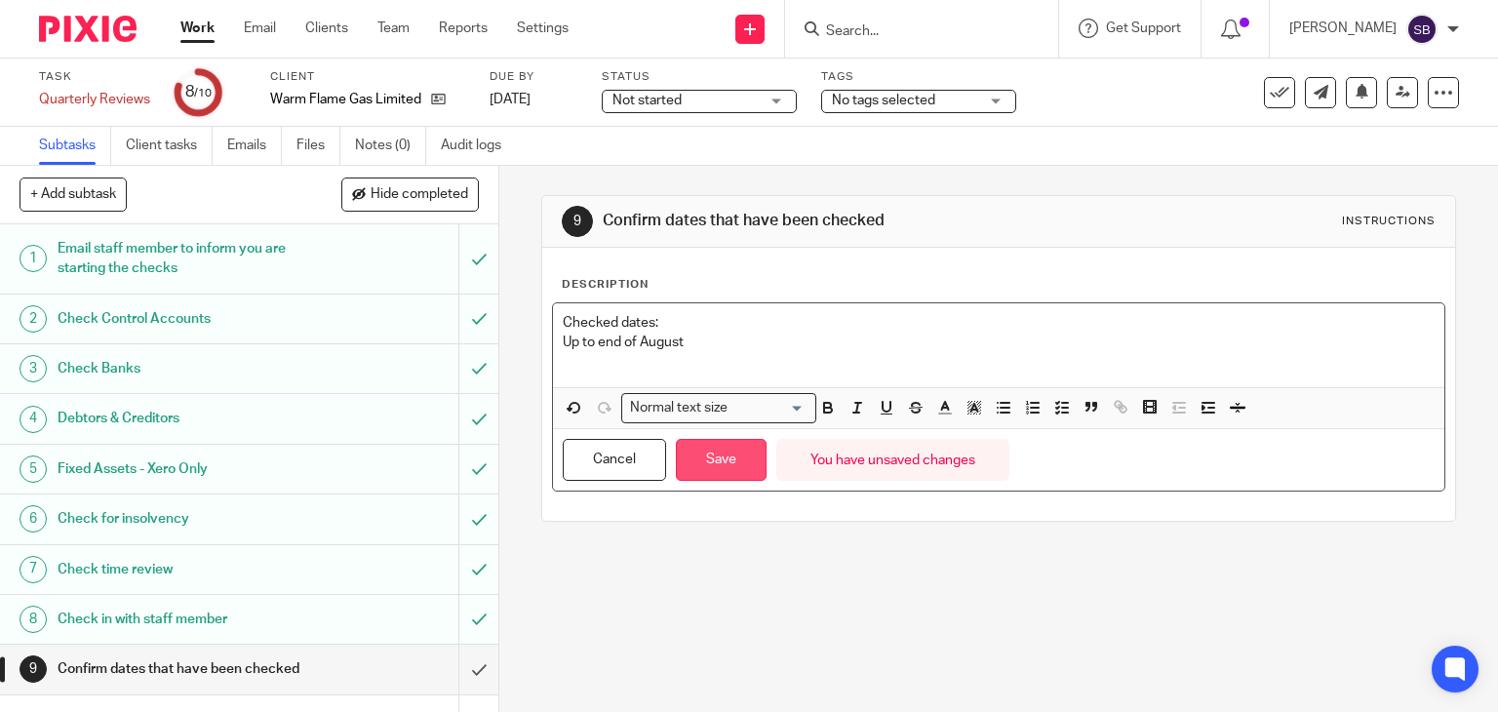
click at [730, 458] on button "Save" at bounding box center [721, 460] width 91 height 42
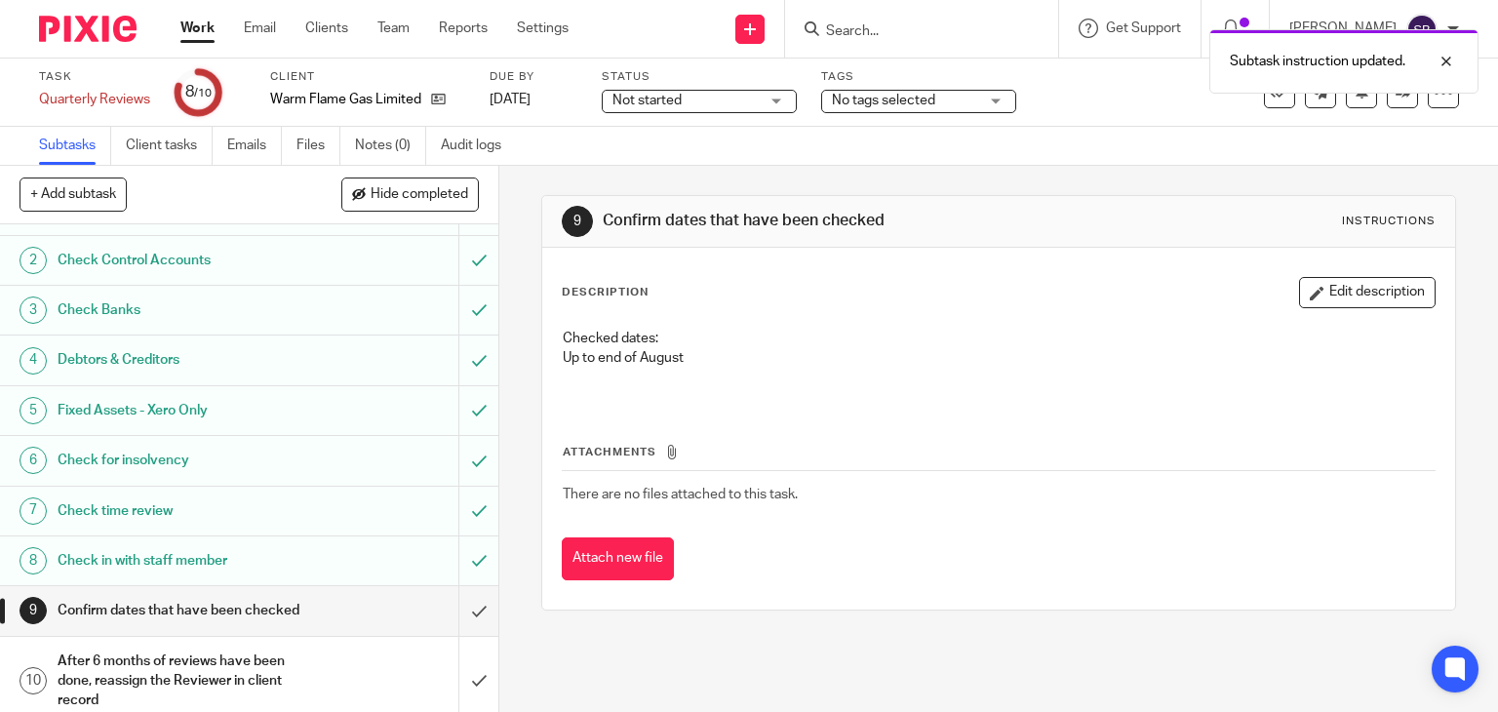
scroll to position [91, 0]
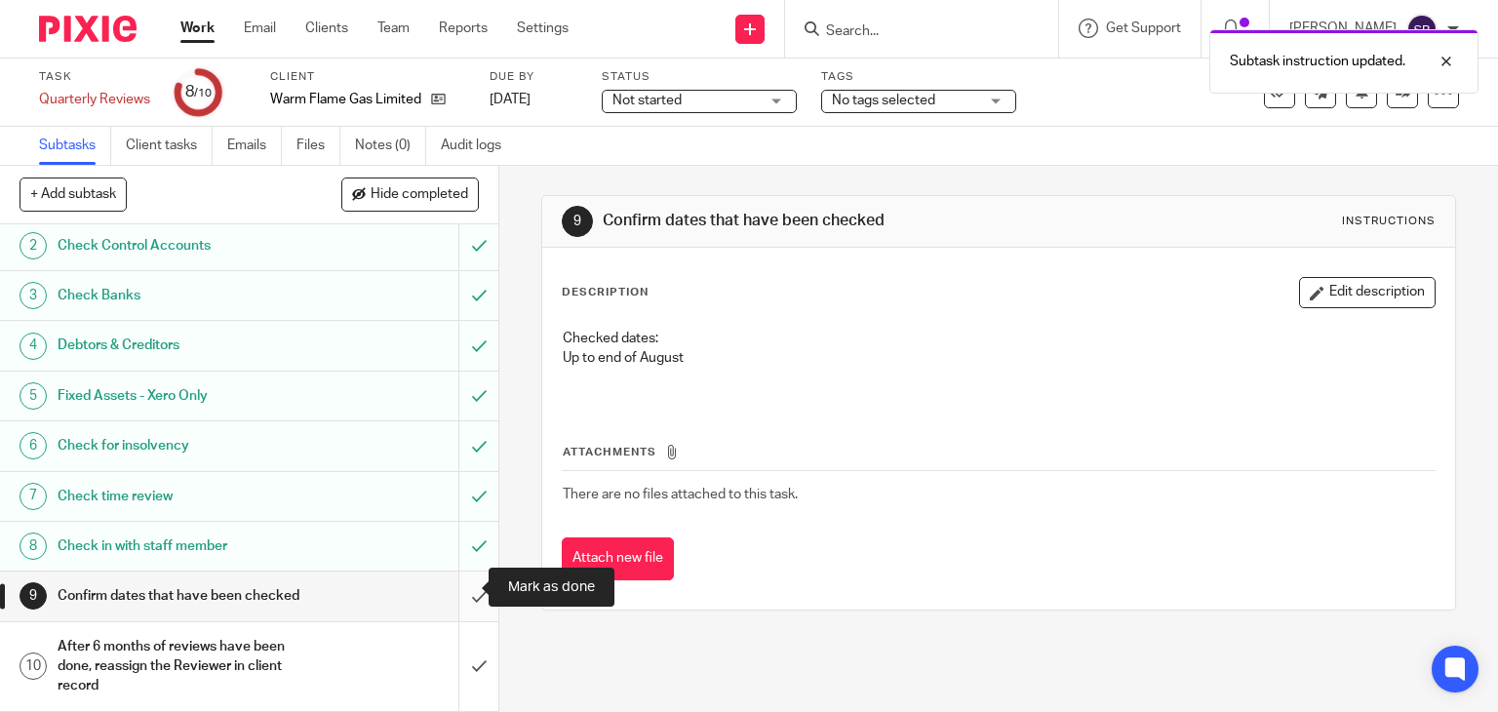
click at [471, 583] on input "submit" at bounding box center [249, 596] width 498 height 49
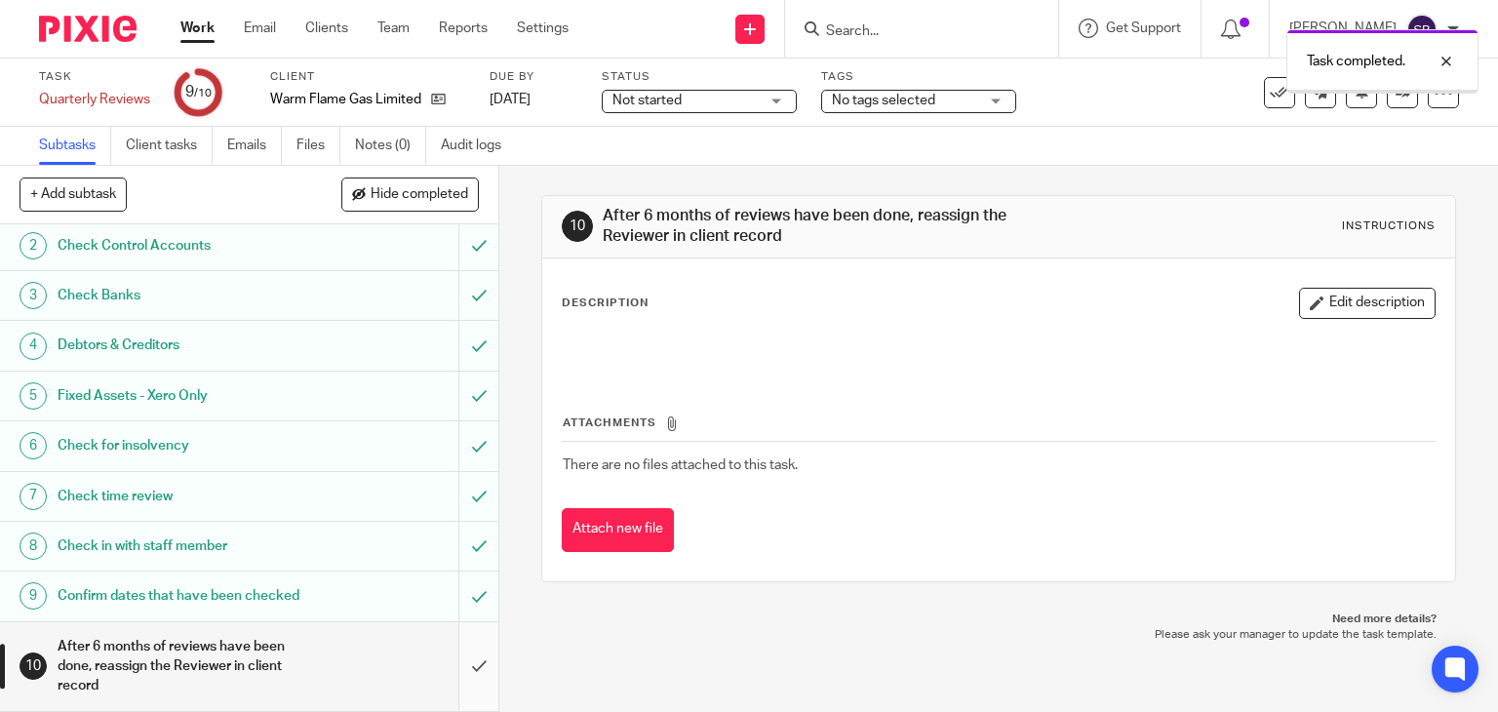
scroll to position [91, 0]
click at [462, 656] on input "submit" at bounding box center [249, 666] width 498 height 89
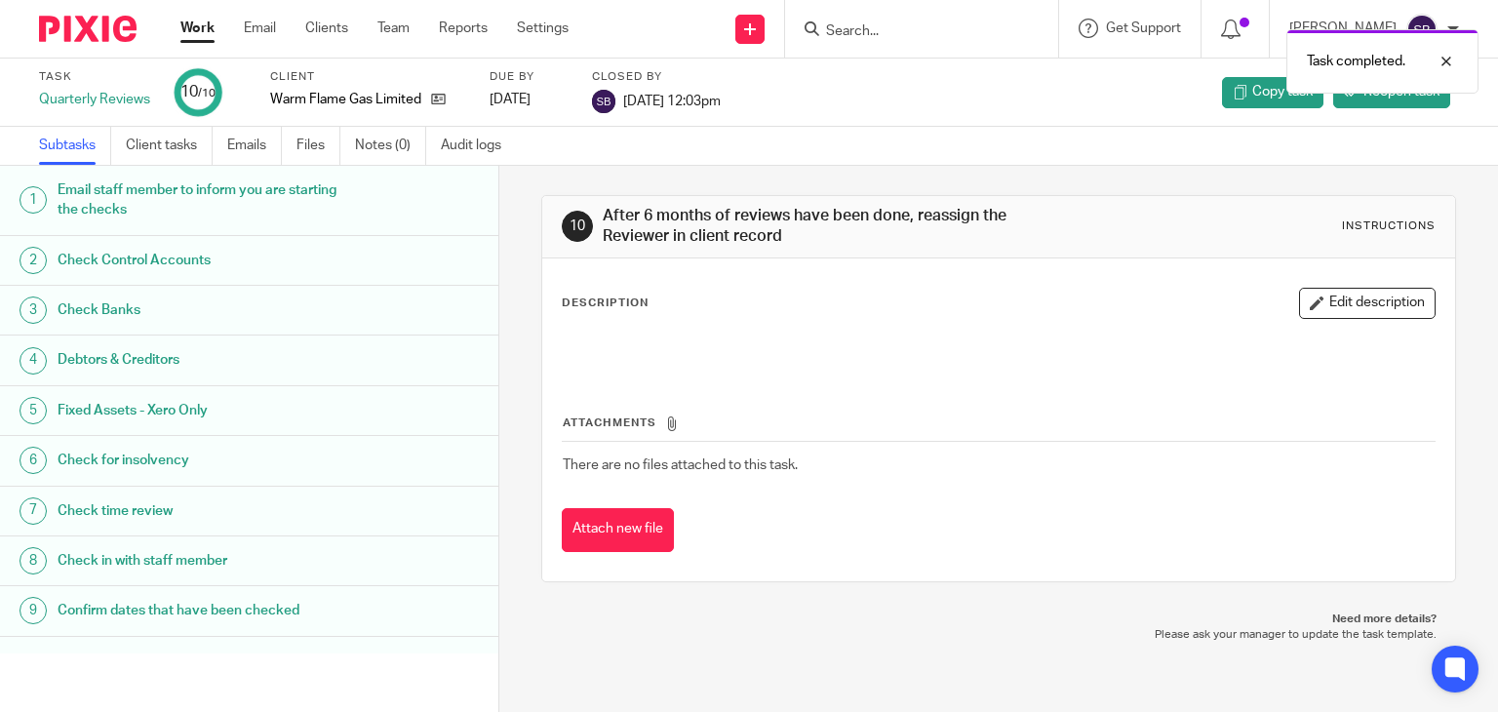
drag, startPoint x: 0, startPoint y: 0, endPoint x: 208, endPoint y: 31, distance: 210.1
click at [208, 31] on link "Work" at bounding box center [197, 29] width 34 height 20
